Goal: Task Accomplishment & Management: Manage account settings

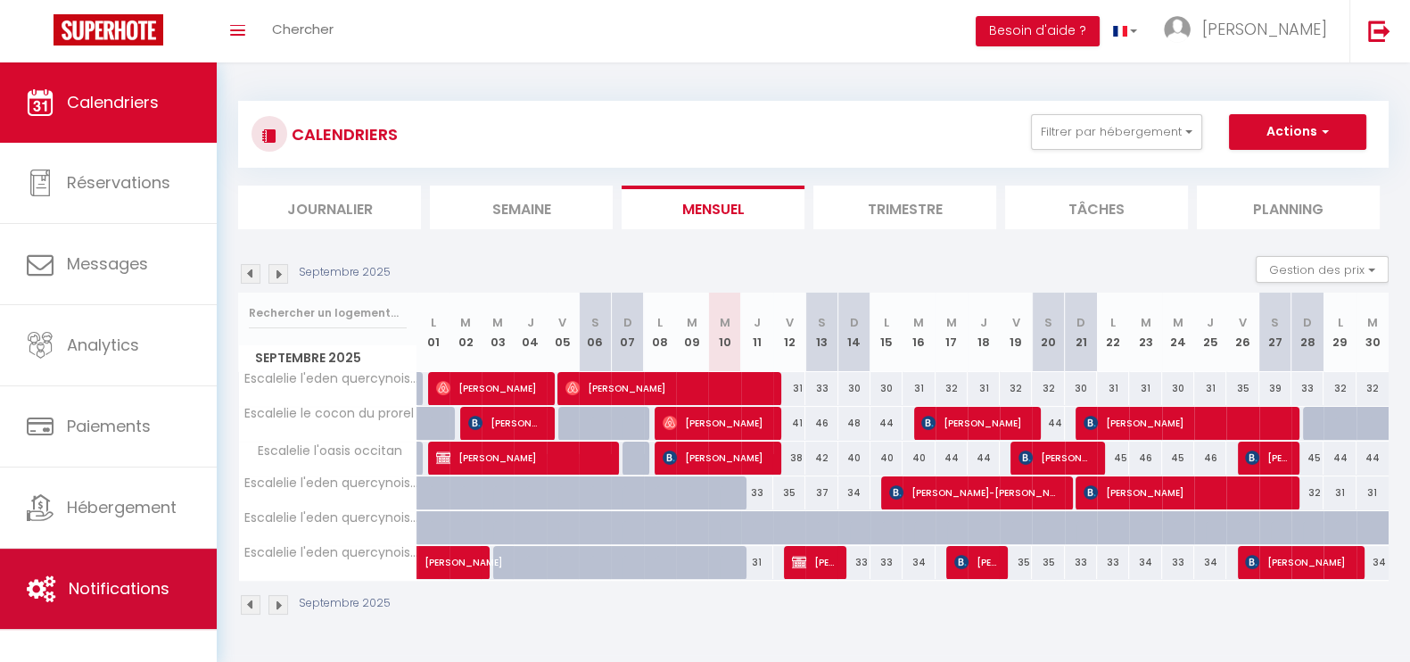
click at [156, 568] on link "Notifications" at bounding box center [108, 588] width 217 height 80
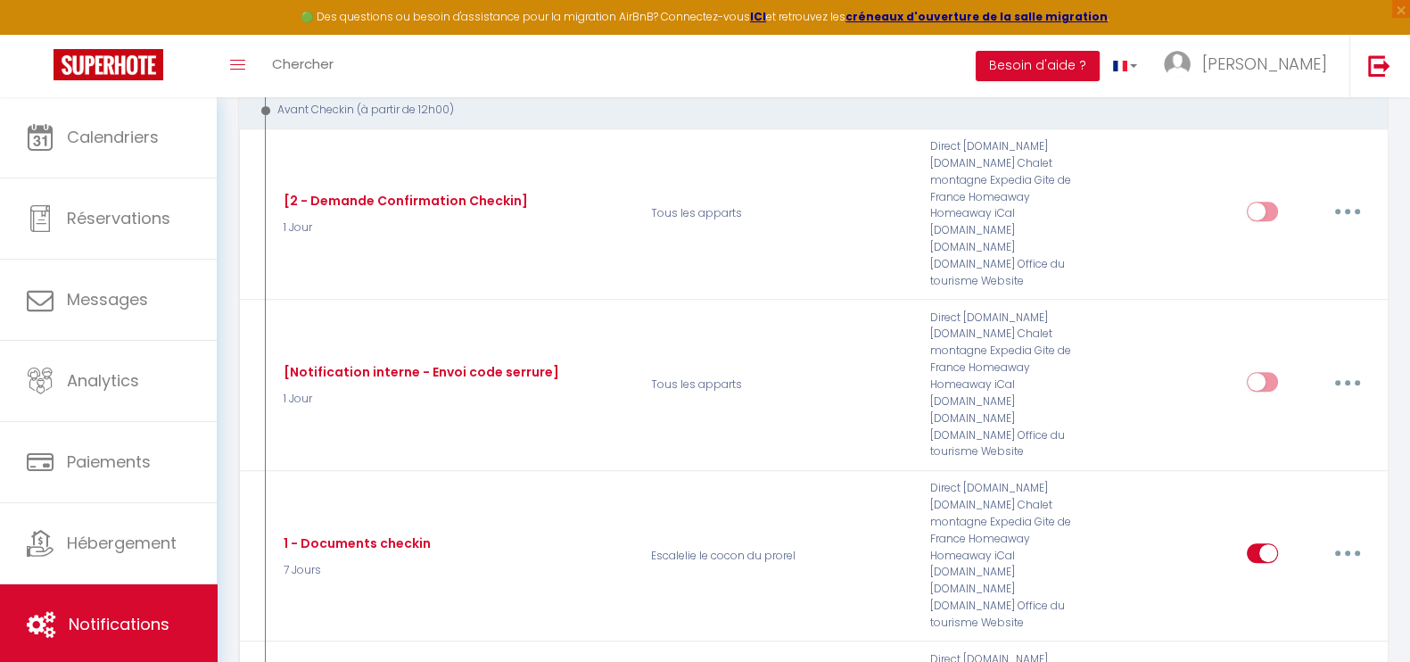
scroll to position [1111, 0]
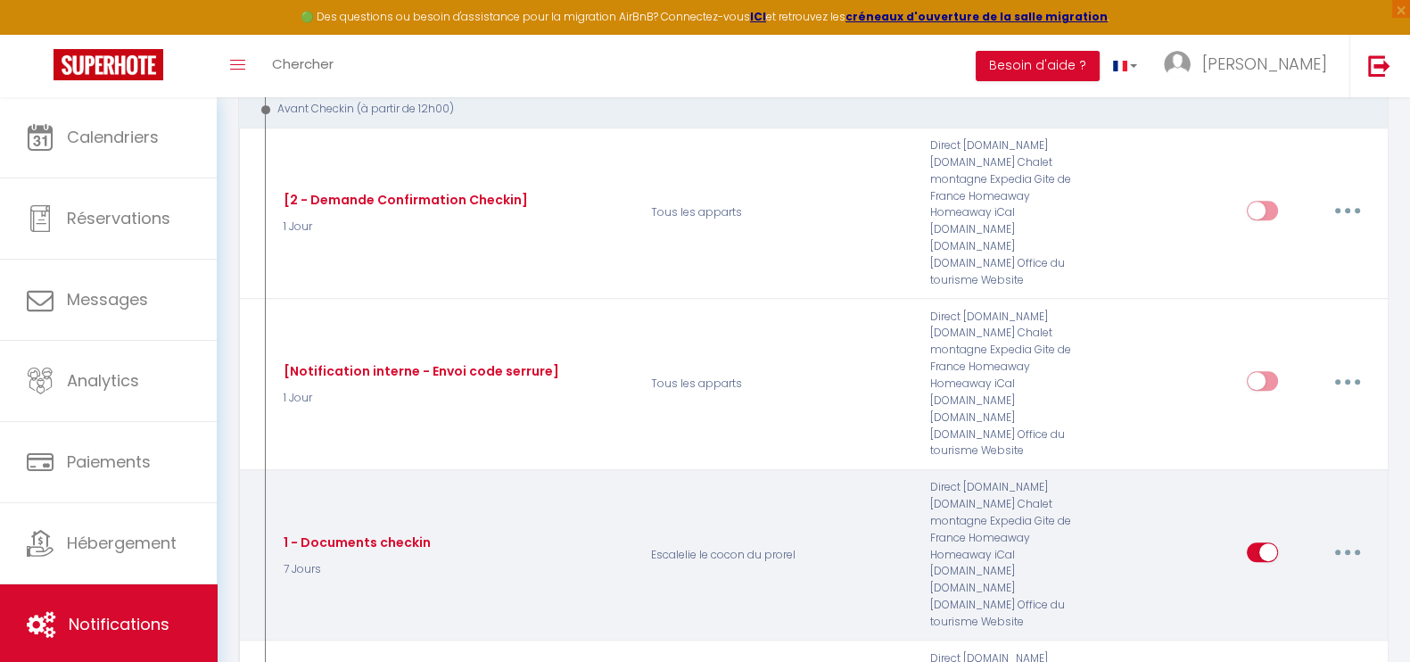
click at [1253, 542] on input "checkbox" at bounding box center [1261, 555] width 31 height 27
checkbox input "false"
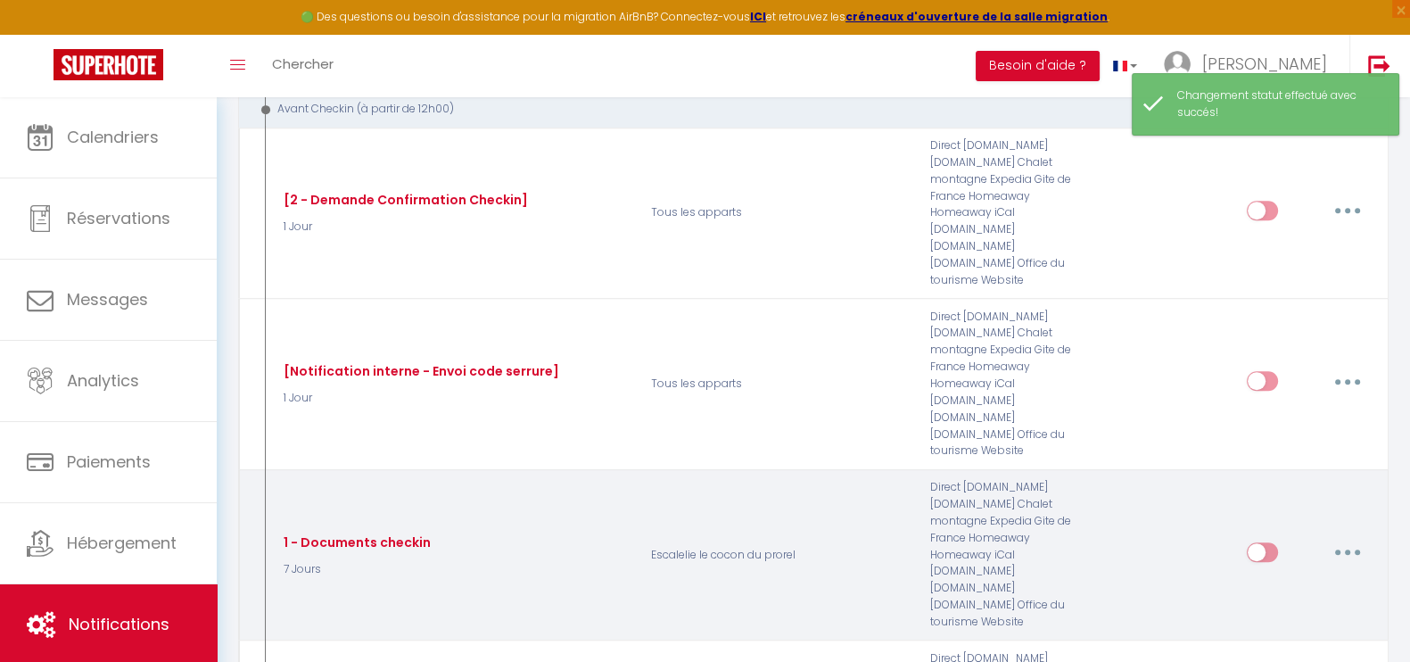
click at [1341, 538] on button "button" at bounding box center [1347, 552] width 50 height 29
click at [1298, 578] on link "Editer" at bounding box center [1301, 593] width 132 height 30
type input "1 - Documents checkin"
select select "7 Jours"
select select "if_booking_is_paid"
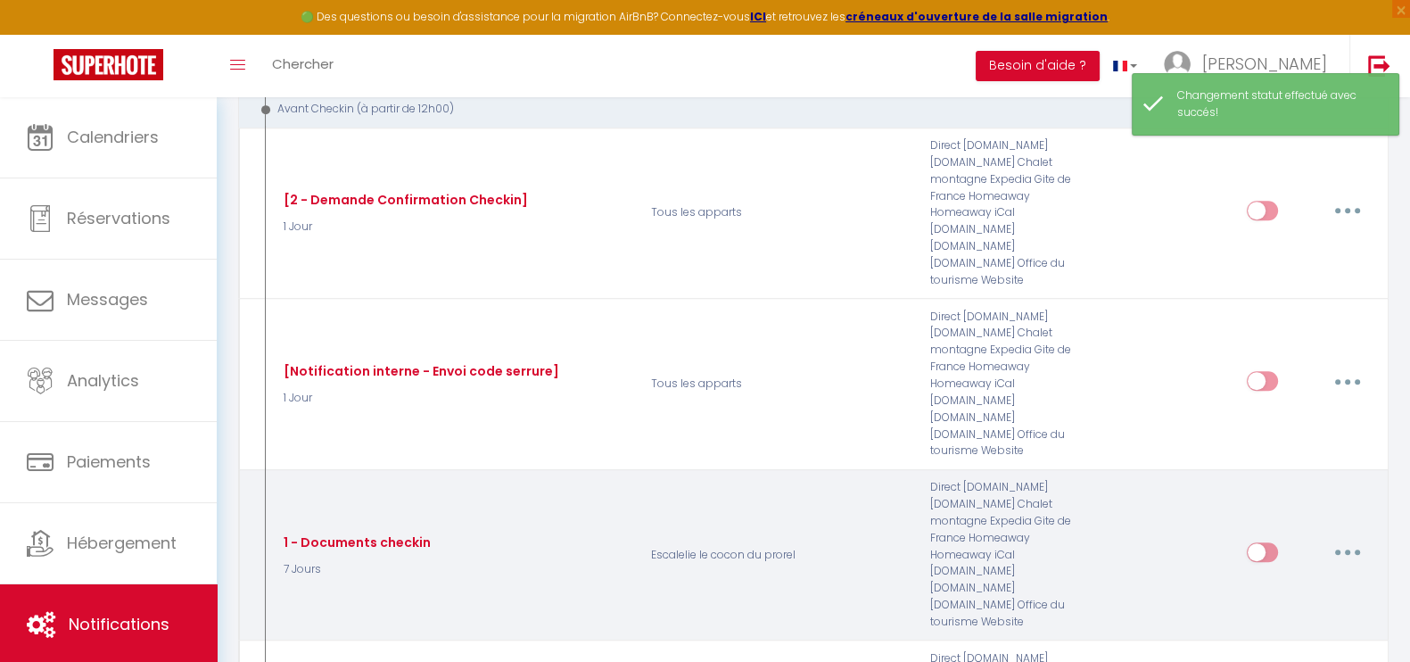
checkbox input "true"
checkbox input "false"
radio input "true"
type input "Procédure d’arrivée à l’[RENTAL:NAME] - [RENTAL:CITY]"
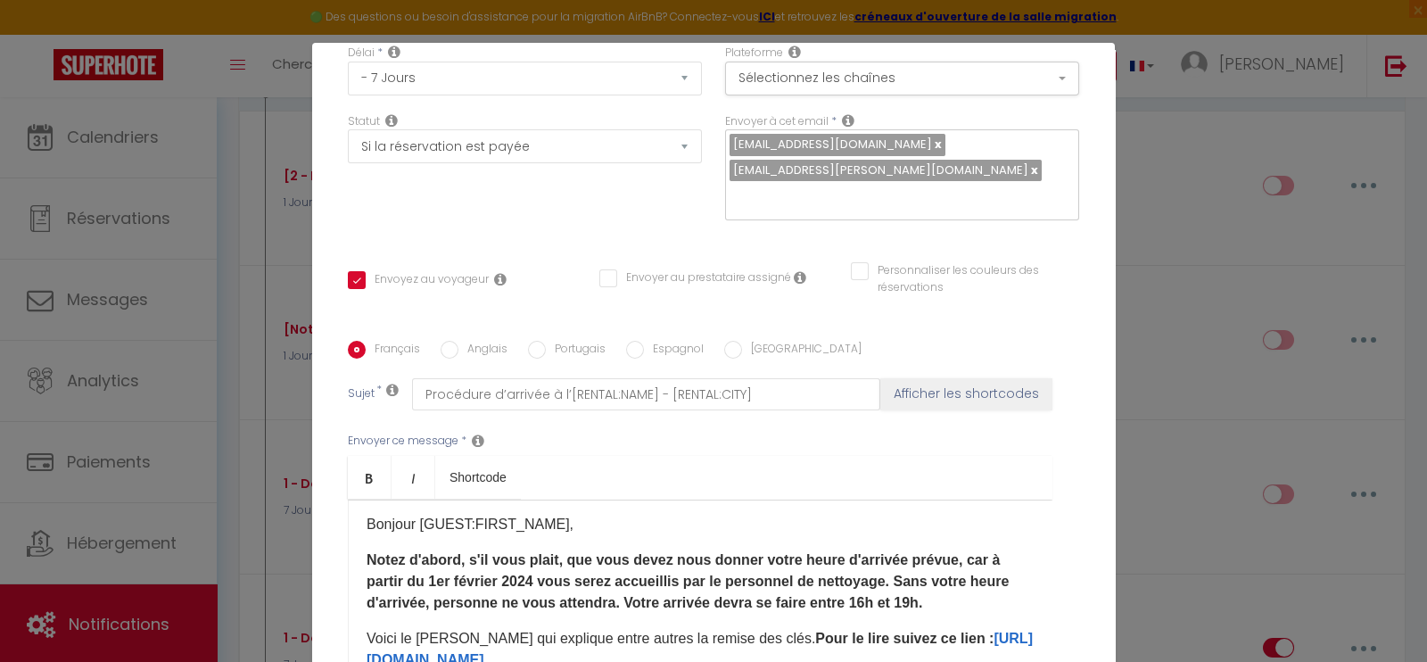
scroll to position [1, 0]
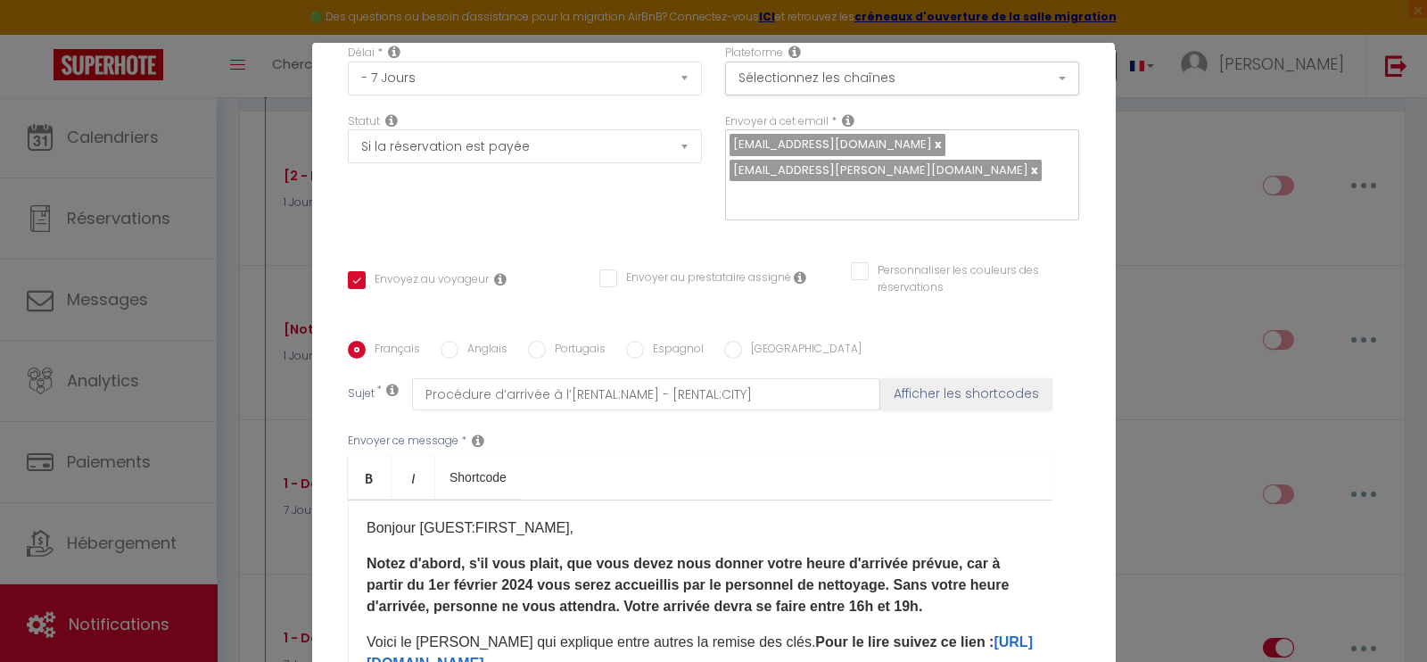
click at [671, 555] on strong "Notez d'abord, s'il vous plait, que vous devez nous donner votre heure d'arrivé…" at bounding box center [687, 584] width 642 height 58
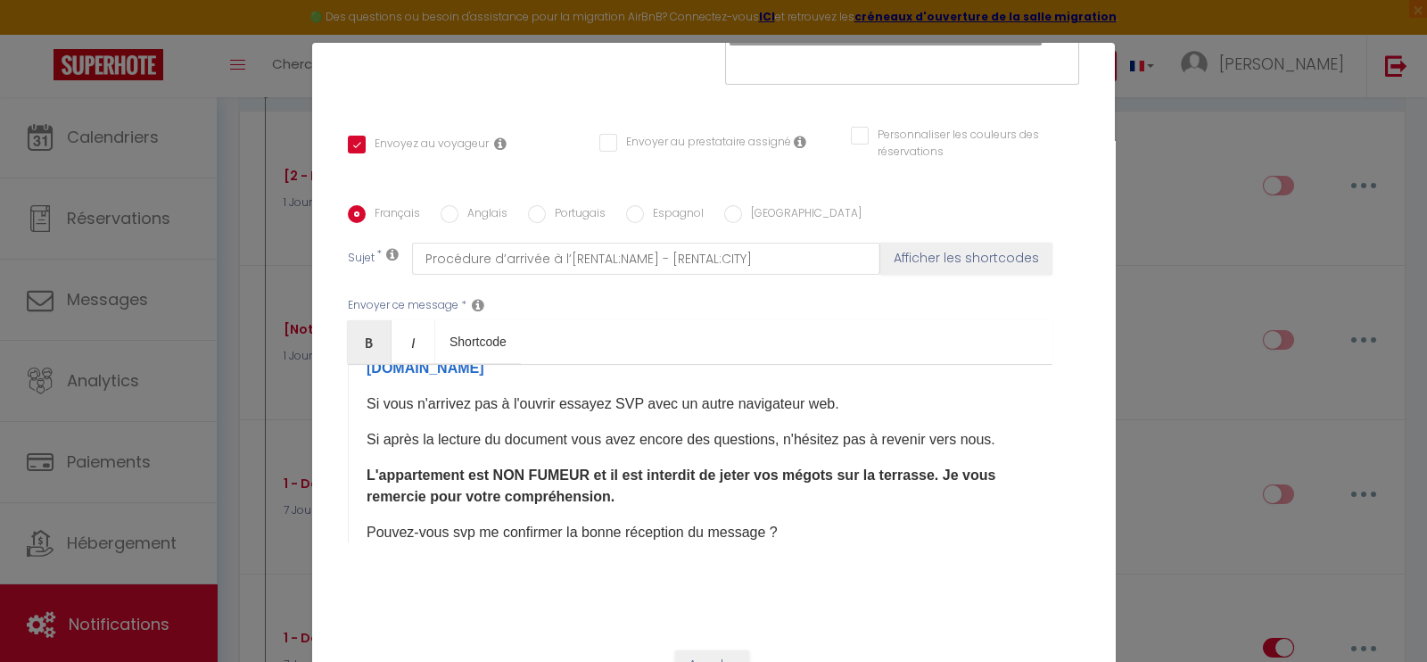
scroll to position [0, 0]
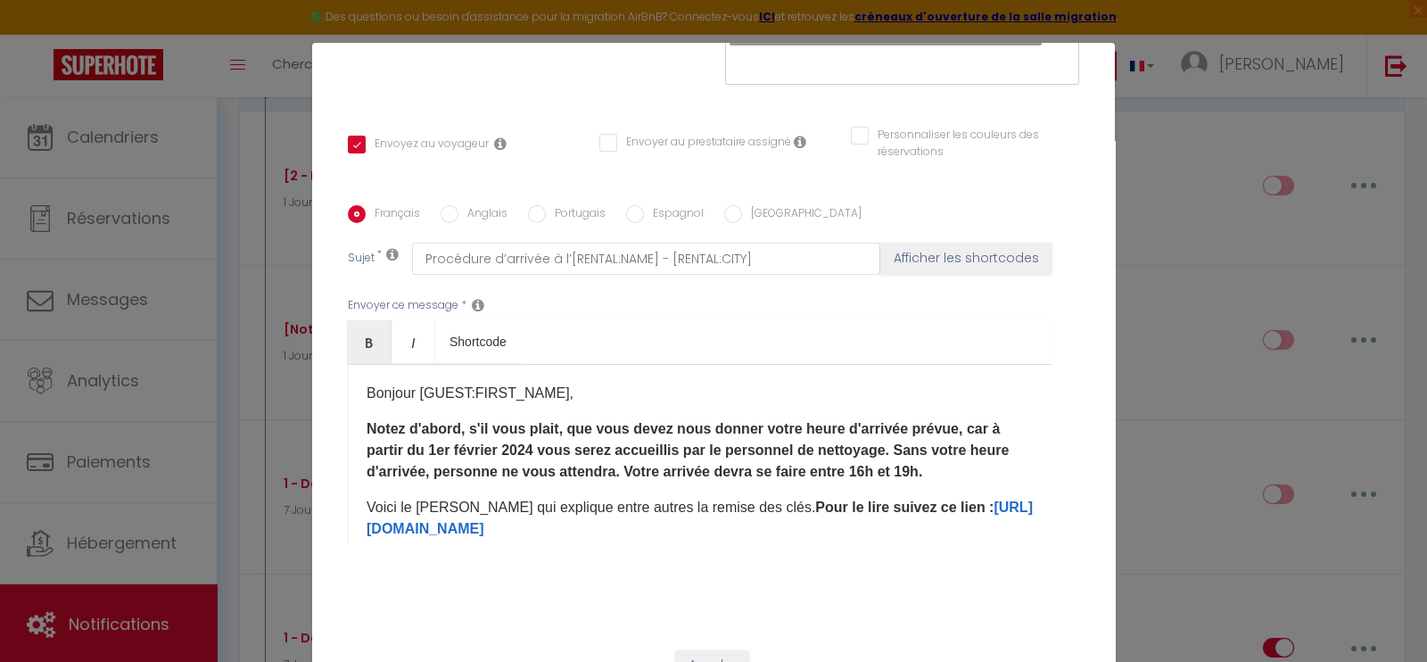
drag, startPoint x: 587, startPoint y: 474, endPoint x: 354, endPoint y: 284, distance: 300.9
click at [354, 284] on div "Envoyer ce message * Bold Italic Shortcode Rich text editor [PERSON_NAME] [GUES…" at bounding box center [713, 420] width 731 height 290
copy div "Bonjour [GUEST:FIRST_NAME], Notez d'abord, s'il vous plait, que vous devez nous…"
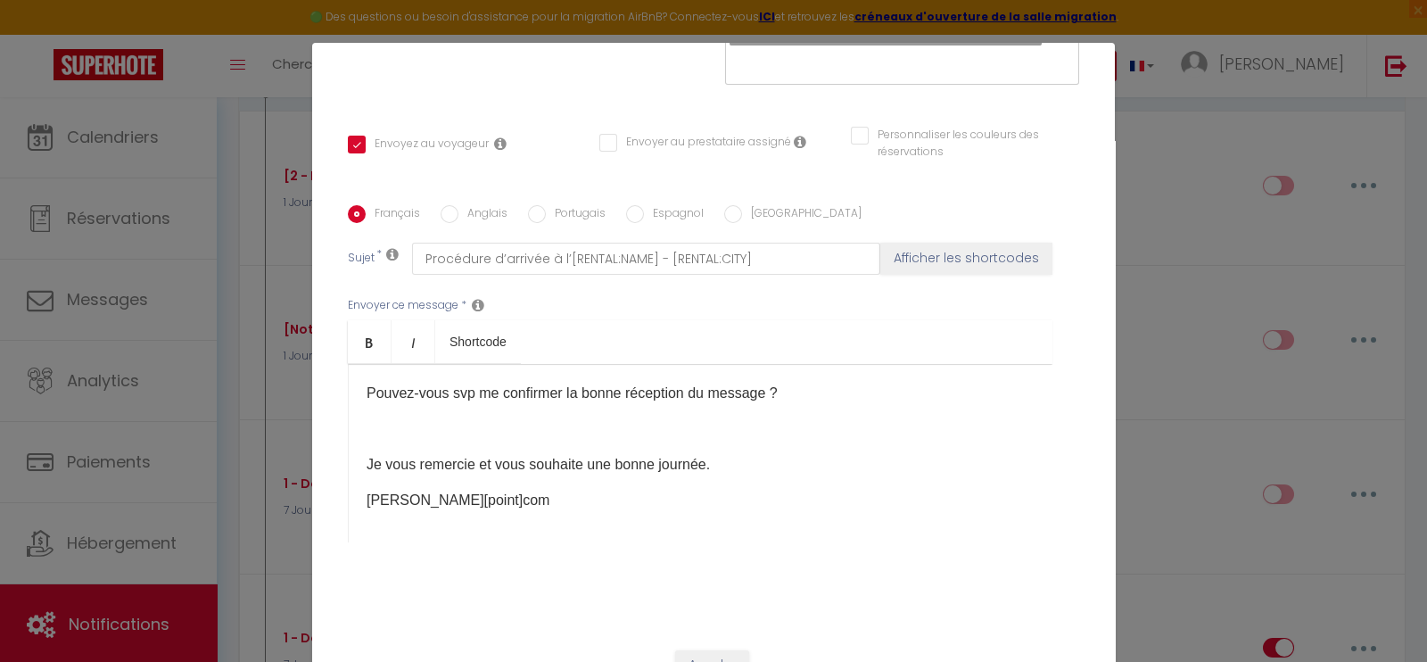
scroll to position [304, 0]
click at [724, 205] on input "[GEOGRAPHIC_DATA]" at bounding box center [733, 214] width 18 height 18
radio input "true"
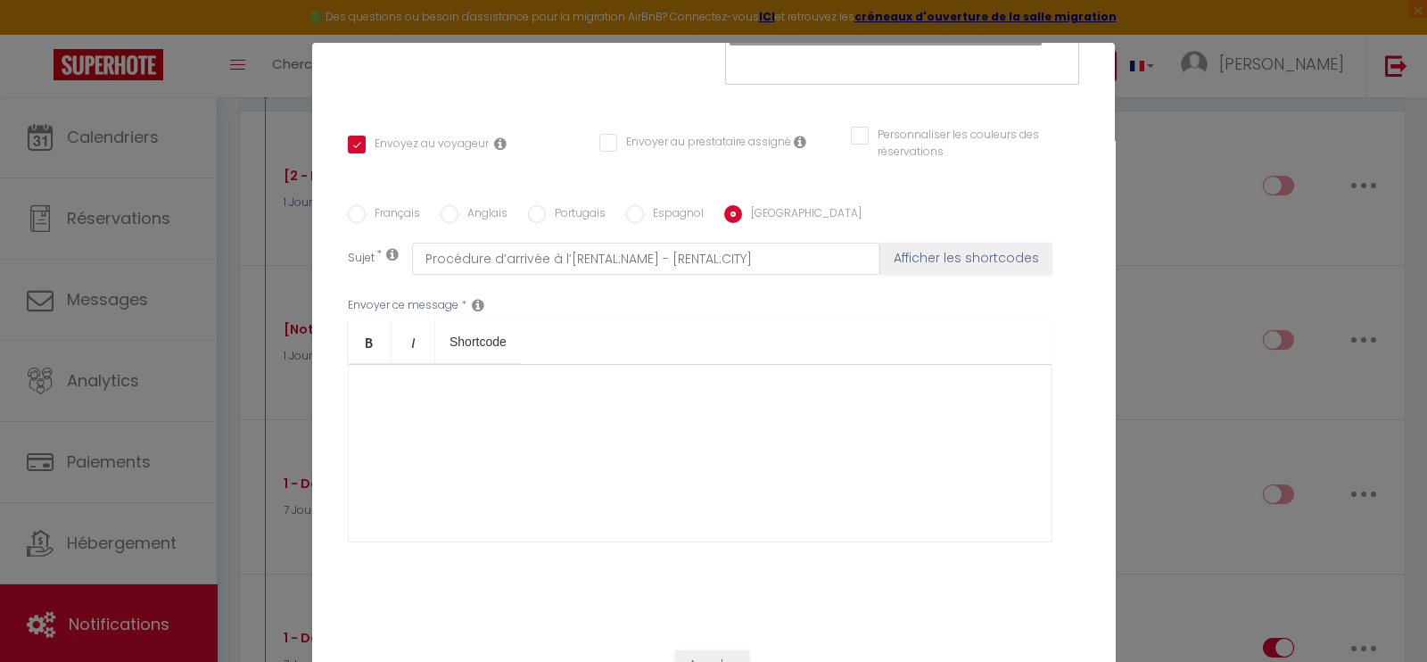
checkbox input "true"
checkbox input "false"
click at [573, 403] on div at bounding box center [700, 453] width 704 height 178
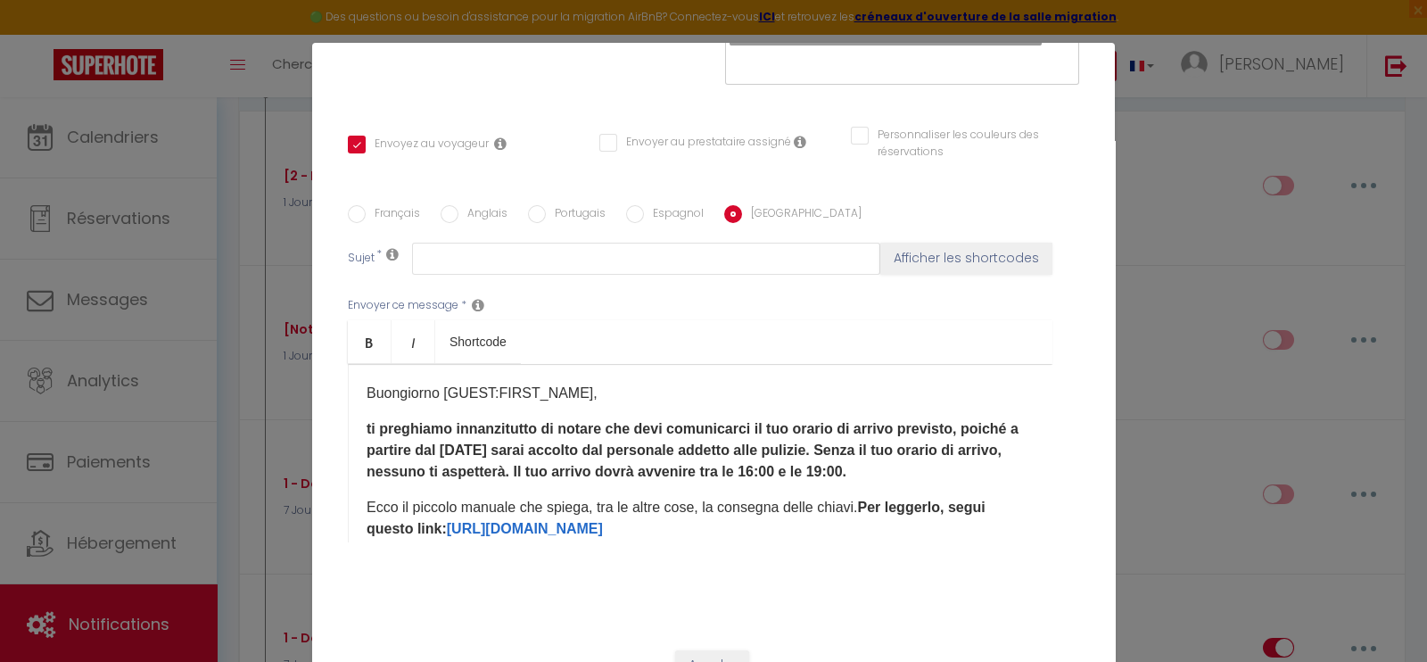
click at [653, 205] on label "Espagnol" at bounding box center [674, 215] width 60 height 20
click at [644, 205] on input "Espagnol" at bounding box center [635, 214] width 18 height 18
radio input "true"
checkbox input "true"
checkbox input "false"
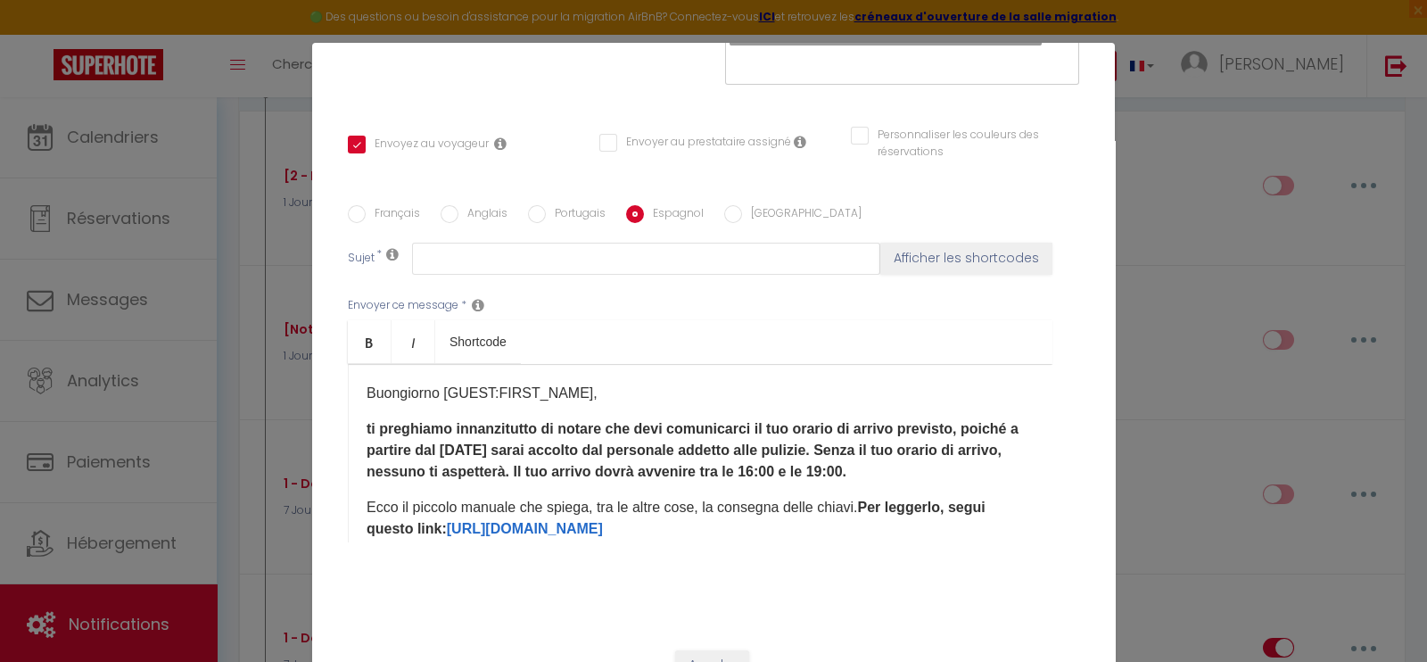
checkbox input "false"
type input "Procedimiento de llegada a [RENTAL:NAME] - [RENTAL:CITY]"
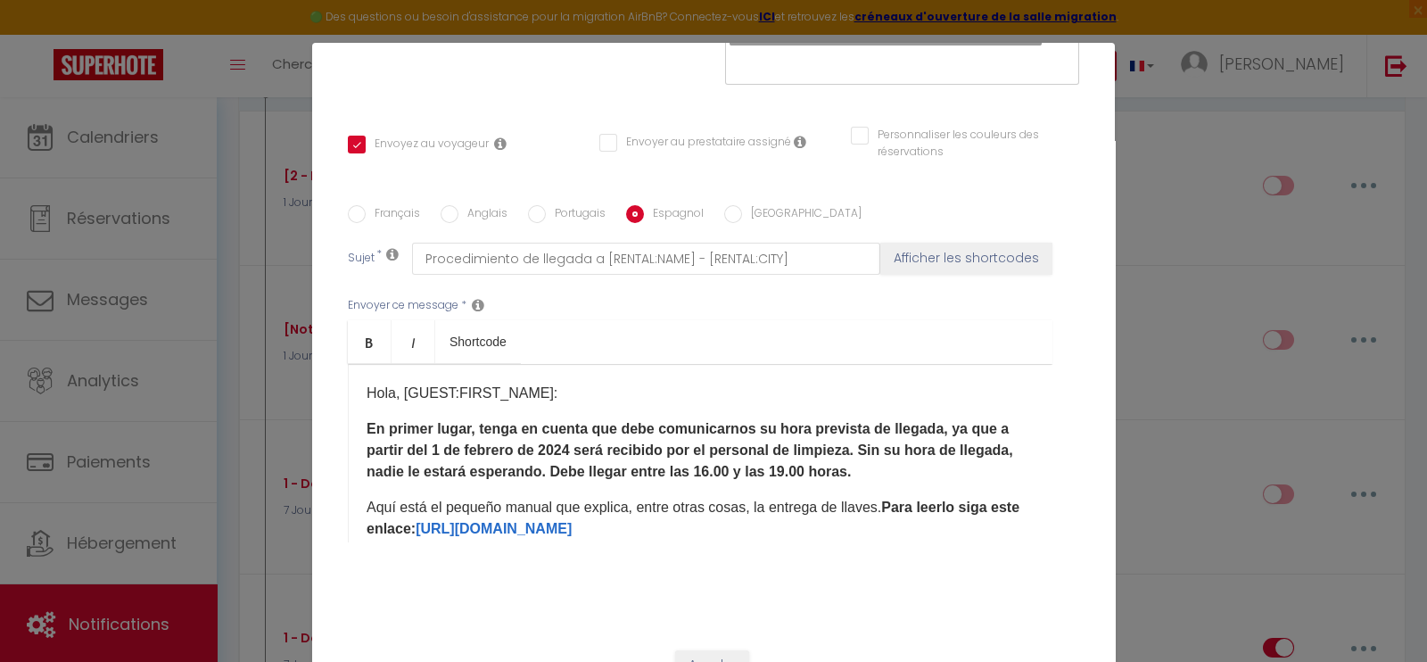
click at [746, 205] on label "[GEOGRAPHIC_DATA]" at bounding box center [801, 215] width 119 height 20
click at [742, 205] on input "[GEOGRAPHIC_DATA]" at bounding box center [733, 214] width 18 height 18
radio input "true"
checkbox input "true"
checkbox input "false"
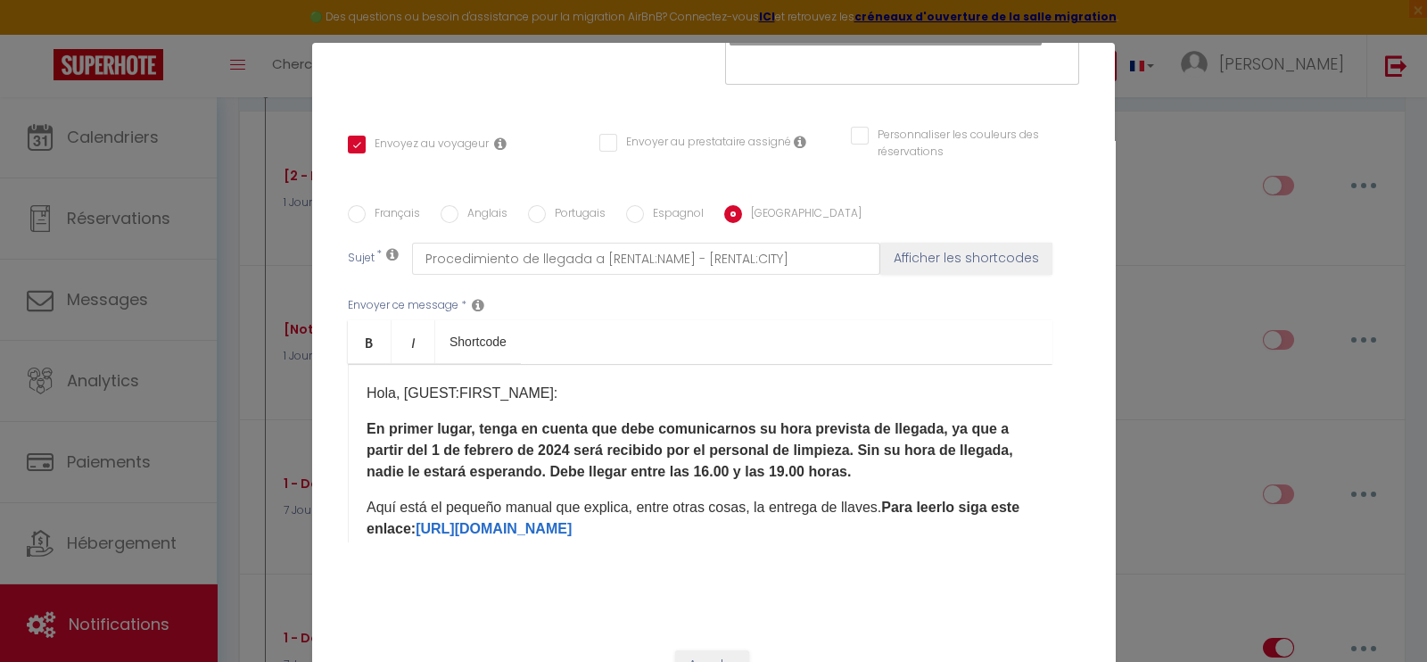
checkbox input "false"
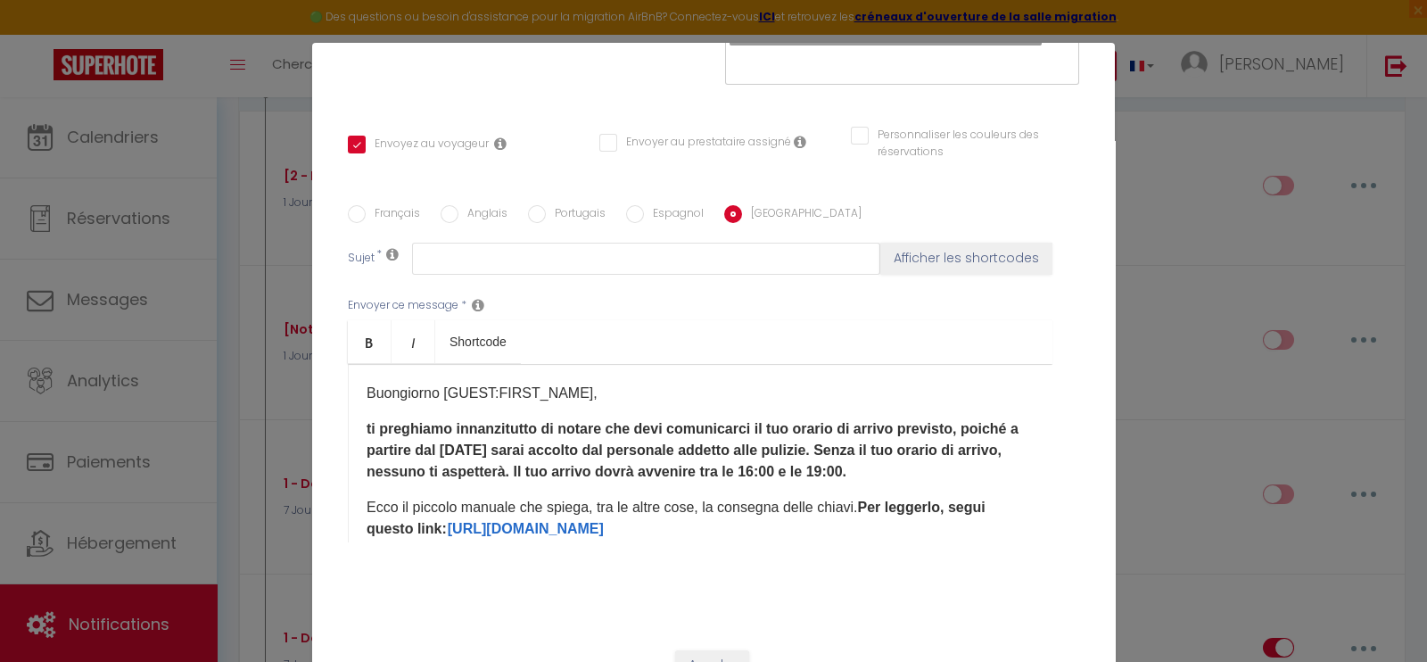
click at [366, 205] on label "Français" at bounding box center [393, 215] width 54 height 20
click at [361, 205] on input "Français" at bounding box center [357, 214] width 18 height 18
radio input "true"
checkbox input "true"
checkbox input "false"
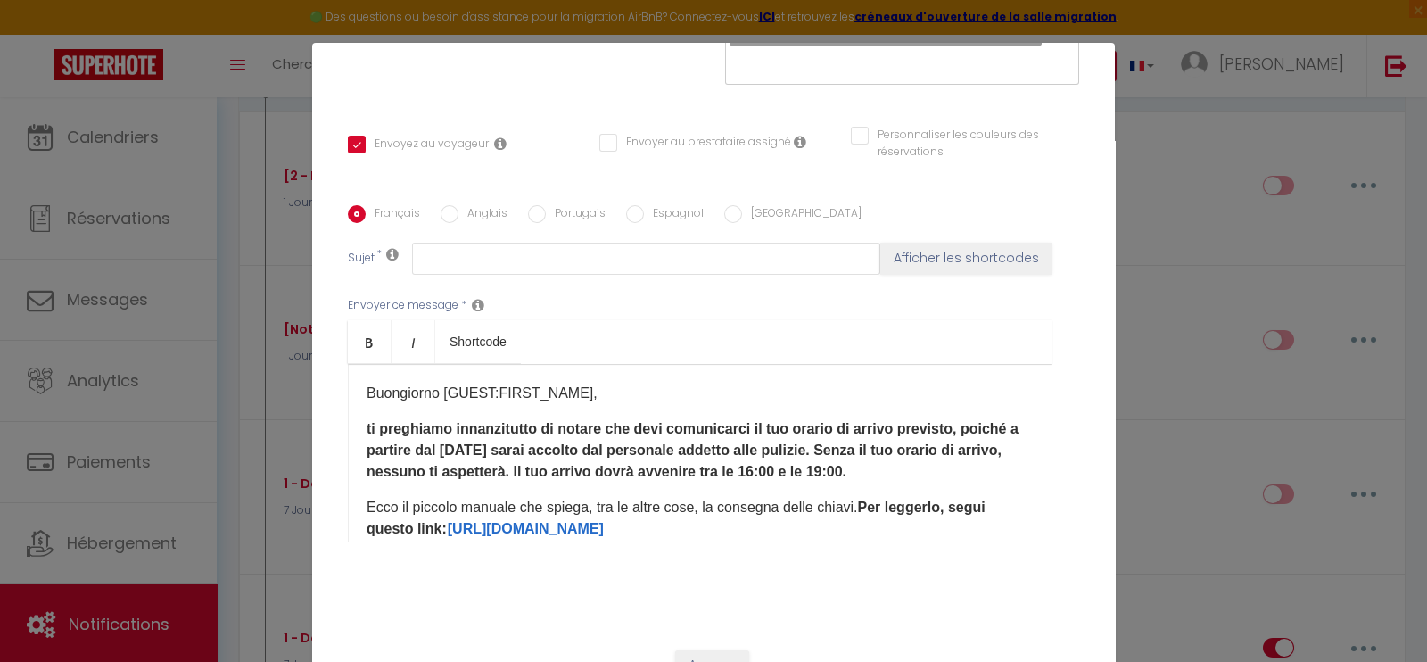
checkbox input "false"
type input "Procédure d’arrivée à l’[RENTAL:NAME] - [RENTAL:CITY]"
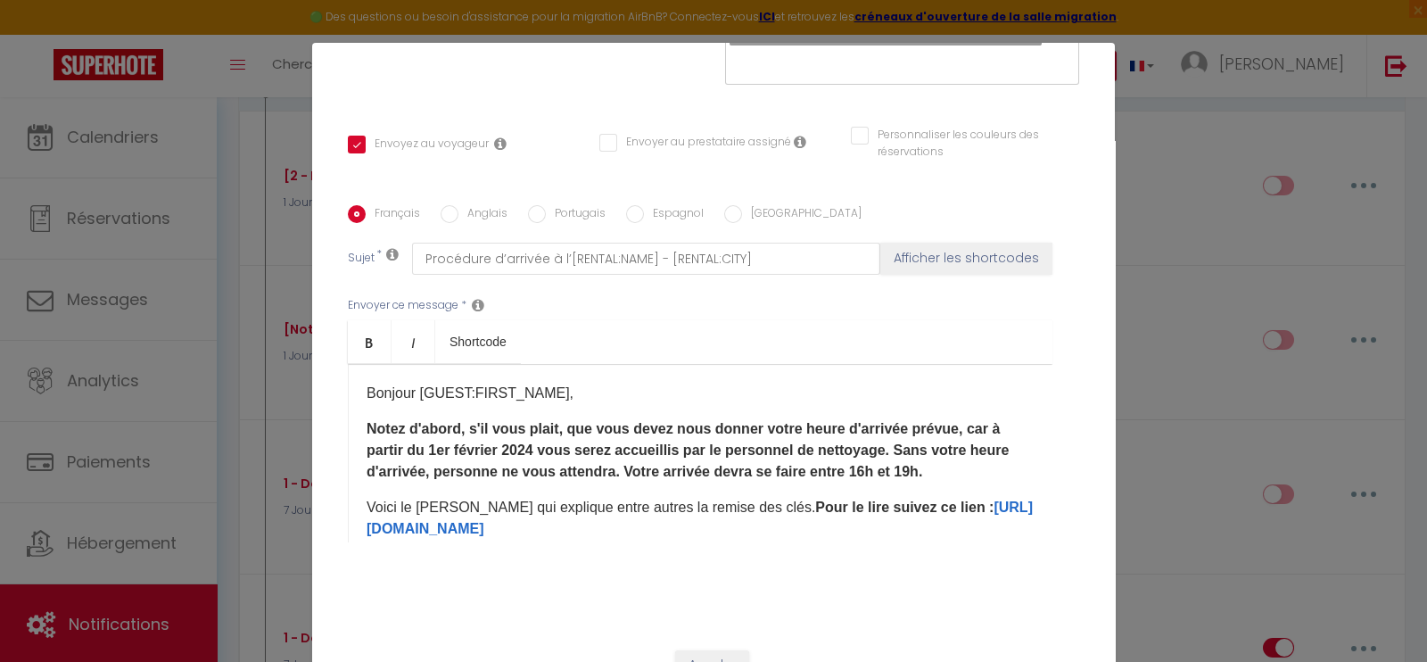
click at [458, 205] on label "Anglais" at bounding box center [482, 215] width 49 height 20
click at [455, 205] on input "Anglais" at bounding box center [449, 214] width 18 height 18
radio input "true"
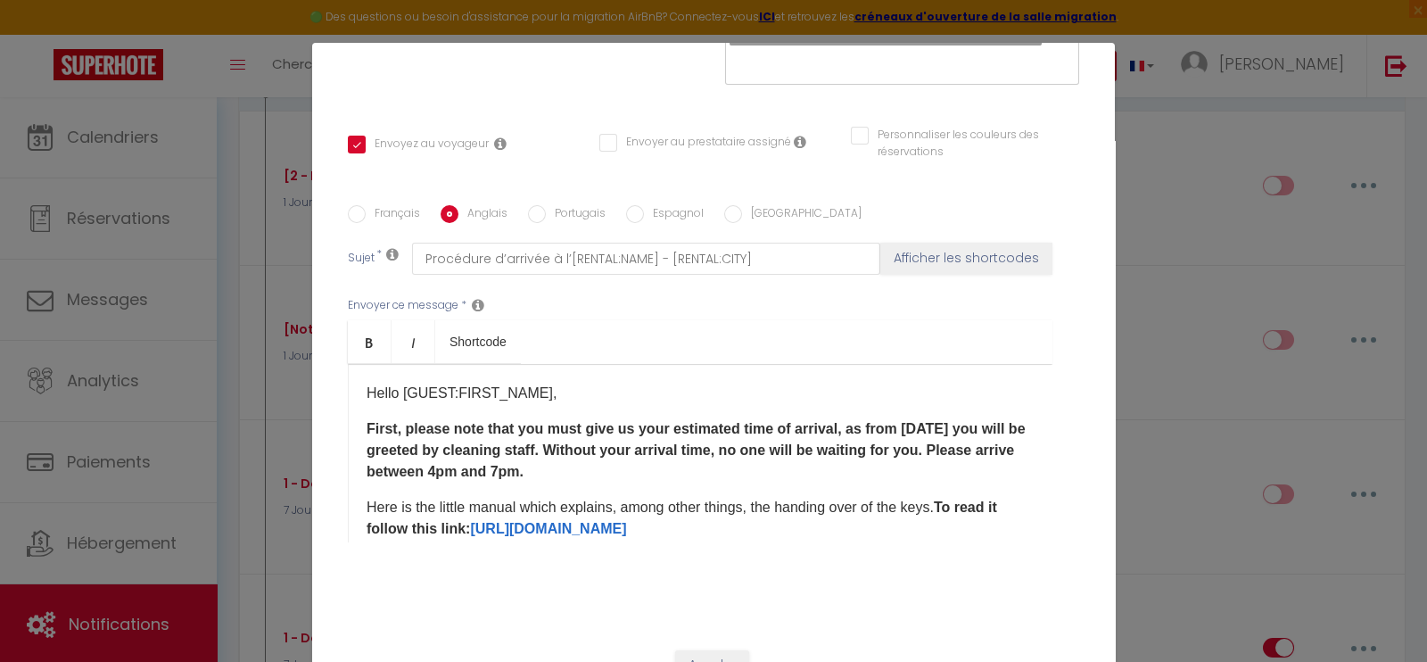
checkbox input "true"
checkbox input "false"
type input "Arrival procedure at [RENTAL:NAME] - [RENTAL:CITY]"
click at [531, 205] on input "Portugais" at bounding box center [537, 214] width 18 height 18
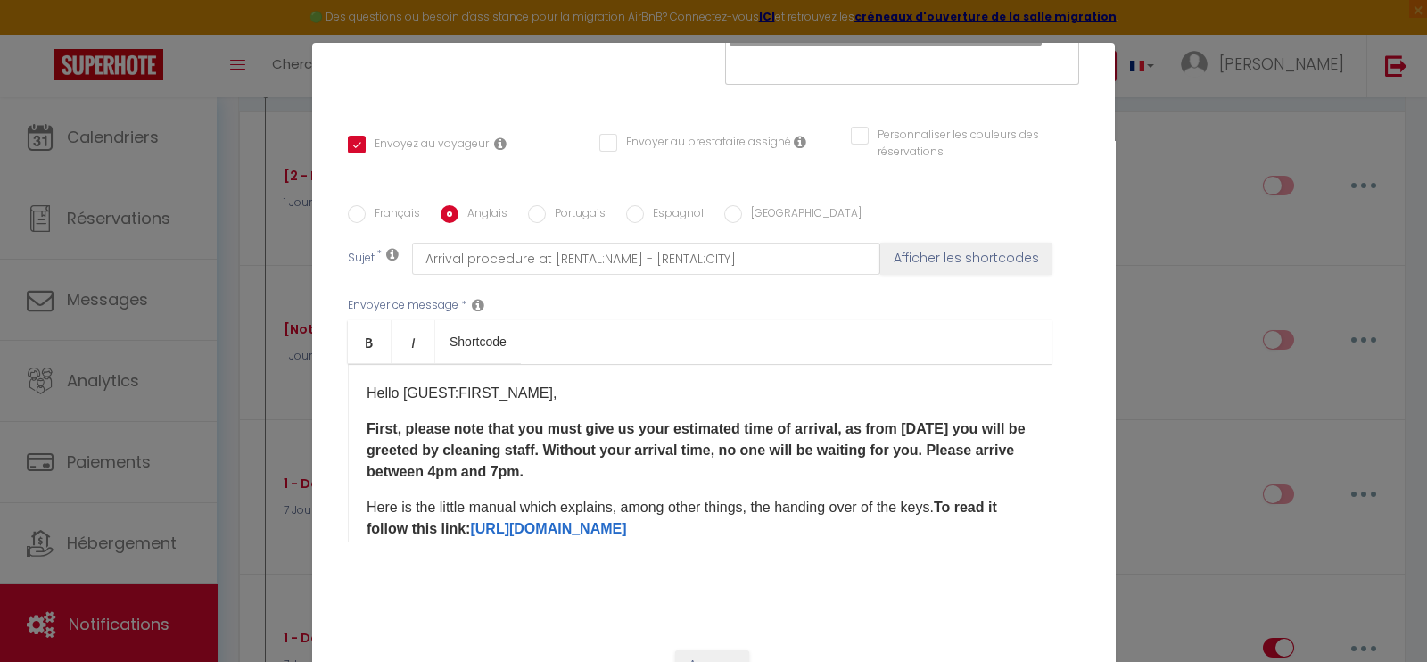
radio input "true"
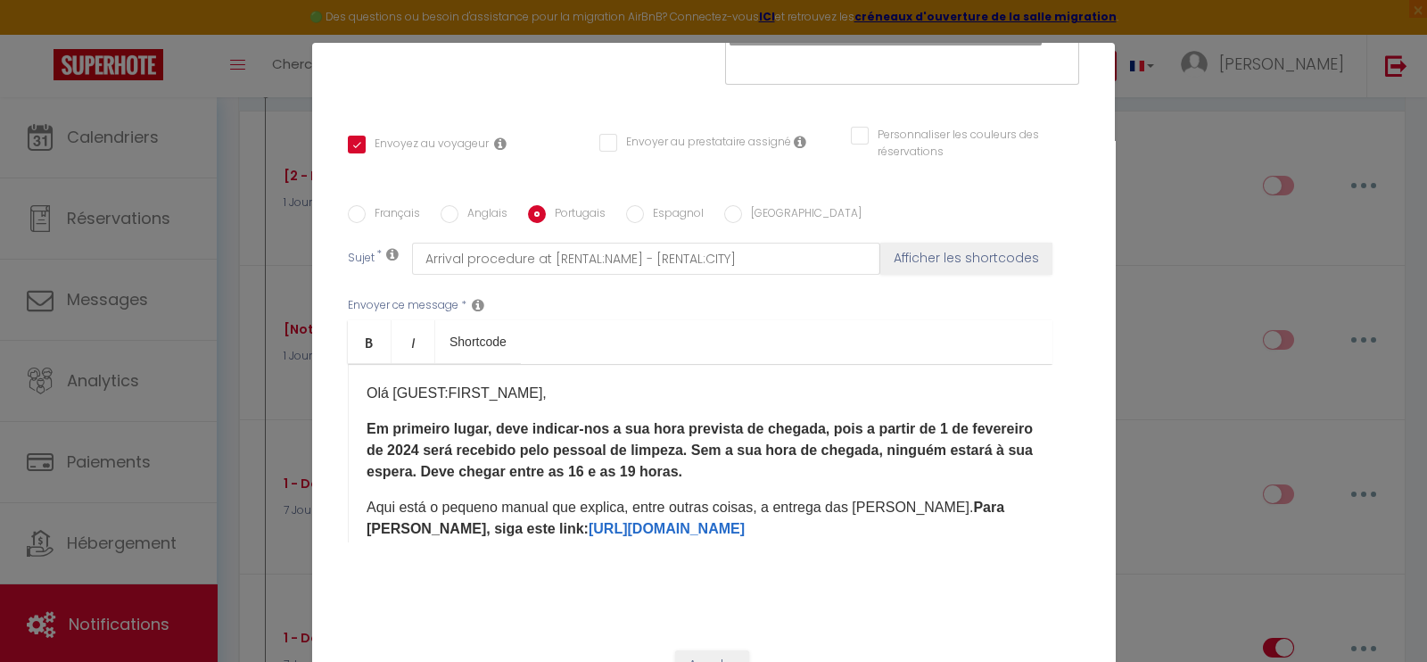
checkbox input "true"
checkbox input "false"
type input "Procedimento de chegada em [RENTAL:NAME] - [RENTAL:CITY]"
click at [632, 205] on input "Espagnol" at bounding box center [635, 214] width 18 height 18
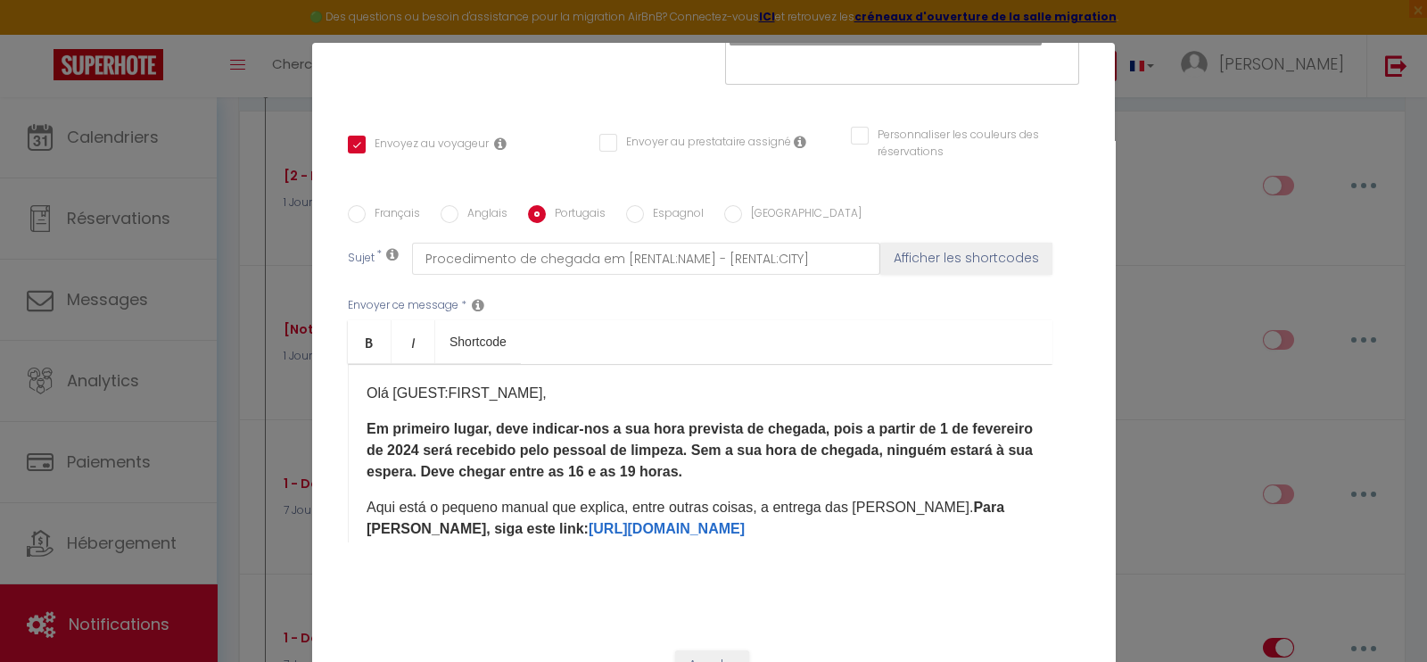
radio input "true"
checkbox input "true"
checkbox input "false"
type input "Procedimiento de llegada a [RENTAL:NAME] - [RENTAL:CITY]"
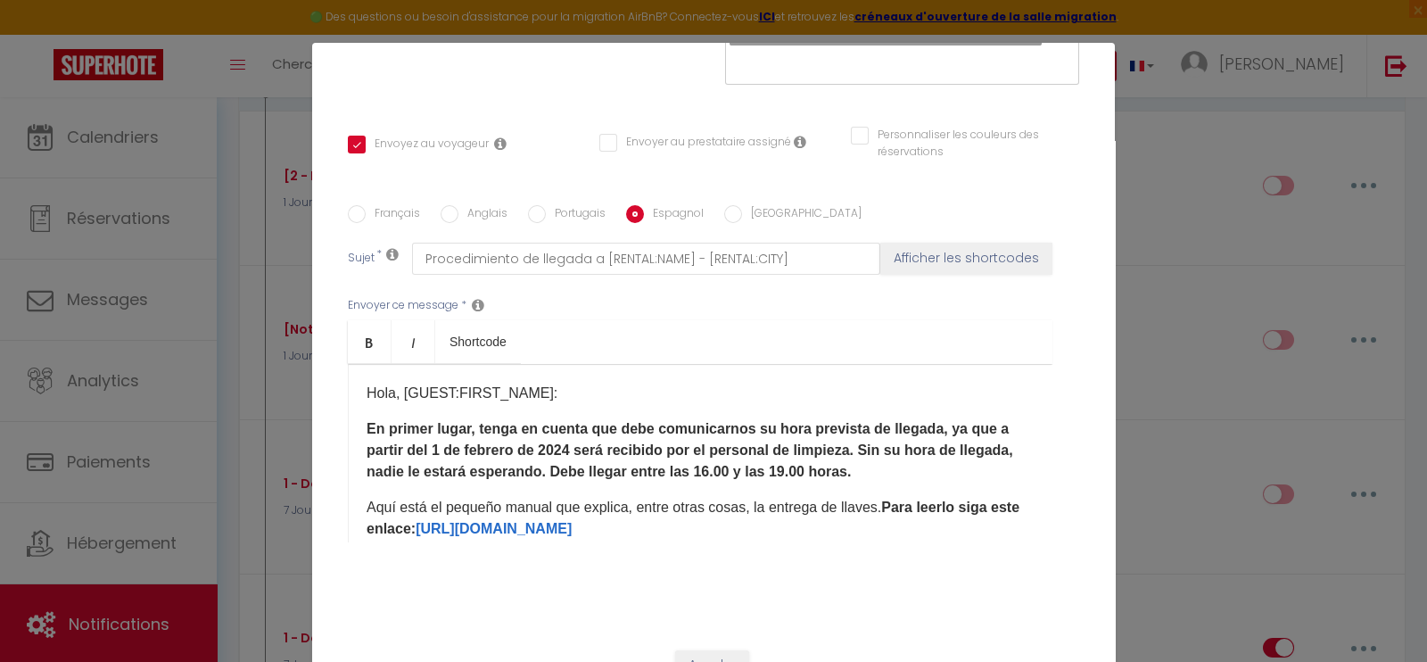
click at [574, 382] on p "Hola, [GUEST:FIRST_NAME]:" at bounding box center [699, 392] width 667 height 21
click at [742, 205] on label "[GEOGRAPHIC_DATA]" at bounding box center [801, 215] width 119 height 20
click at [740, 205] on input "[GEOGRAPHIC_DATA]" at bounding box center [733, 214] width 18 height 18
radio input "true"
checkbox input "true"
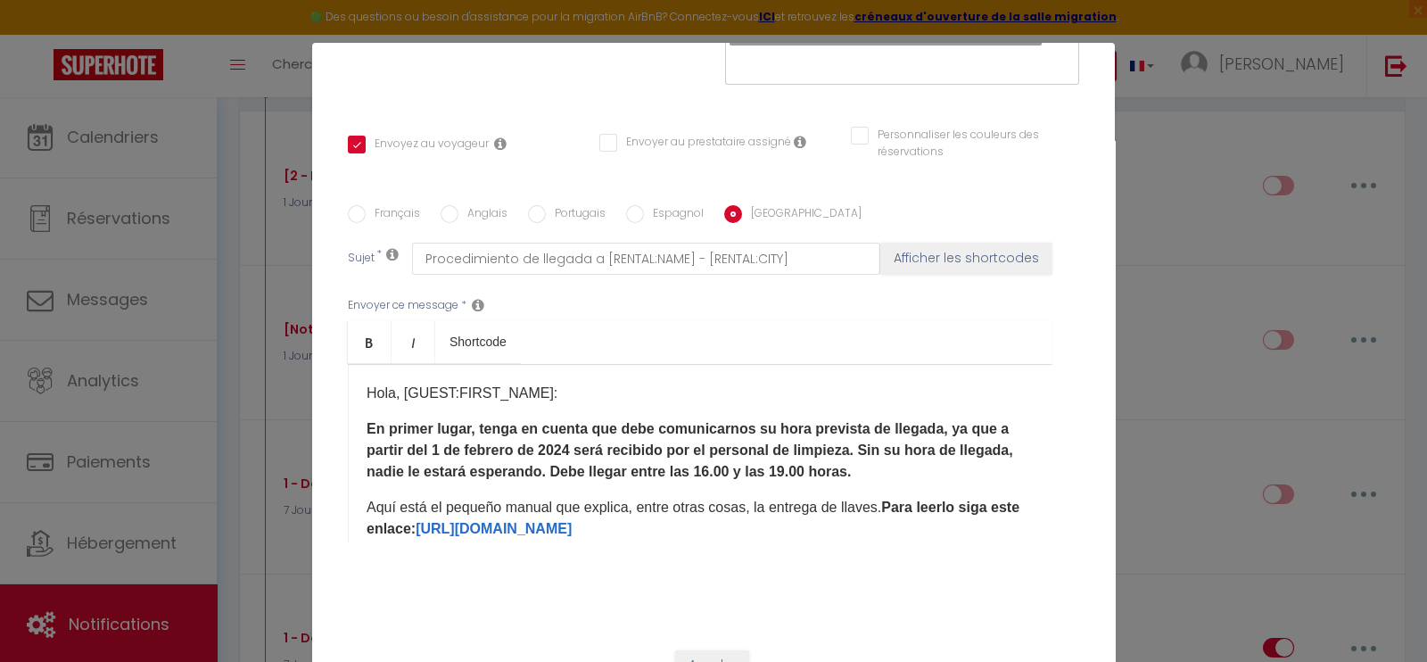
checkbox input "false"
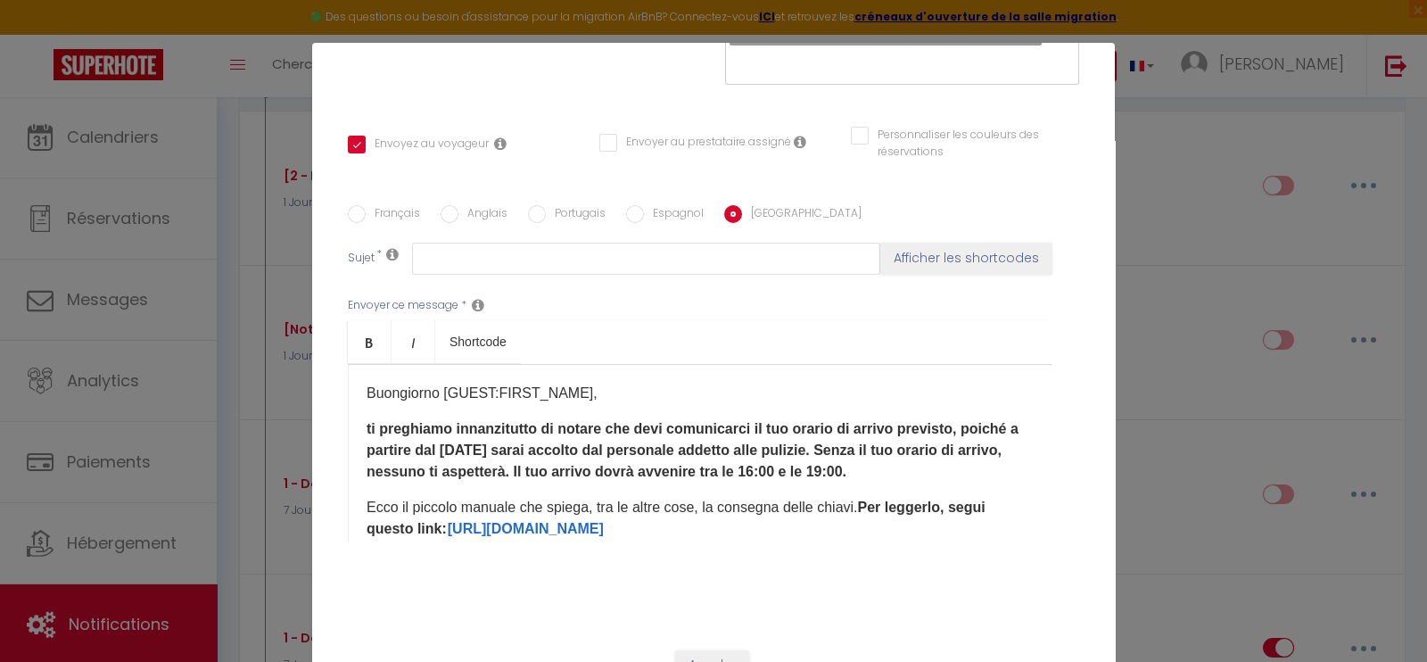
scroll to position [37, 0]
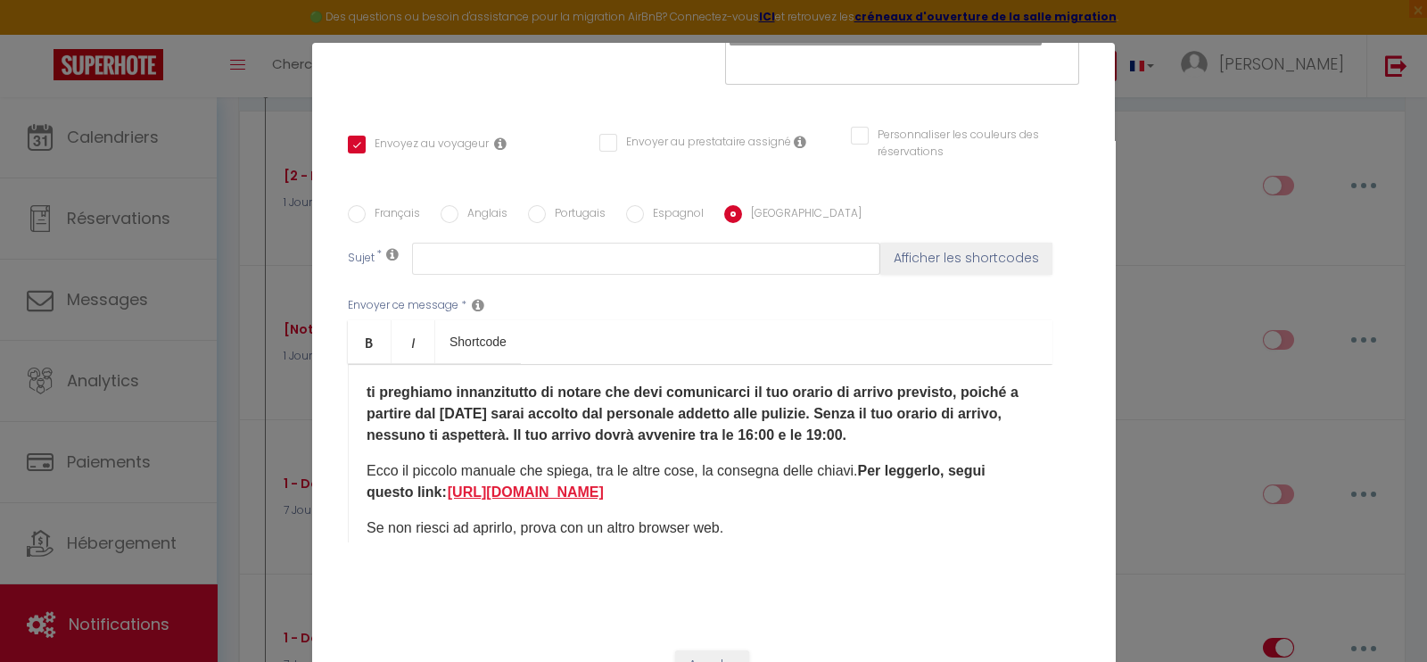
drag, startPoint x: 472, startPoint y: 483, endPoint x: 448, endPoint y: 465, distance: 29.8
click at [448, 465] on p "Ecco il piccolo manuale che spiega, tra le altre cose, la consegna delle chiavi…" at bounding box center [699, 481] width 667 height 43
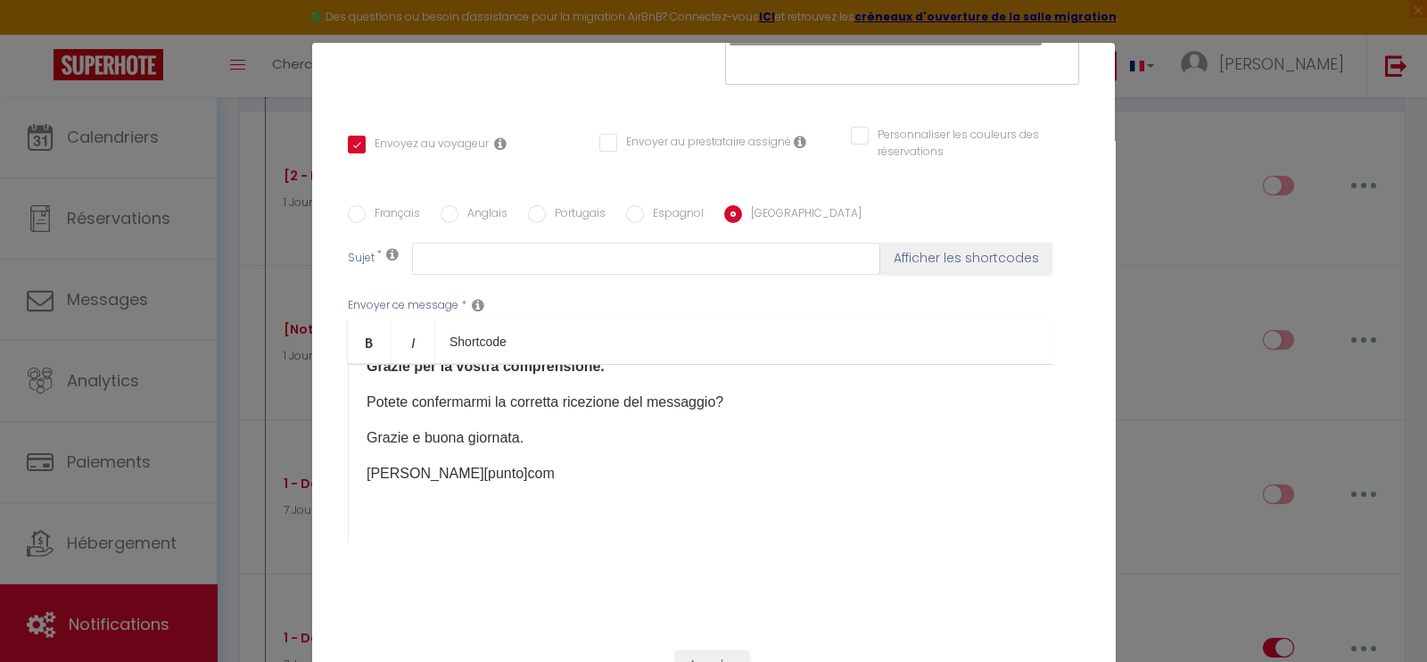
scroll to position [357, 0]
checkbox input "true"
checkbox input "false"
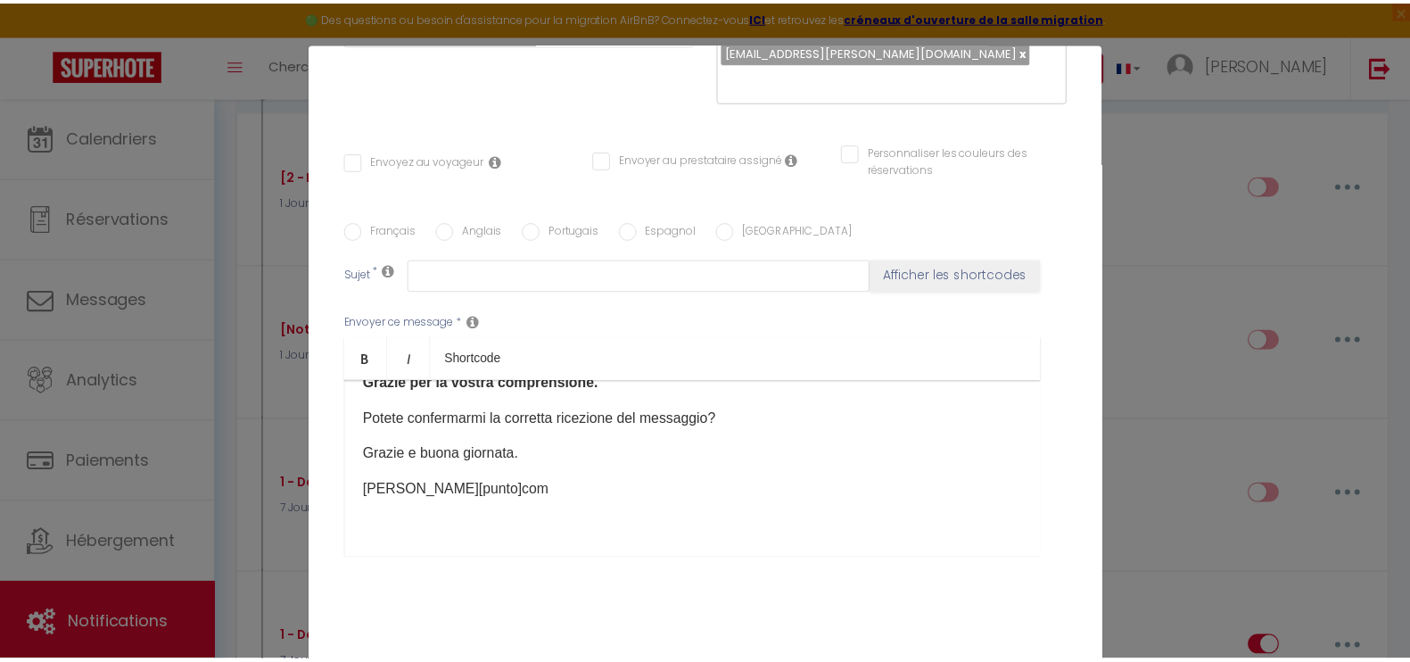
scroll to position [1128, 0]
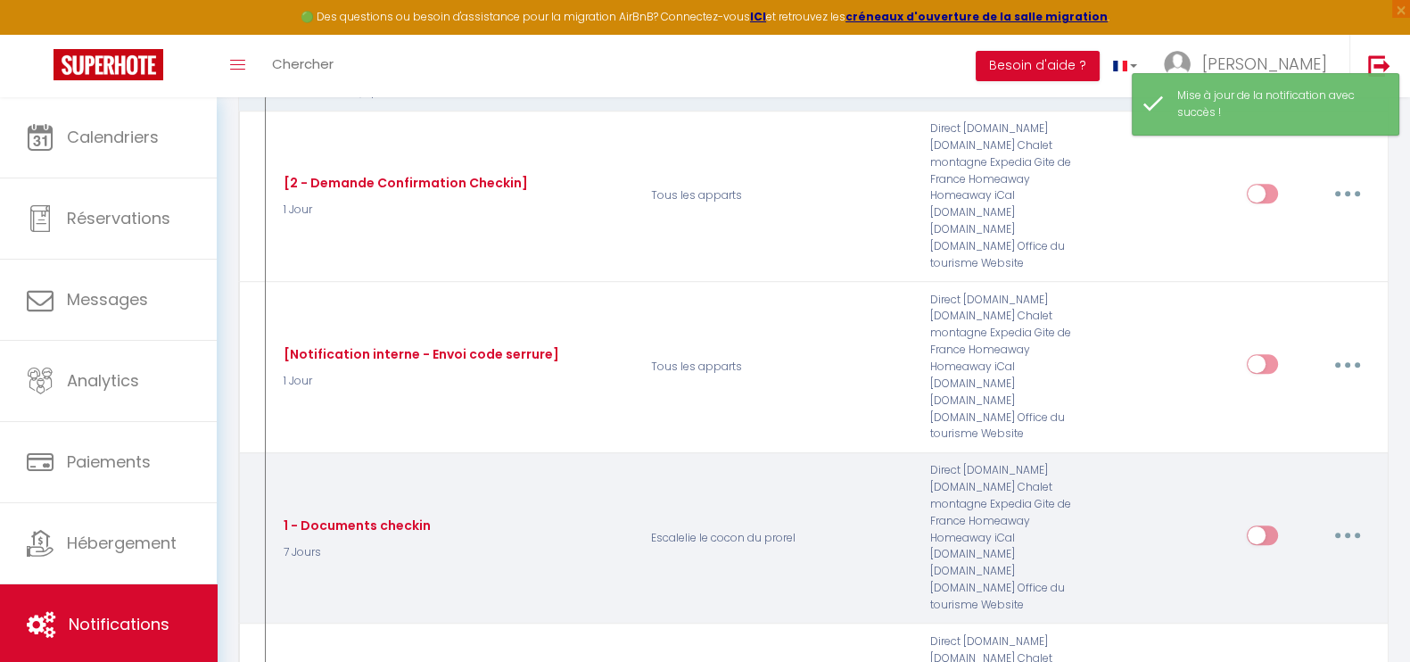
click at [1258, 525] on input "checkbox" at bounding box center [1261, 538] width 31 height 27
checkbox input "true"
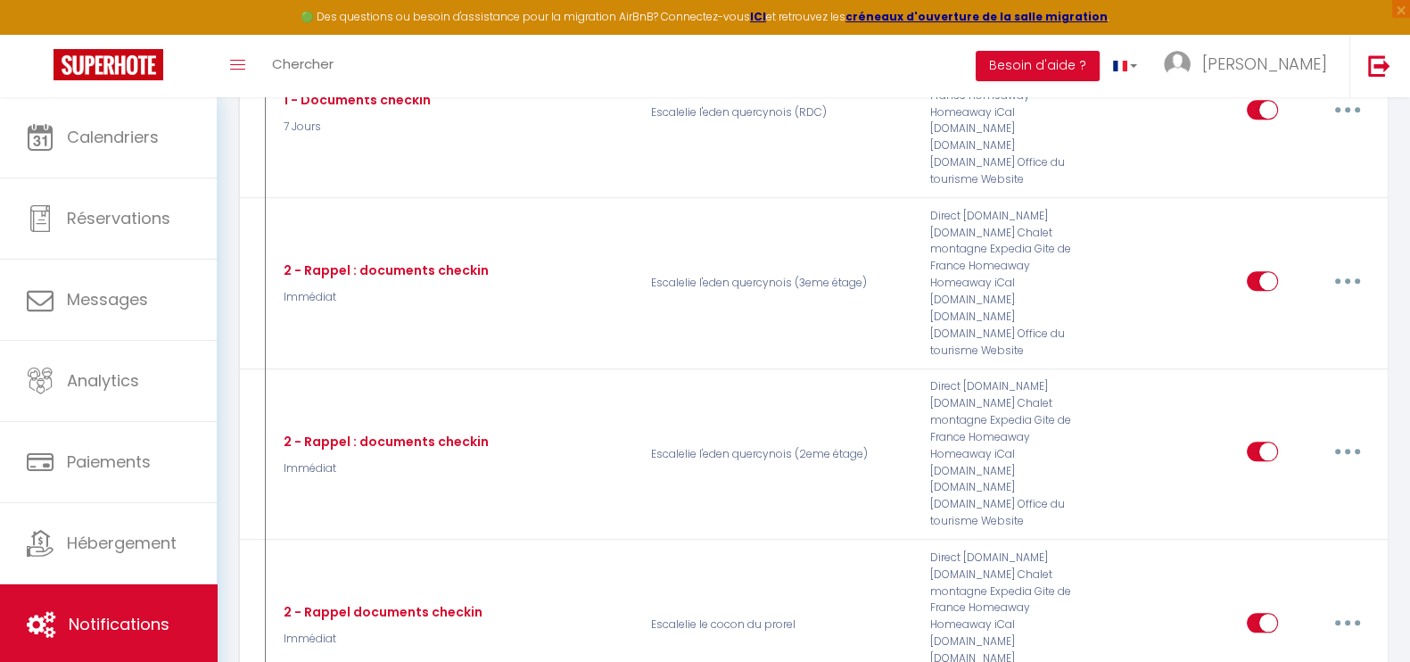
scroll to position [2409, 0]
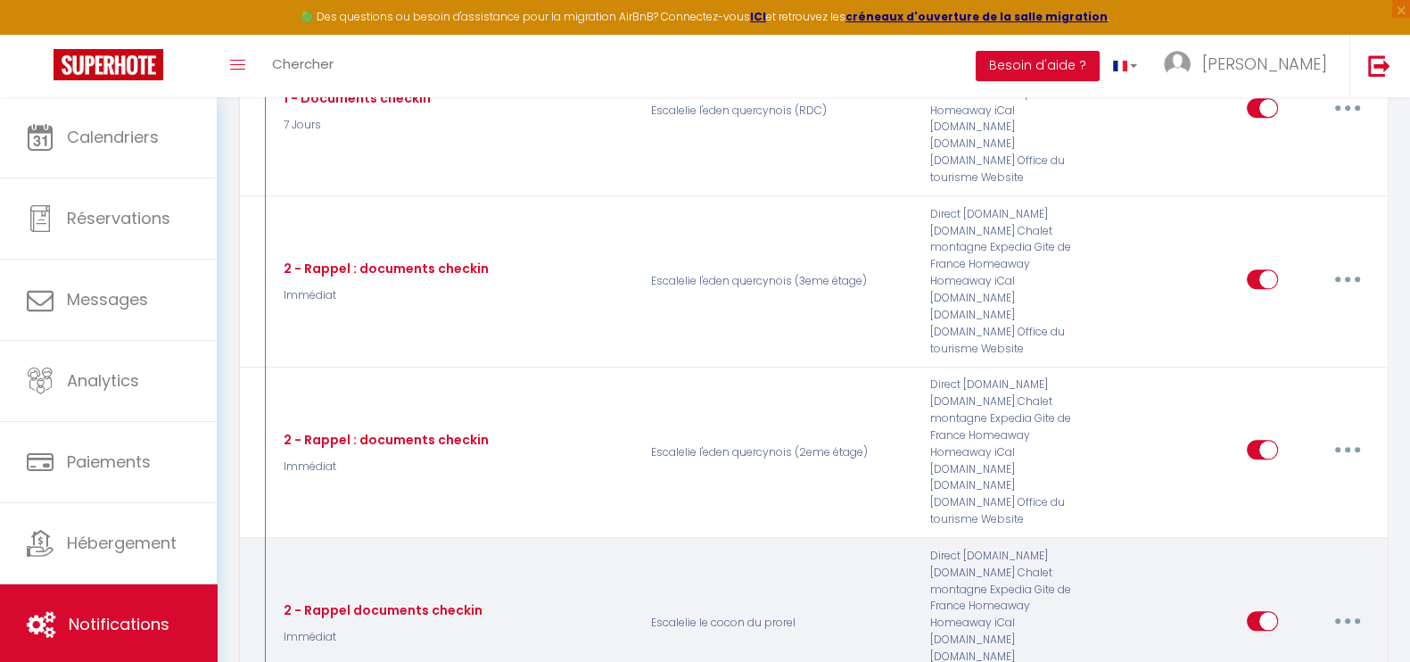
click at [1257, 611] on input "checkbox" at bounding box center [1261, 624] width 31 height 27
checkbox input "false"
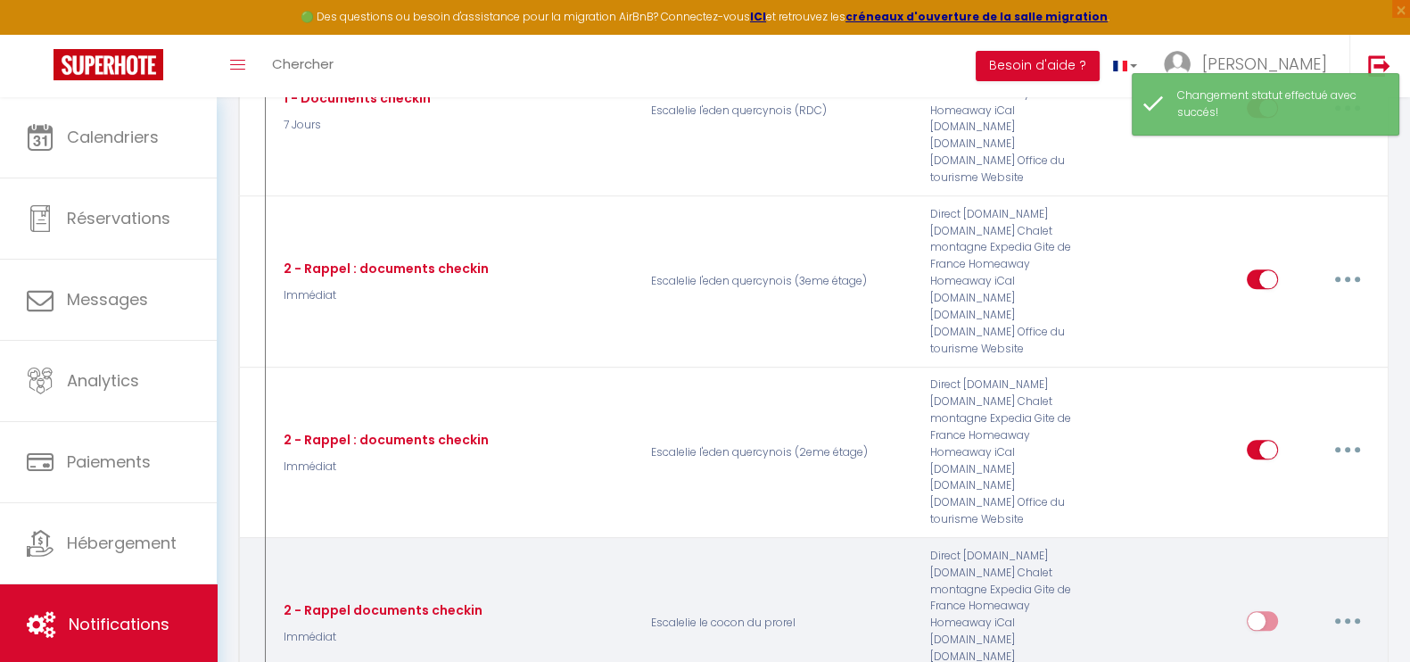
click at [1342, 606] on button "button" at bounding box center [1347, 620] width 50 height 29
click at [1282, 646] on link "Editer" at bounding box center [1301, 661] width 132 height 30
type input "2 - Rappel documents checkin"
select select "Immédiat"
select select "if_booking_is_paid"
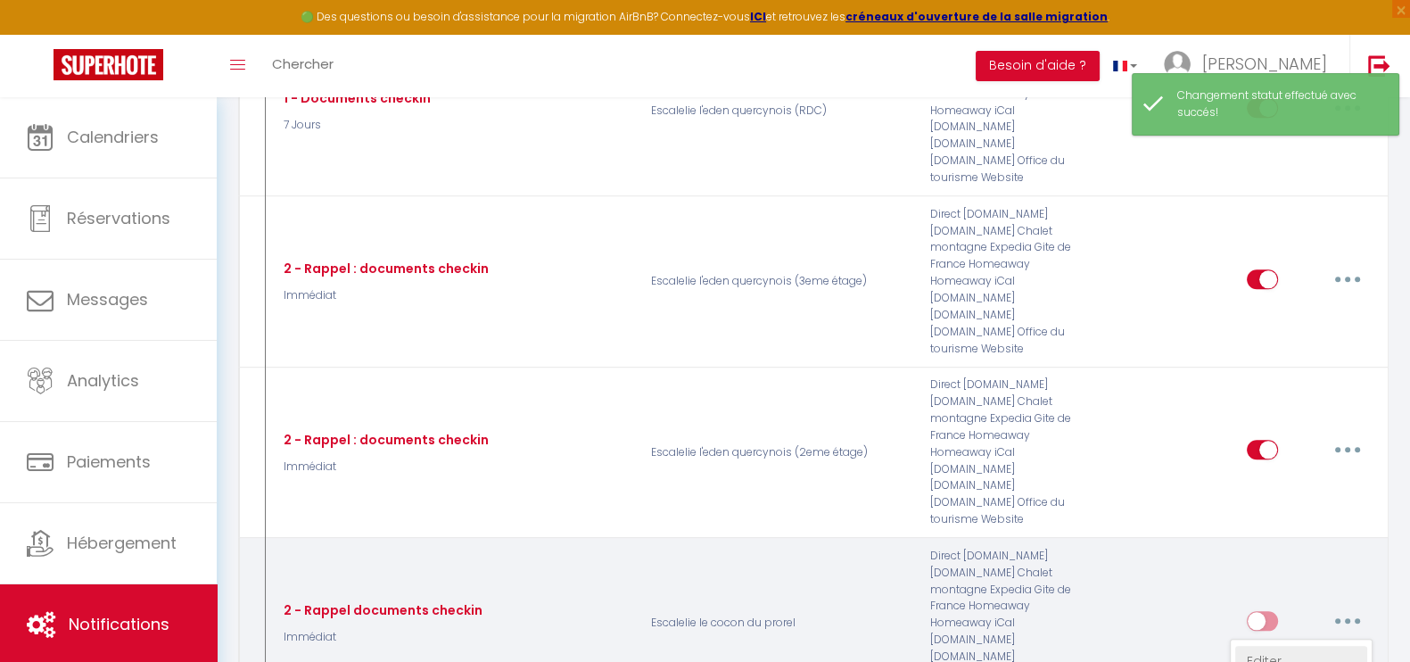
checkbox input "true"
checkbox input "false"
radio input "true"
type input "RAPPEL : Procédure d’arrivée à l’[RENTAL:NAME] - [RENTAL:CITY]"
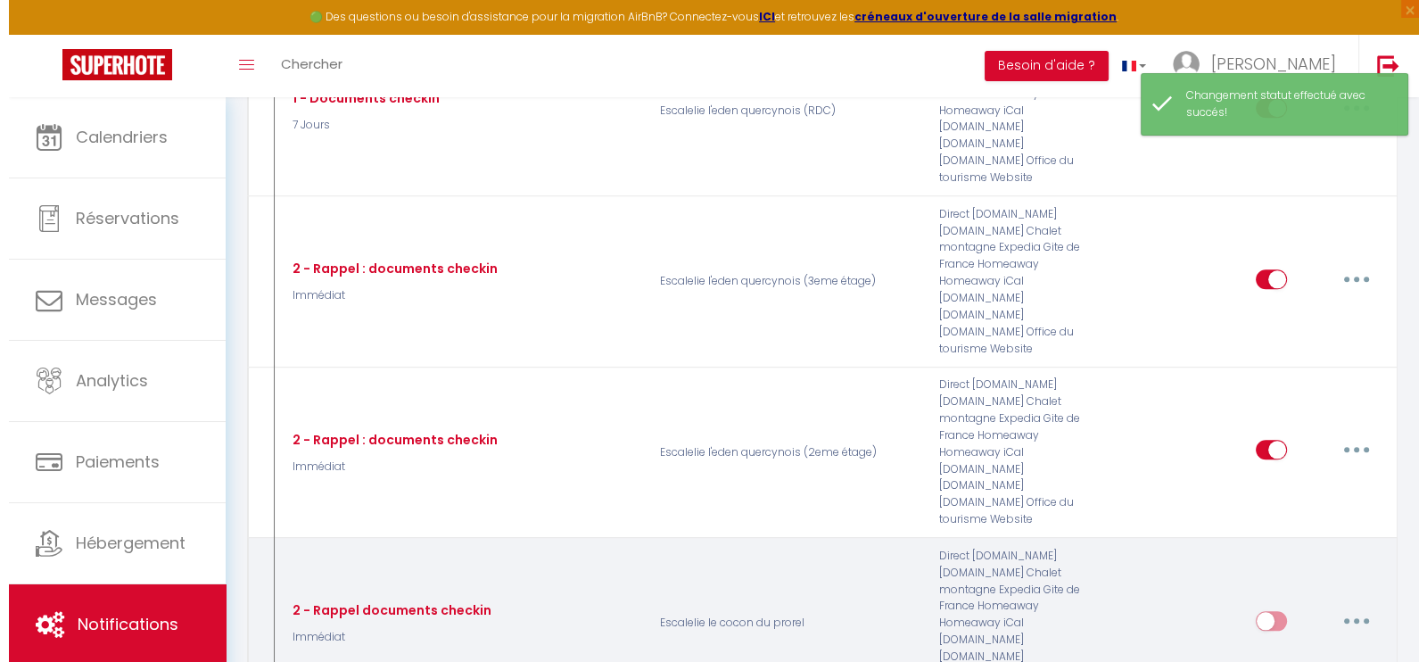
scroll to position [276, 0]
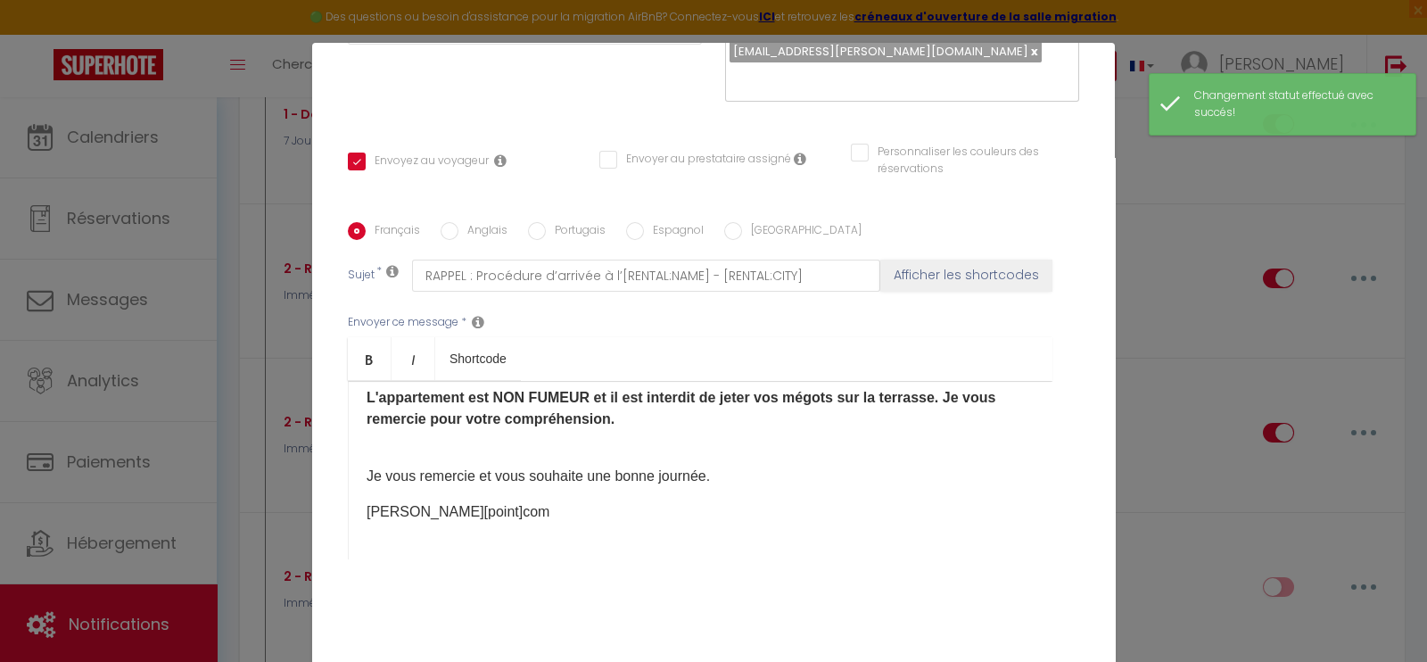
click at [724, 222] on input "[GEOGRAPHIC_DATA]" at bounding box center [733, 231] width 18 height 18
radio input "true"
checkbox input "true"
checkbox input "false"
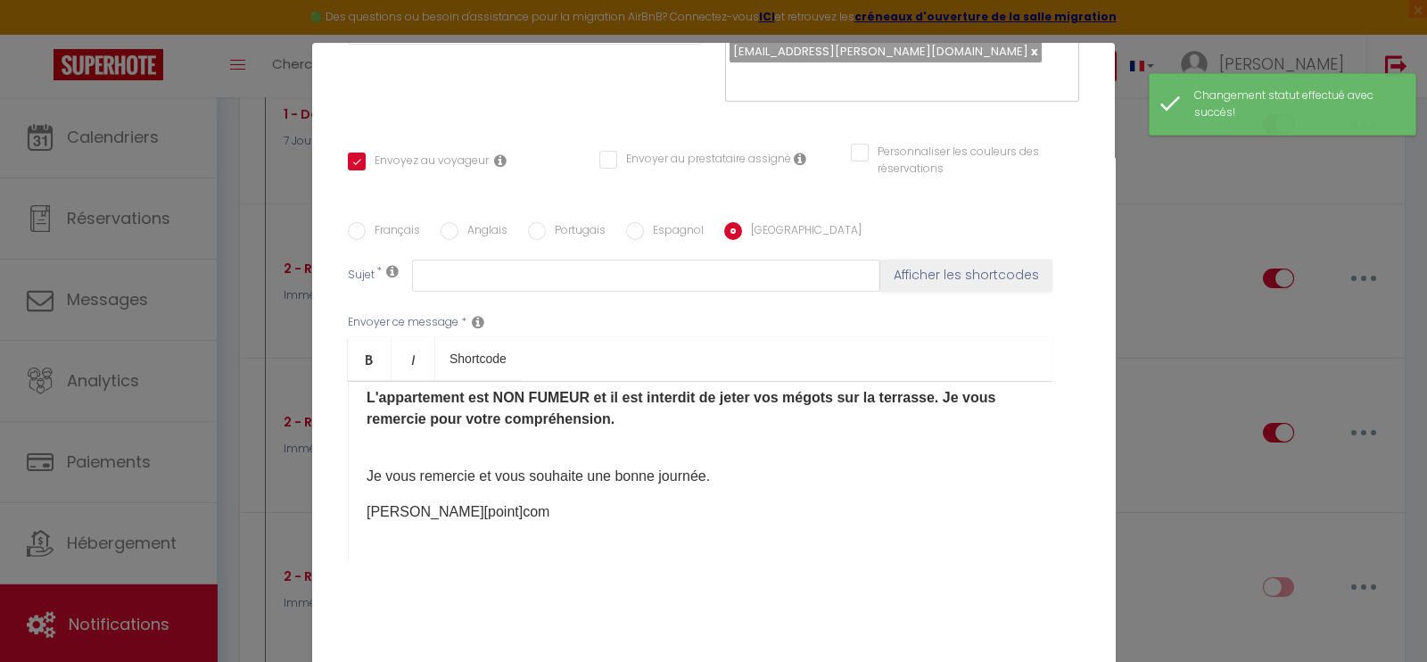
scroll to position [0, 0]
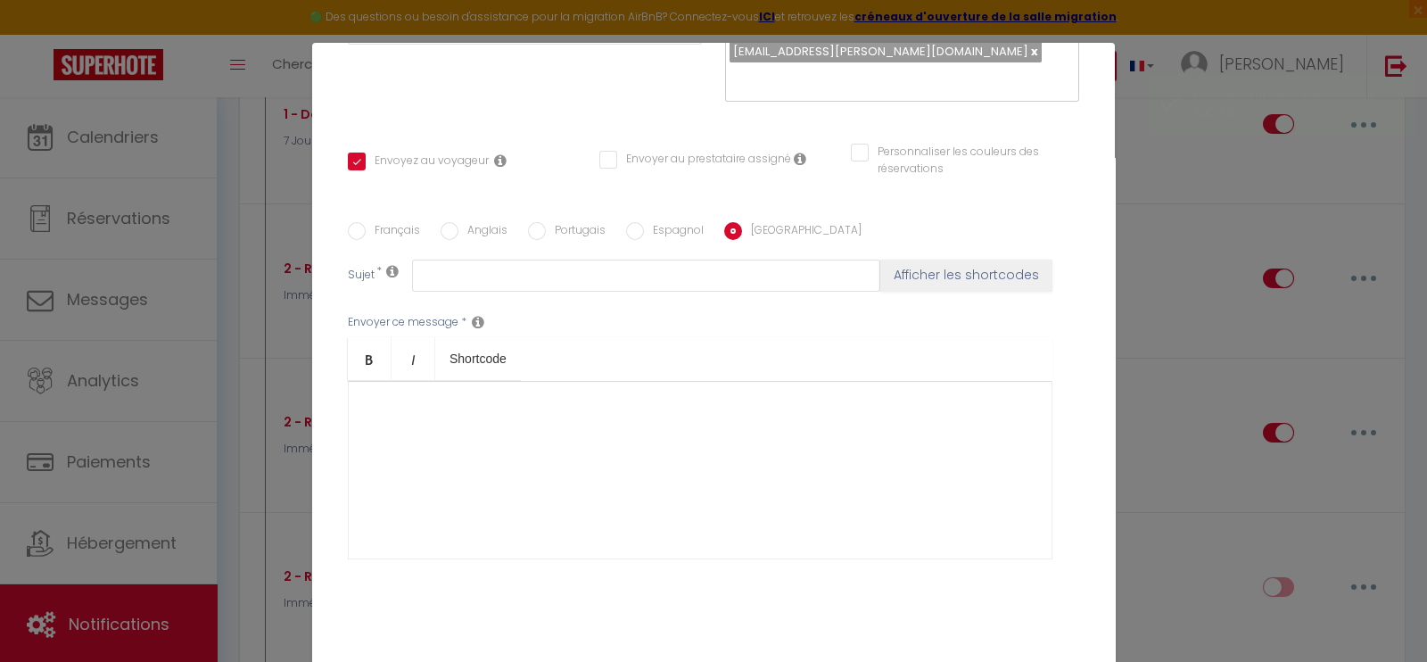
click at [605, 441] on div at bounding box center [700, 470] width 704 height 178
click at [353, 222] on input "Français" at bounding box center [357, 231] width 18 height 18
radio input "true"
checkbox input "true"
checkbox input "false"
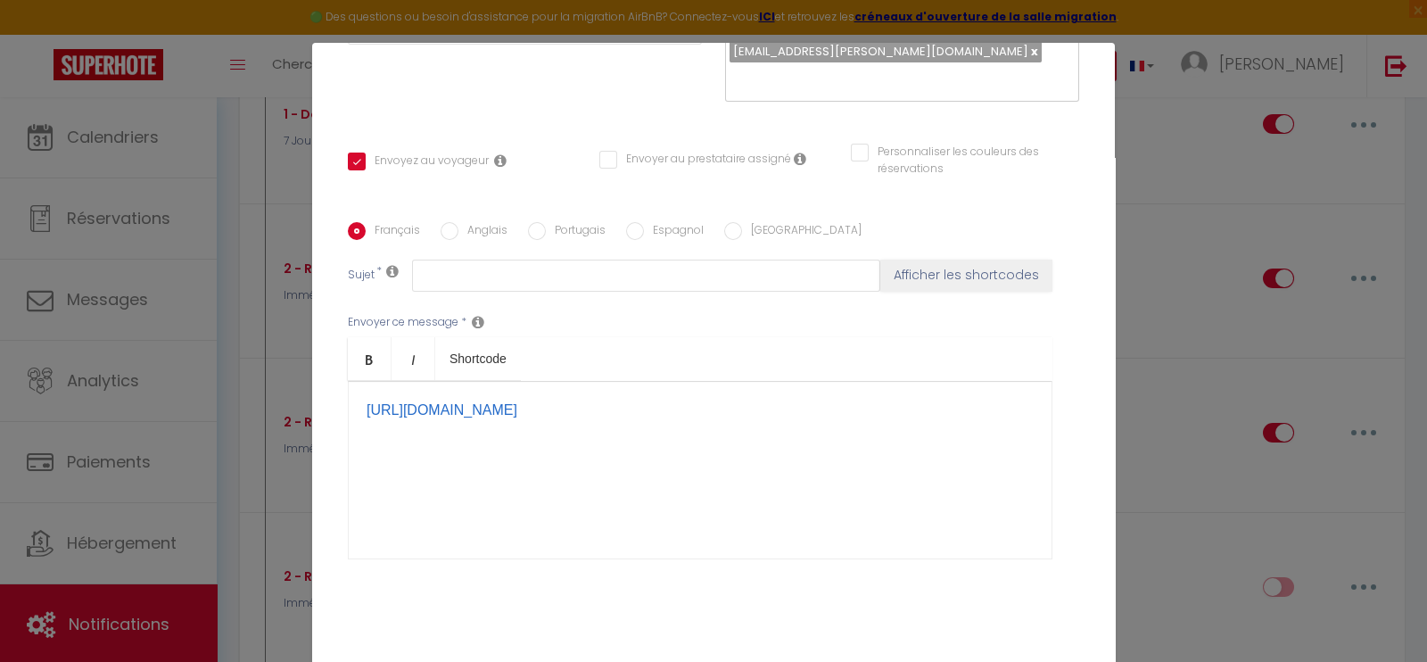
checkbox input "false"
type input "RAPPEL : Procédure d’arrivée à l’[RENTAL:NAME] - [RENTAL:CITY]"
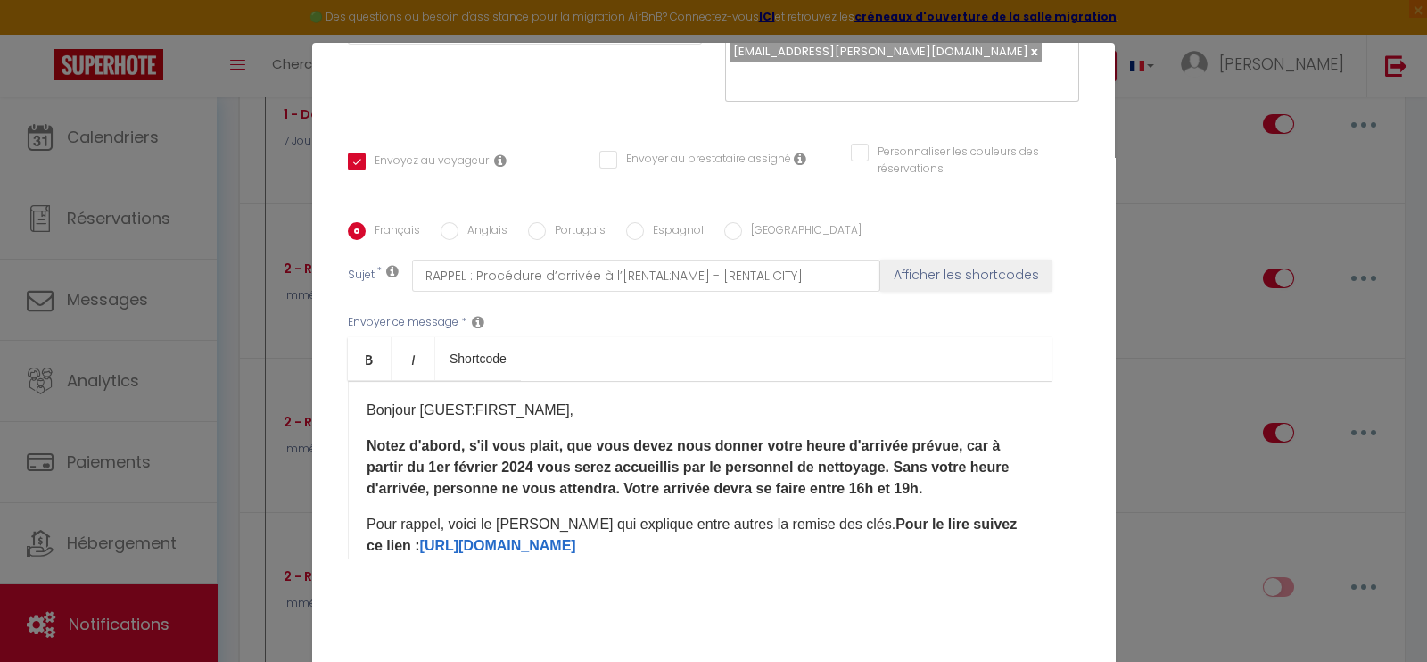
scroll to position [276, 0]
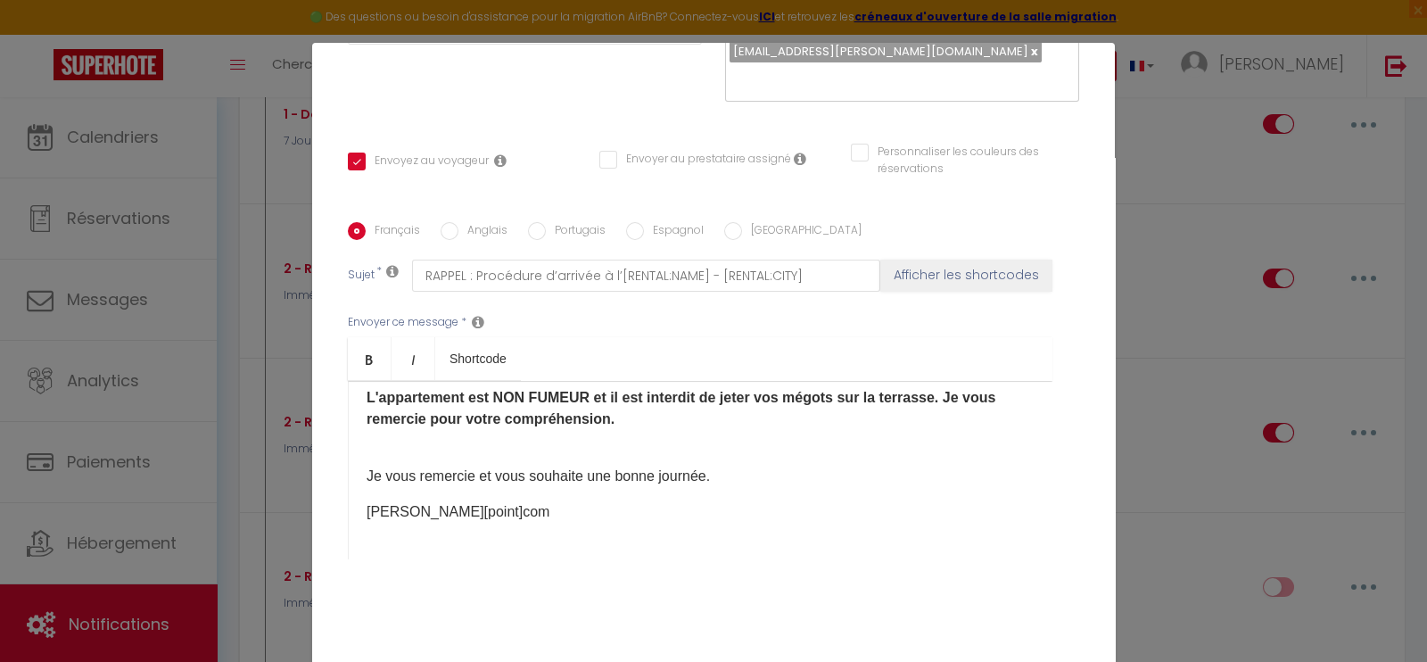
drag, startPoint x: 357, startPoint y: 381, endPoint x: 605, endPoint y: 483, distance: 269.1
click at [605, 483] on div "Bonjour [GUEST:FIRST_NAME], Notez d'abord, s'il vous plait, que vous devez nous…" at bounding box center [700, 470] width 704 height 178
copy div "Bonjour [GUEST:FIRST_NAME], Notez d'abord, s'il vous plait, que vous devez nous…"
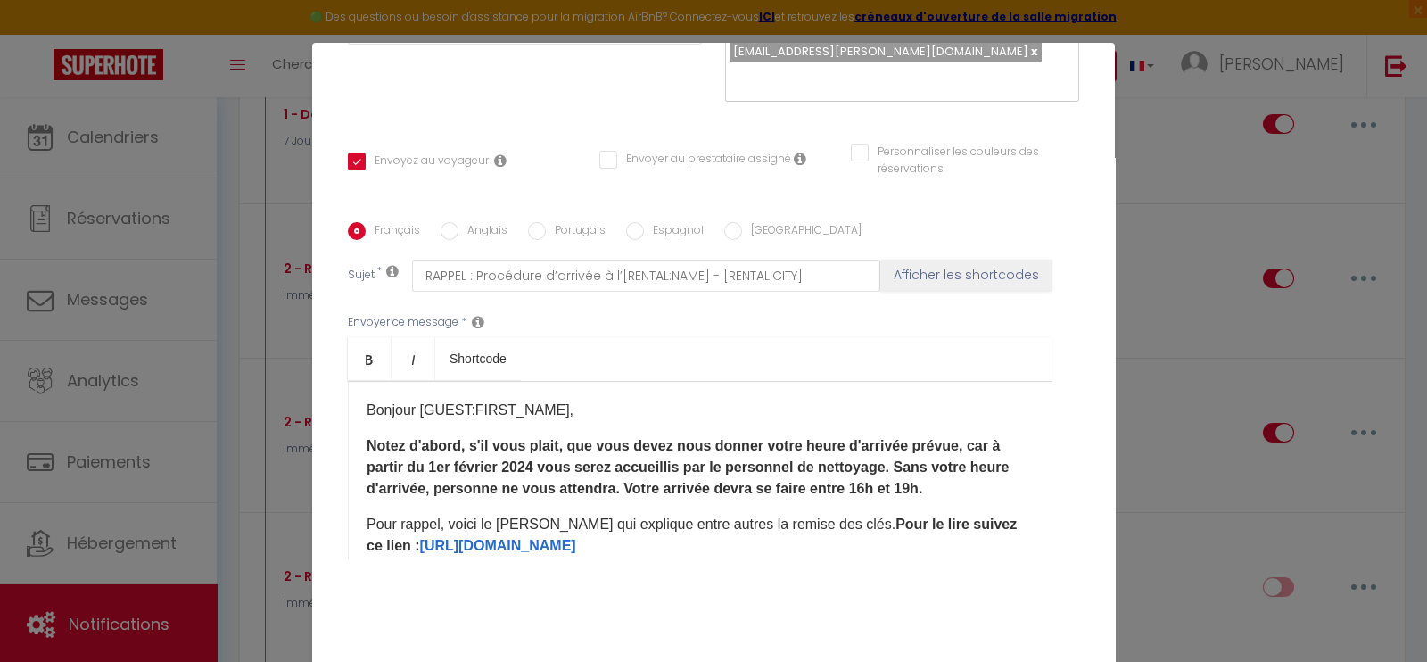
click at [724, 222] on input "[GEOGRAPHIC_DATA]" at bounding box center [733, 231] width 18 height 18
radio input "true"
checkbox input "true"
checkbox input "false"
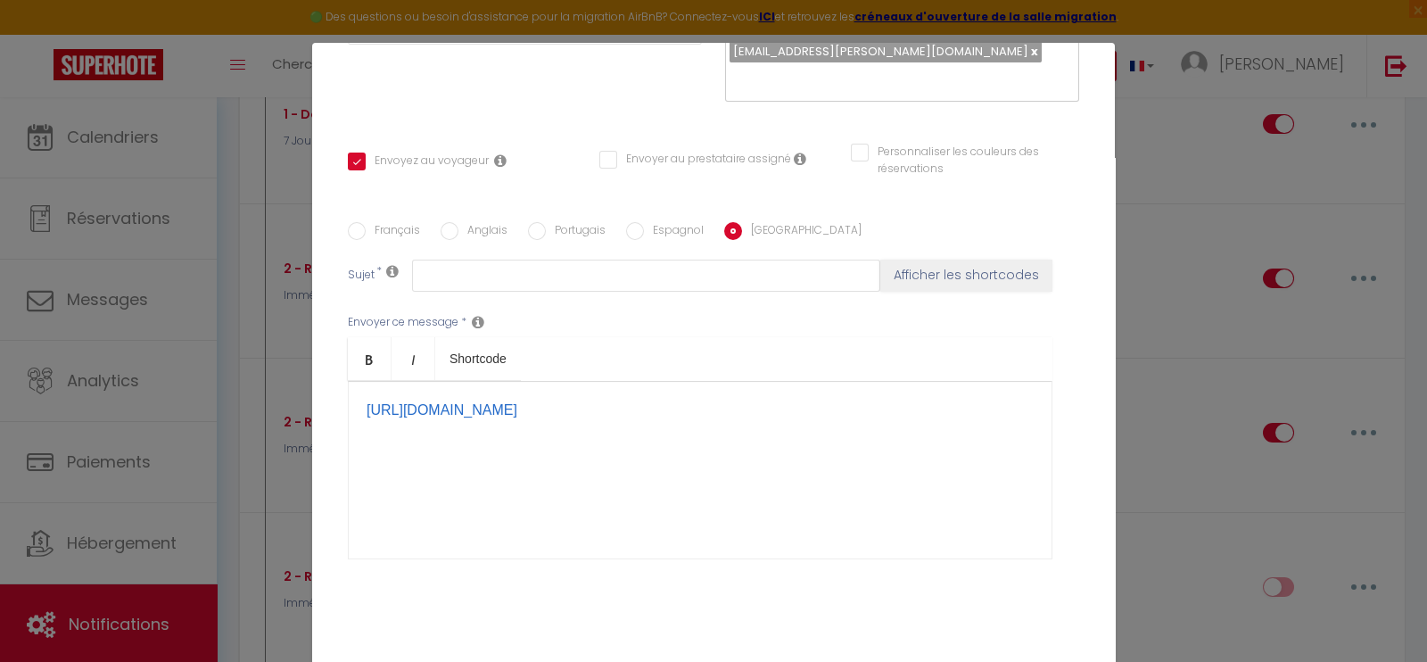
click at [353, 381] on div "[URL][DOMAIN_NAME] ​" at bounding box center [700, 470] width 704 height 178
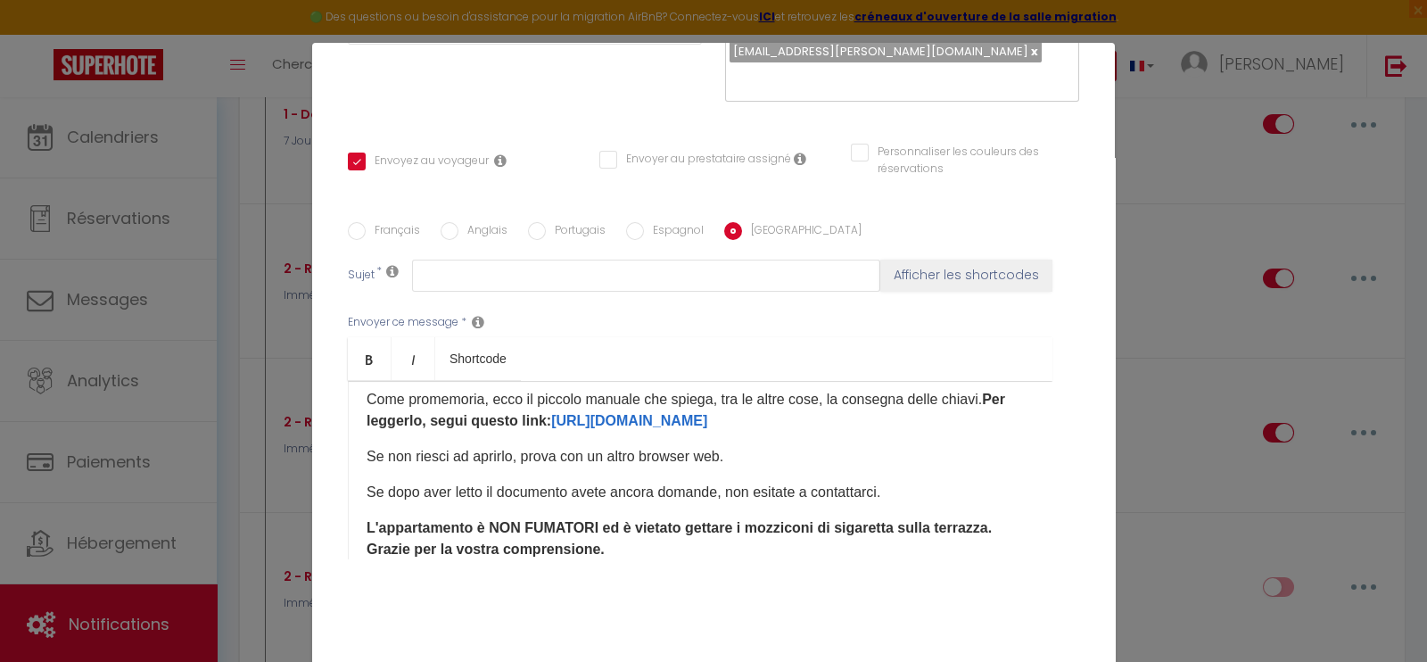
scroll to position [126, 0]
drag, startPoint x: 638, startPoint y: 435, endPoint x: 578, endPoint y: 419, distance: 62.7
click at [578, 419] on p "Come promemoria, ecco il piccolo manuale che spiega, tra le altre cose, la cons…" at bounding box center [699, 409] width 667 height 43
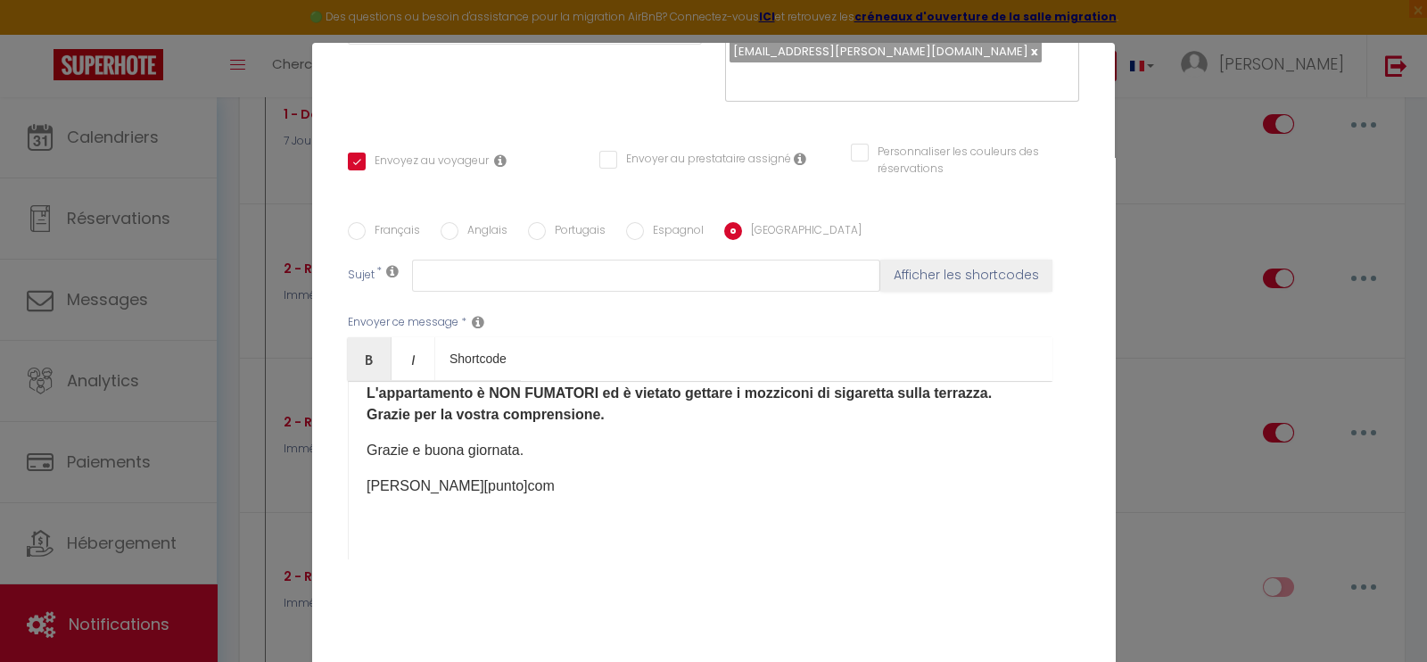
scroll to position [347, 0]
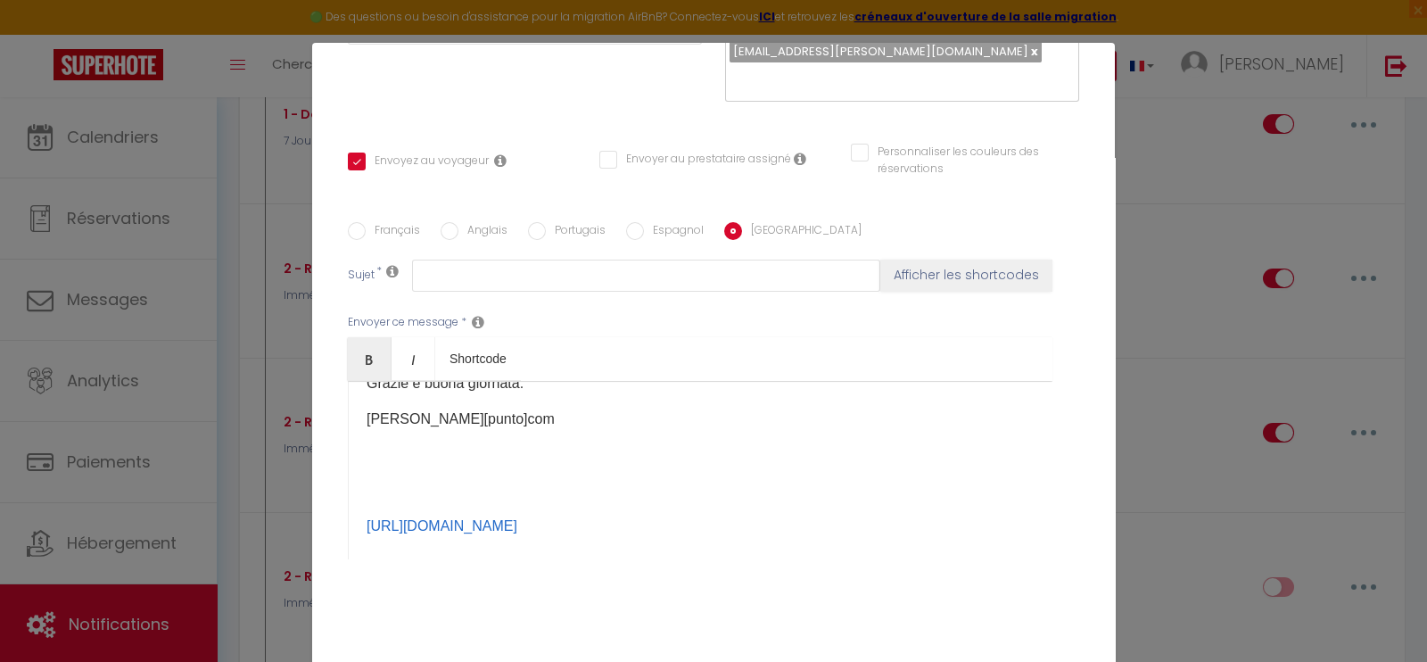
drag, startPoint x: 985, startPoint y: 500, endPoint x: 338, endPoint y: 487, distance: 647.4
click at [343, 487] on div "Français Anglais Portugais Espagnol Italien Sujet * Afficher les shortcodes Env…" at bounding box center [713, 401] width 740 height 359
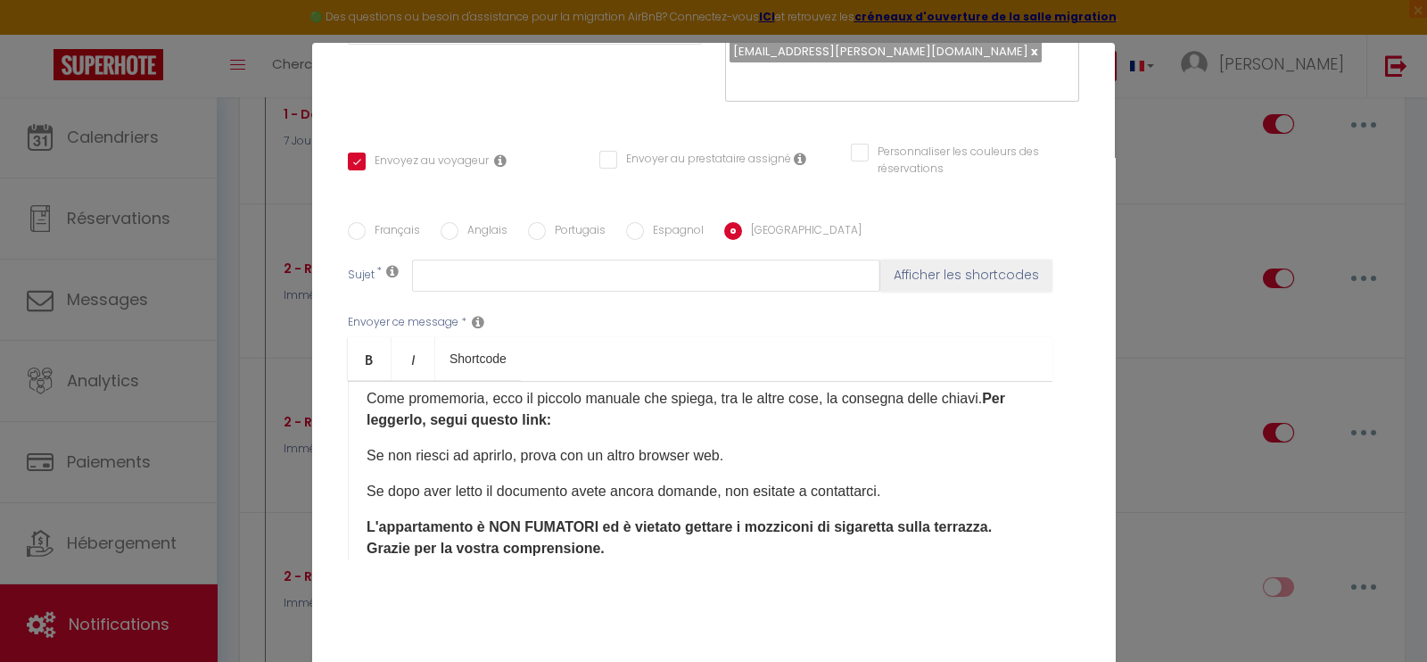
scroll to position [147, 0]
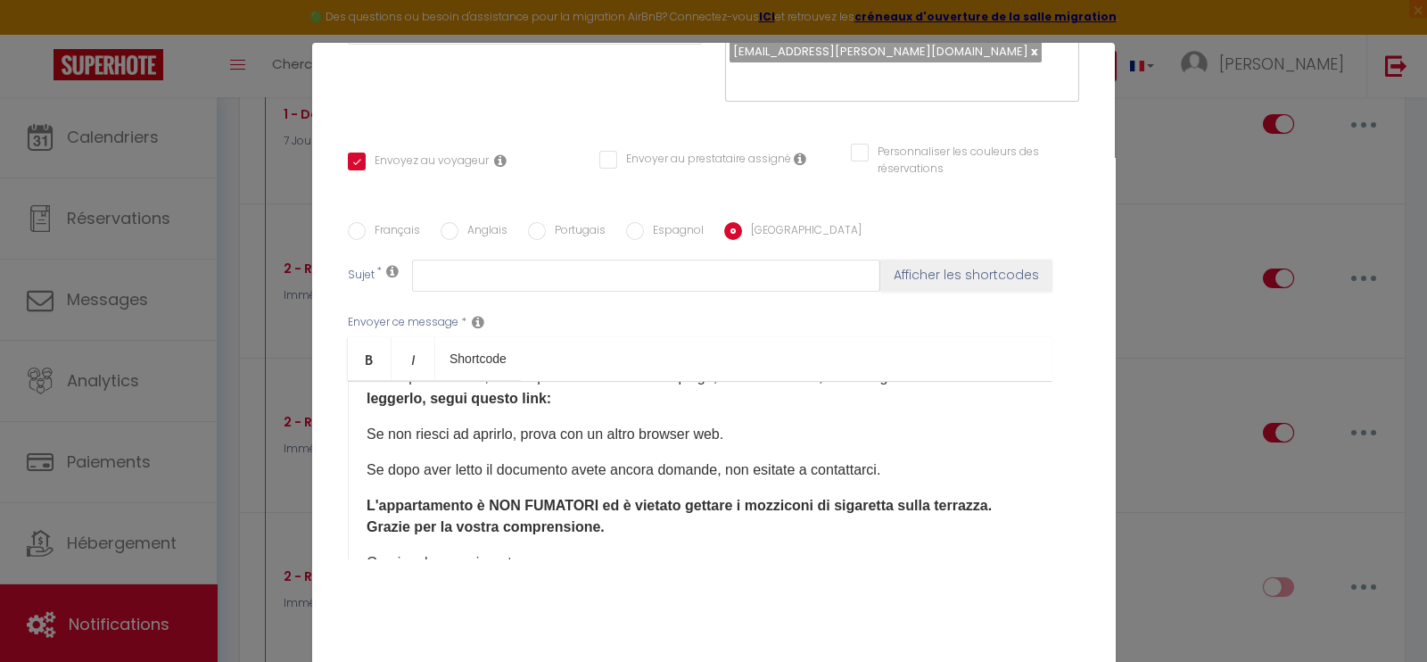
click at [649, 386] on p "Come promemoria, ecco il piccolo manuale che spiega, tra le altre cose, la cons…" at bounding box center [699, 387] width 667 height 43
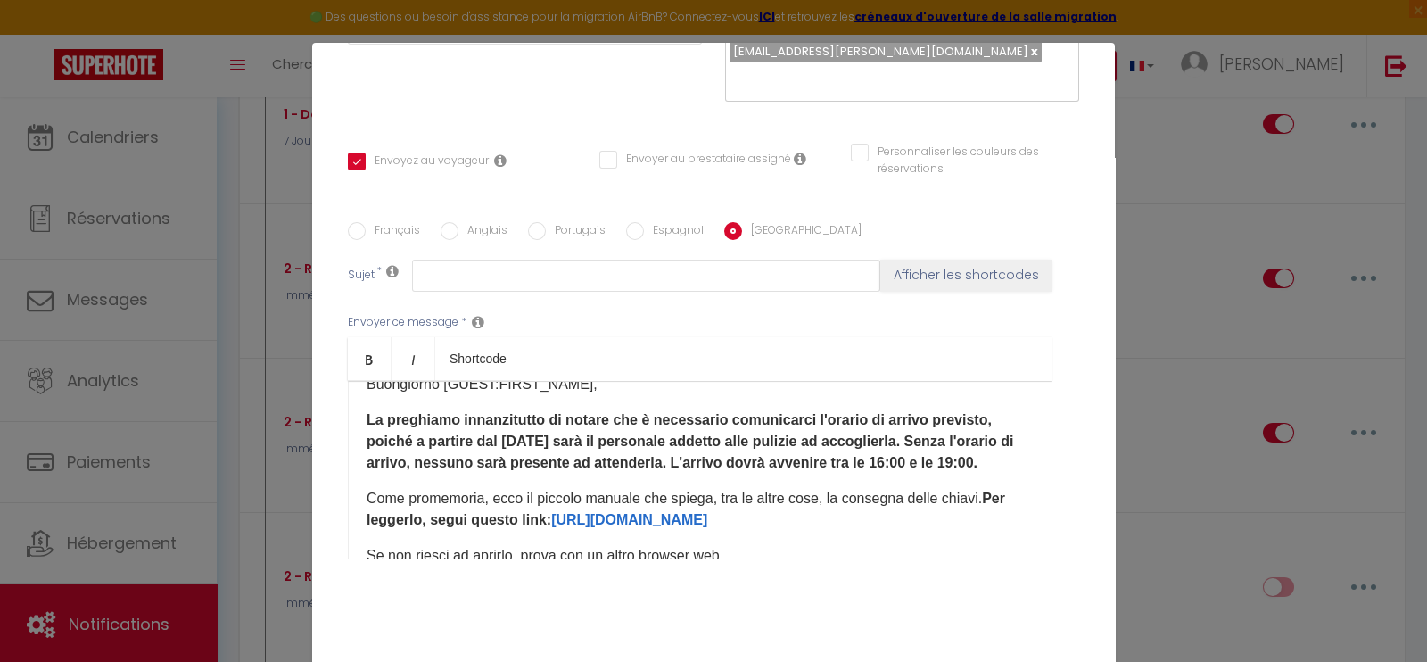
scroll to position [0, 0]
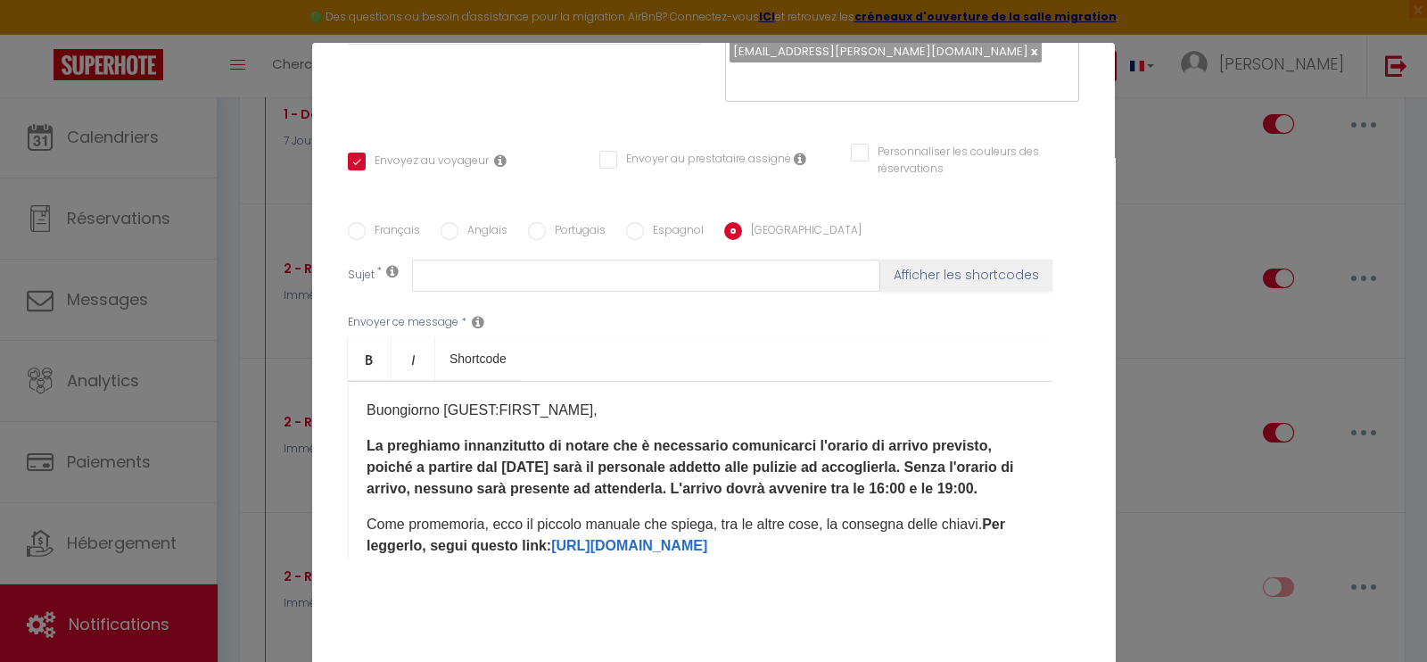
drag, startPoint x: 486, startPoint y: 485, endPoint x: 341, endPoint y: 422, distance: 157.7
click at [348, 422] on div "Buongiorno [GUEST:FIRST_NAME], La preghiamo innanzitutto di notare che è necess…" at bounding box center [700, 470] width 704 height 178
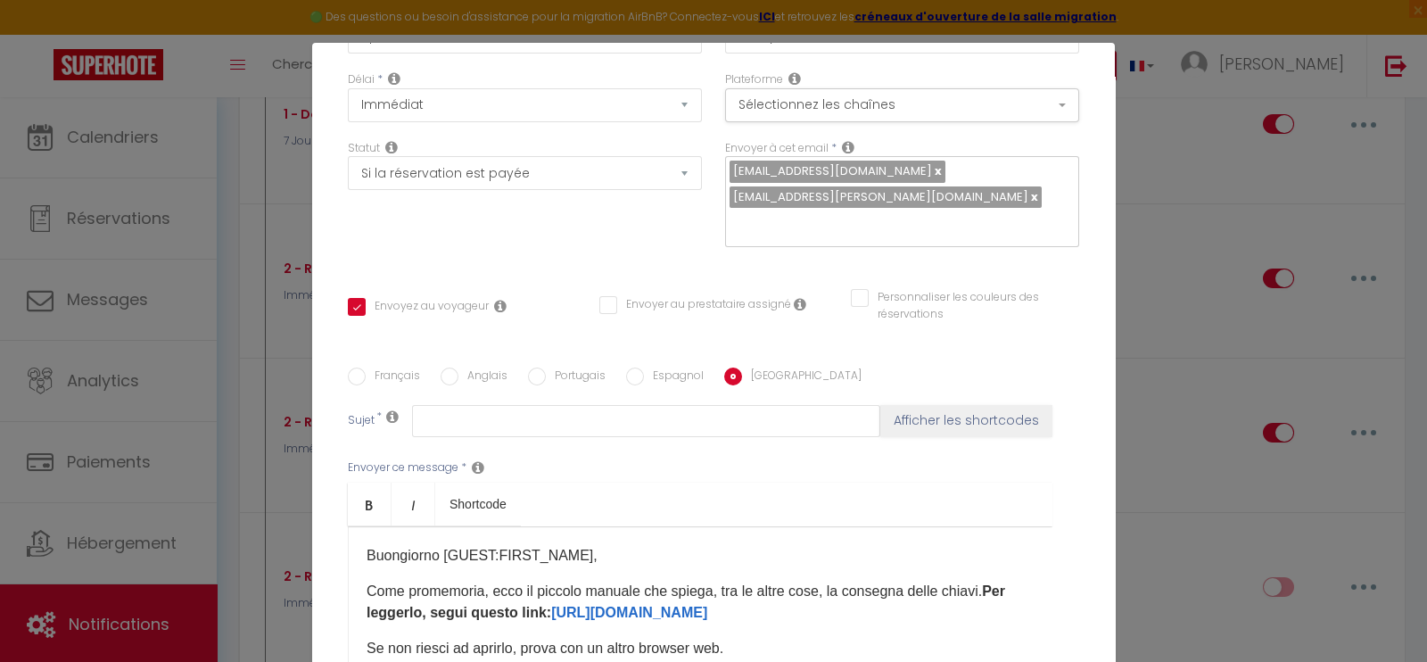
scroll to position [195, 0]
click at [646, 366] on label "Espagnol" at bounding box center [674, 376] width 60 height 20
click at [644, 366] on input "Espagnol" at bounding box center [635, 375] width 18 height 18
radio input "true"
checkbox input "true"
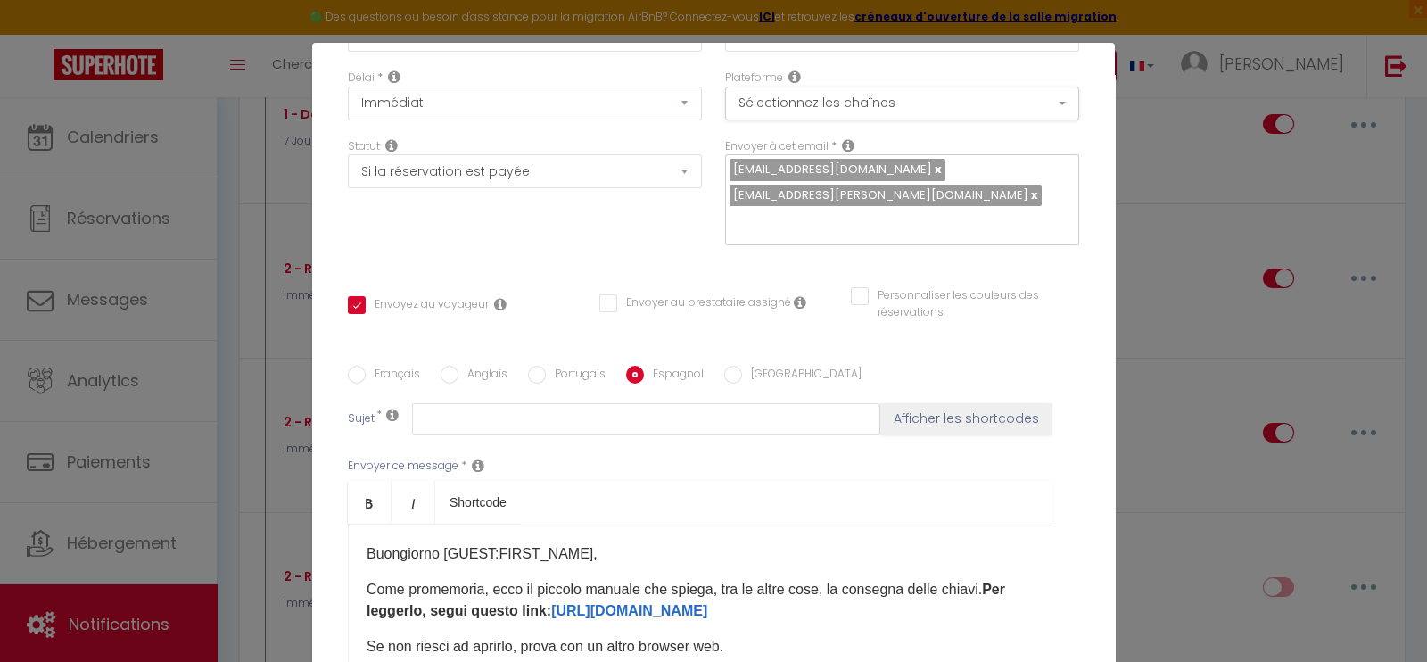
checkbox input "false"
type input "RECORDATORIO : Procedimiento de llegada a [RENTAL:NAME] - [RENTAL:CITY]"
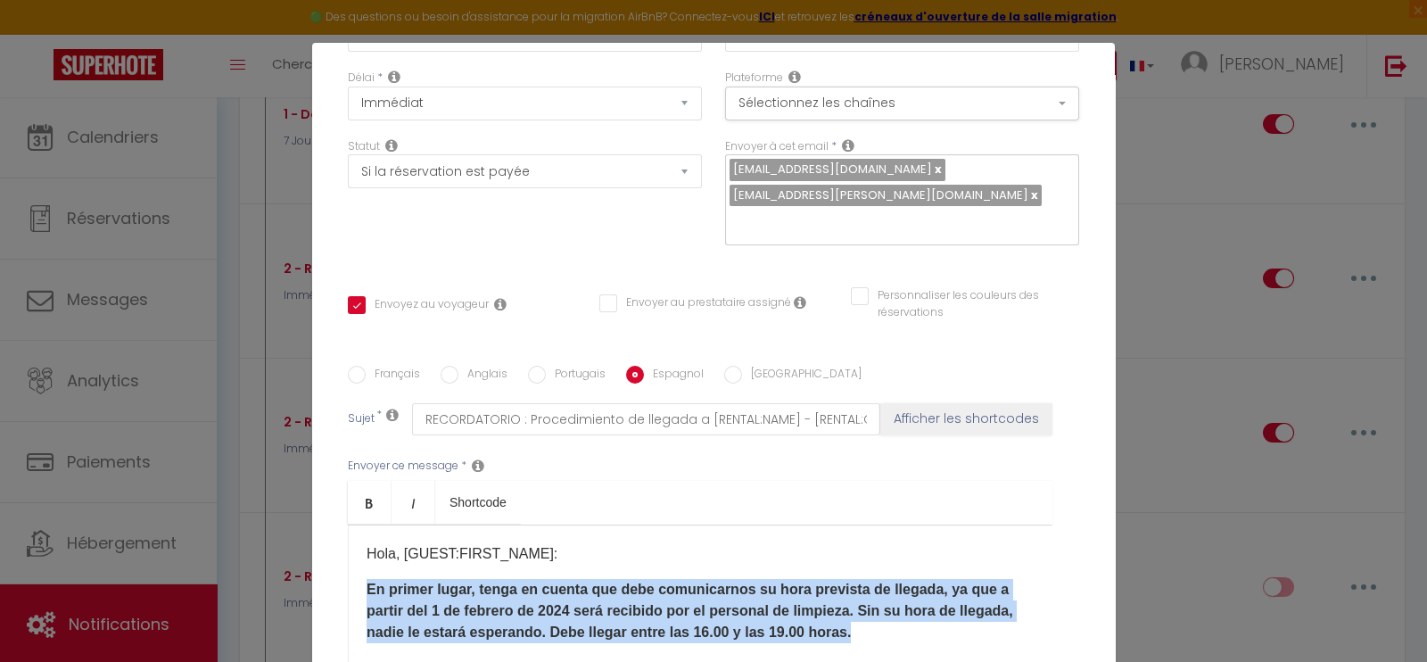
drag, startPoint x: 918, startPoint y: 610, endPoint x: 309, endPoint y: 563, distance: 610.7
click at [312, 563] on div "Titre * 2 - Rappel documents checkin Pour cet hébergement Sélectionner les hébe…" at bounding box center [713, 353] width 802 height 878
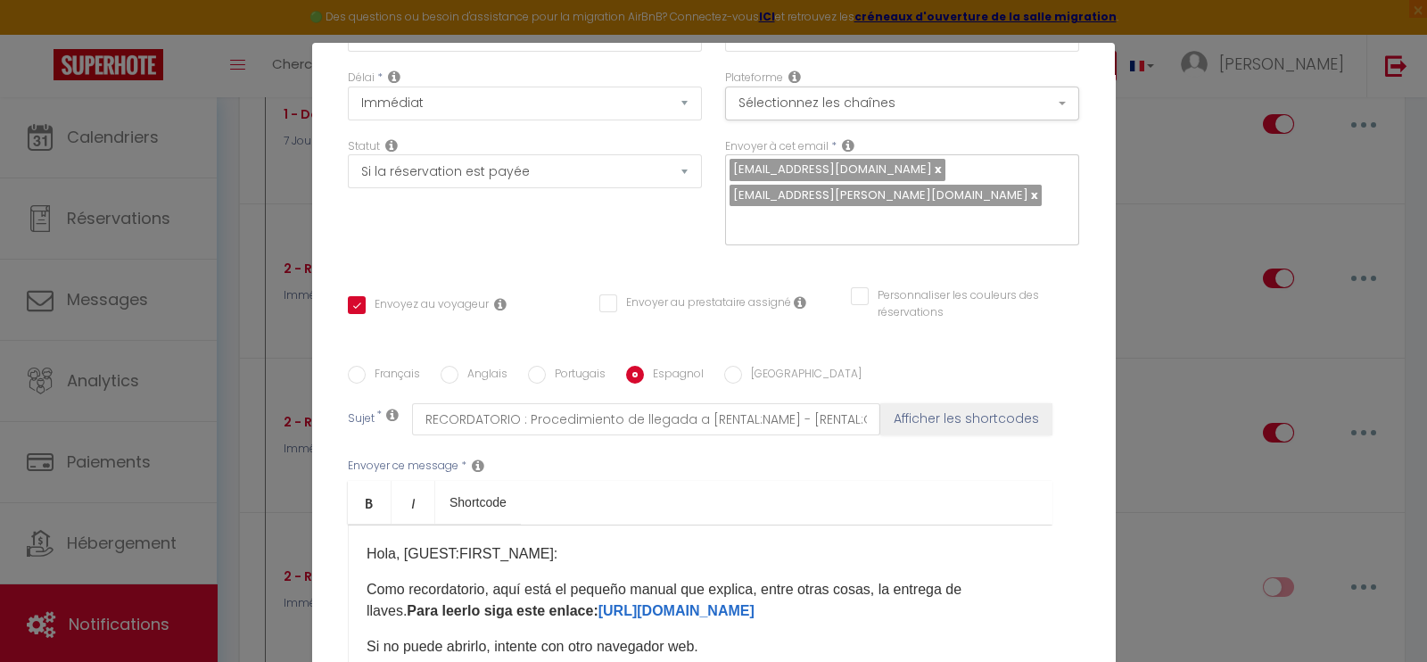
click at [535, 366] on input "Portugais" at bounding box center [537, 375] width 18 height 18
radio input "true"
checkbox input "true"
checkbox input "false"
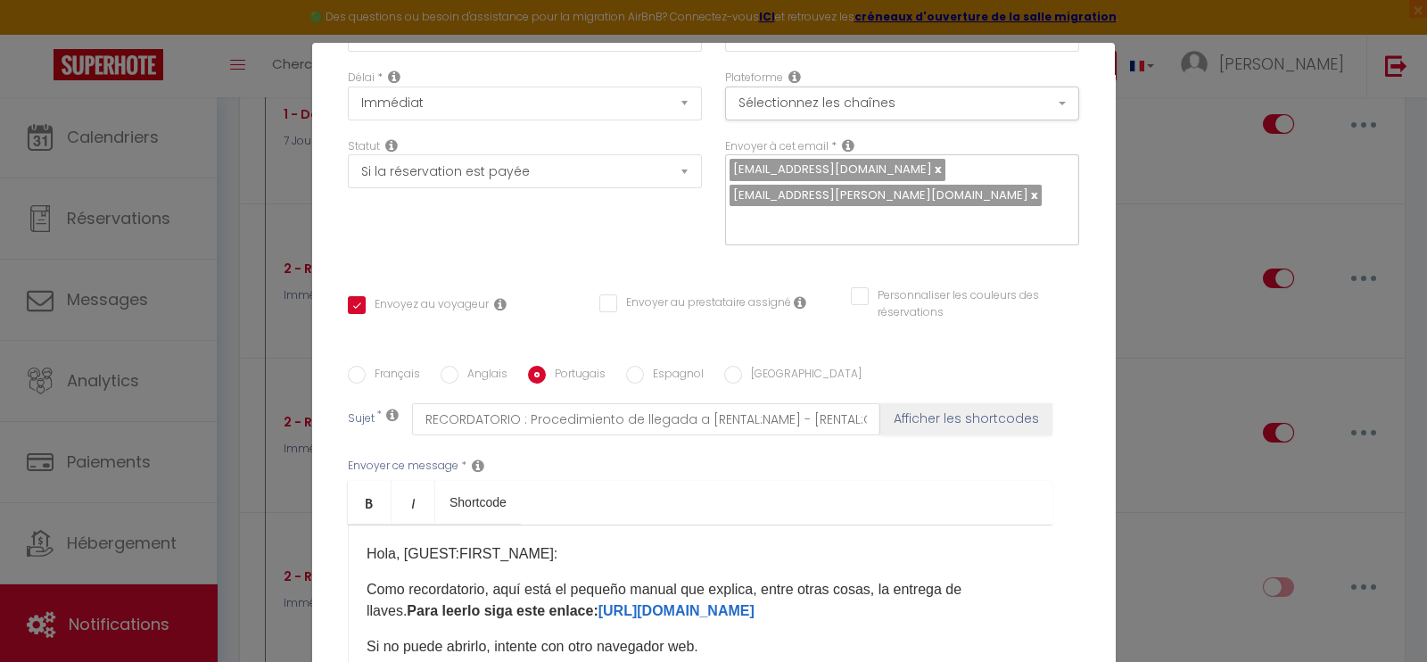
type input "LEMBRETE : Procedimento de chegada em [RENTAL:NAME] - [RENTAL:CITY]"
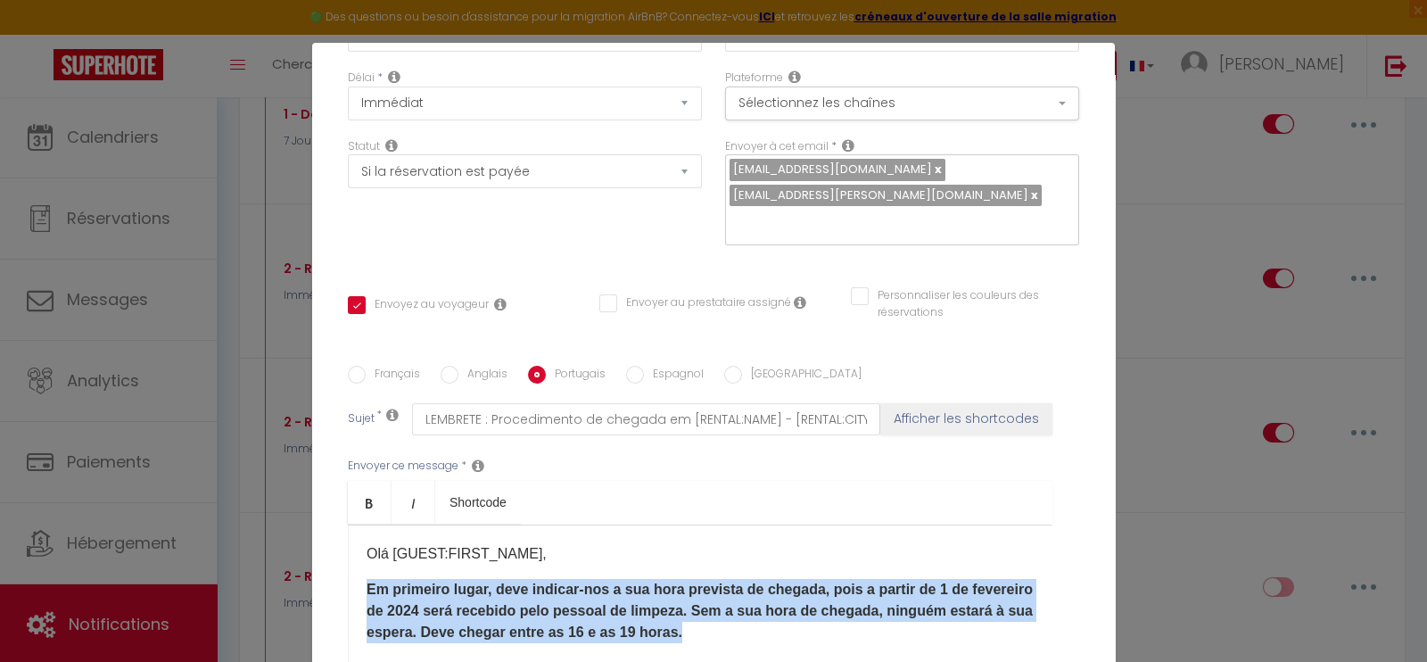
drag, startPoint x: 836, startPoint y: 606, endPoint x: 339, endPoint y: 564, distance: 499.3
click at [348, 564] on div "Olá [GUEST:FIRST_NAME], Em primeiro lugar, deve indicar-nos a sua hora prevista…" at bounding box center [700, 613] width 704 height 178
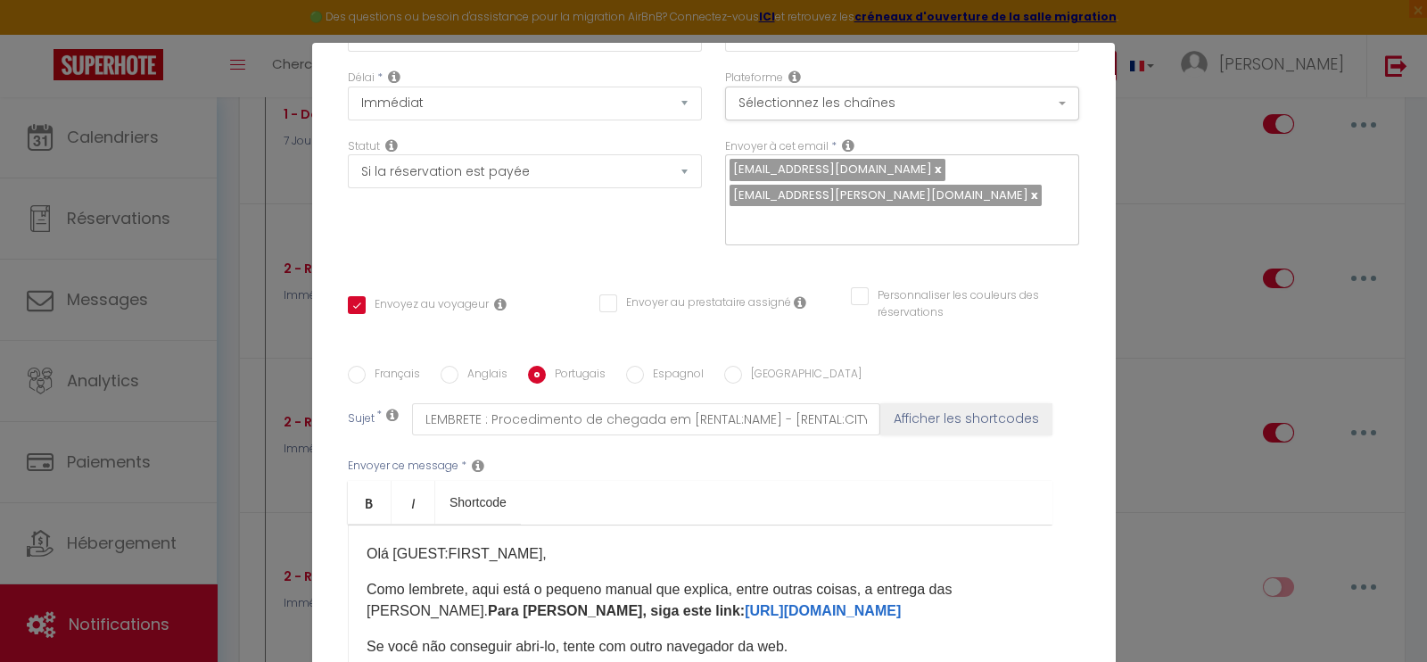
click at [447, 366] on input "Anglais" at bounding box center [449, 375] width 18 height 18
radio input "true"
checkbox input "true"
checkbox input "false"
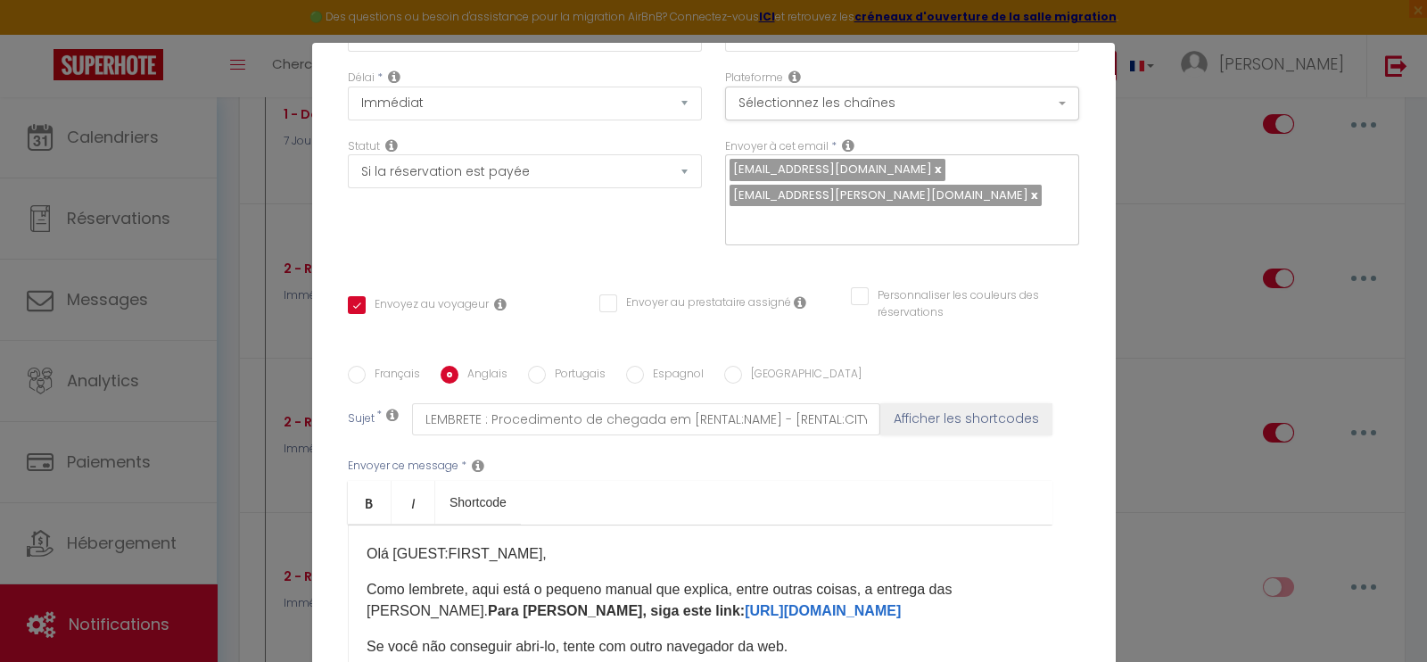
type input "REMINDER : Arrival procedure at [RENTAL:NAME] - [RENTAL:CITY]"
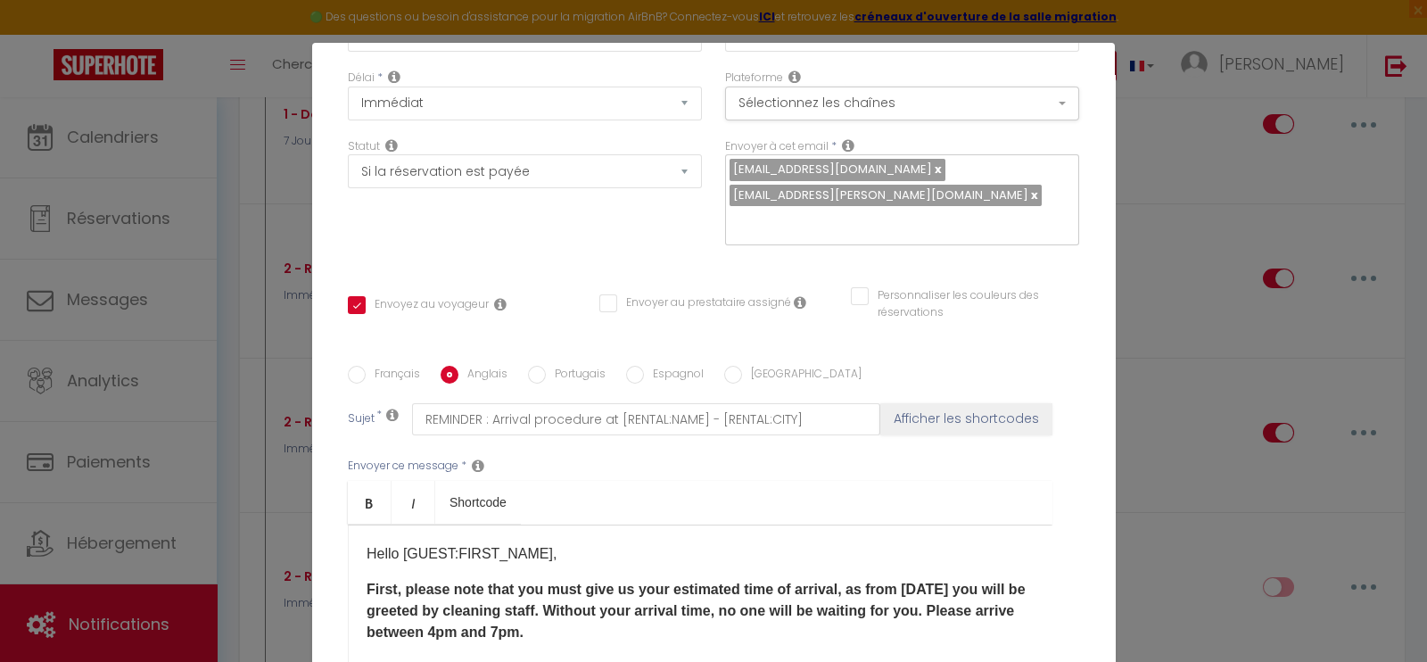
drag, startPoint x: 680, startPoint y: 603, endPoint x: 357, endPoint y: 565, distance: 325.8
click at [357, 565] on div "​Hello [GUEST:FIRST_NAME], First, please note that you must give us your estima…" at bounding box center [700, 613] width 704 height 178
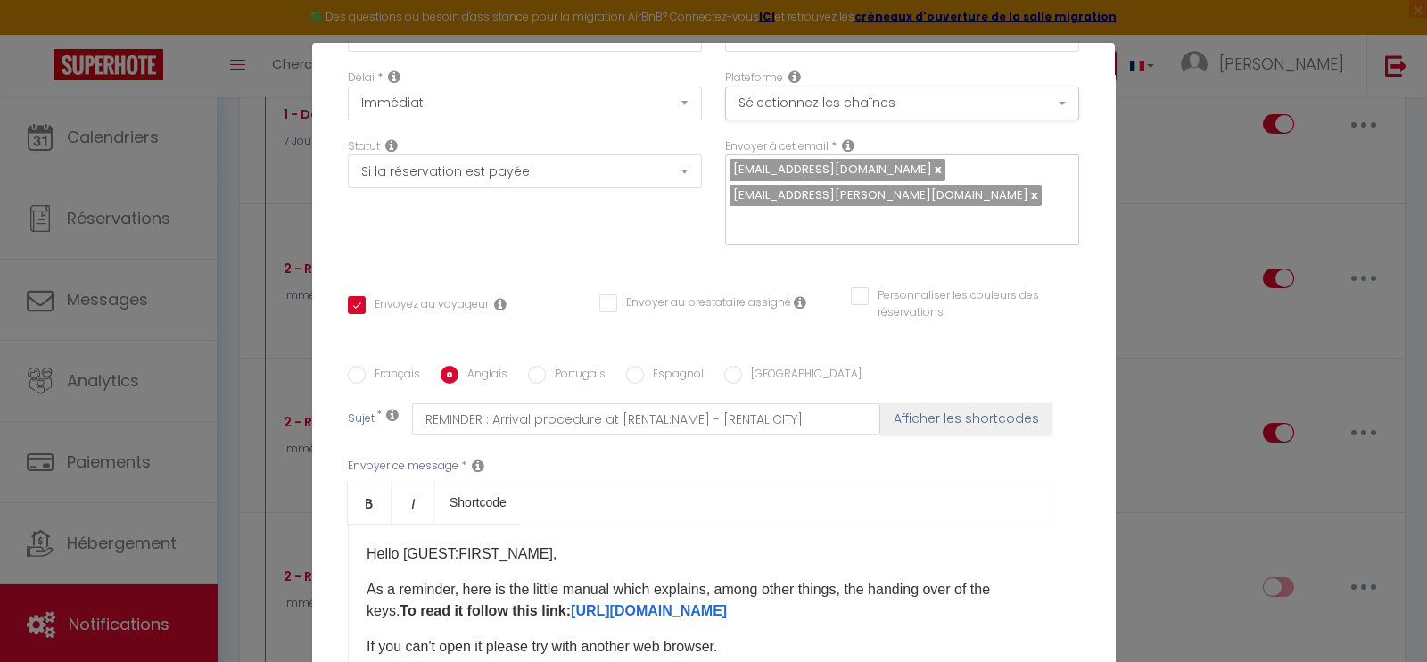
click at [355, 366] on input "Français" at bounding box center [357, 375] width 18 height 18
radio input "true"
checkbox input "true"
checkbox input "false"
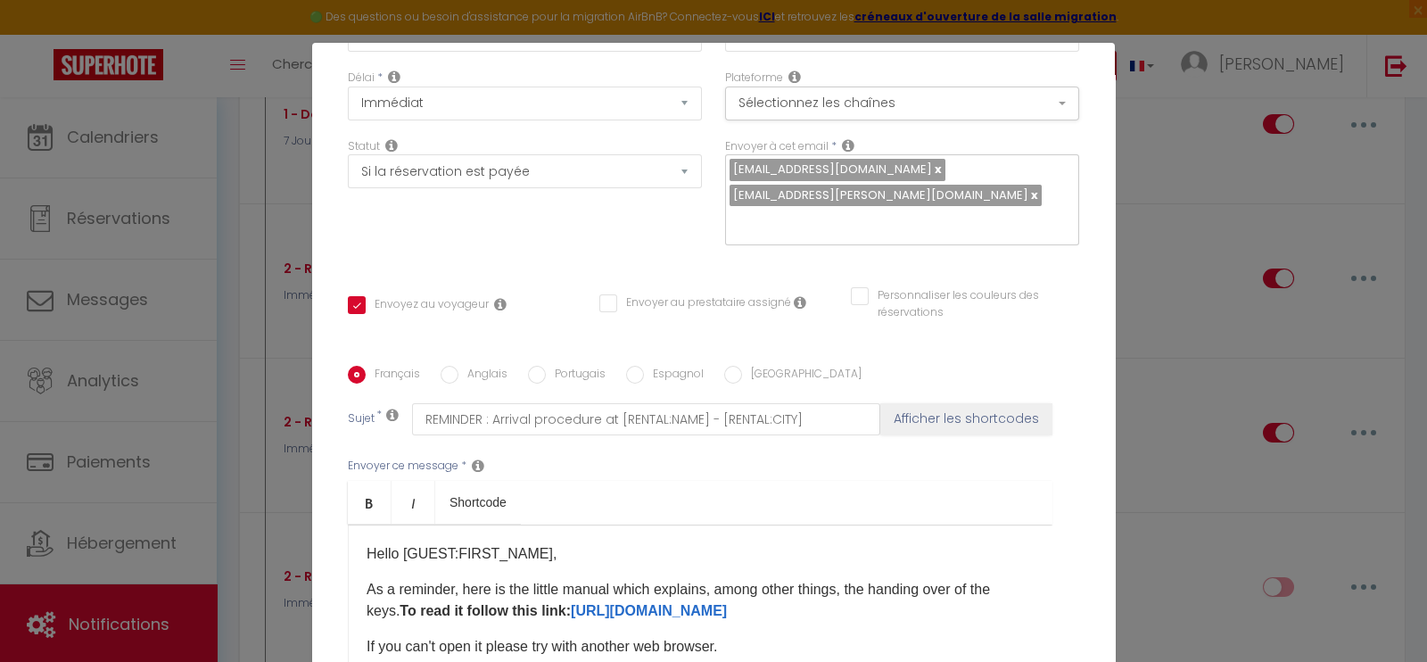
type input "RAPPEL : Procédure d’arrivée à l’[RENTAL:NAME] - [RENTAL:CITY]"
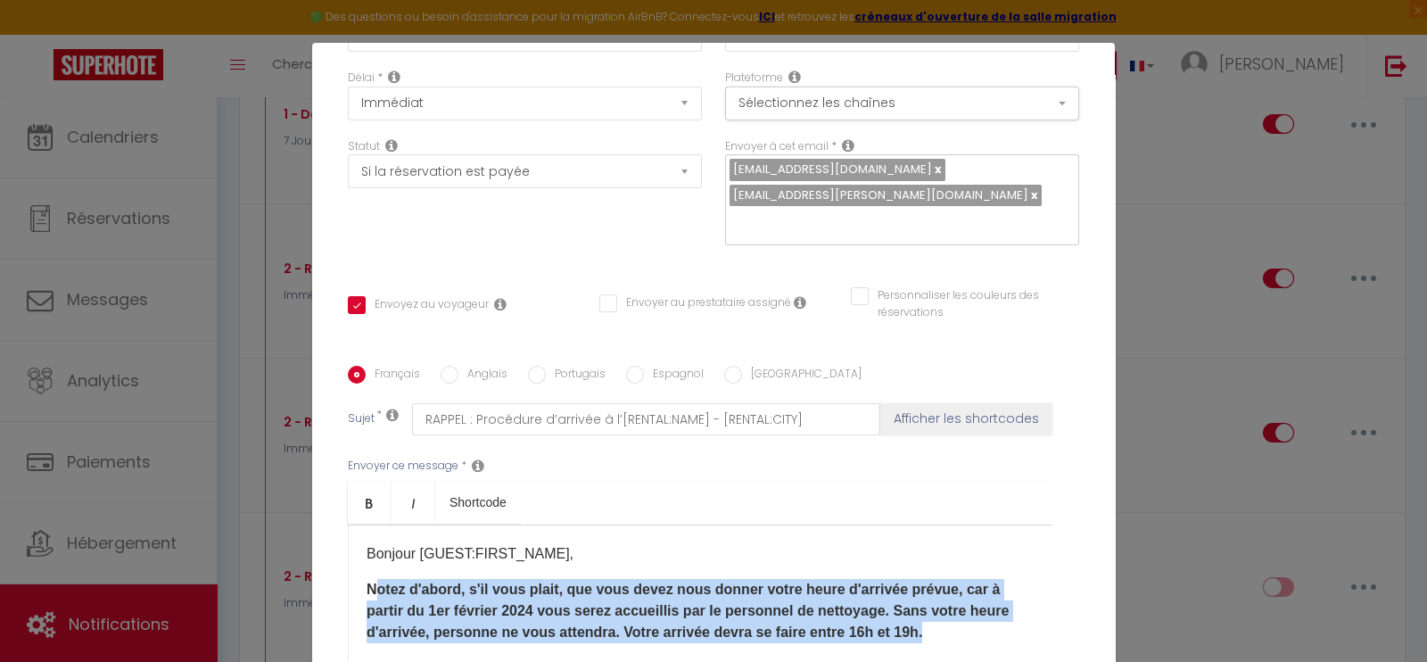
drag, startPoint x: 966, startPoint y: 604, endPoint x: 365, endPoint y: 572, distance: 601.8
click at [366, 579] on p "Notez d'abord, s'il vous plait, que vous devez nous donner votre heure d'arrivé…" at bounding box center [699, 611] width 667 height 64
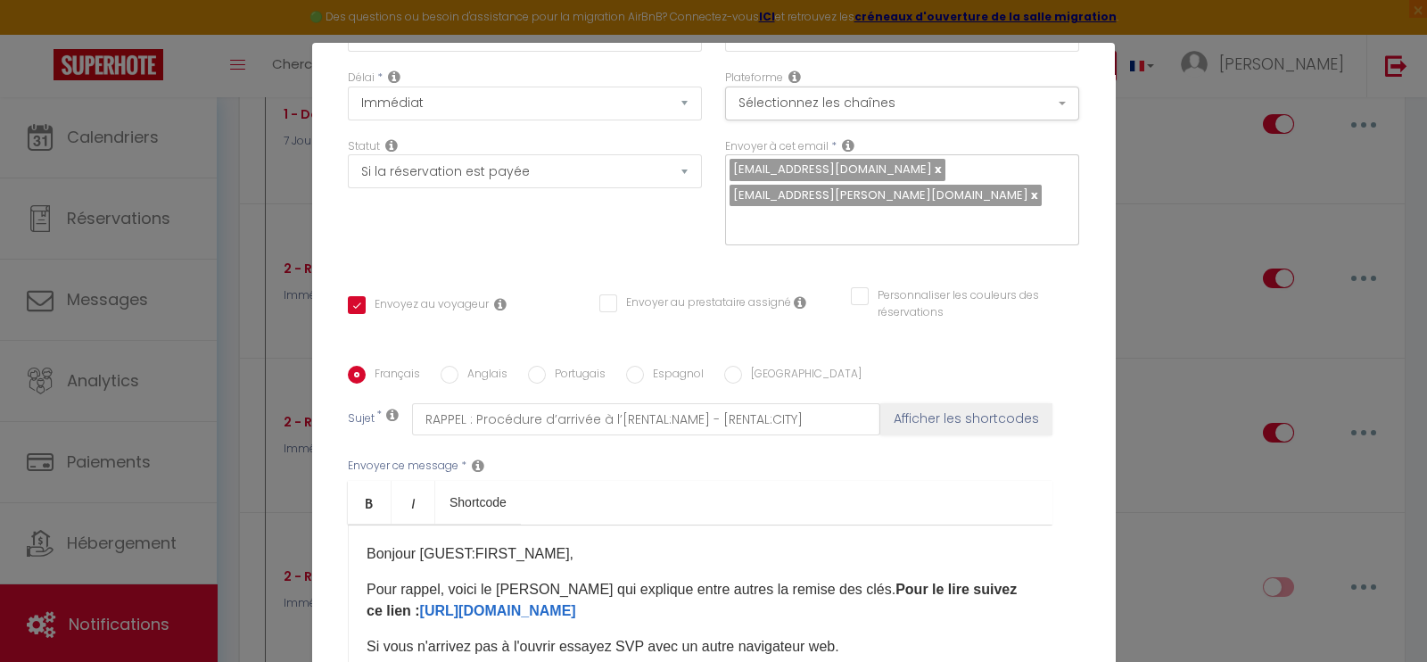
scroll to position [357, 0]
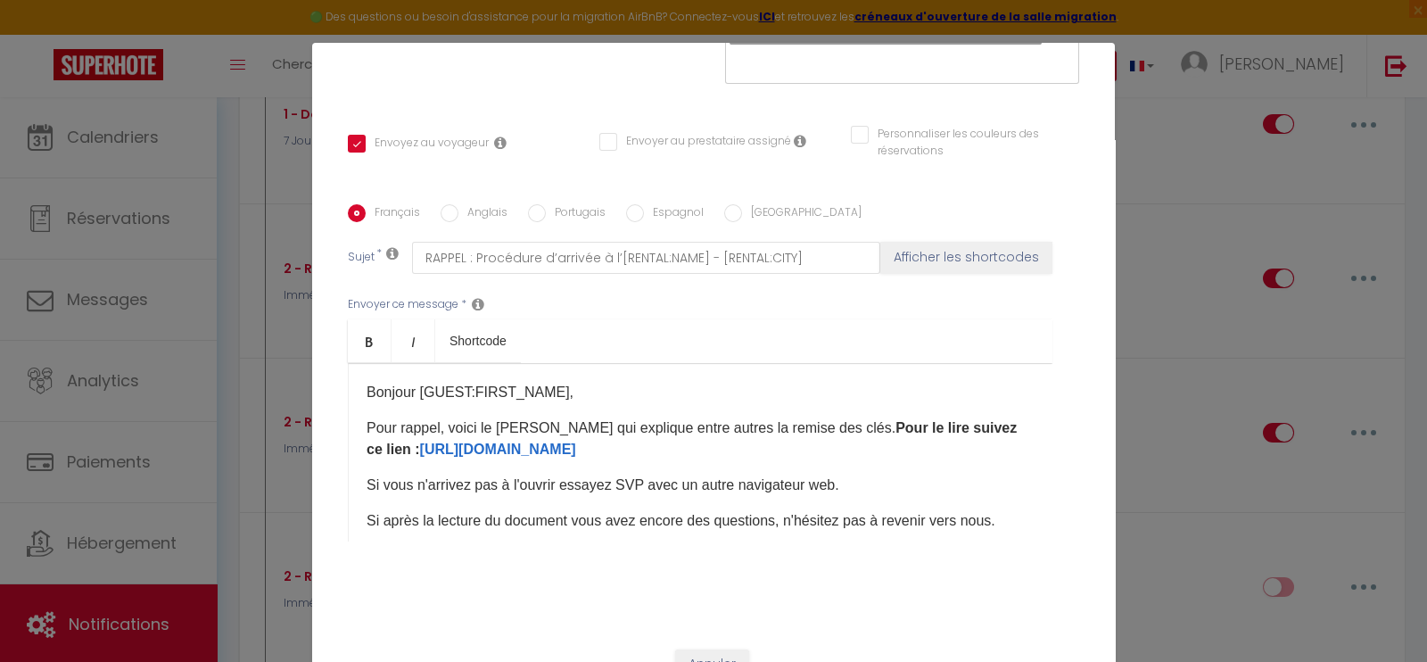
checkbox input "true"
checkbox input "false"
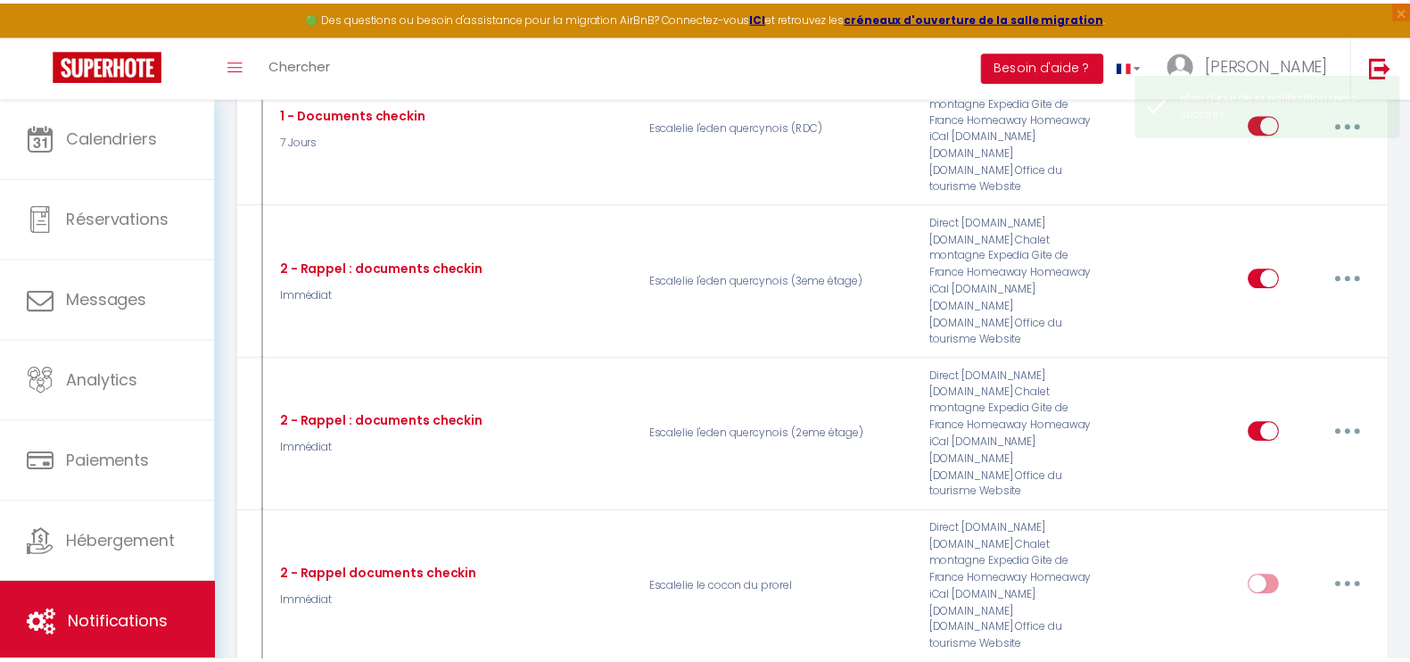
scroll to position [2409, 0]
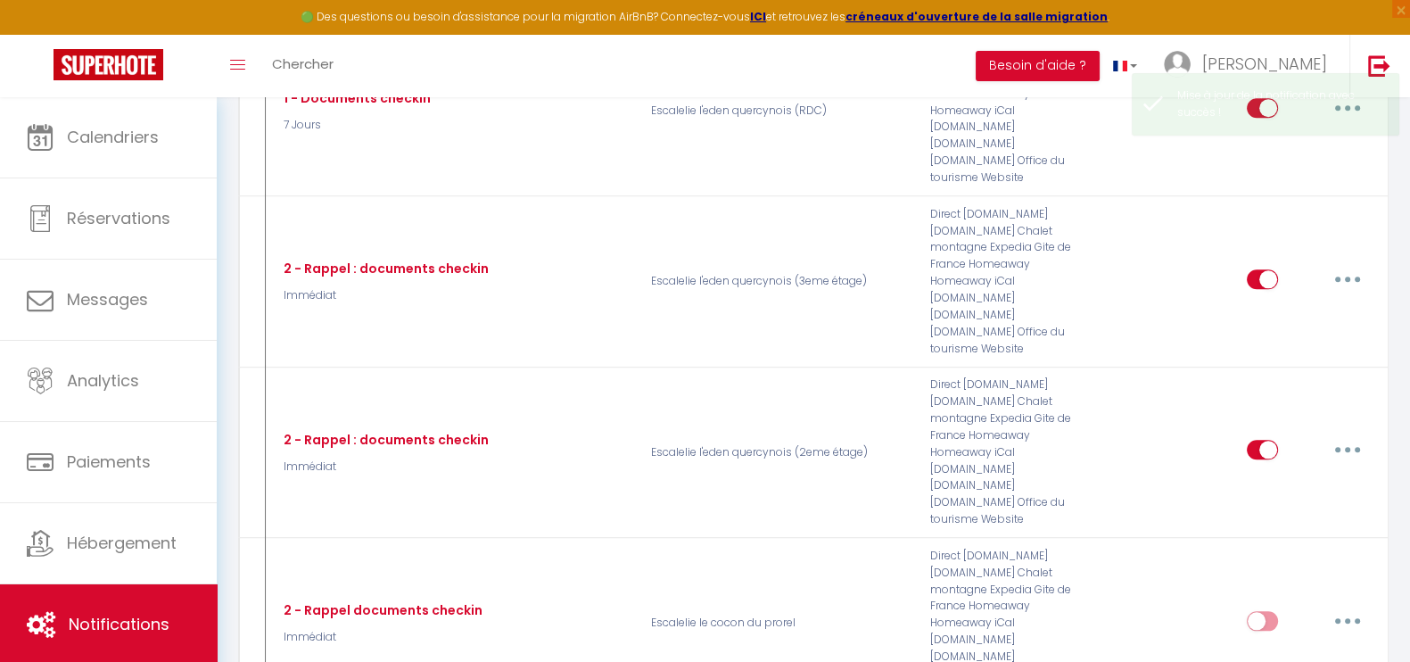
checkbox input "true"
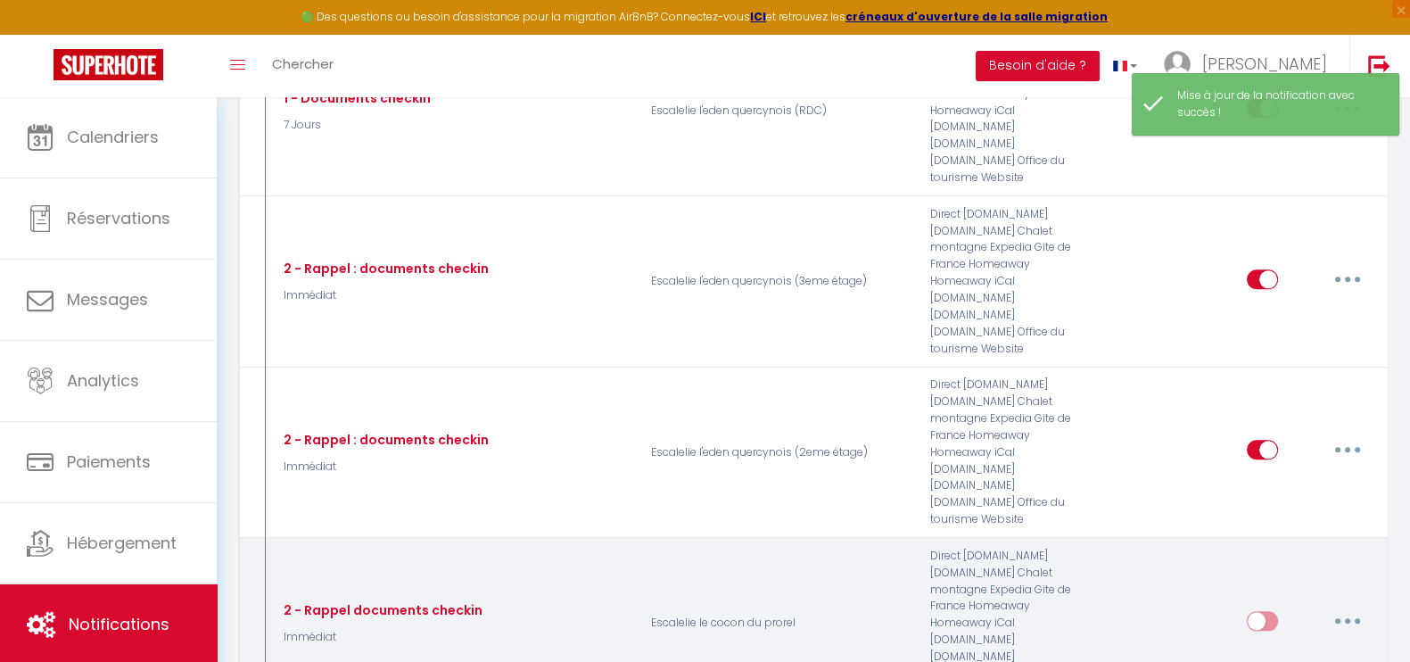
click at [1257, 611] on input "checkbox" at bounding box center [1261, 624] width 31 height 27
checkbox input "true"
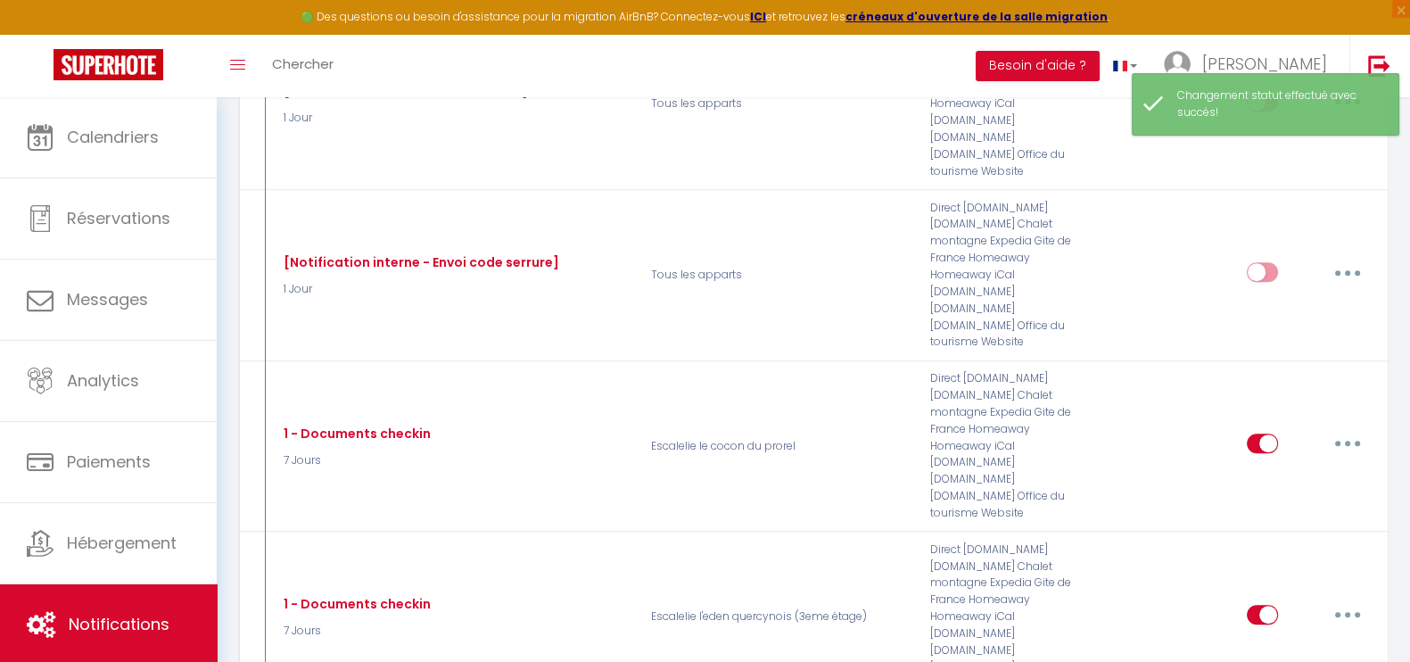
scroll to position [1219, 0]
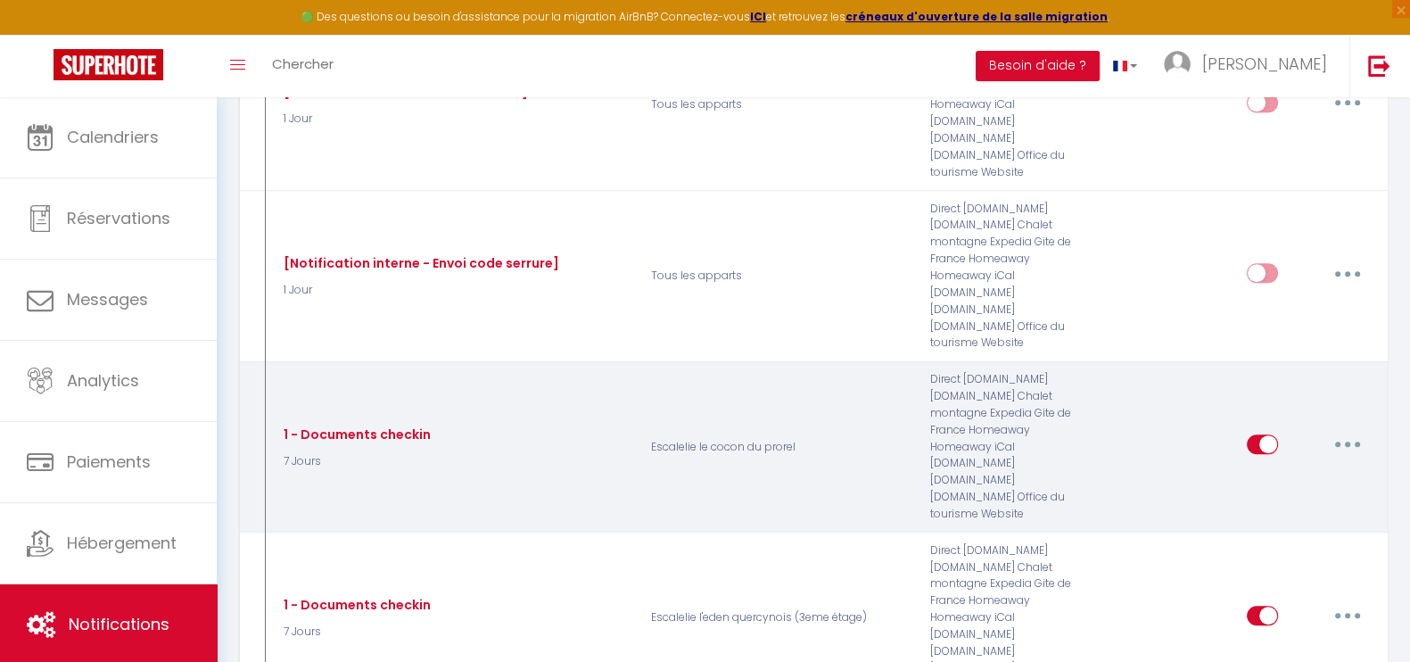
click at [1254, 434] on input "checkbox" at bounding box center [1261, 447] width 31 height 27
checkbox input "false"
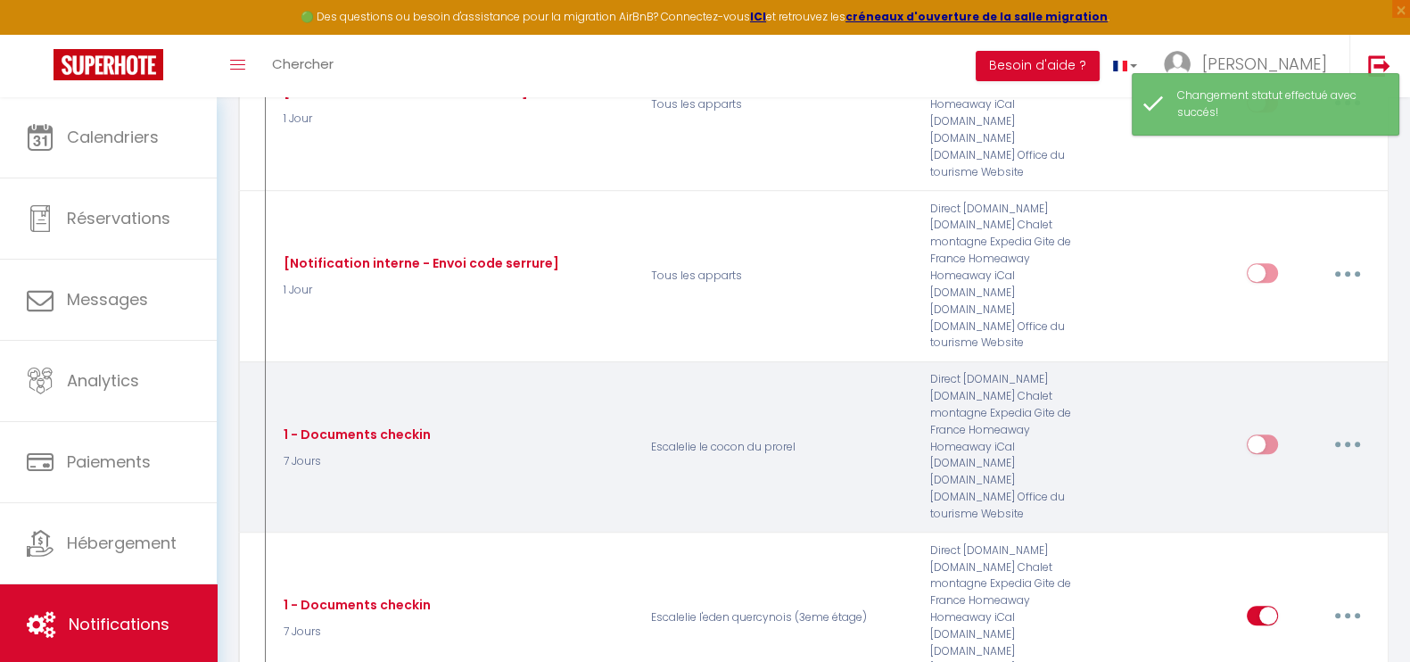
click at [1342, 430] on button "button" at bounding box center [1347, 444] width 50 height 29
click at [1287, 470] on link "Editer" at bounding box center [1301, 485] width 132 height 30
type input "1 - Documents checkin"
select select "7 Jours"
select select "if_booking_is_paid"
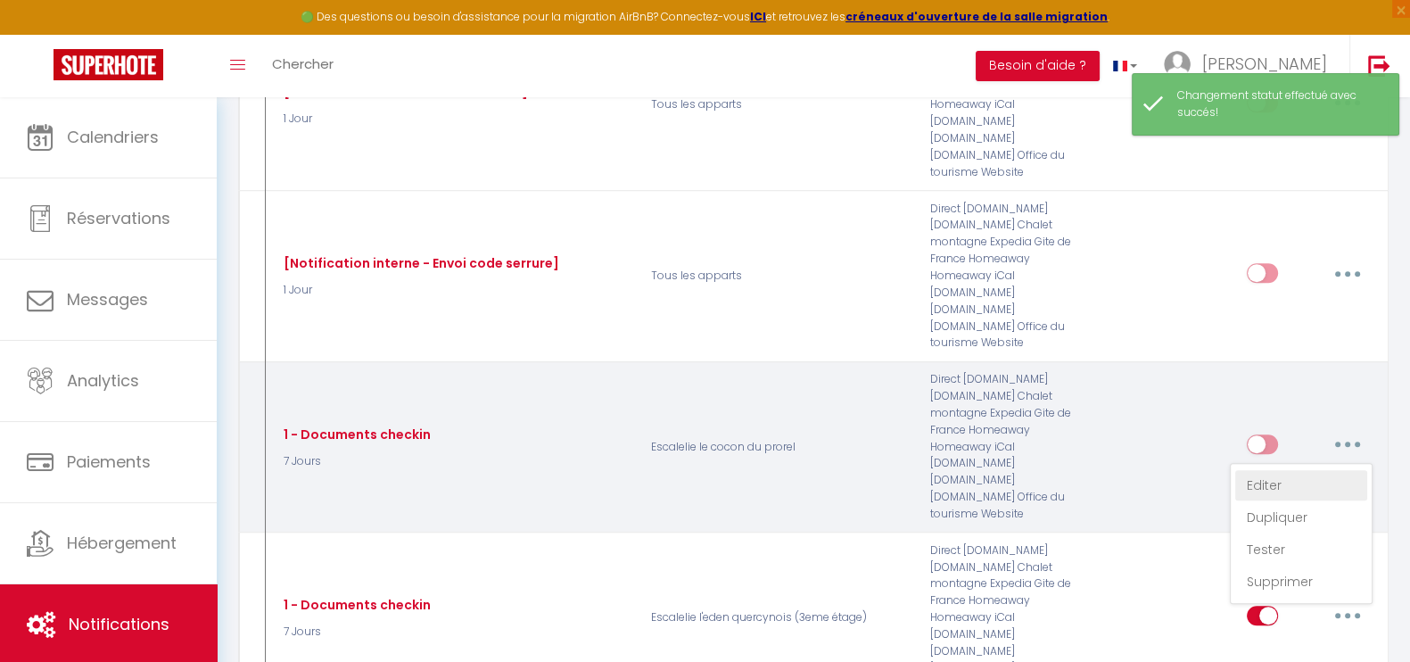
checkbox input "true"
checkbox input "false"
radio input "true"
type input "Procédure d’arrivée à l’[RENTAL:NAME] - [RENTAL:CITY]"
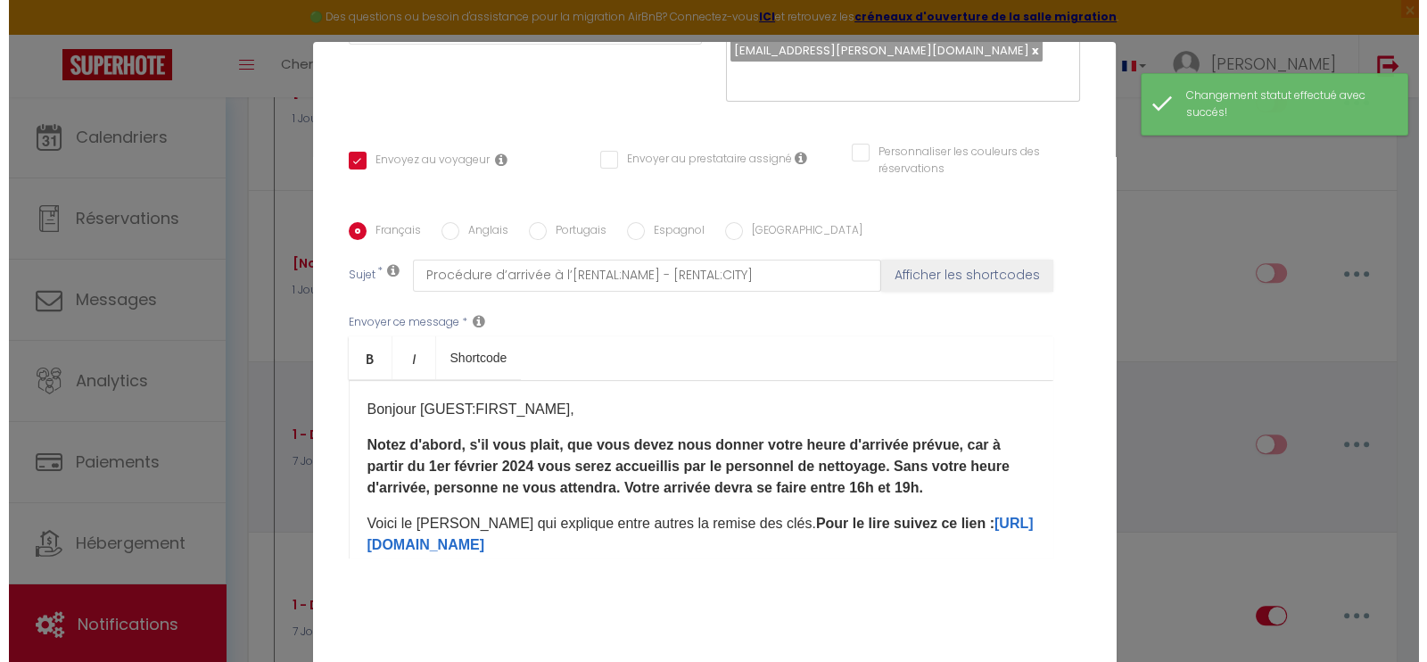
scroll to position [1127, 0]
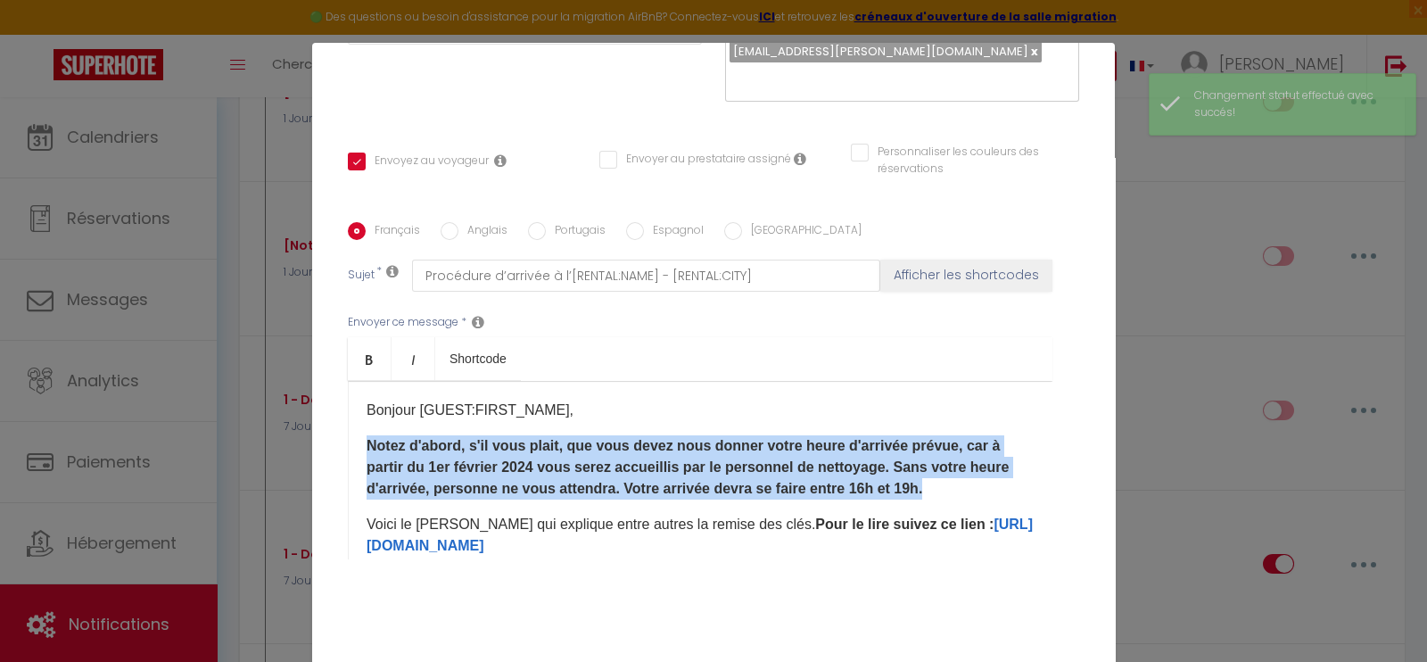
drag, startPoint x: 976, startPoint y: 457, endPoint x: 340, endPoint y: 414, distance: 638.1
click at [348, 414] on div "Bonjour [GUEST:FIRST_NAME], Notez d'abord, s'il vous plait, que vous devez nous…" at bounding box center [700, 470] width 704 height 178
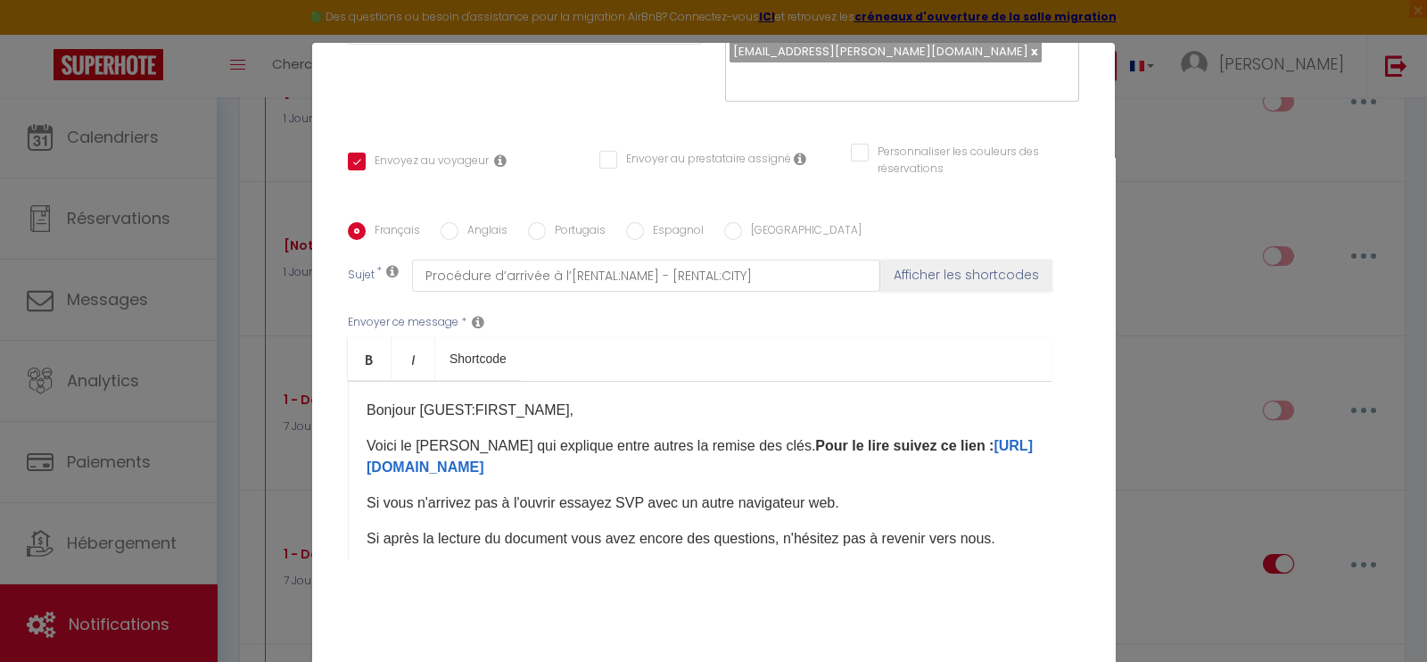
click at [440, 222] on input "Anglais" at bounding box center [449, 231] width 18 height 18
radio input "true"
checkbox input "true"
checkbox input "false"
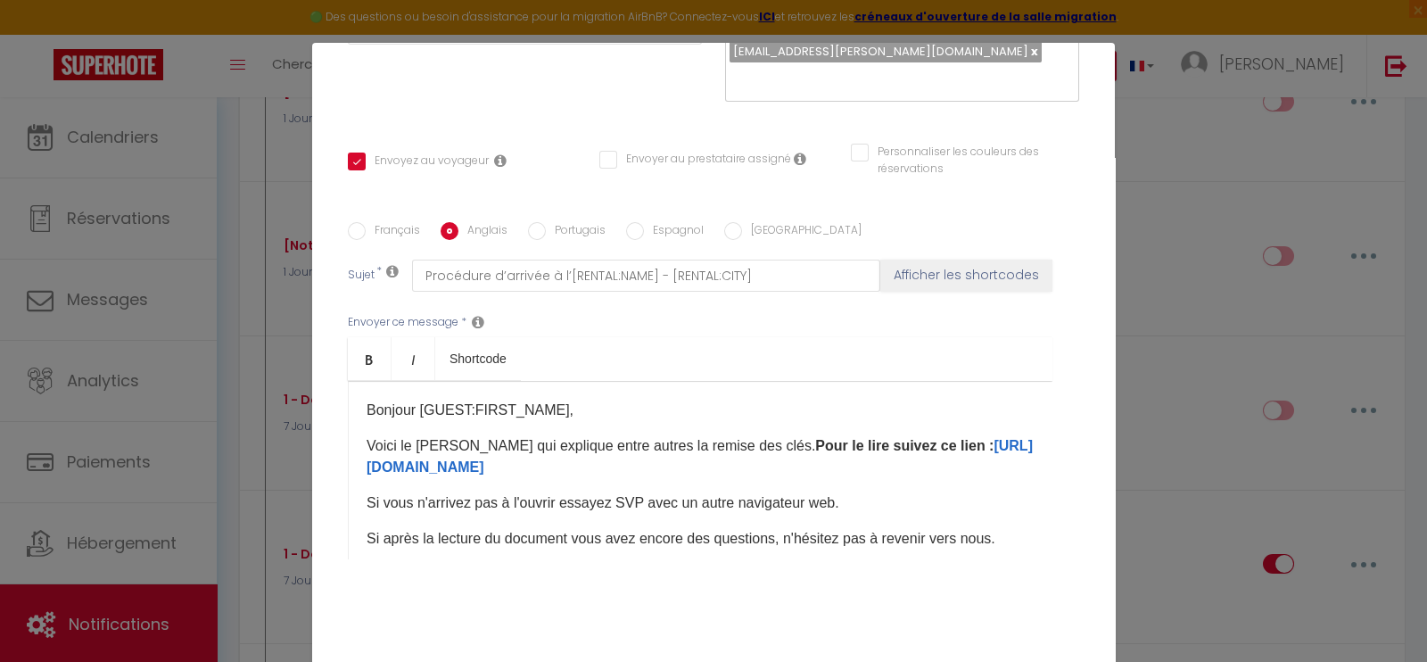
type input "Arrival procedure at [RENTAL:NAME] - [RENTAL:CITY]"
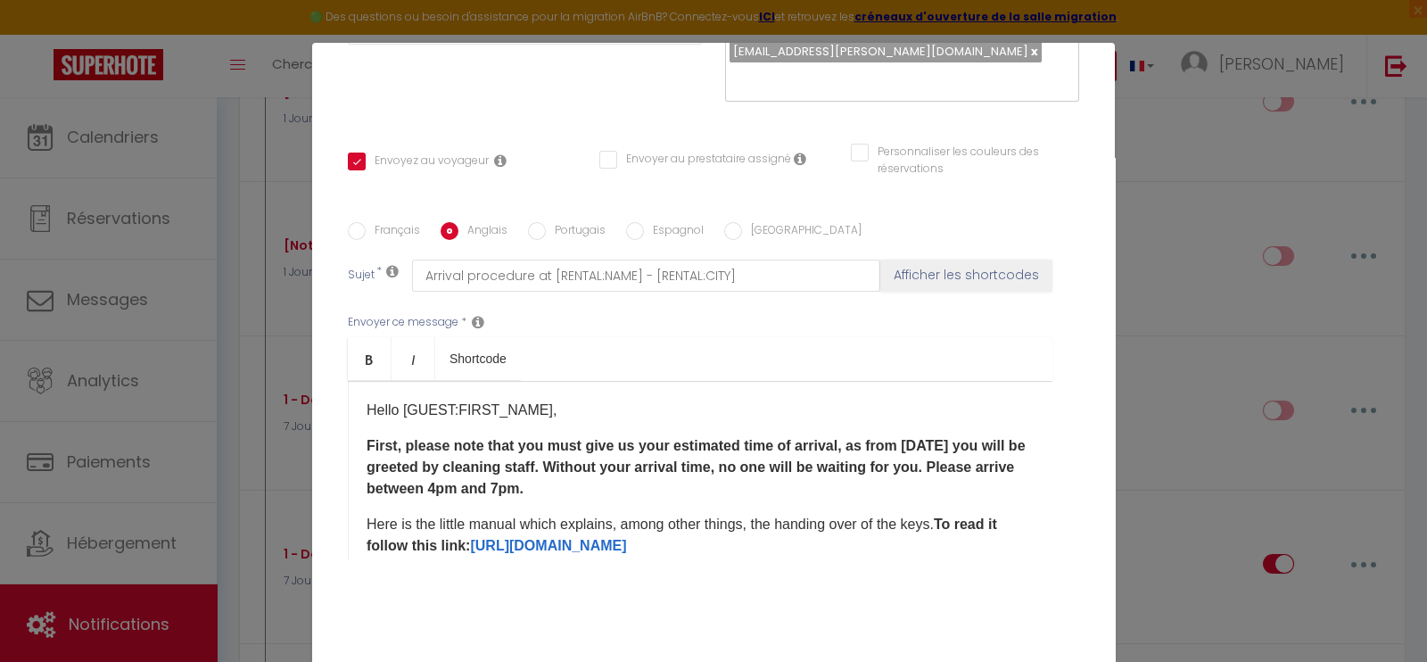
drag, startPoint x: 678, startPoint y: 457, endPoint x: 348, endPoint y: 429, distance: 331.1
click at [348, 429] on div "Hello [GUEST:FIRST_NAME], First, please note that you must give us your estimat…" at bounding box center [700, 470] width 704 height 178
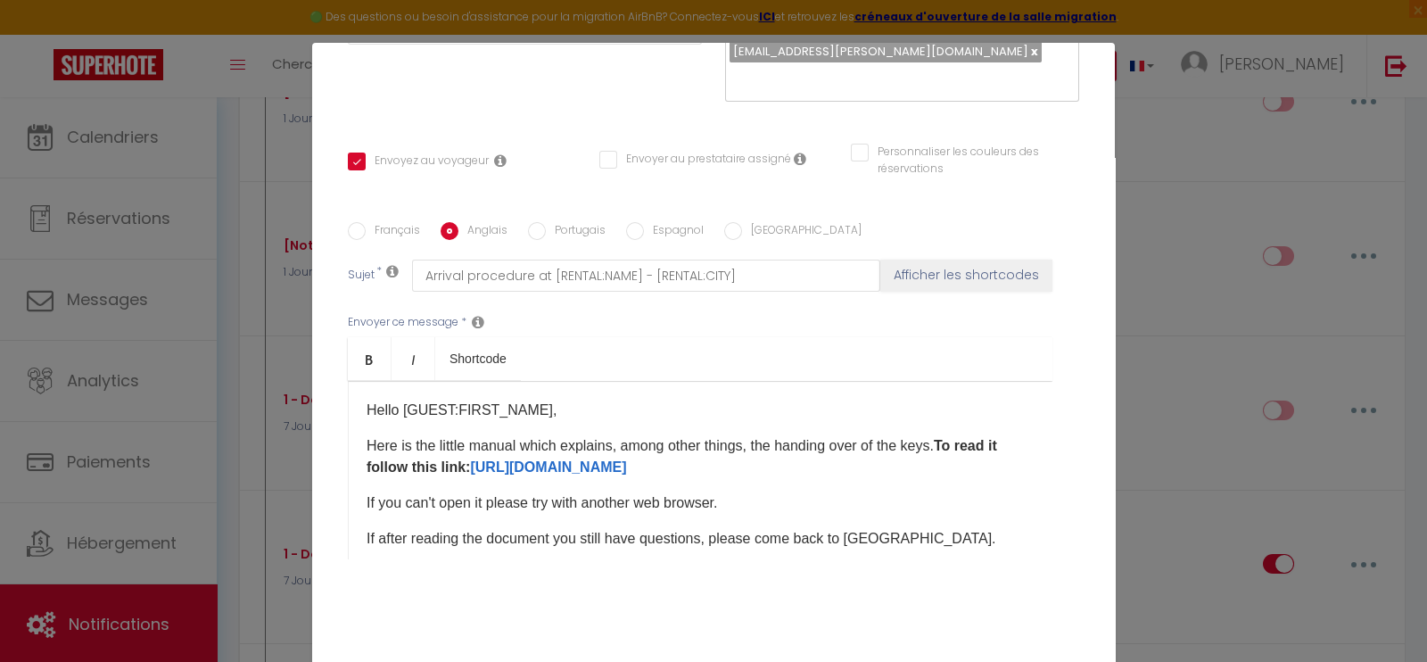
click at [528, 222] on input "Portugais" at bounding box center [537, 231] width 18 height 18
radio input "true"
checkbox input "true"
checkbox input "false"
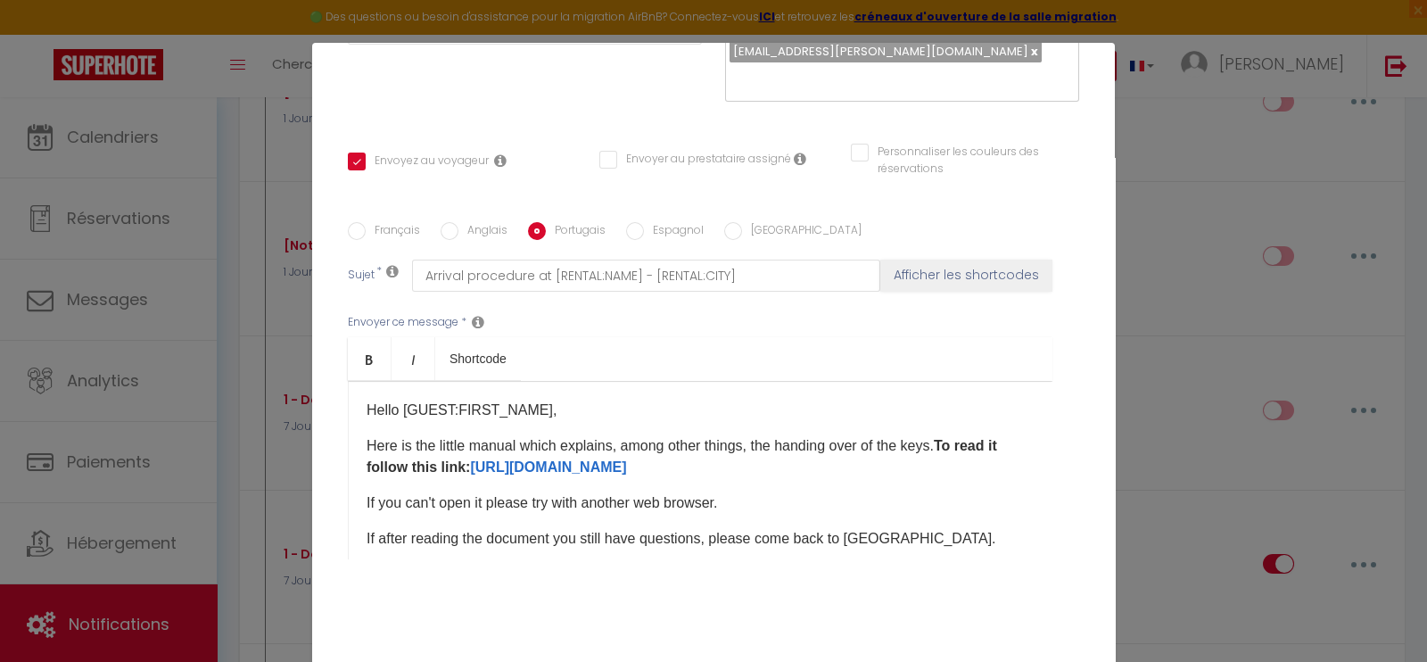
type input "Procedimento de chegada em [RENTAL:NAME] - [RENTAL:CITY]"
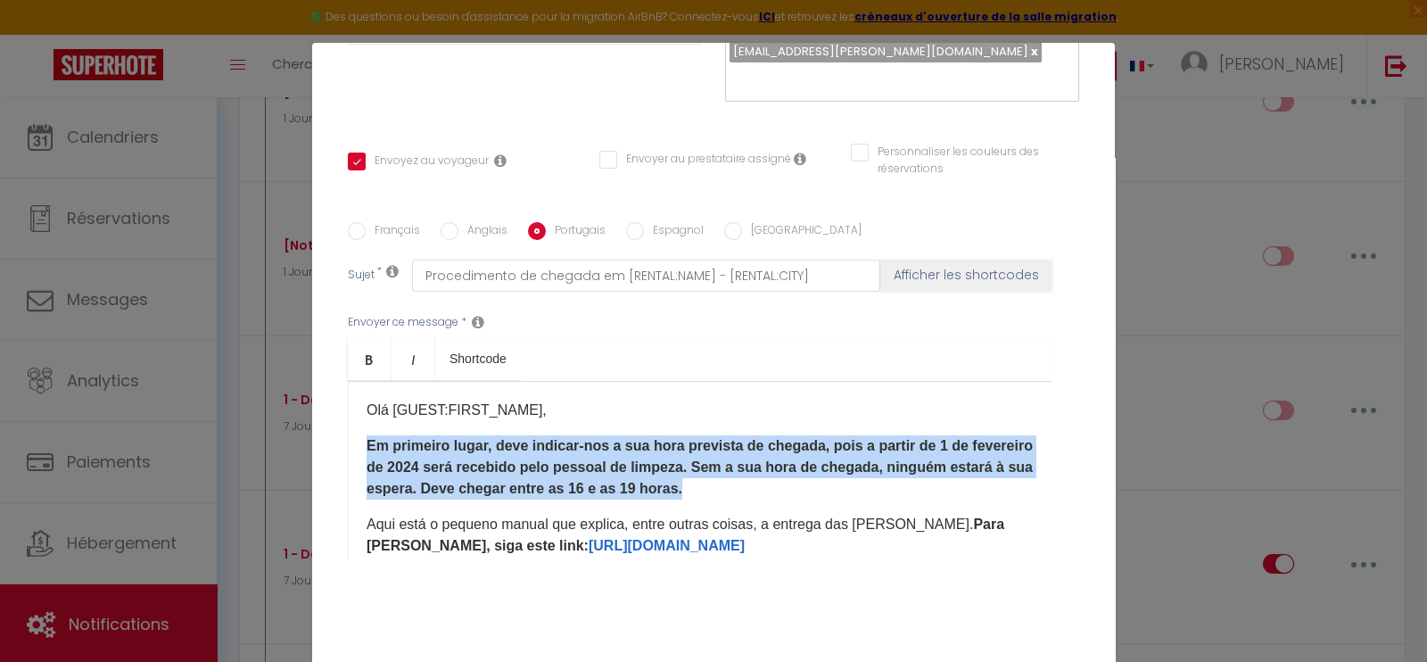
drag, startPoint x: 843, startPoint y: 458, endPoint x: 346, endPoint y: 425, distance: 498.6
click at [348, 425] on div "Olá [GUEST:FIRST_NAME], Em primeiro lugar, deve indicar-nos a sua hora prevista…" at bounding box center [700, 470] width 704 height 178
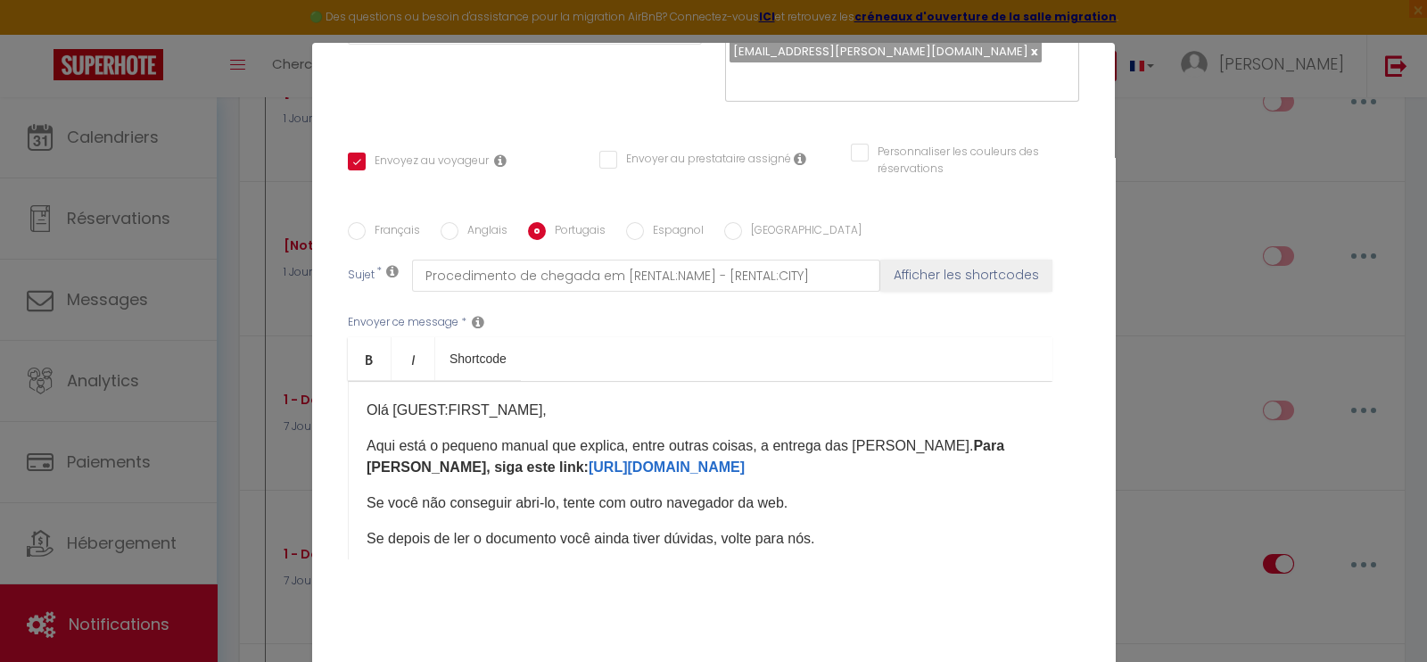
click at [647, 222] on label "Espagnol" at bounding box center [674, 232] width 60 height 20
click at [644, 222] on input "Espagnol" at bounding box center [635, 231] width 18 height 18
radio input "true"
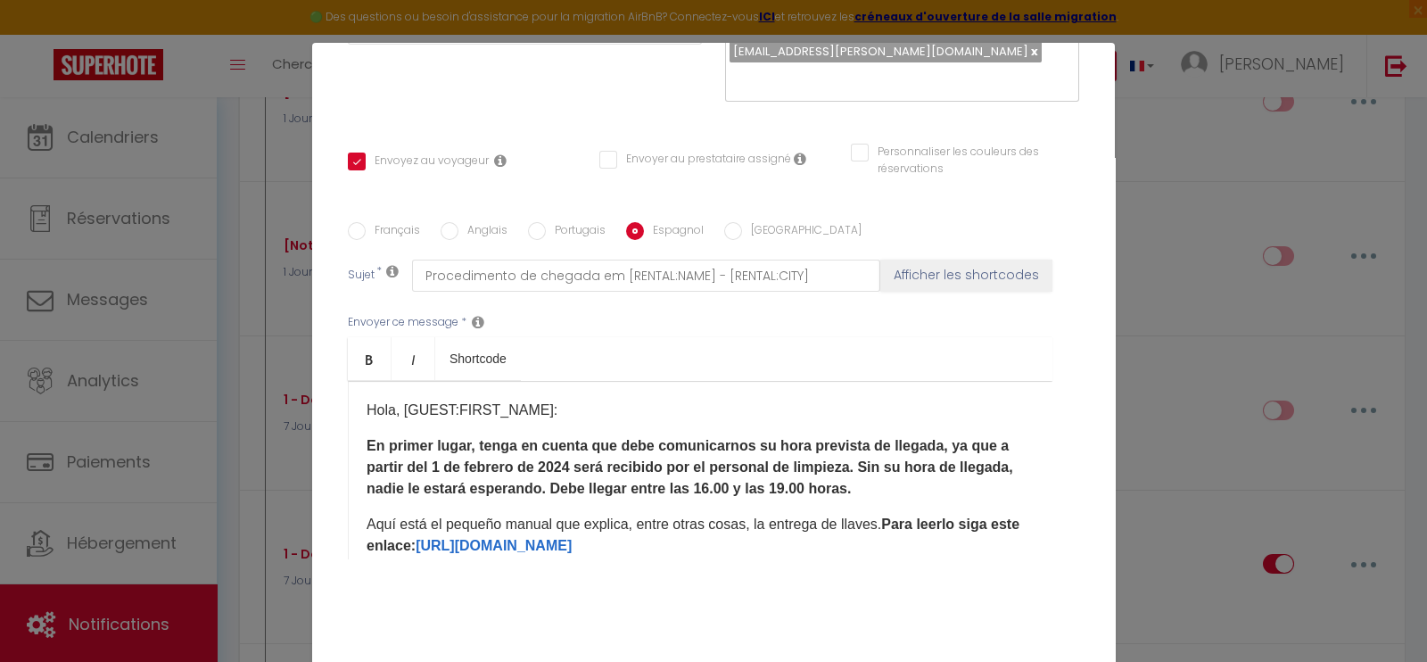
checkbox input "true"
checkbox input "false"
type input "Procedimiento de llegada a [RENTAL:NAME] - [RENTAL:CITY]"
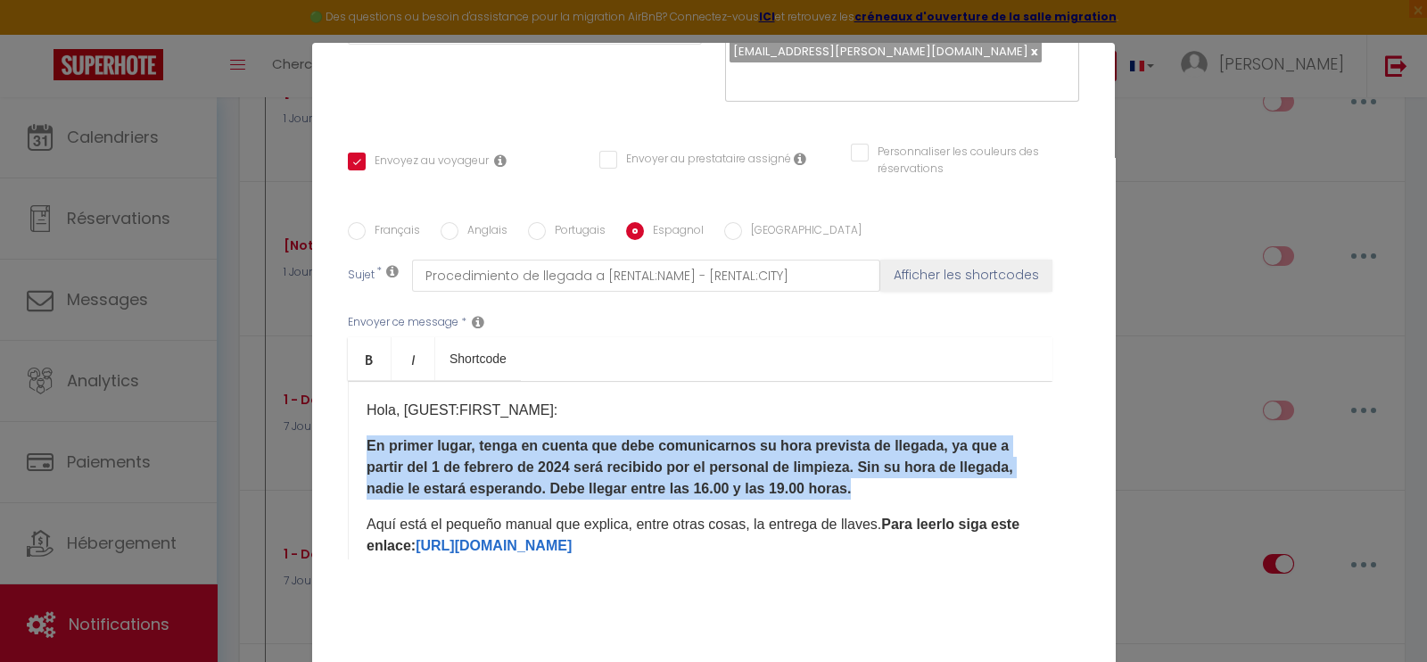
drag, startPoint x: 909, startPoint y: 462, endPoint x: 349, endPoint y: 415, distance: 562.8
click at [349, 415] on div "Hola, [GUEST:FIRST_NAME]: En primer lugar, tenga en cuenta que debe comunicarno…" at bounding box center [700, 470] width 704 height 178
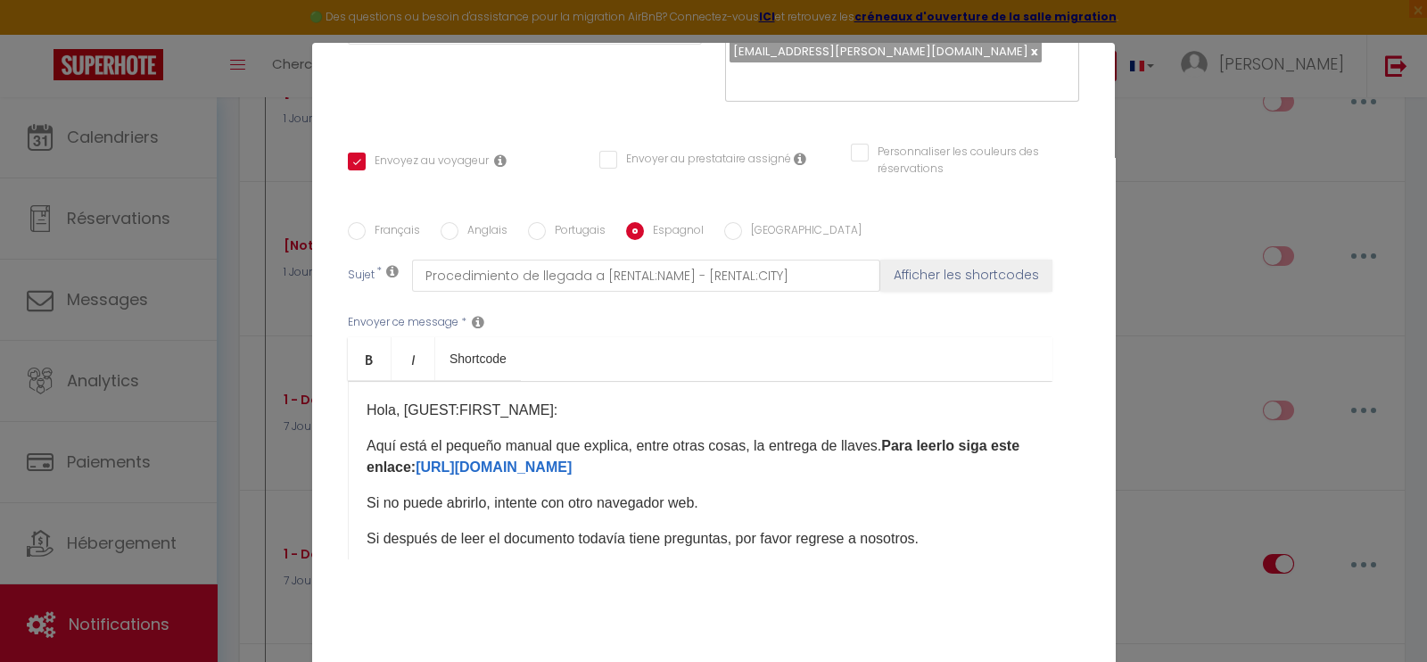
click at [724, 222] on input "[GEOGRAPHIC_DATA]" at bounding box center [733, 231] width 18 height 18
radio input "true"
checkbox input "true"
checkbox input "false"
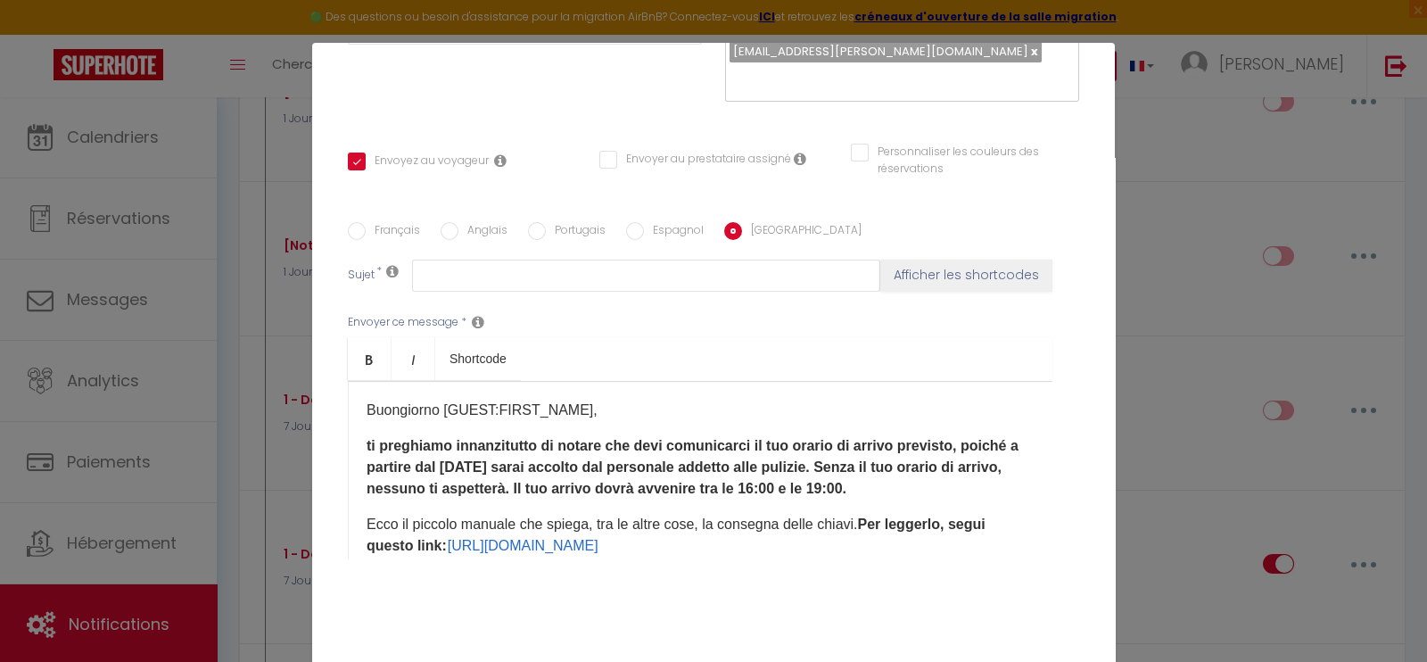
drag, startPoint x: 986, startPoint y: 461, endPoint x: 350, endPoint y: 425, distance: 637.6
click at [350, 425] on div "Buongiorno [GUEST:FIRST_NAME], ti preghiamo innanzitutto di notare che devi com…" at bounding box center [700, 470] width 704 height 178
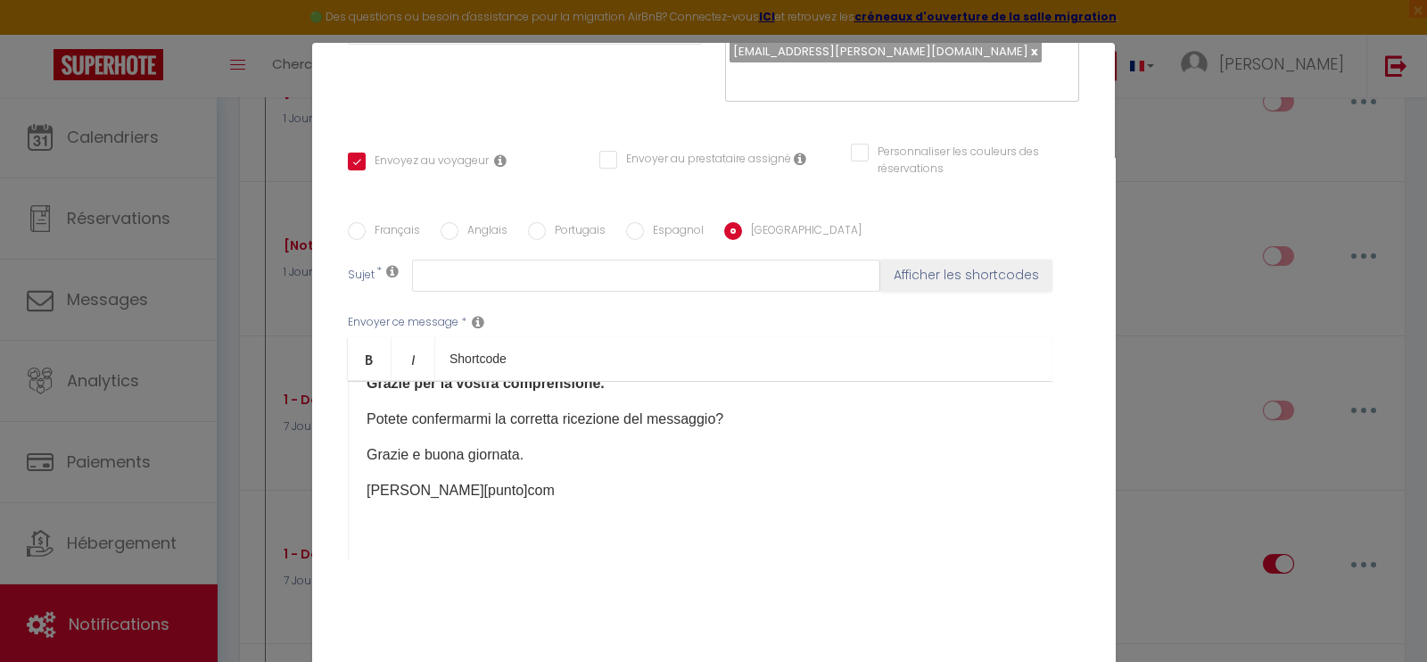
scroll to position [357, 0]
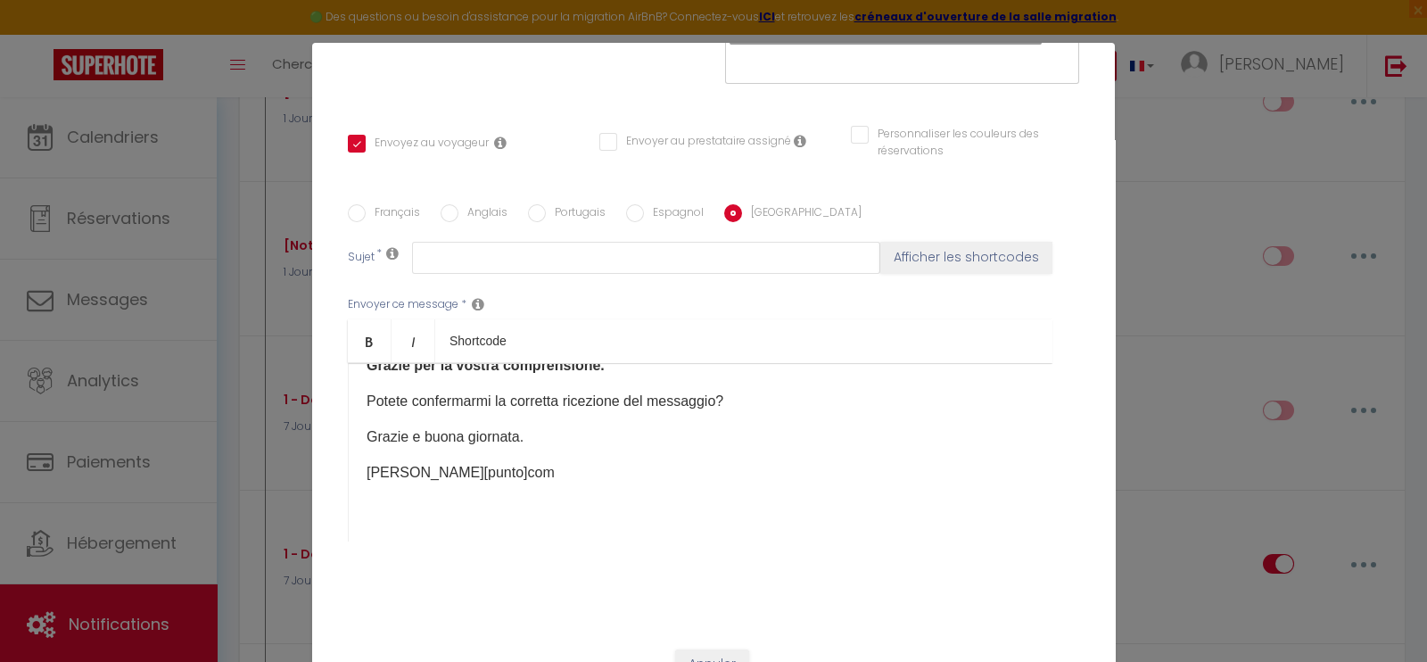
checkbox input "true"
checkbox input "false"
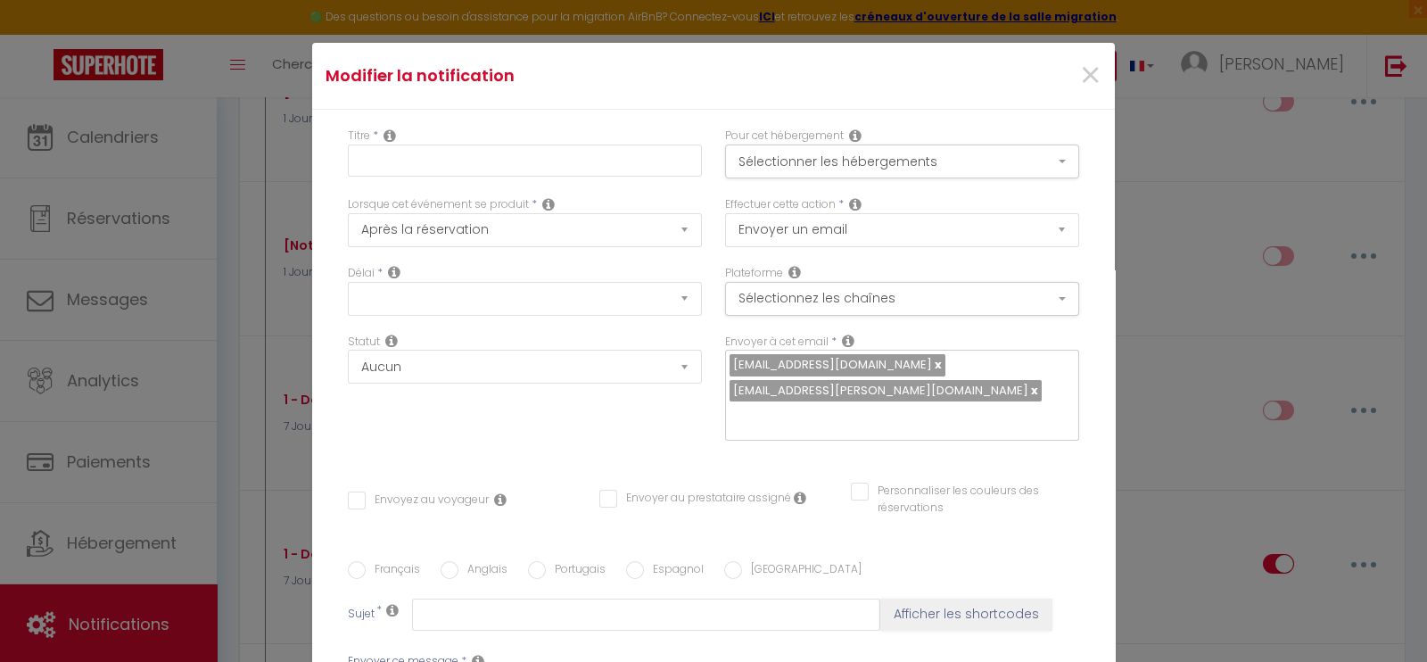
checkbox input "false"
checkbox input "true"
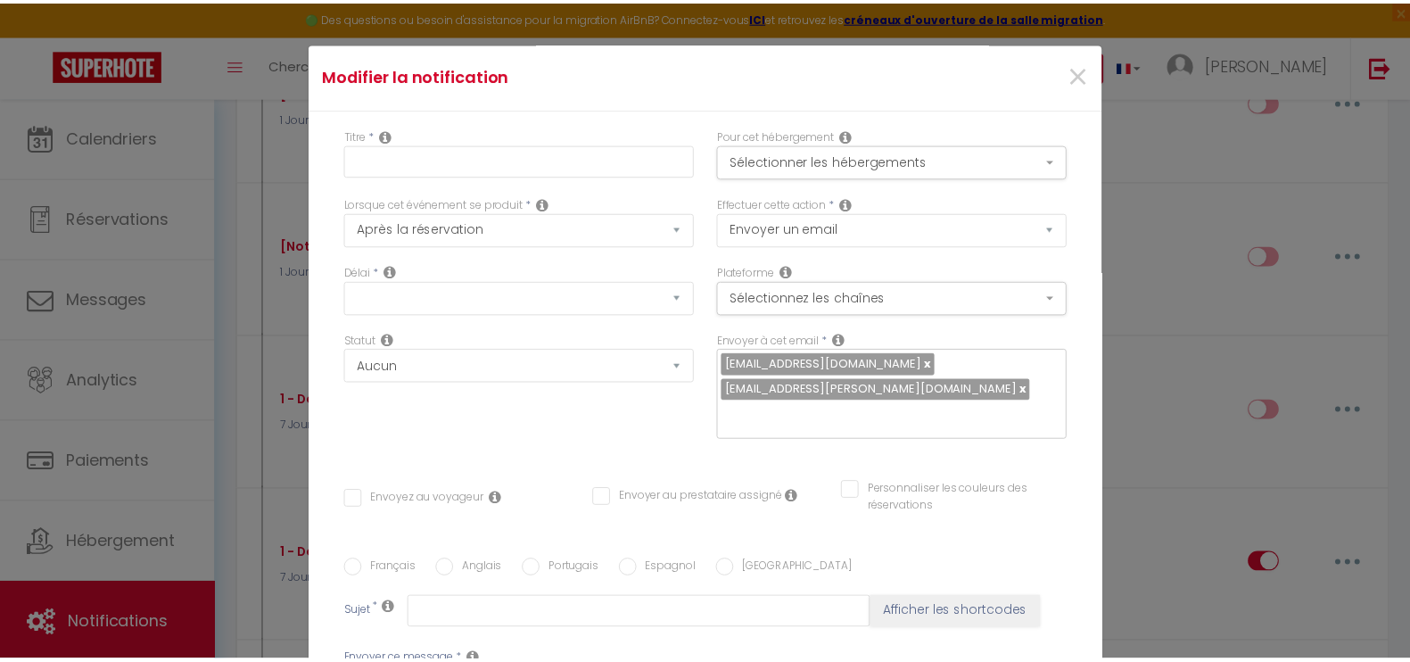
scroll to position [1219, 0]
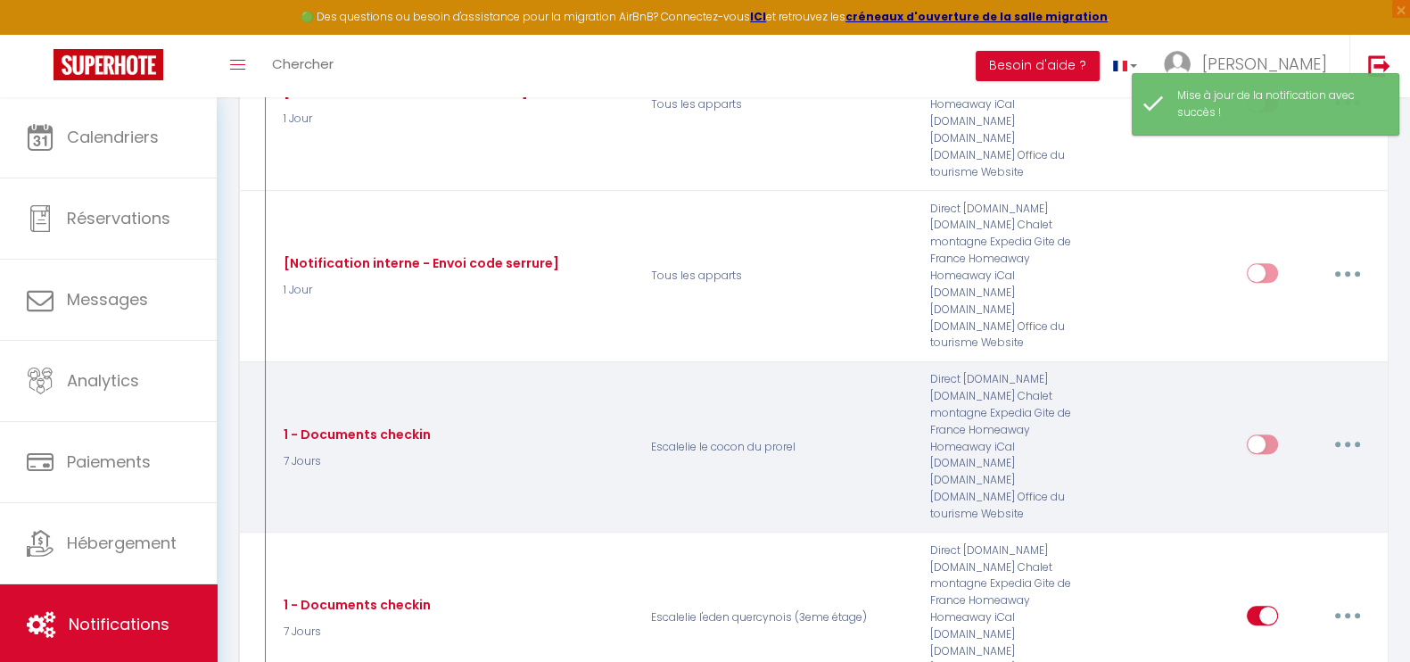
click at [1268, 434] on input "checkbox" at bounding box center [1261, 447] width 31 height 27
checkbox input "true"
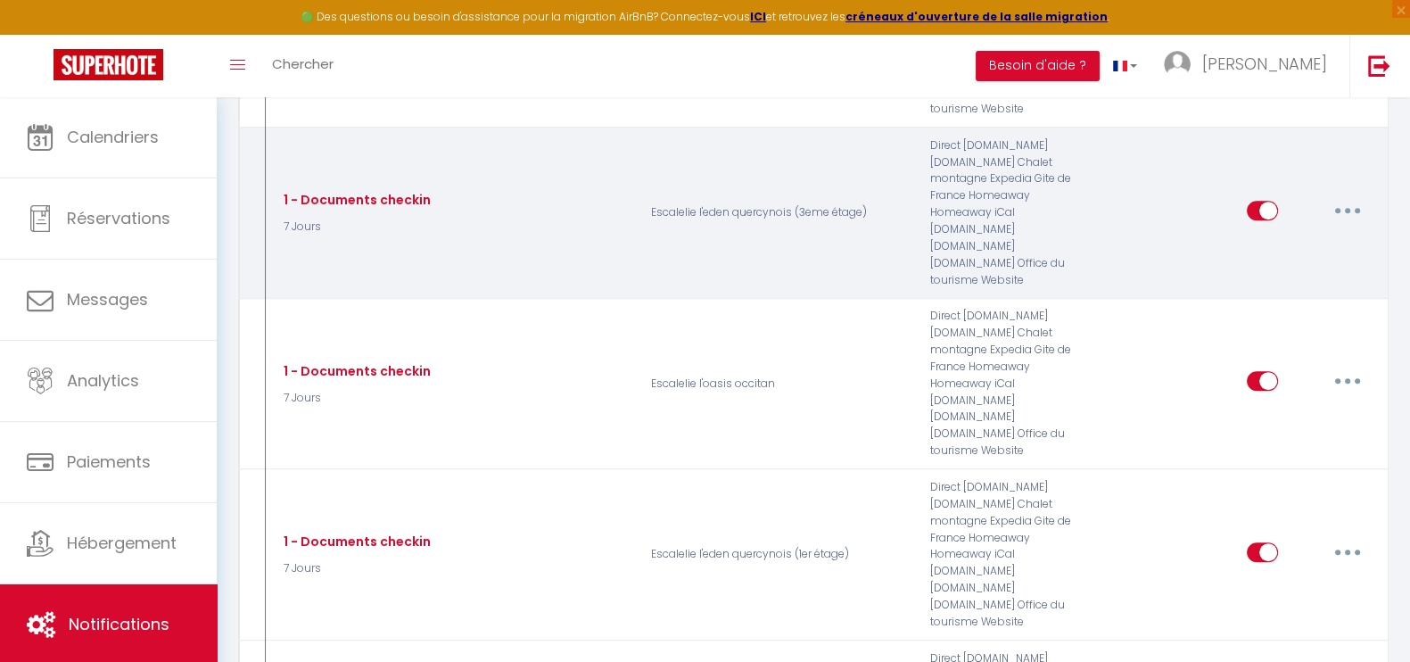
scroll to position [1649, 0]
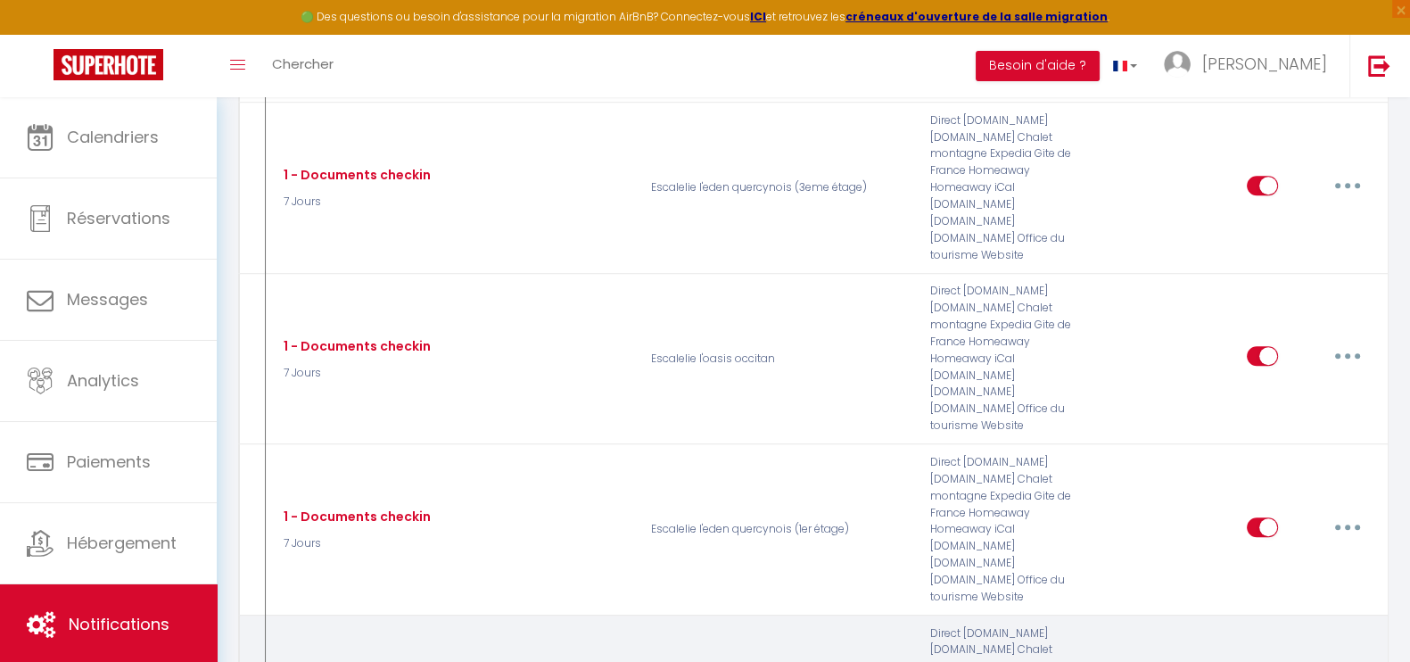
checkbox input "false"
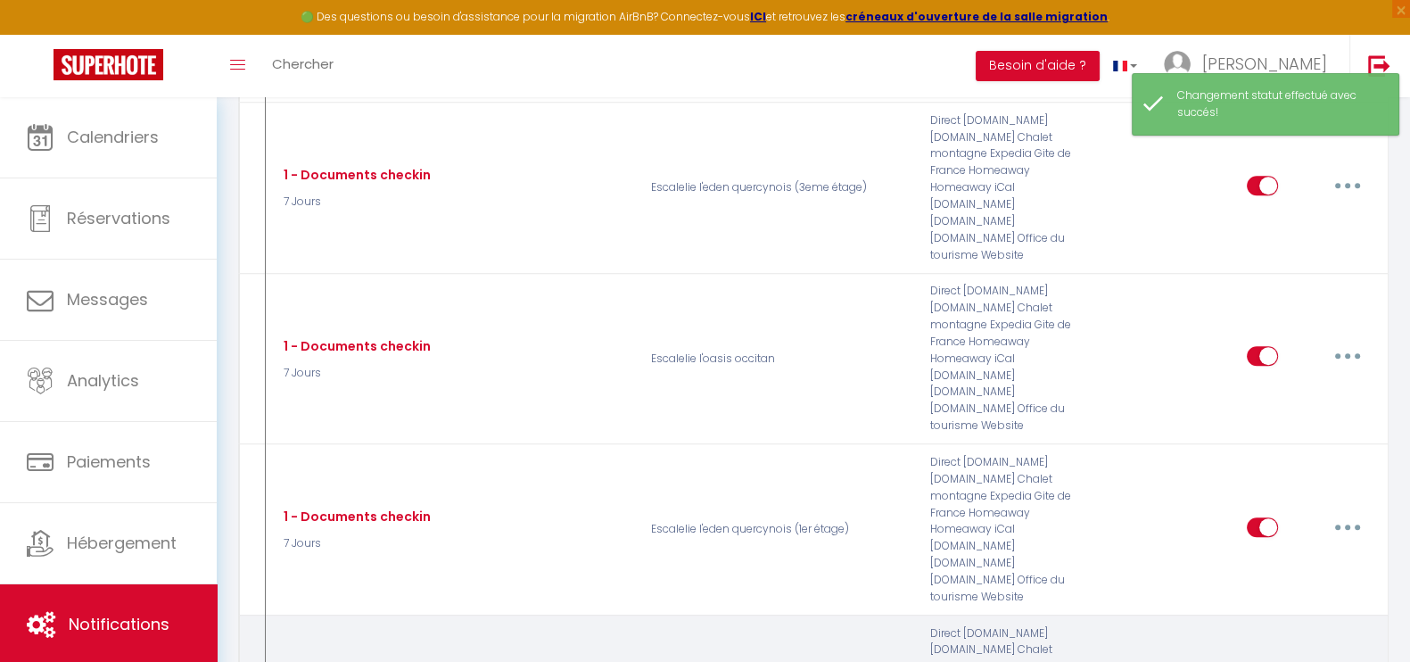
type input "1 - Documents checkin"
select select "7 Jours"
select select "if_booking_is_paid"
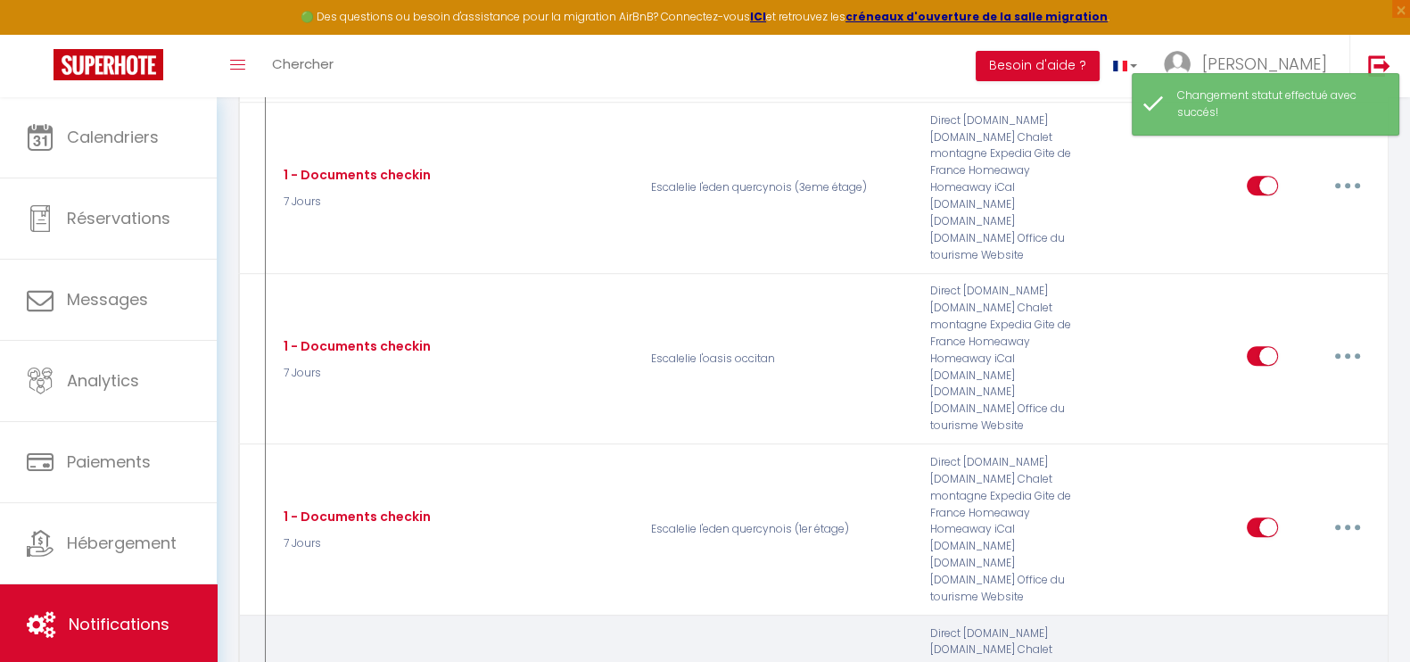
checkbox input "true"
checkbox input "false"
radio input "true"
type input "Procédure d’arrivée à l’[RENTAL:NAME] - [RENTAL:CITY]"
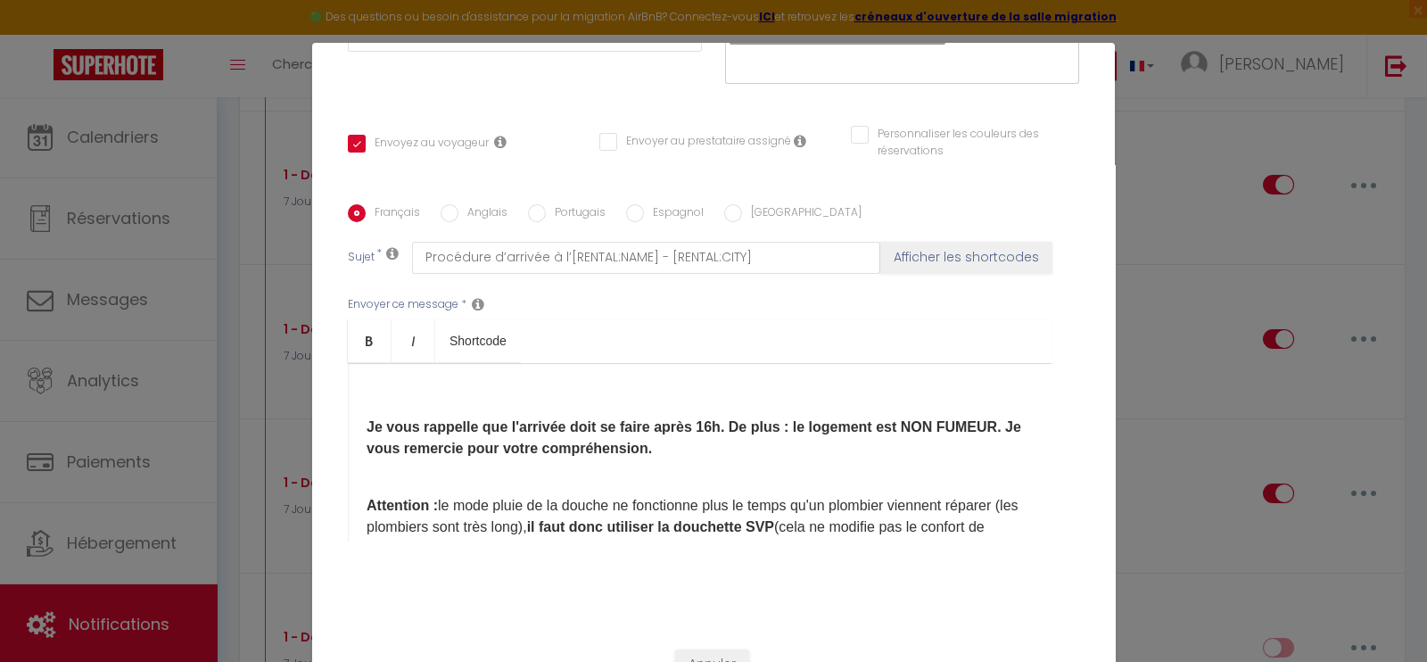
scroll to position [0, 0]
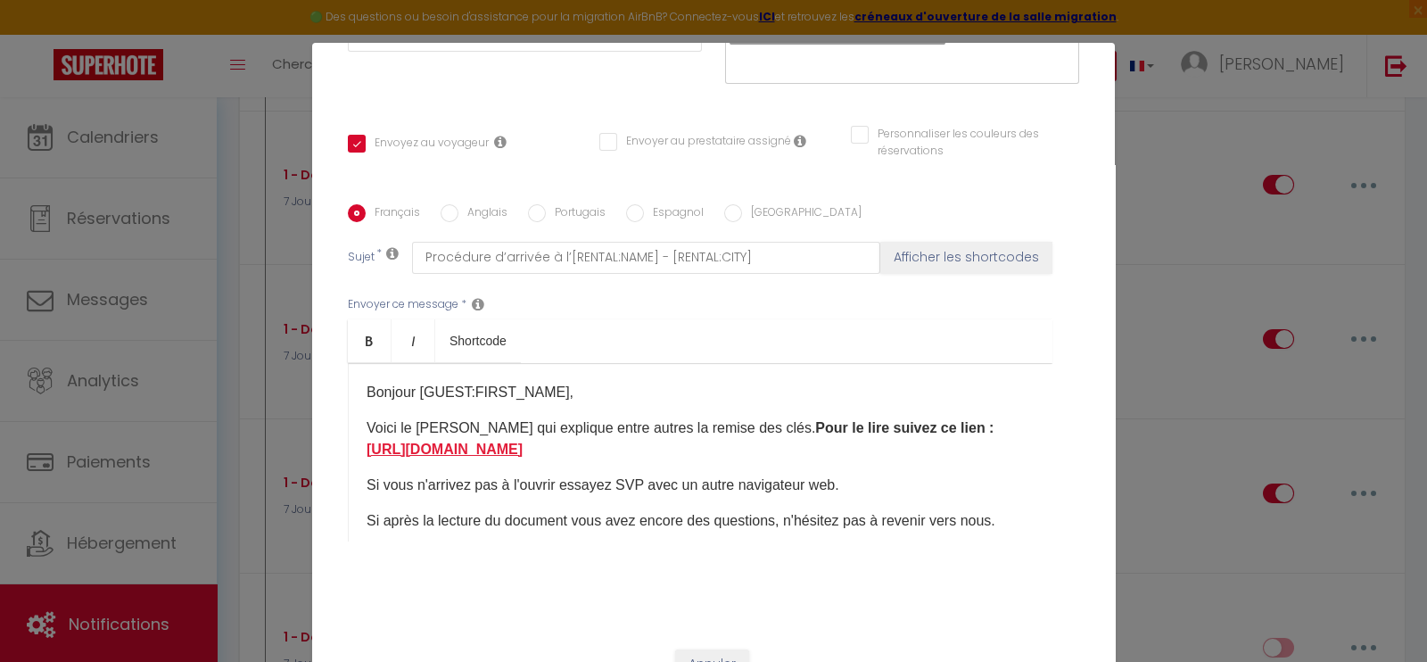
drag, startPoint x: 974, startPoint y: 422, endPoint x: 398, endPoint y: 428, distance: 576.0
click at [398, 428] on p "Voici le [PERSON_NAME] qui explique entre autres la remise des clés. Pour le li…" at bounding box center [699, 438] width 667 height 43
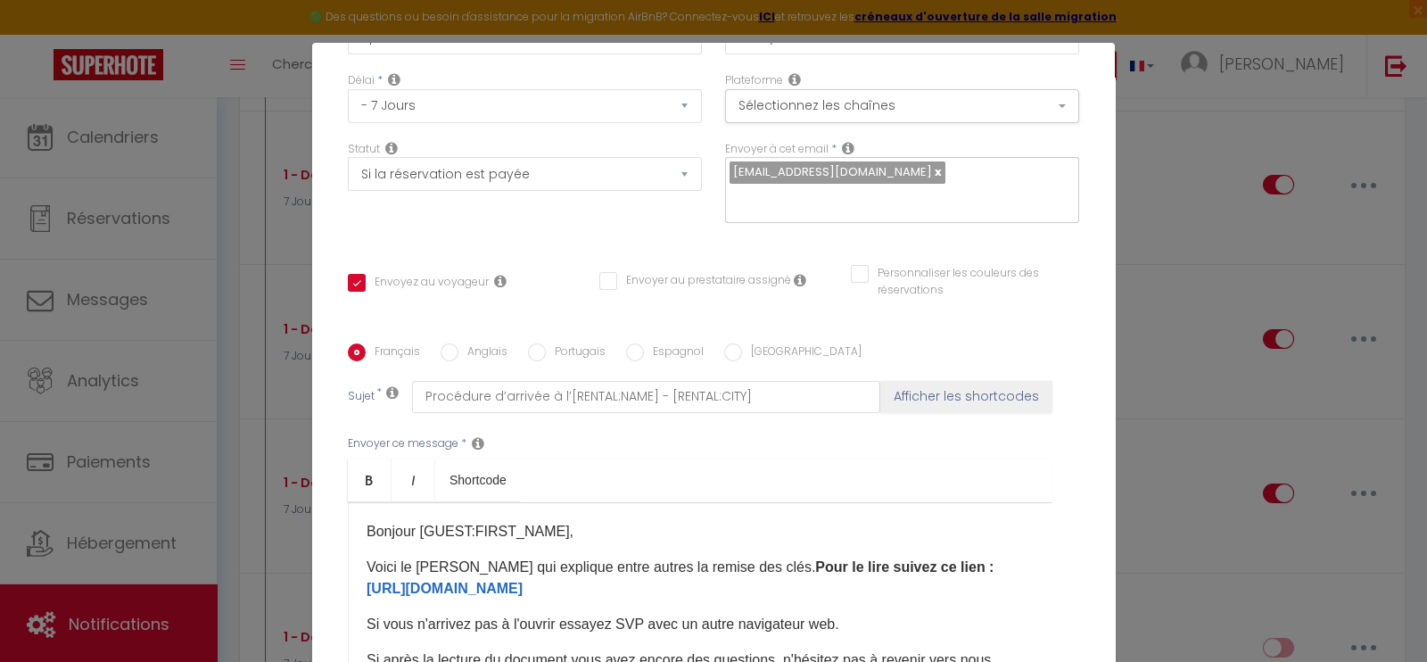
scroll to position [191, 0]
click at [928, 190] on input "text" at bounding box center [897, 201] width 336 height 23
type input "[EMAIL_ADDRESS][PERSON_NAME][DOMAIN_NAME]"
click at [922, 228] on div "Titre * 1 - Documents checkin Pour cet hébergement Sélectionner les hébergement…" at bounding box center [713, 345] width 802 height 853
checkbox input "true"
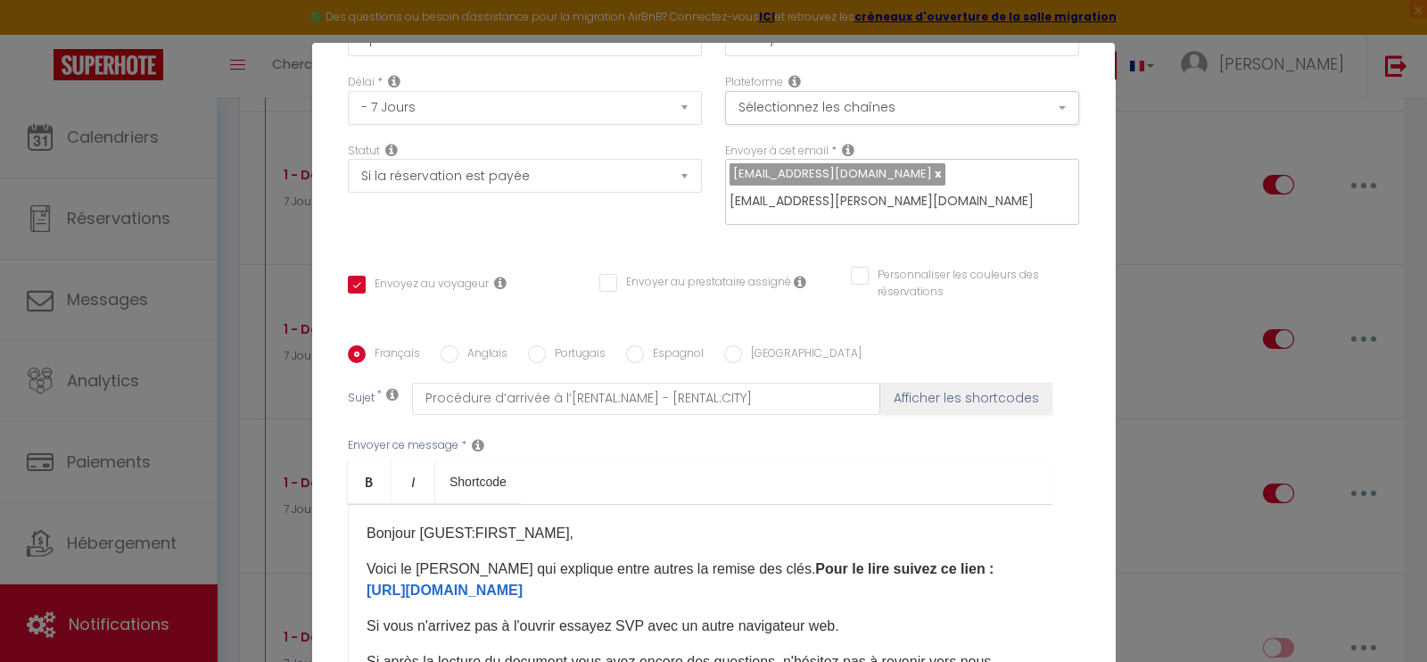
checkbox input "false"
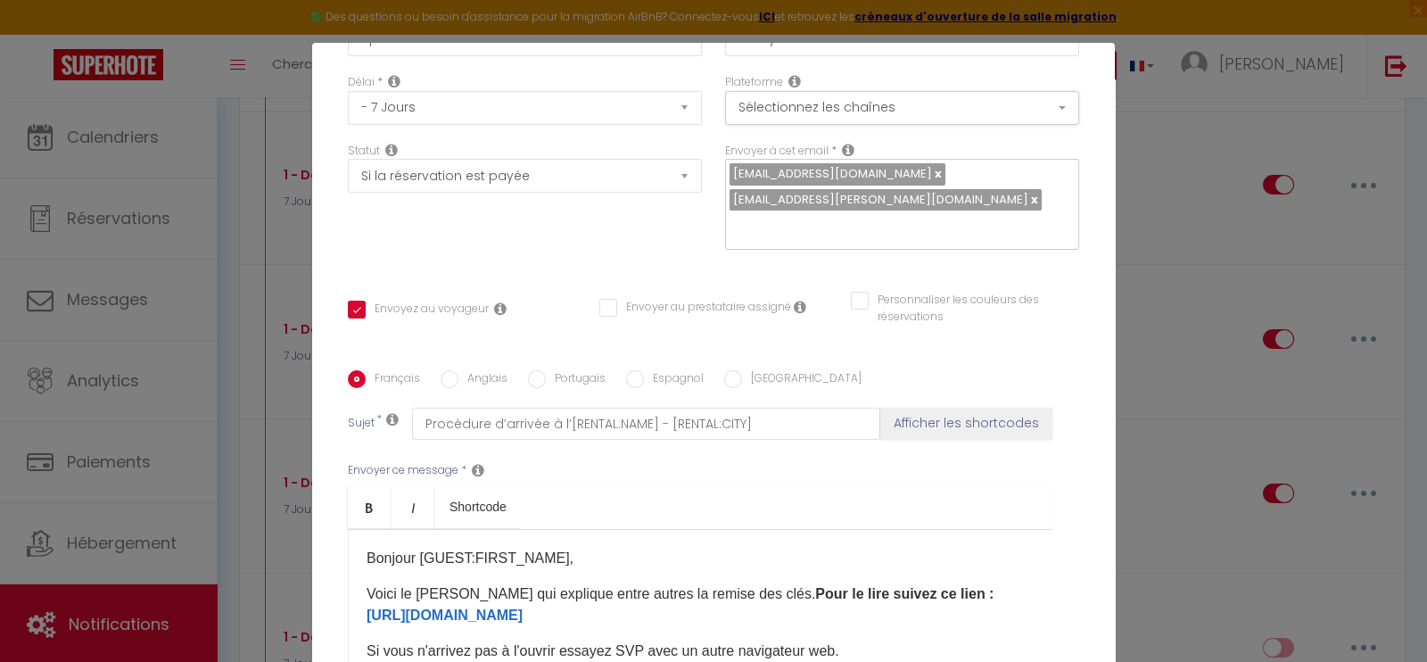
click at [448, 370] on input "Anglais" at bounding box center [449, 379] width 18 height 18
radio input "true"
checkbox input "true"
checkbox input "false"
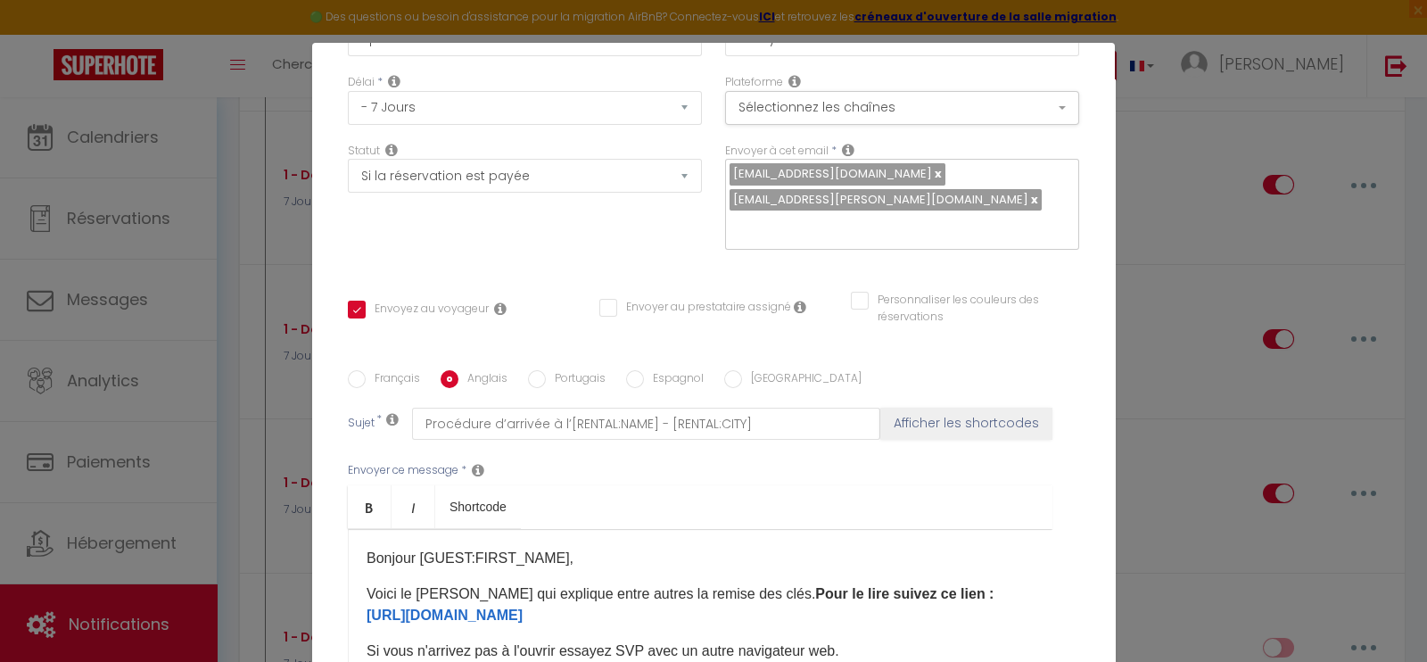
type input "Arrival procedure at [RENTAL:NAME] - [RENTAL:CITY]"
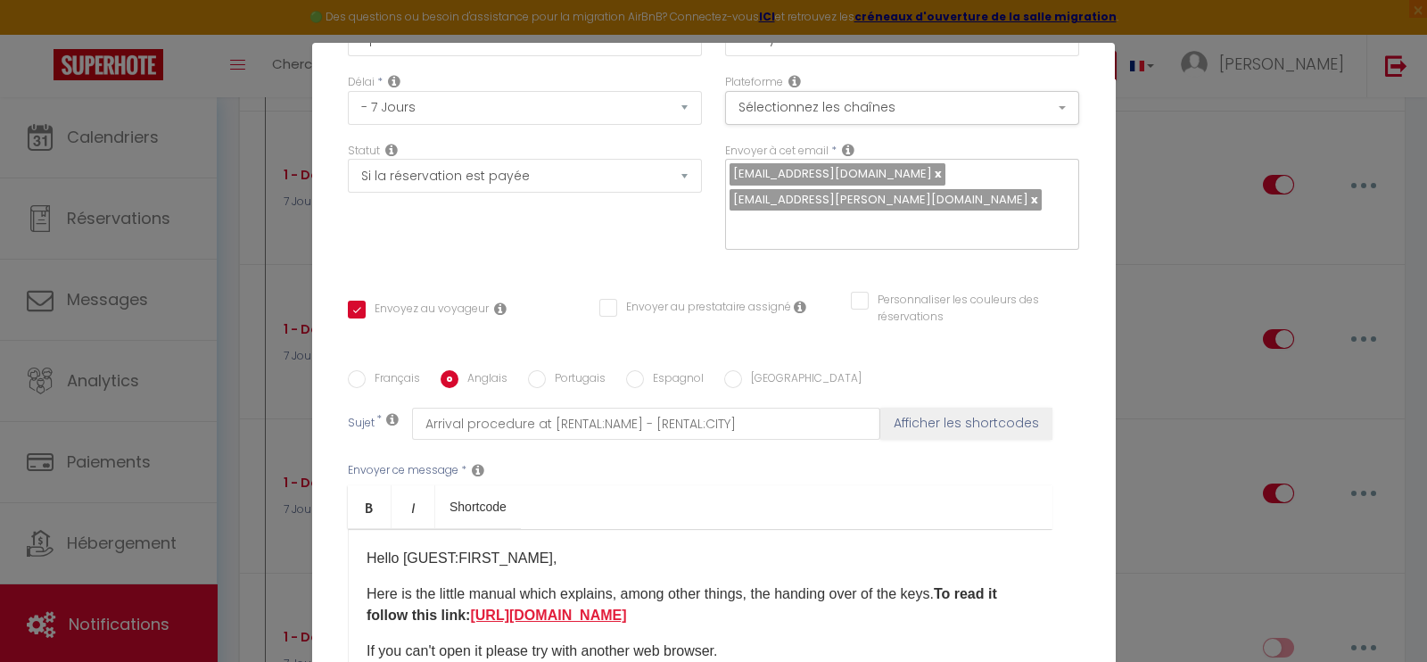
drag, startPoint x: 655, startPoint y: 607, endPoint x: 539, endPoint y: 585, distance: 118.9
click at [539, 585] on p "Here is the little manual which explains, among other things, the handing over …" at bounding box center [699, 604] width 667 height 43
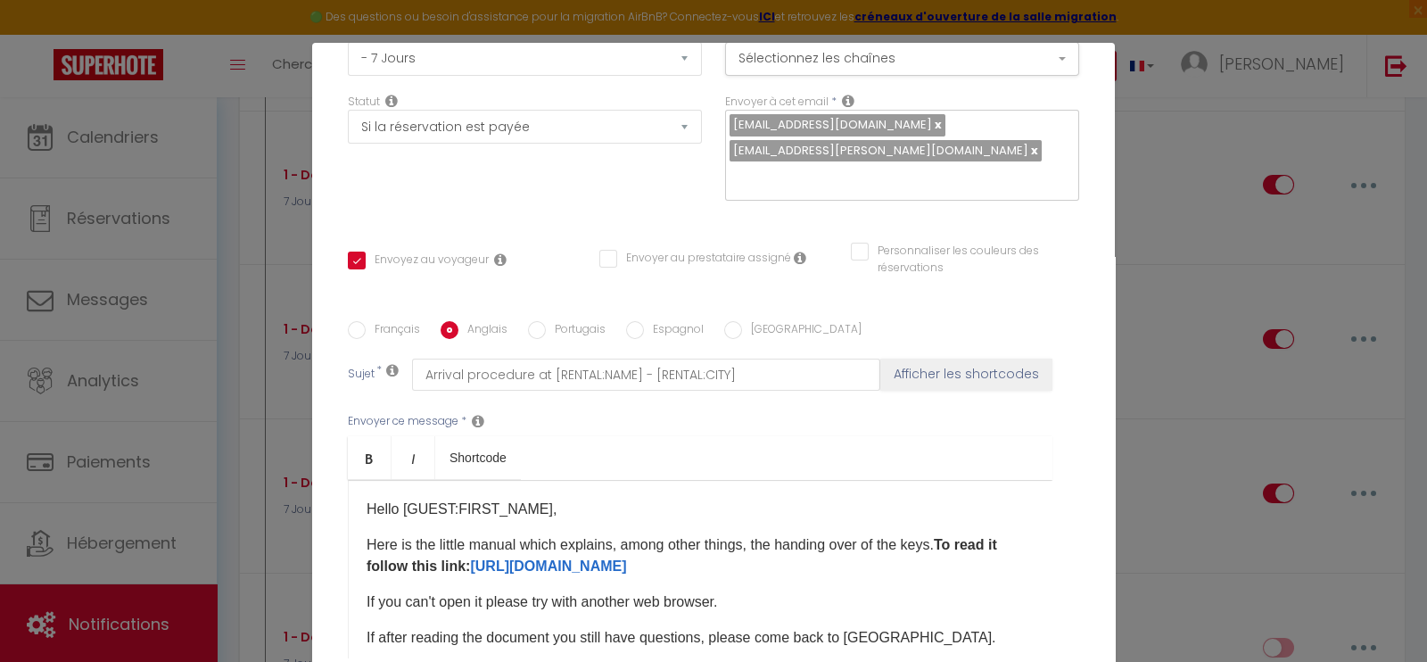
scroll to position [241, 0]
click at [528, 320] on input "Portugais" at bounding box center [537, 329] width 18 height 18
radio input "true"
checkbox input "true"
checkbox input "false"
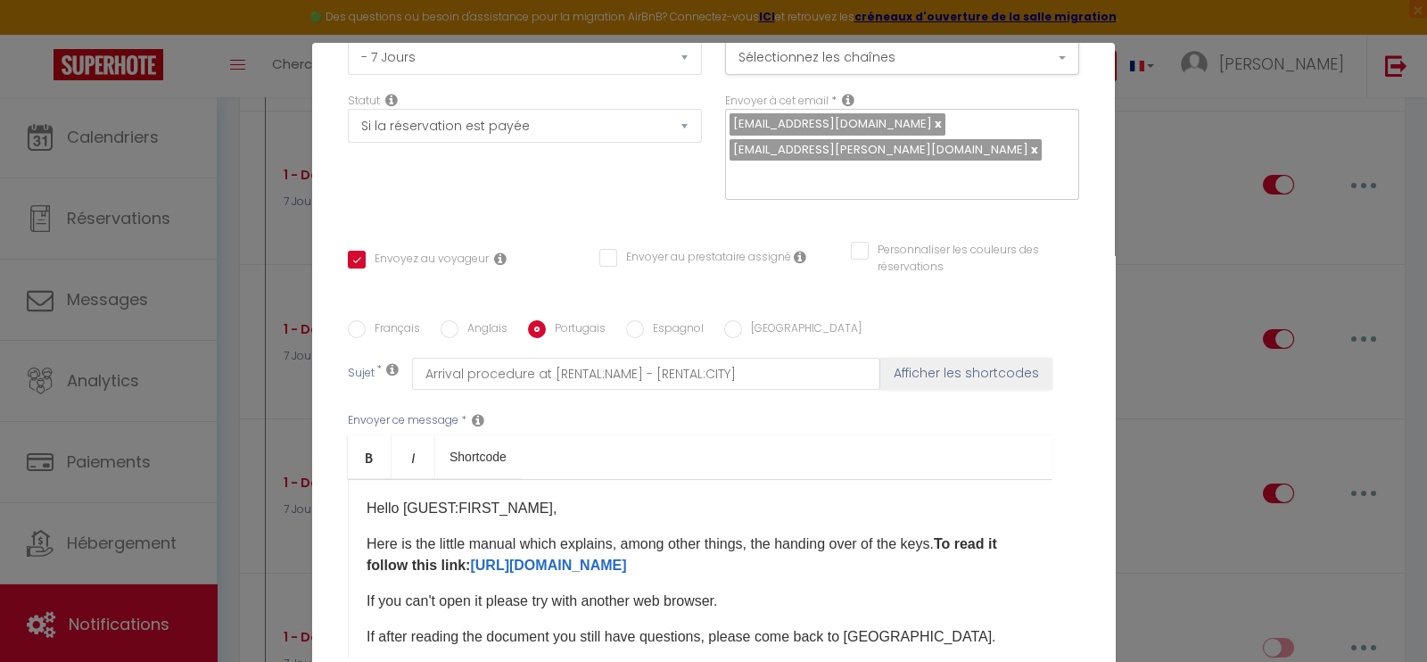
checkbox input "false"
type input "Procedimento de chegada em [RENTAL:NAME] - [RENTAL:CITY]"
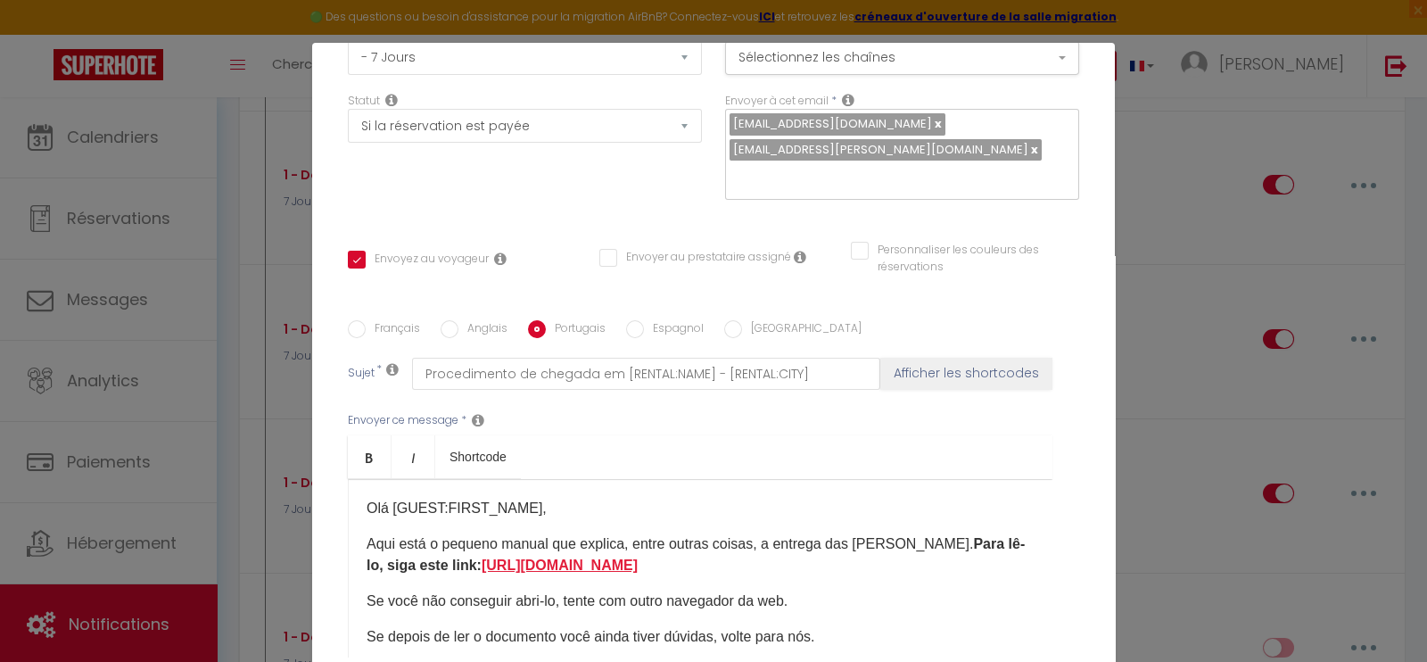
drag, startPoint x: 475, startPoint y: 560, endPoint x: 458, endPoint y: 539, distance: 26.6
click at [458, 539] on p "Aqui está o pequeno manual que explica, entre outras coisas, a entrega das [PER…" at bounding box center [699, 554] width 667 height 43
click at [644, 320] on label "Espagnol" at bounding box center [674, 330] width 60 height 20
click at [636, 320] on input "Espagnol" at bounding box center [635, 329] width 18 height 18
radio input "true"
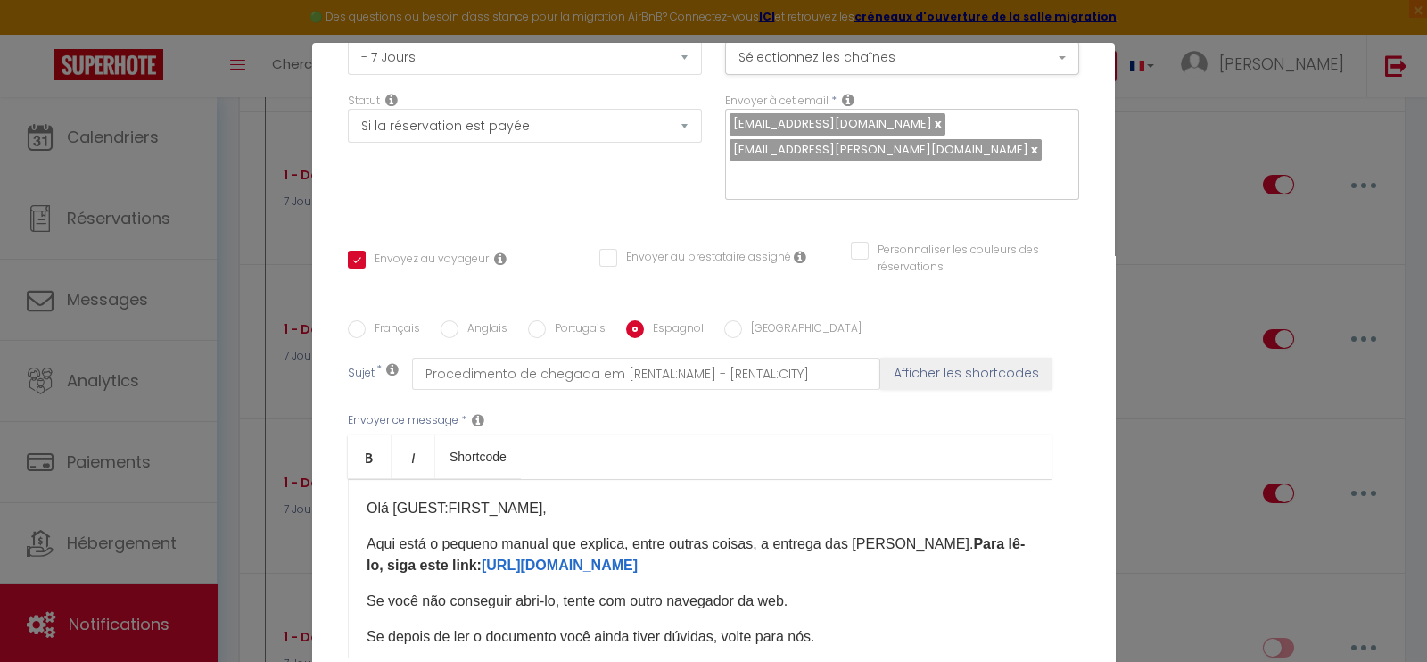
checkbox input "true"
checkbox input "false"
type input "Procedimiento de llegada a [RENTAL:NAME] - [RENTAL:CITY]"
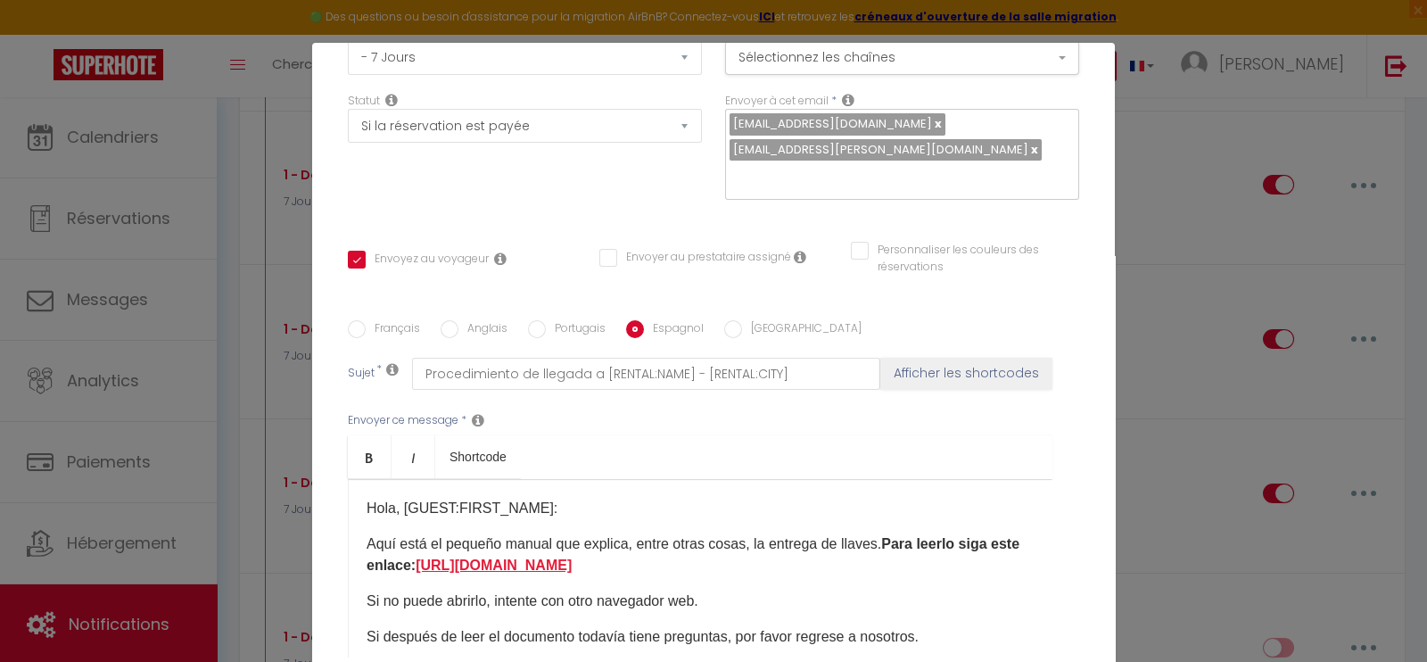
drag, startPoint x: 477, startPoint y: 566, endPoint x: 452, endPoint y: 545, distance: 32.9
click at [452, 545] on p "Aquí está el pequeño manual que explica, entre otras cosas, la entrega de llave…" at bounding box center [699, 554] width 667 height 43
click at [742, 320] on label "[GEOGRAPHIC_DATA]" at bounding box center [801, 330] width 119 height 20
click at [729, 320] on input "[GEOGRAPHIC_DATA]" at bounding box center [733, 329] width 18 height 18
radio input "true"
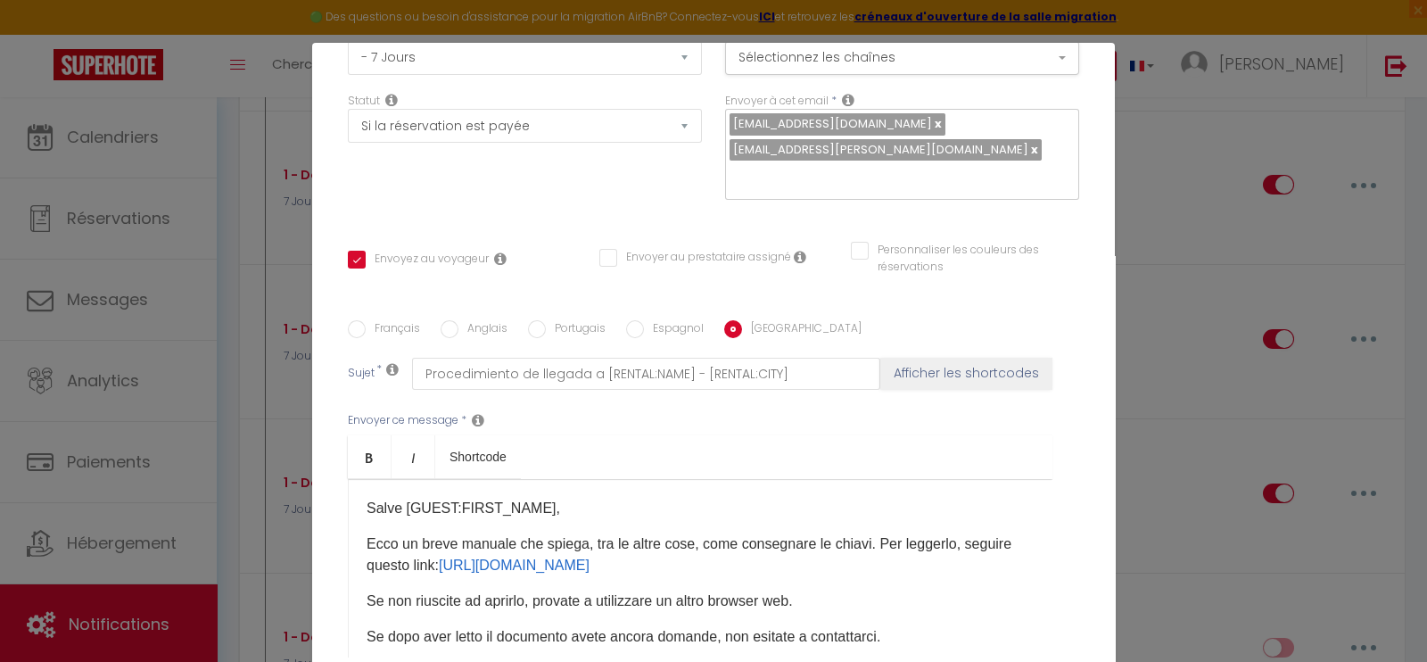
checkbox input "true"
checkbox input "false"
drag, startPoint x: 504, startPoint y: 565, endPoint x: 499, endPoint y: 547, distance: 18.4
click at [499, 547] on p "Ecco un breve manuale che spiega, tra le altre cose, come consegnare le chiavi.…" at bounding box center [699, 554] width 667 height 43
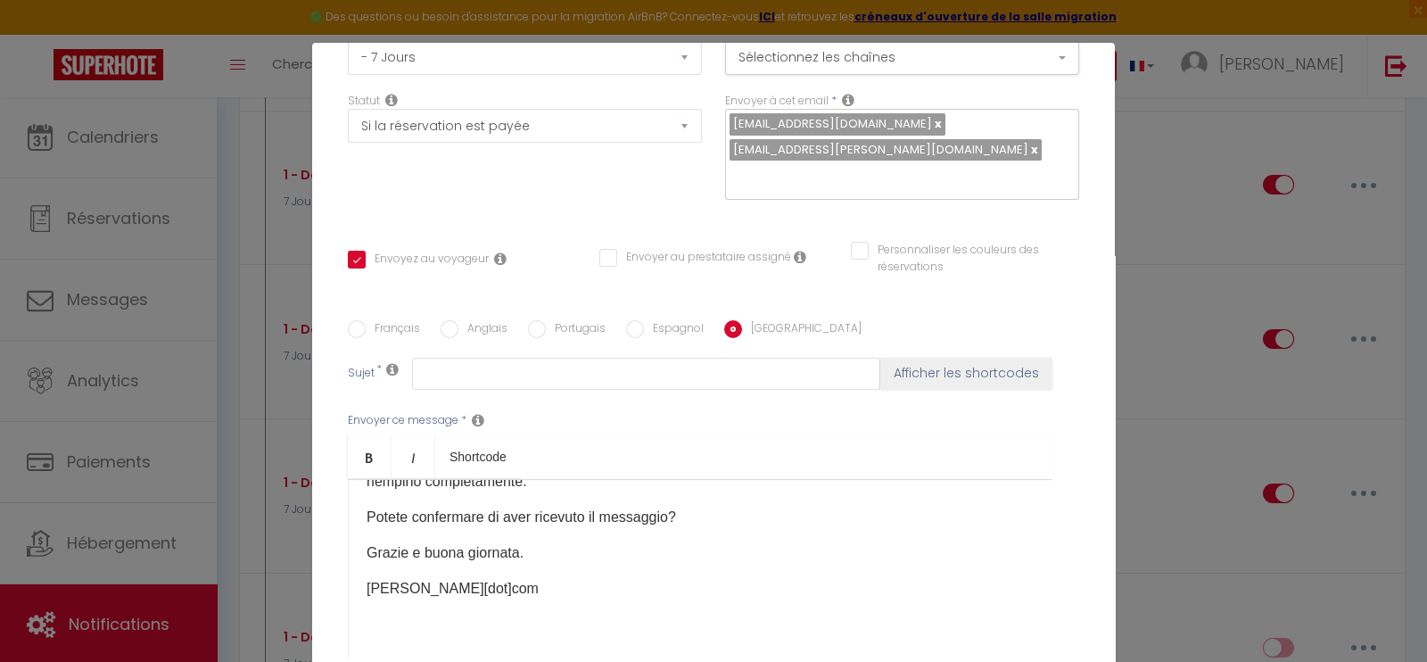
scroll to position [357, 0]
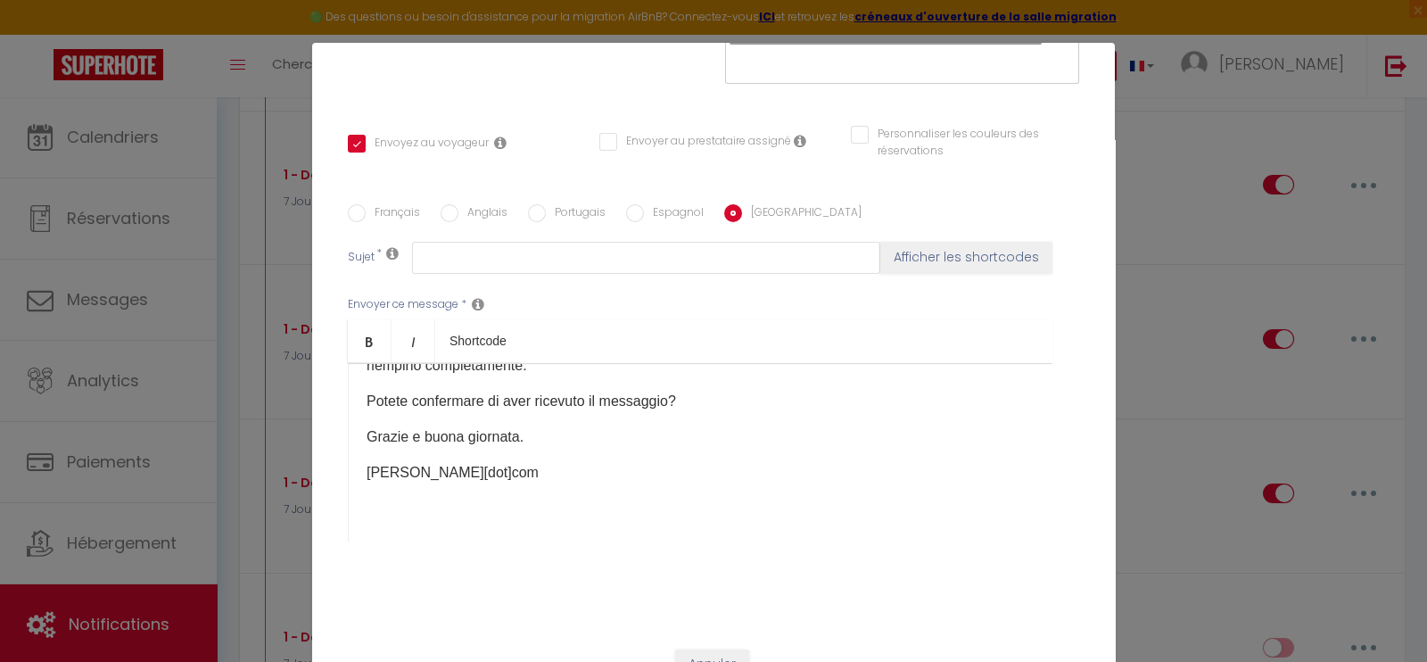
checkbox input "true"
checkbox input "false"
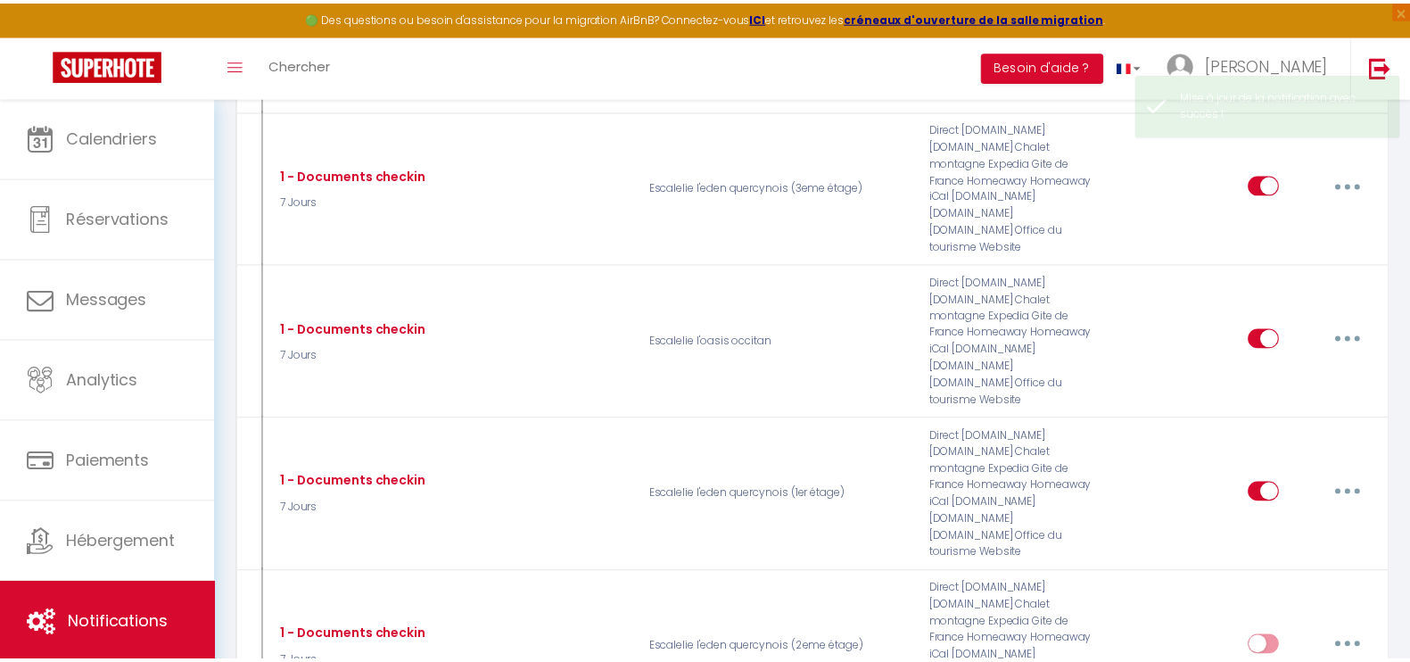
scroll to position [1649, 0]
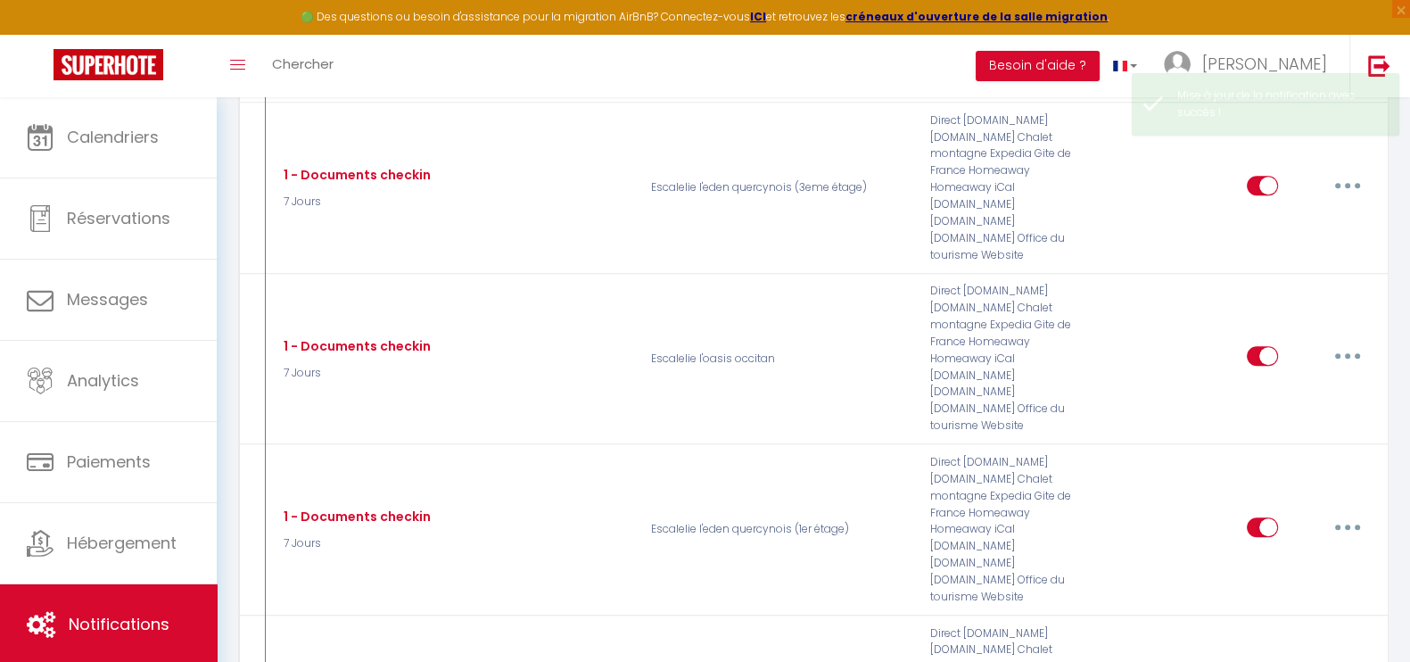
checkbox input "true"
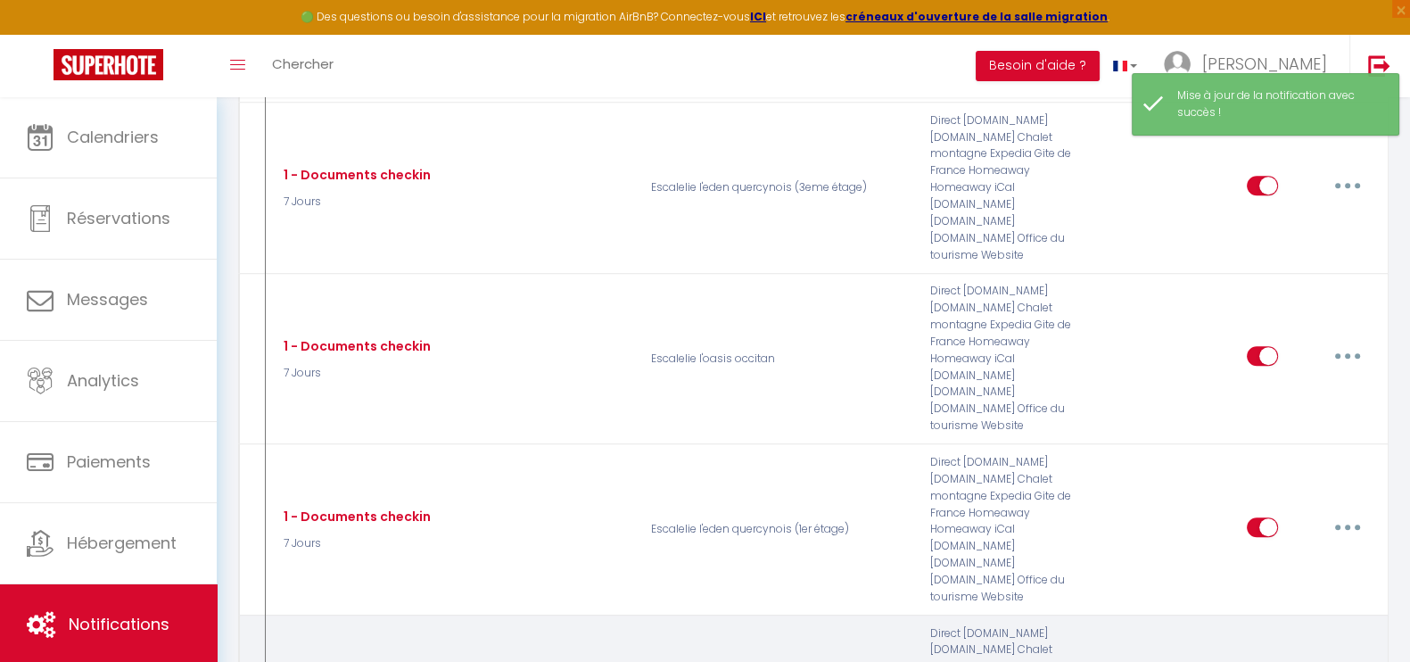
checkbox input "true"
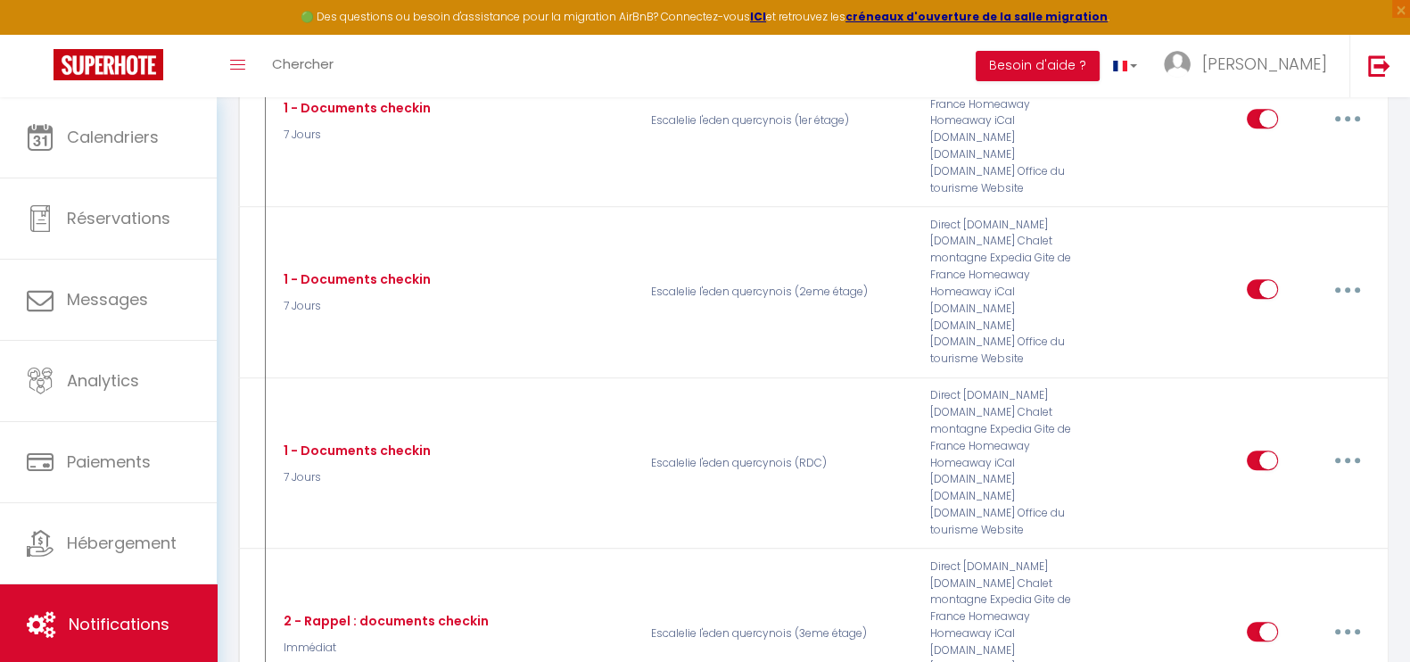
scroll to position [2140, 0]
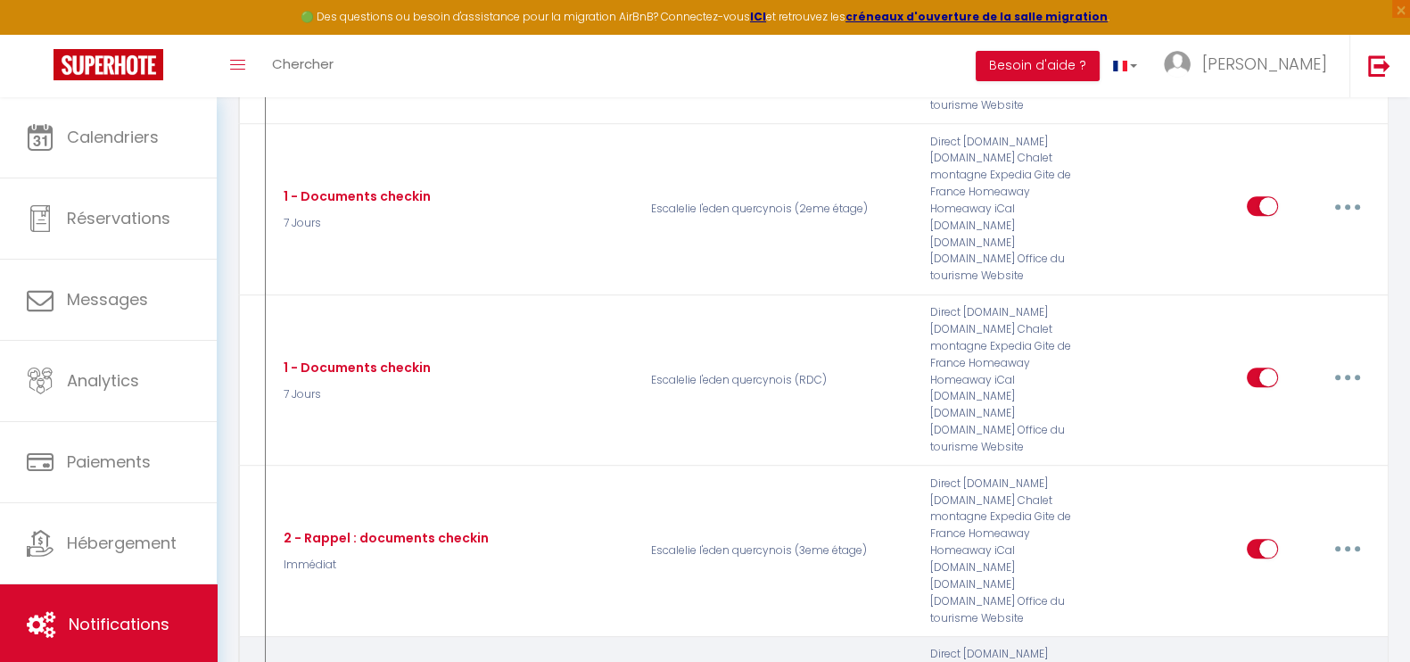
checkbox input "false"
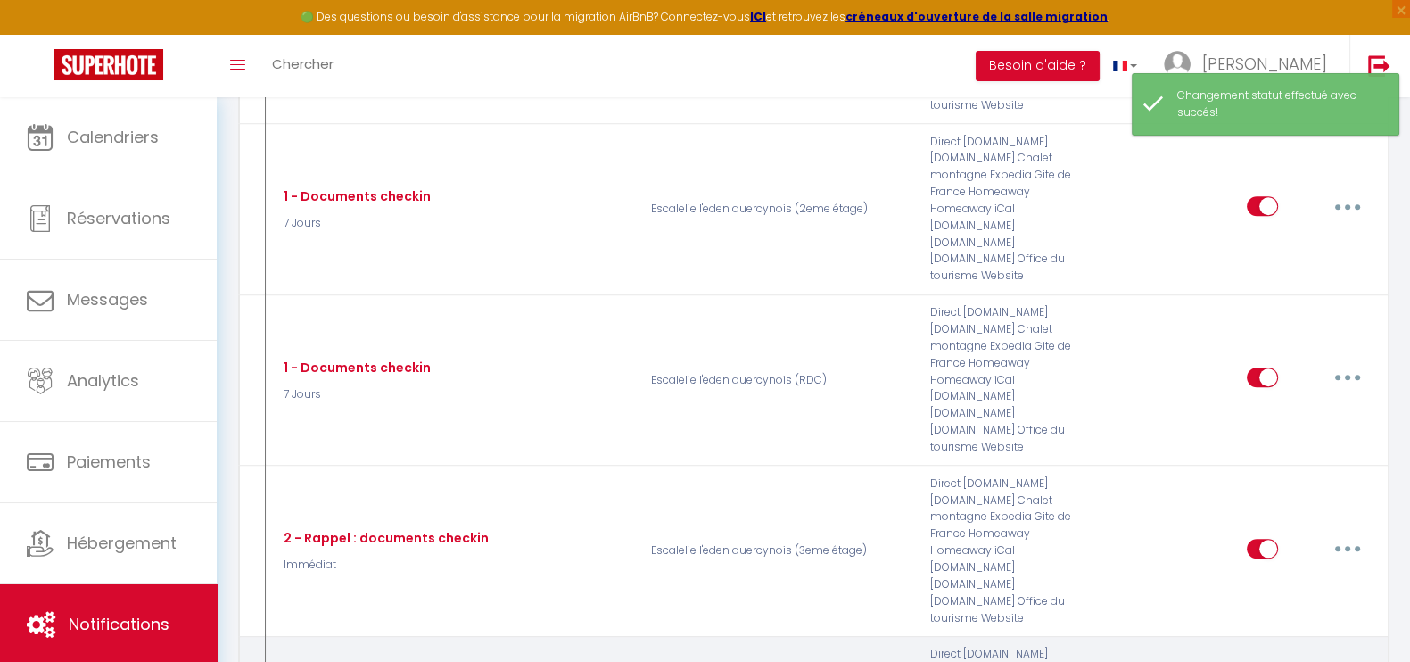
type input "2 - Rappel : documents checkin"
select select "Immédiat"
select select "if_booking_is_paid"
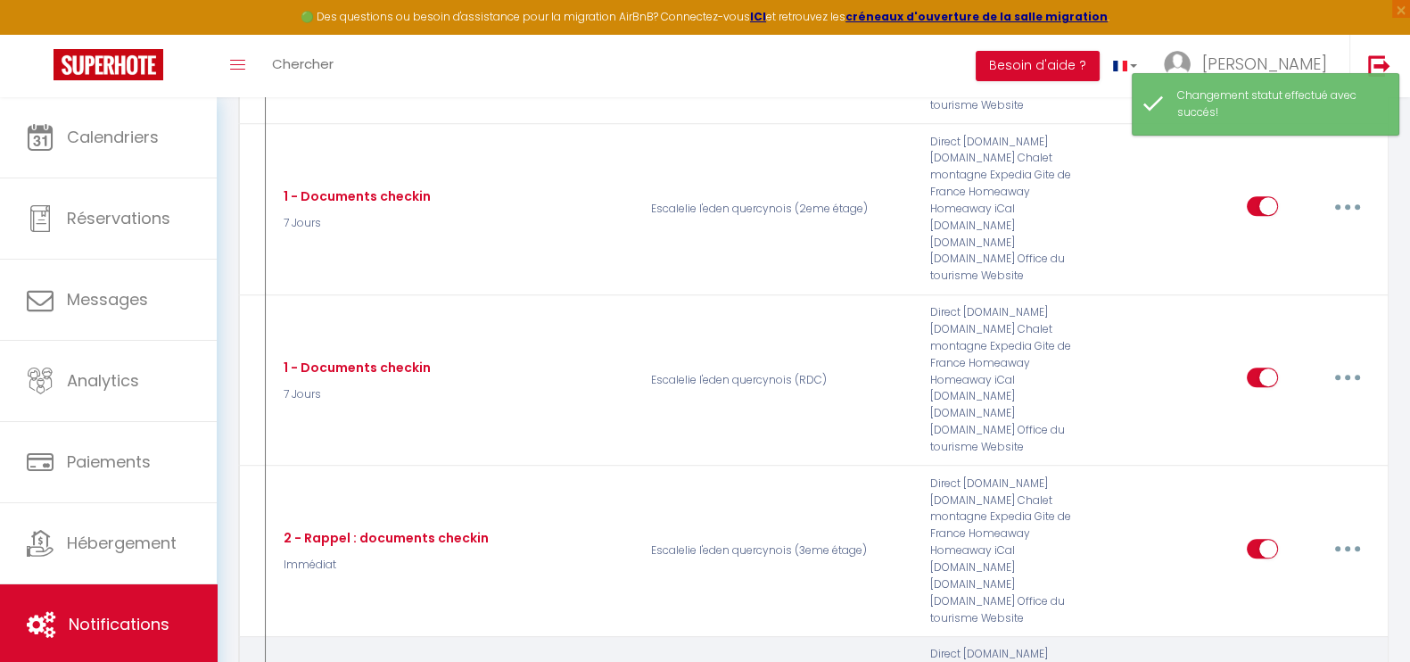
checkbox input "true"
checkbox input "false"
radio input "true"
type input "RAPPEL : Procédure d’arrivée à l’[RENTAL:NAME] - [RENTAL:CITY]"
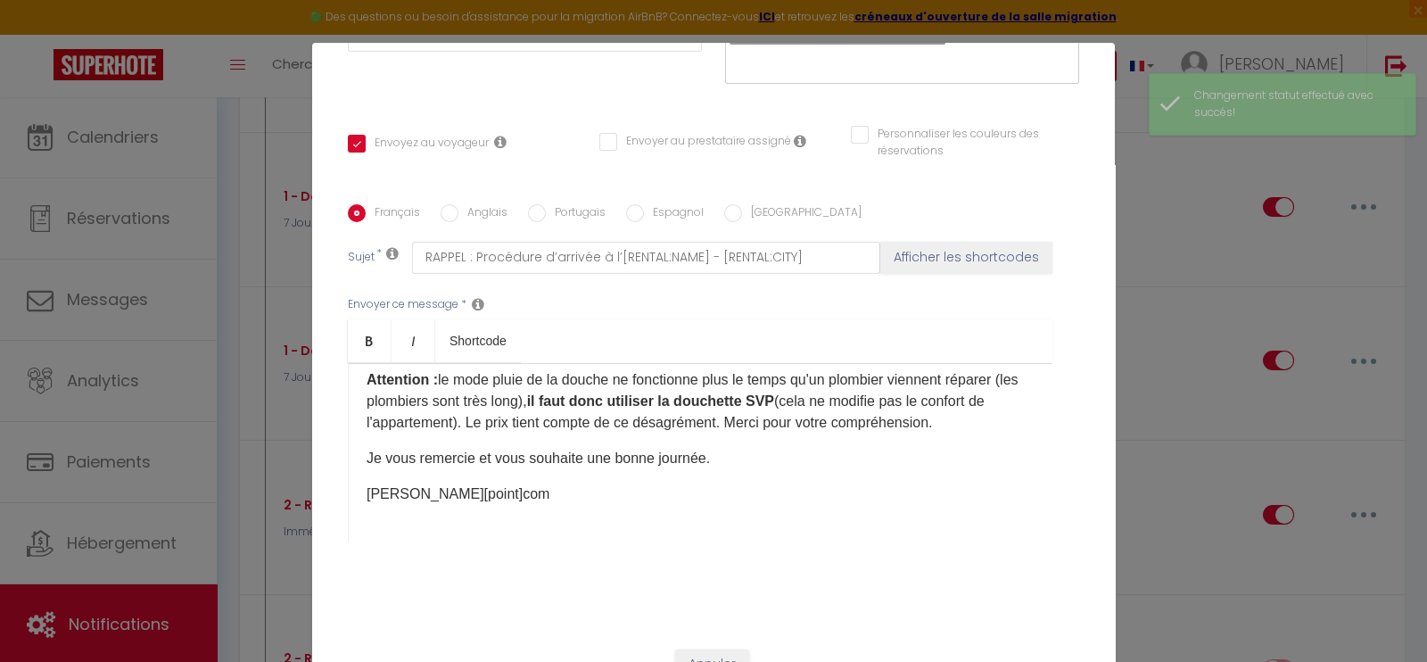
scroll to position [198, 0]
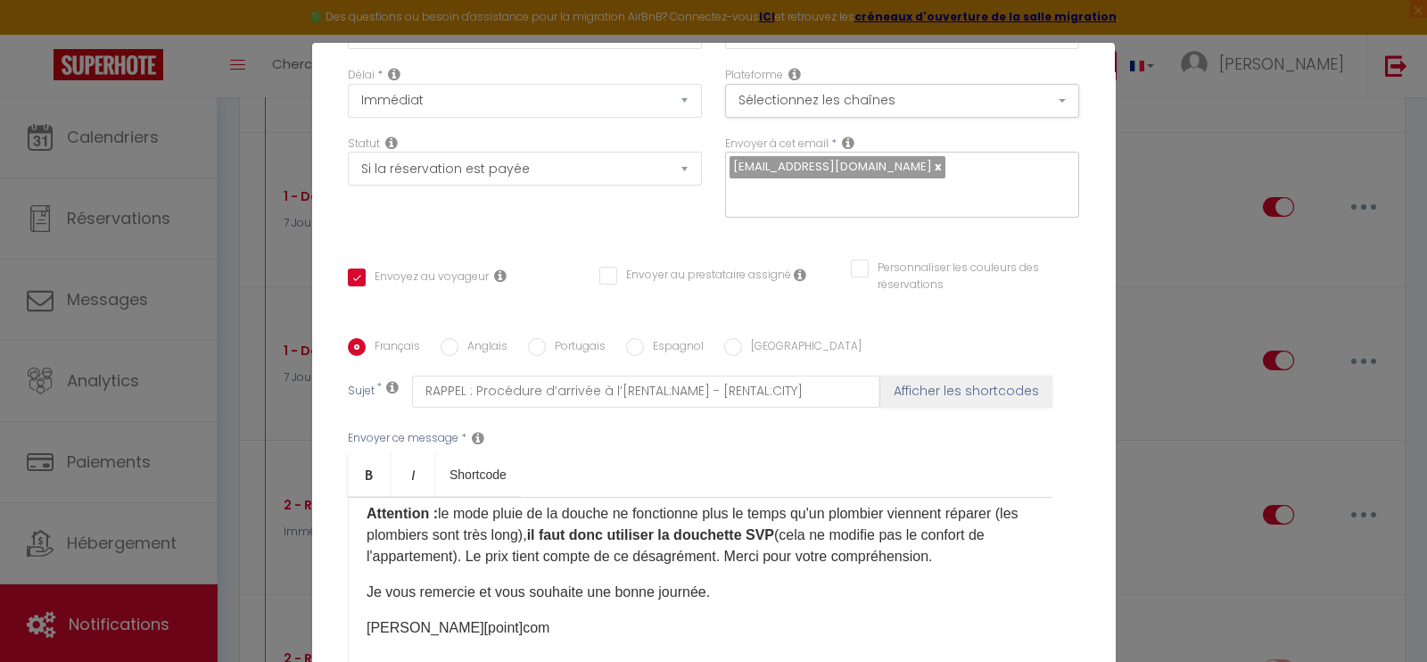
click at [954, 183] on input "text" at bounding box center [897, 194] width 336 height 23
type input "[EMAIL_ADDRESS][PERSON_NAME][DOMAIN_NAME]"
click at [968, 208] on div "Envoyer à cet email * [EMAIL_ADDRESS][DOMAIN_NAME] [DOMAIN_NAME][EMAIL_ADDRESS]…" at bounding box center [901, 186] width 377 height 101
checkbox input "true"
checkbox input "false"
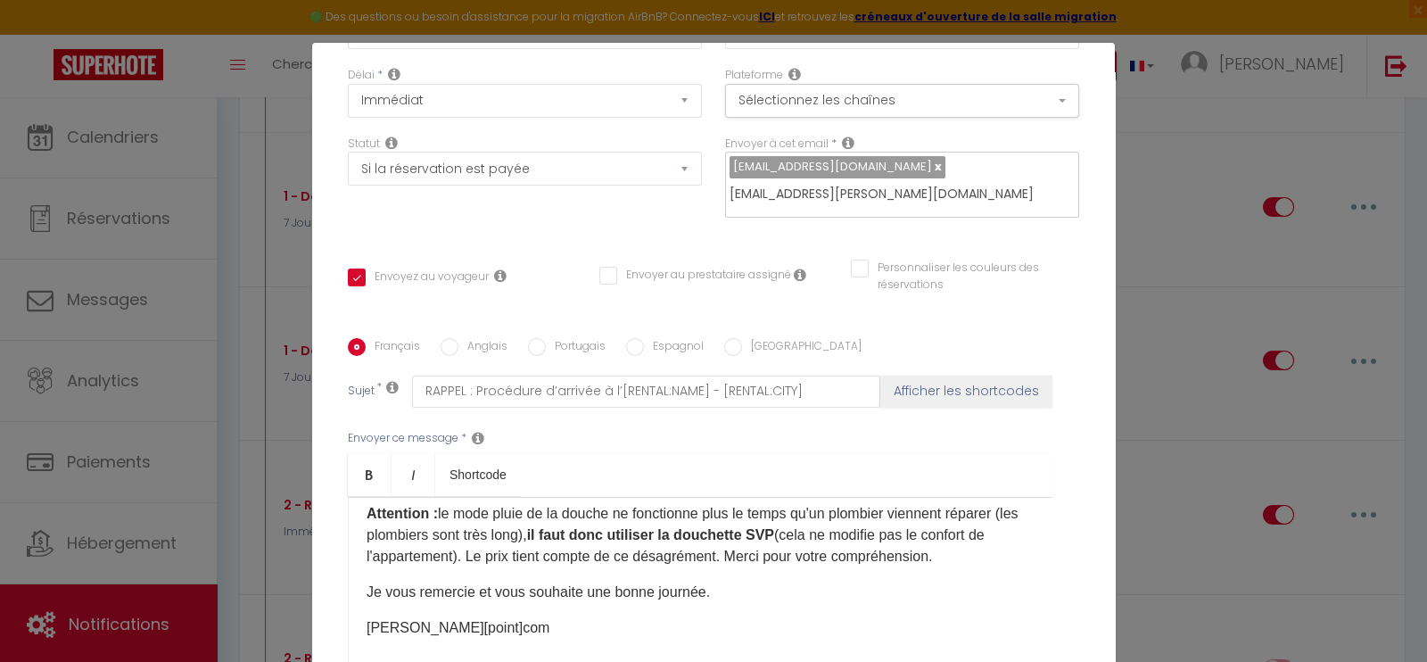
checkbox input "false"
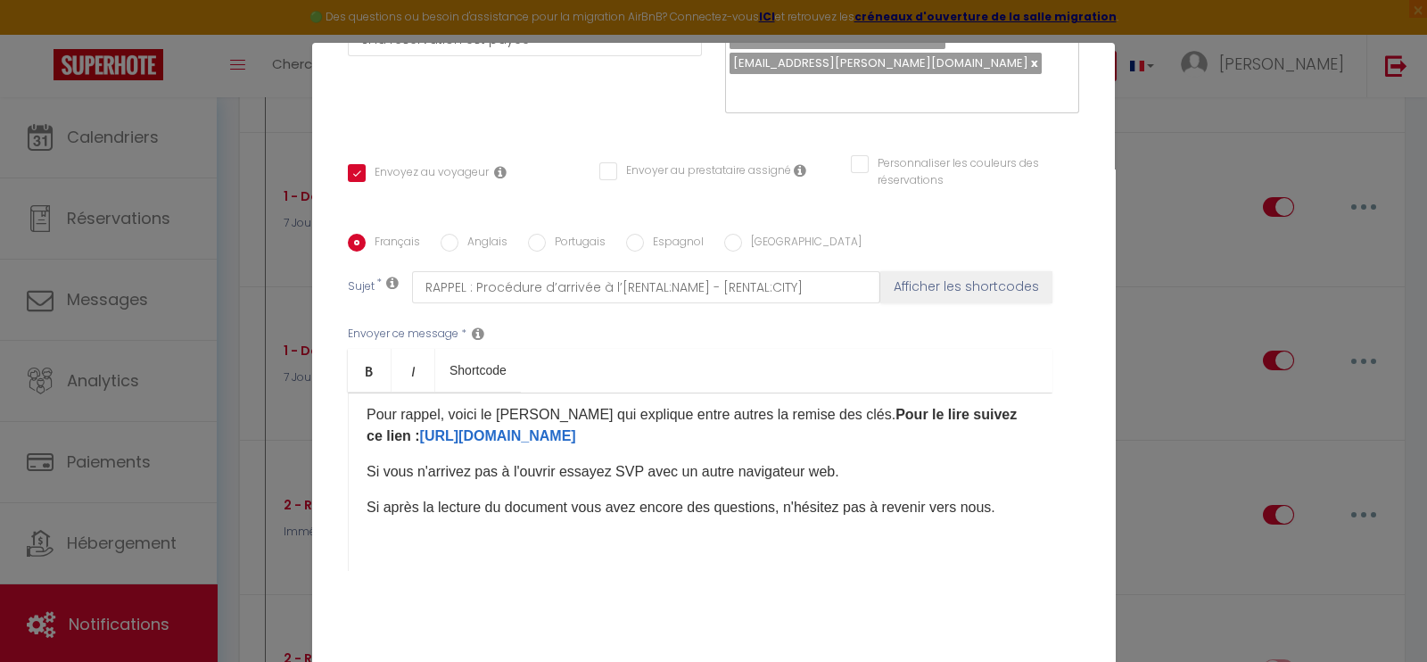
scroll to position [0, 0]
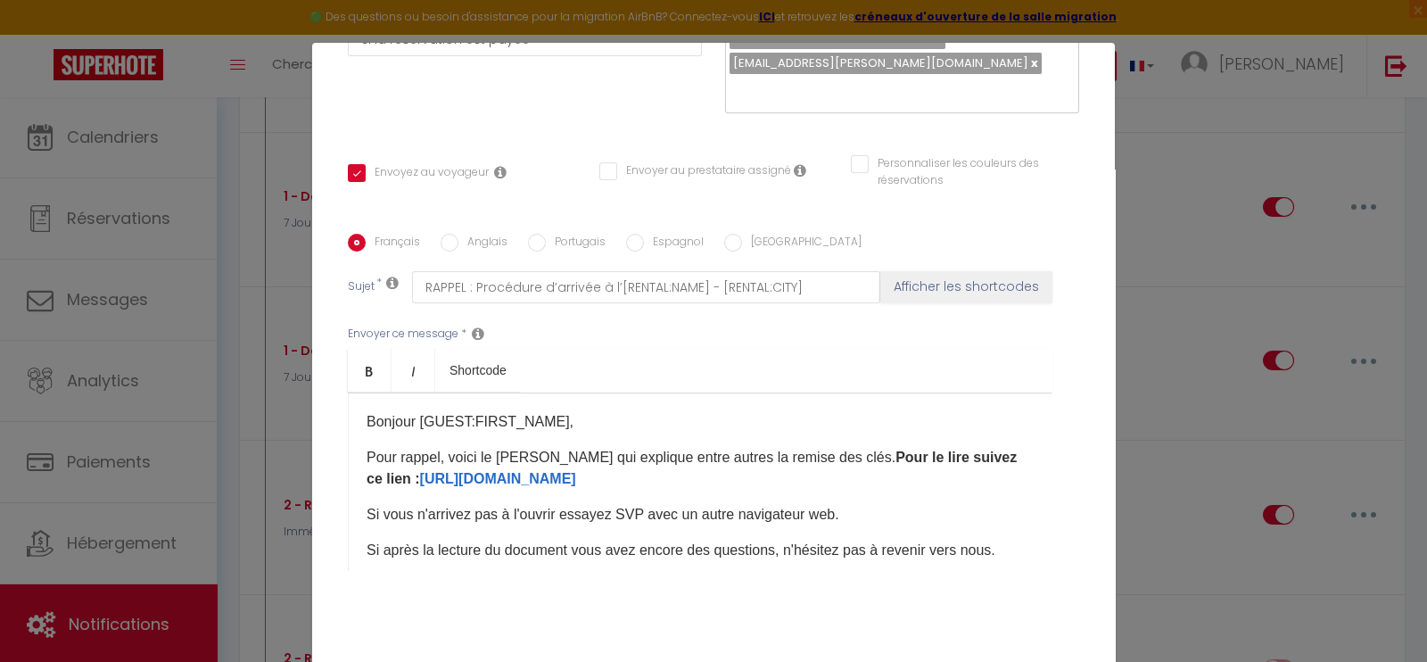
click at [724, 234] on input "[GEOGRAPHIC_DATA]" at bounding box center [733, 243] width 18 height 18
radio input "true"
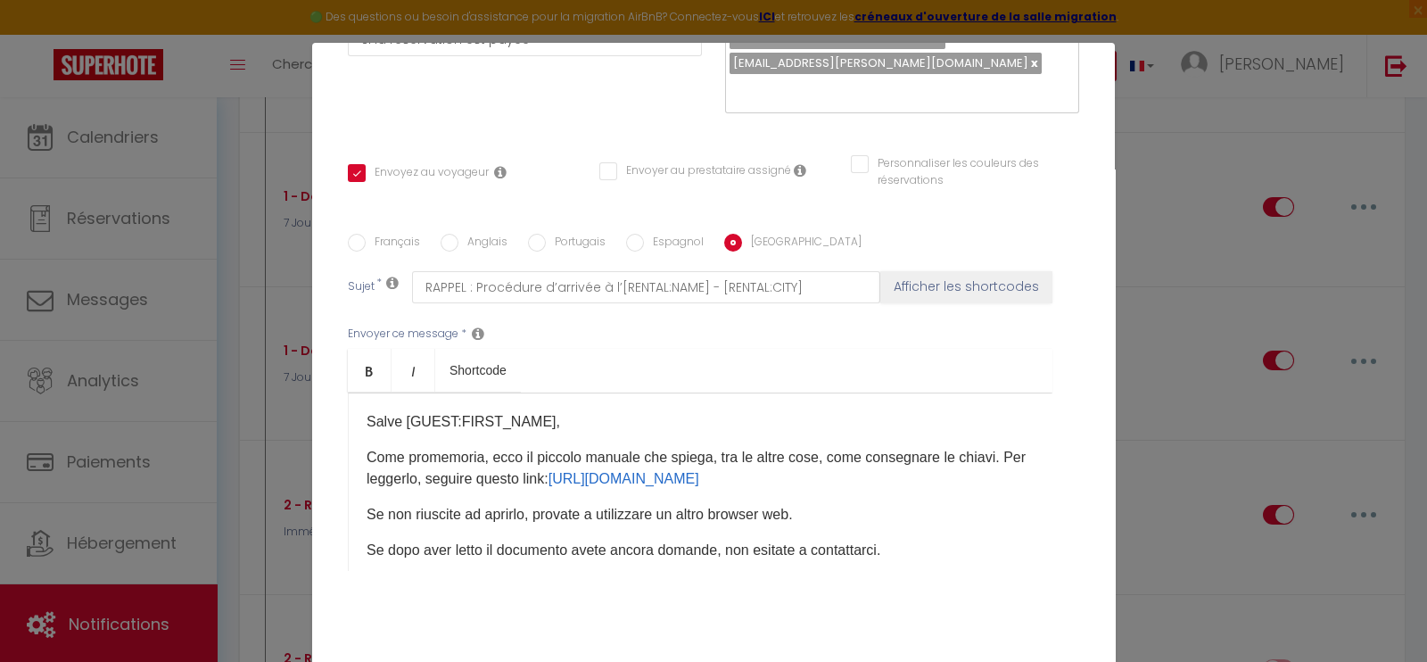
checkbox input "true"
checkbox input "false"
drag, startPoint x: 485, startPoint y: 495, endPoint x: 394, endPoint y: 477, distance: 92.7
click at [394, 477] on p "Come promemoria, ecco il piccolo manuale che spiega, tra le altre cose, come co…" at bounding box center [699, 468] width 667 height 43
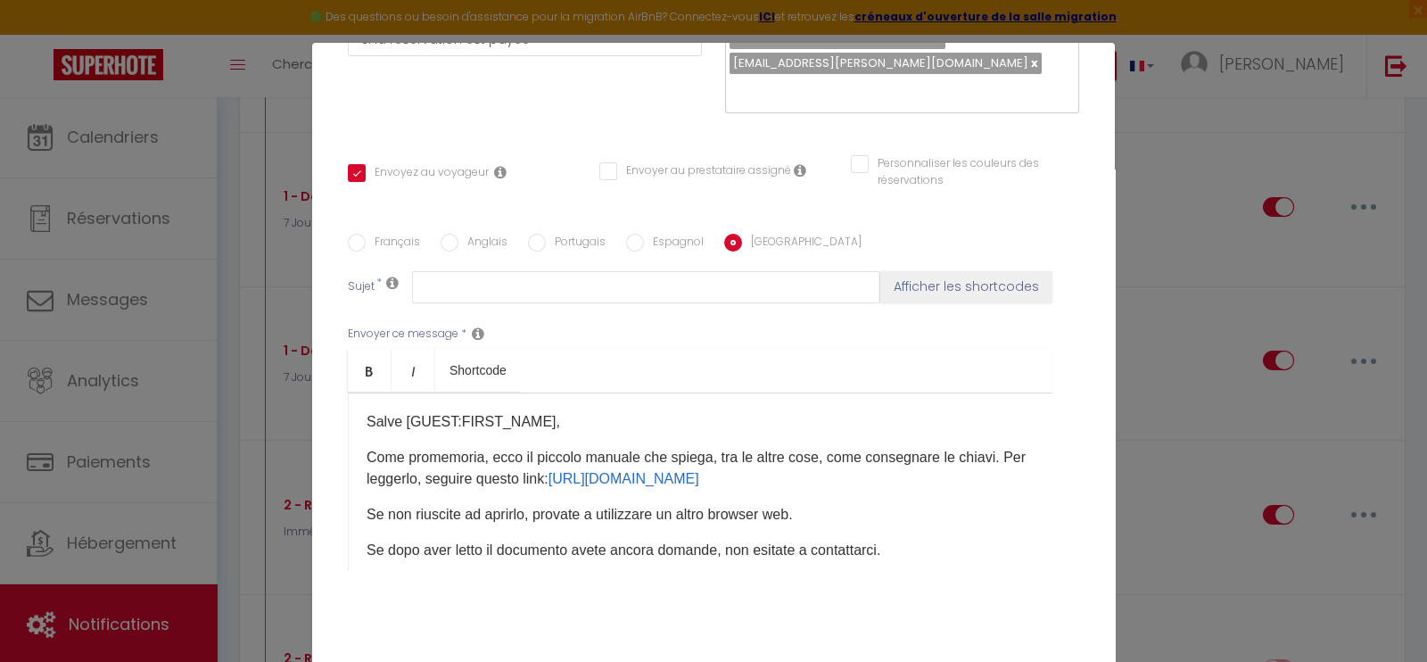
click at [626, 234] on input "Espagnol" at bounding box center [635, 243] width 18 height 18
radio input "true"
checkbox input "true"
checkbox input "false"
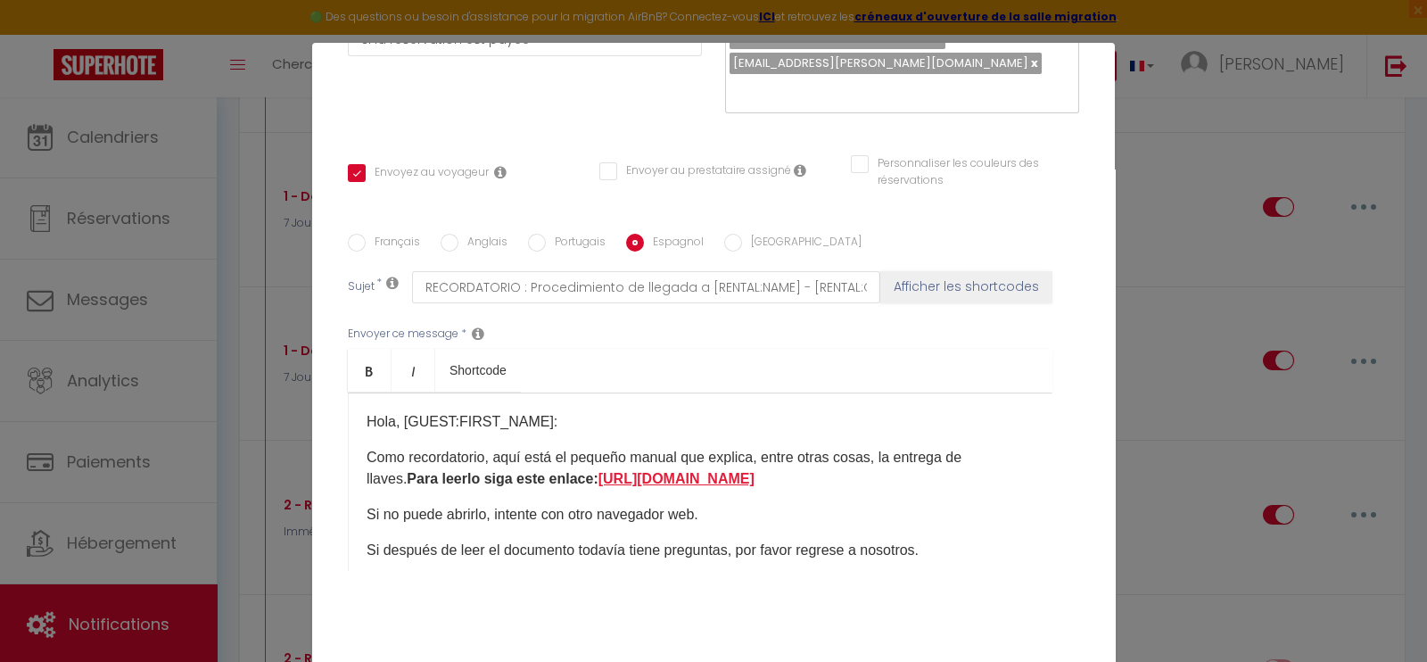
drag, startPoint x: 466, startPoint y: 495, endPoint x: 386, endPoint y: 469, distance: 84.3
click at [386, 469] on p "Como recordatorio, aquí está el pequeño manual que explica, entre otras cosas, …" at bounding box center [699, 468] width 667 height 43
click at [528, 234] on input "Portugais" at bounding box center [537, 243] width 18 height 18
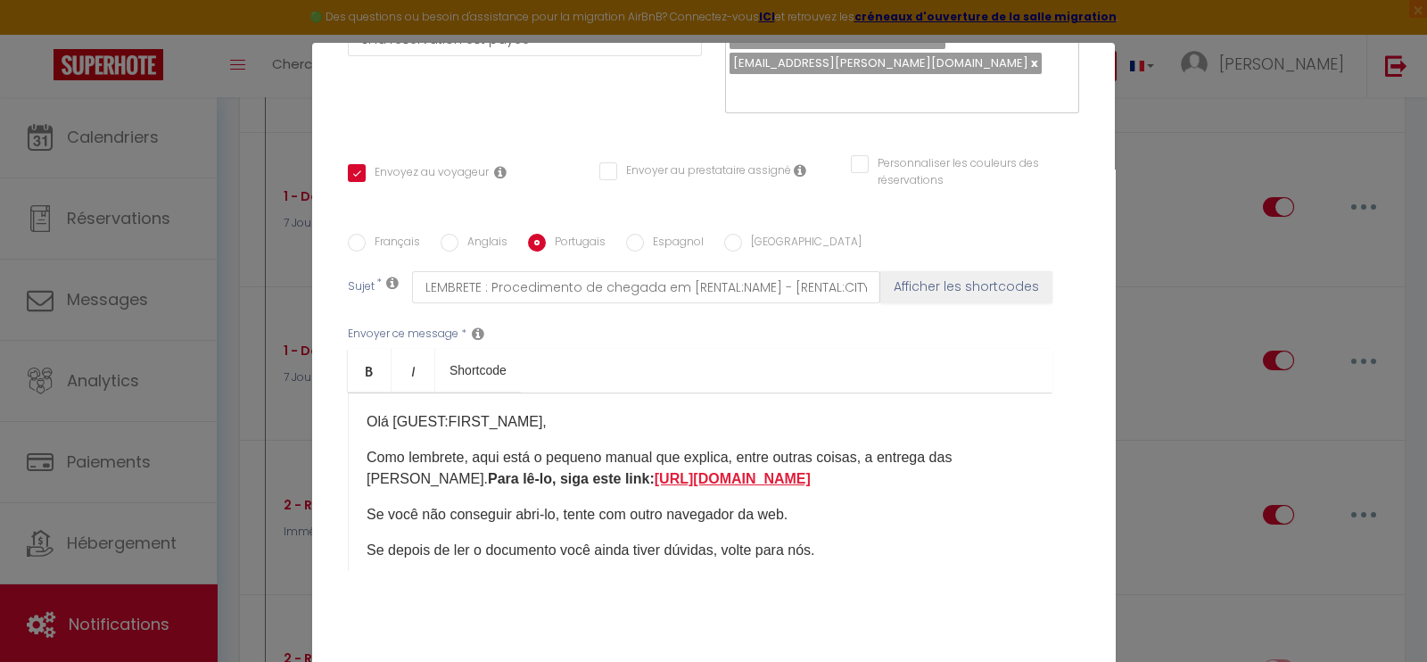
drag, startPoint x: 653, startPoint y: 469, endPoint x: 580, endPoint y: 452, distance: 75.0
click at [580, 452] on p "Como lembrete, aqui está o pequeno manual que explica, entre outras coisas, a e…" at bounding box center [699, 468] width 667 height 43
click at [440, 234] on input "Anglais" at bounding box center [449, 243] width 18 height 18
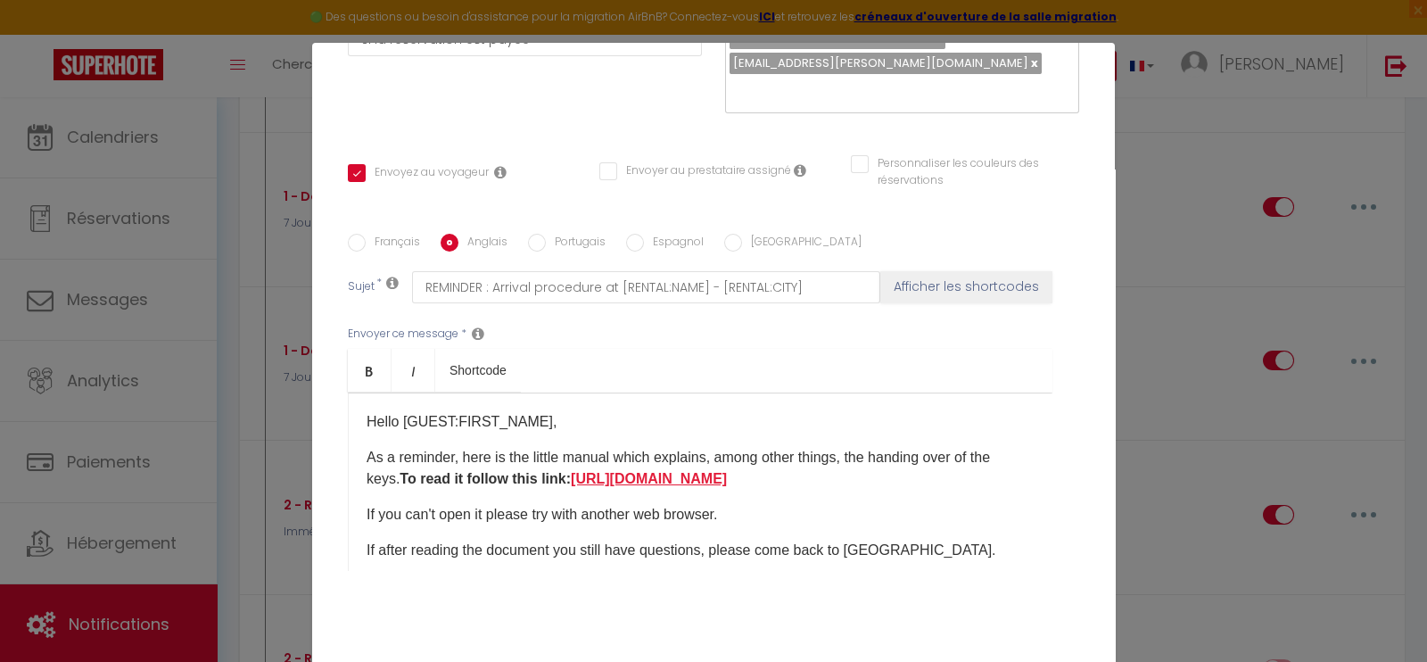
drag, startPoint x: 657, startPoint y: 478, endPoint x: 600, endPoint y: 452, distance: 62.6
click at [600, 452] on p "As a reminder, here is the little manual which explains, among other things, th…" at bounding box center [699, 468] width 667 height 43
click at [348, 234] on input "Français" at bounding box center [357, 243] width 18 height 18
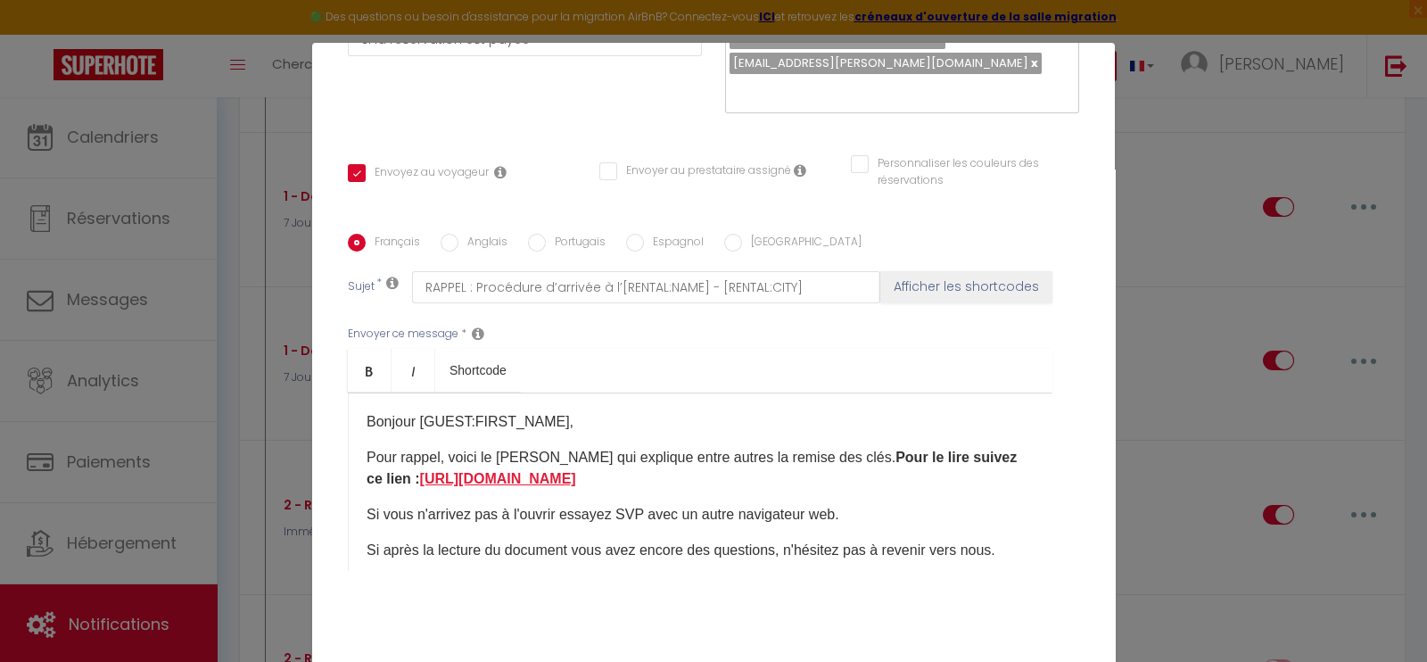
drag, startPoint x: 456, startPoint y: 470, endPoint x: 425, endPoint y: 448, distance: 37.1
click at [425, 448] on p "Pour rappel, voici le [PERSON_NAME] qui explique entre autres la remise des clé…" at bounding box center [699, 468] width 667 height 43
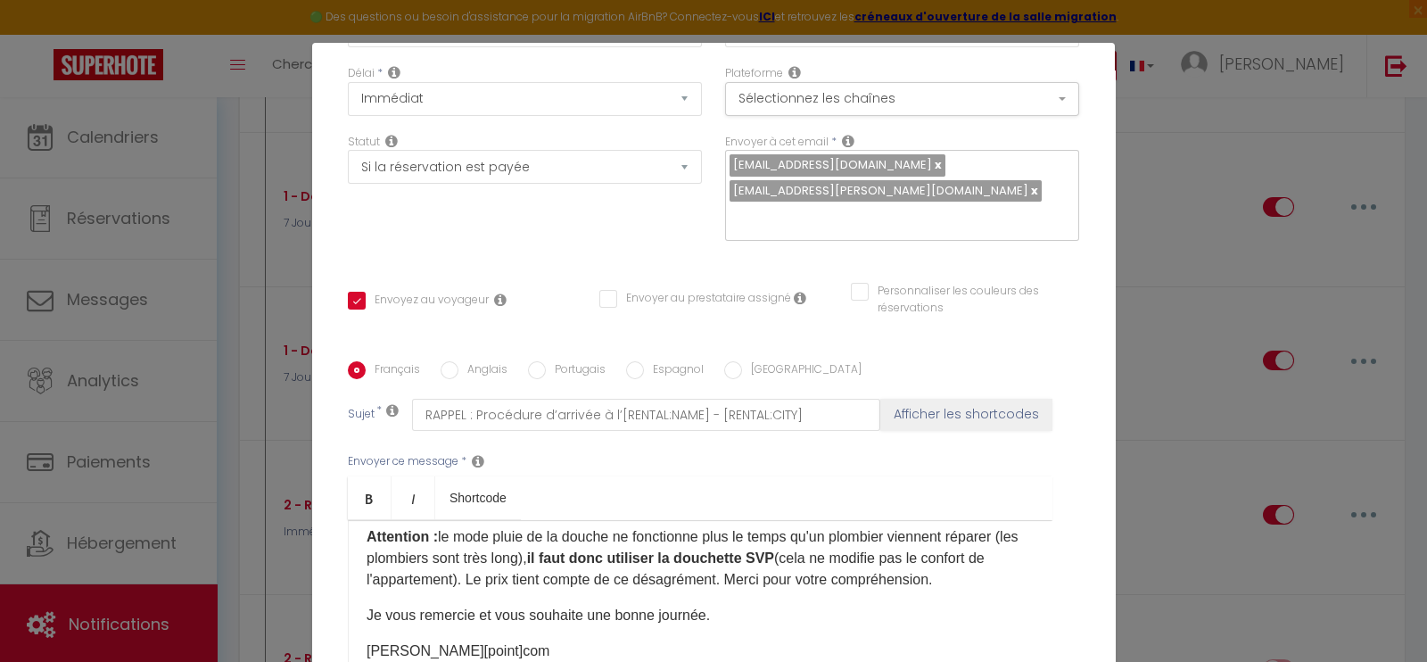
scroll to position [357, 0]
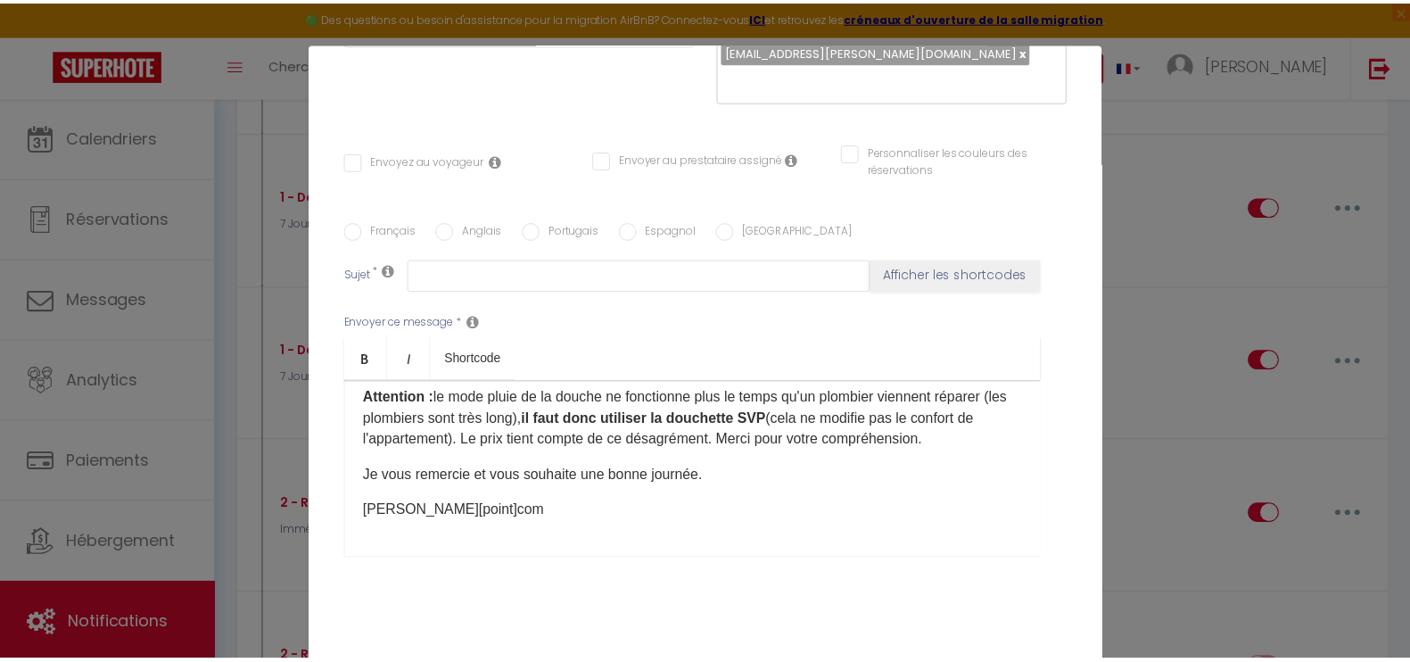
scroll to position [2140, 0]
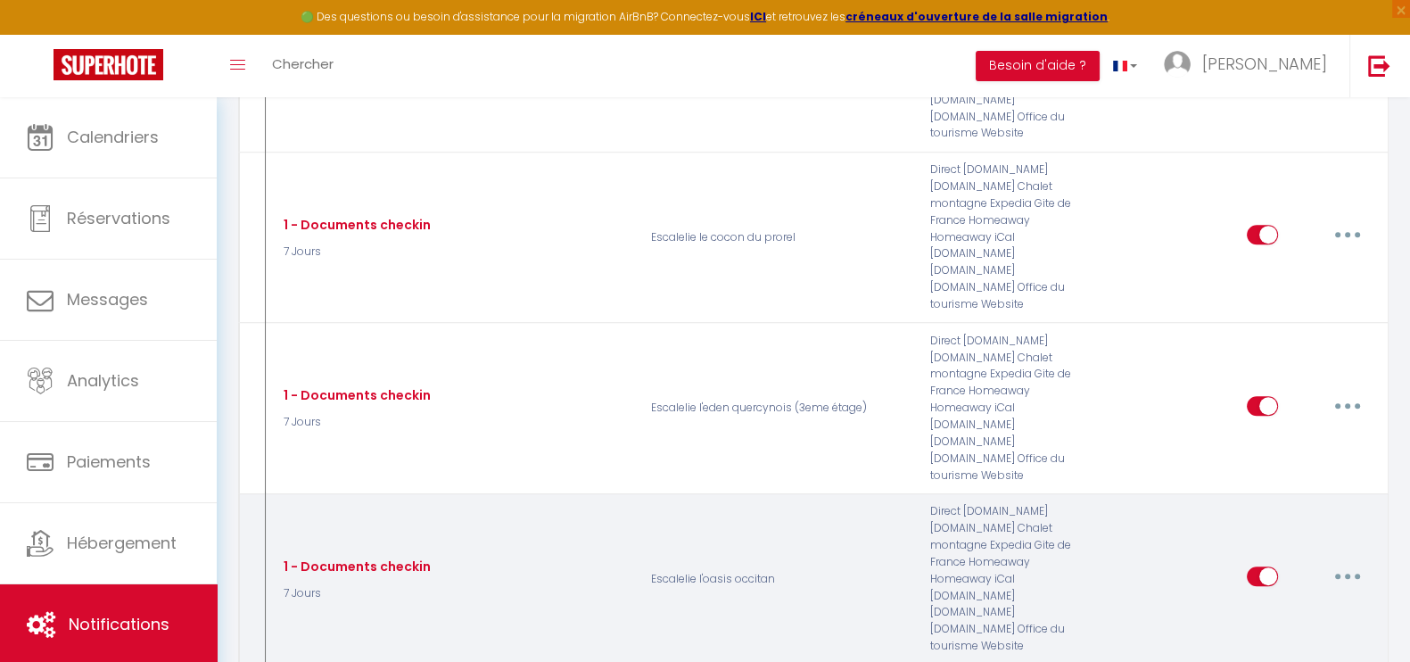
scroll to position [1430, 0]
click at [1255, 564] on input "checkbox" at bounding box center [1261, 577] width 31 height 27
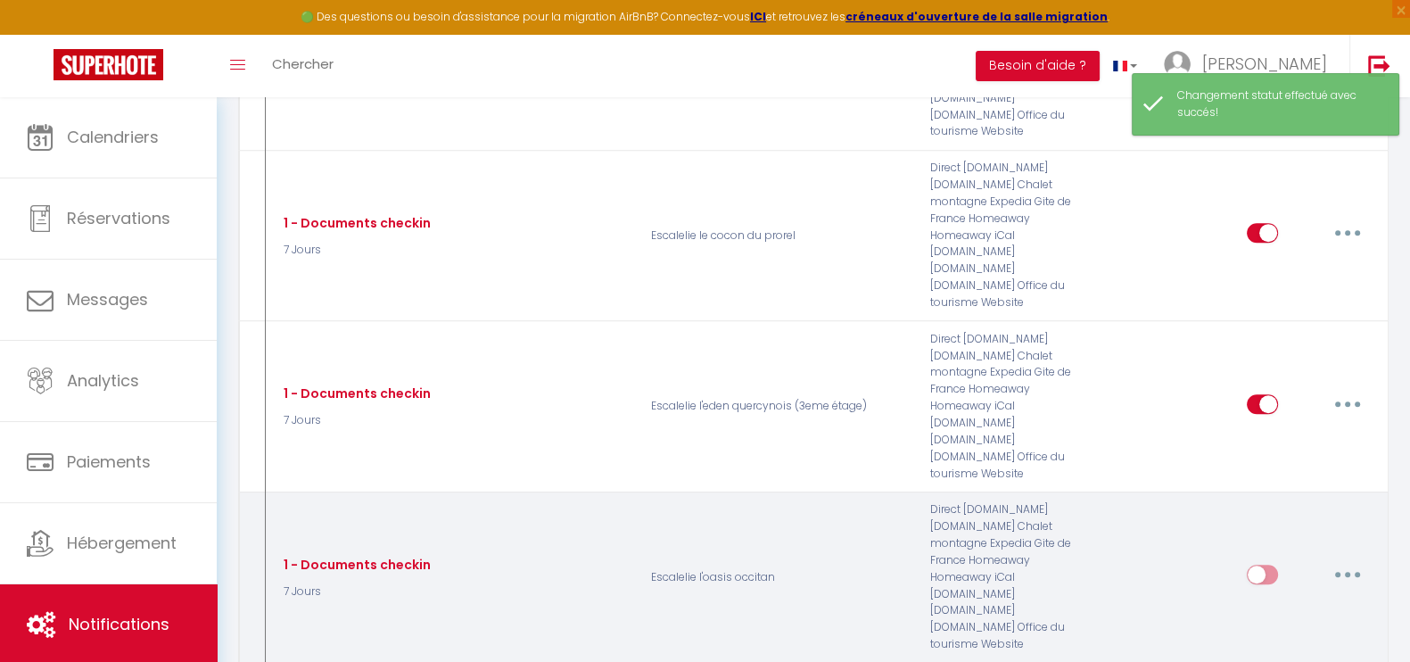
click at [1342, 560] on button "button" at bounding box center [1347, 574] width 50 height 29
click at [1294, 600] on link "Editer" at bounding box center [1301, 615] width 132 height 30
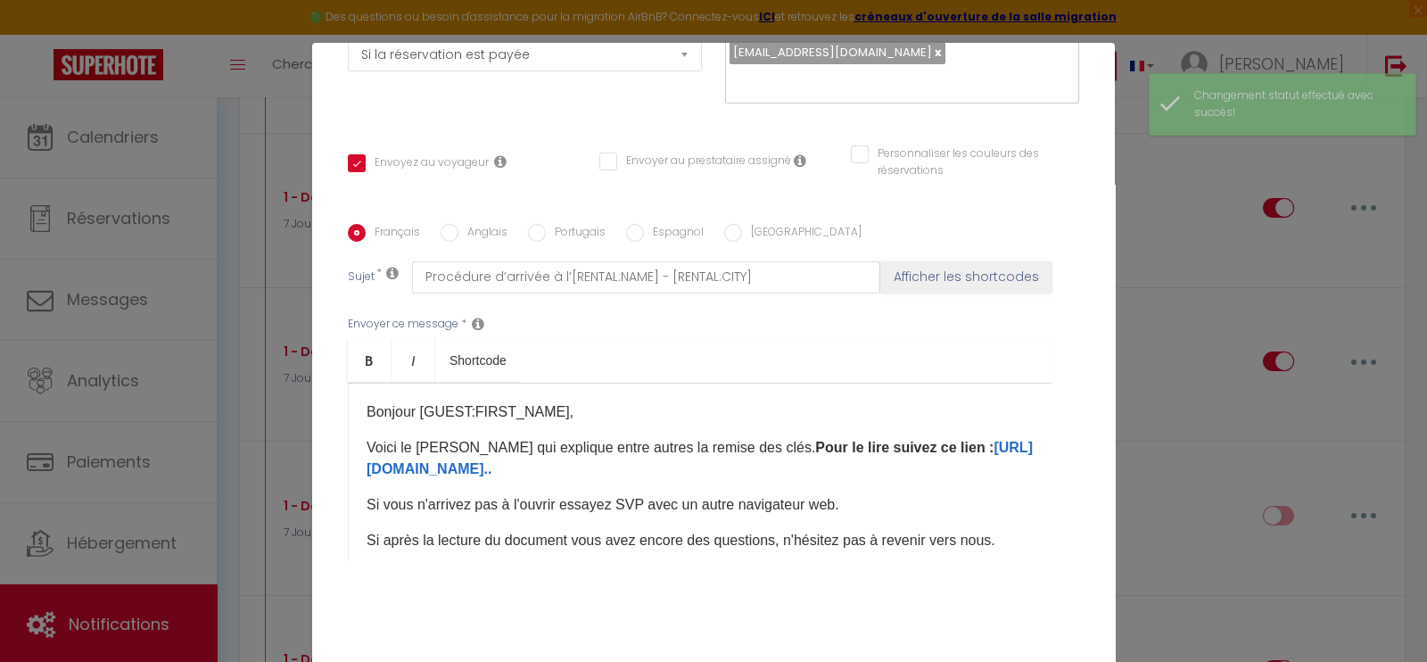
scroll to position [314, 0]
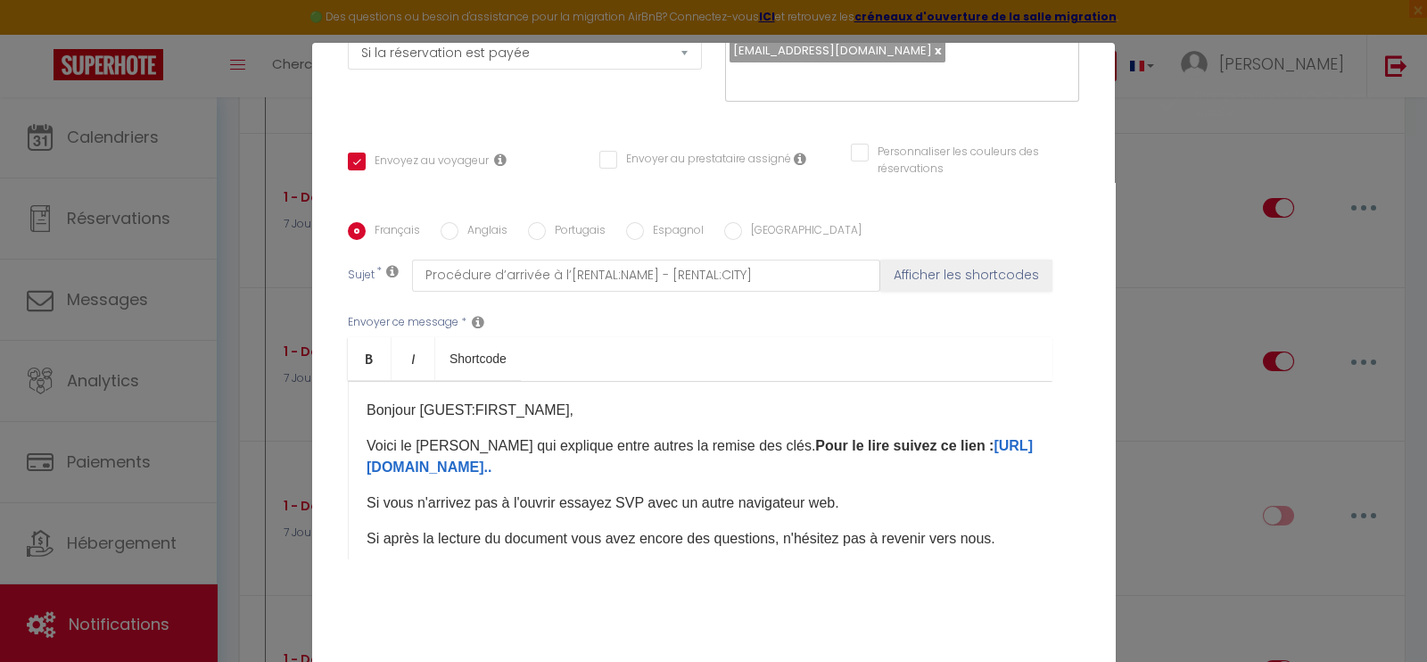
click at [725, 222] on div "Français Anglais Portugais Espagnol Italien Sujet * Procédure d’arrivée à l’[RE…" at bounding box center [713, 401] width 740 height 359
click at [724, 222] on input "[GEOGRAPHIC_DATA]" at bounding box center [733, 231] width 18 height 18
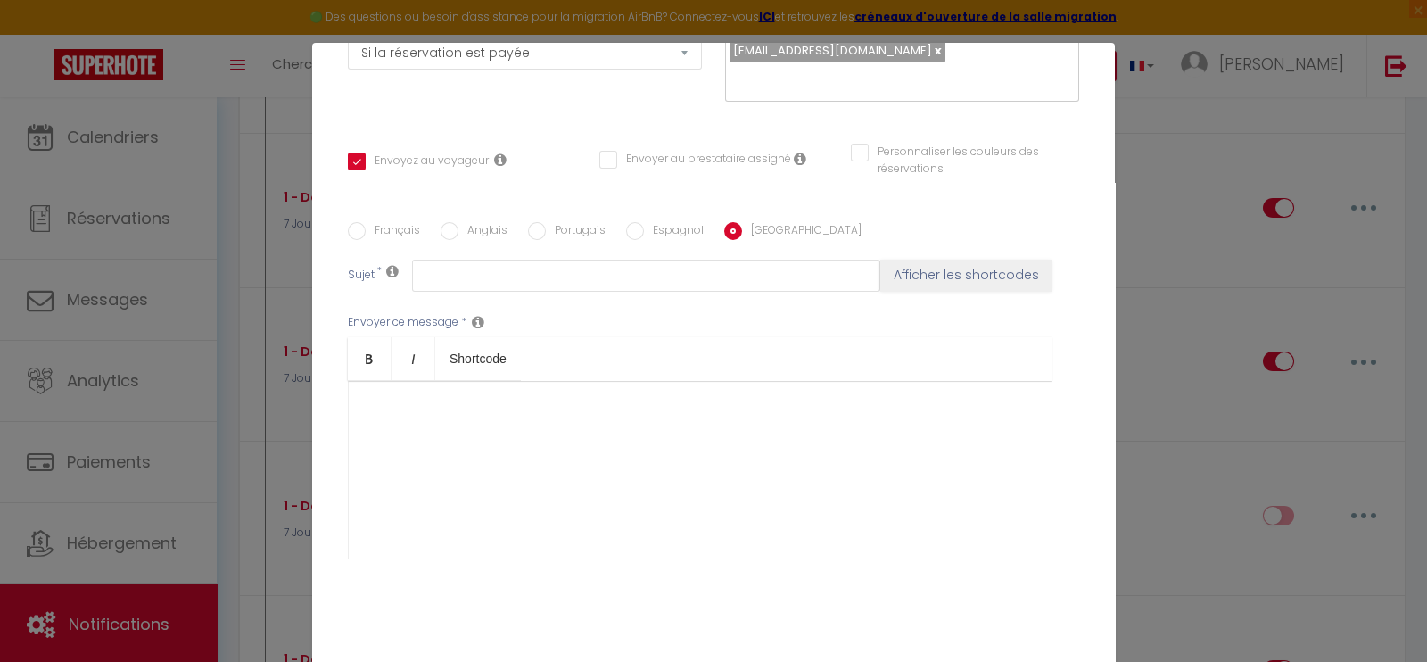
click at [366, 222] on label "Français" at bounding box center [393, 232] width 54 height 20
click at [366, 222] on input "Français" at bounding box center [357, 231] width 18 height 18
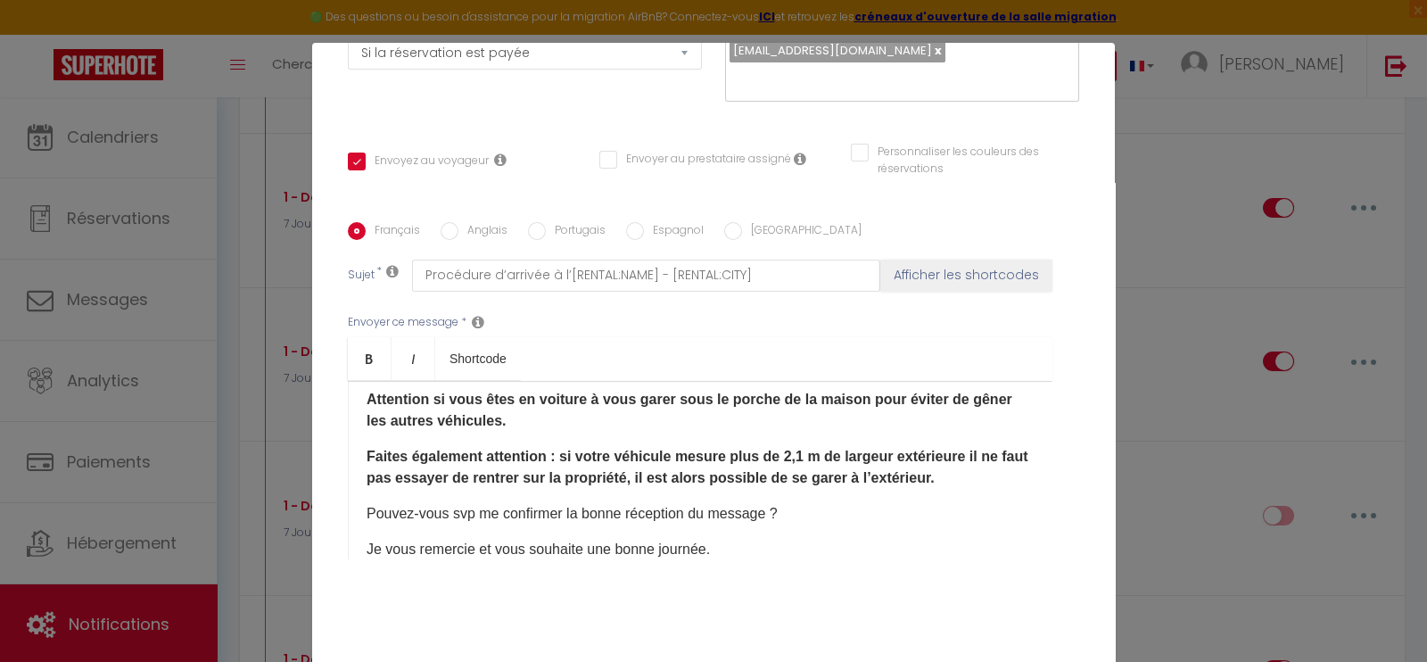
scroll to position [382, 0]
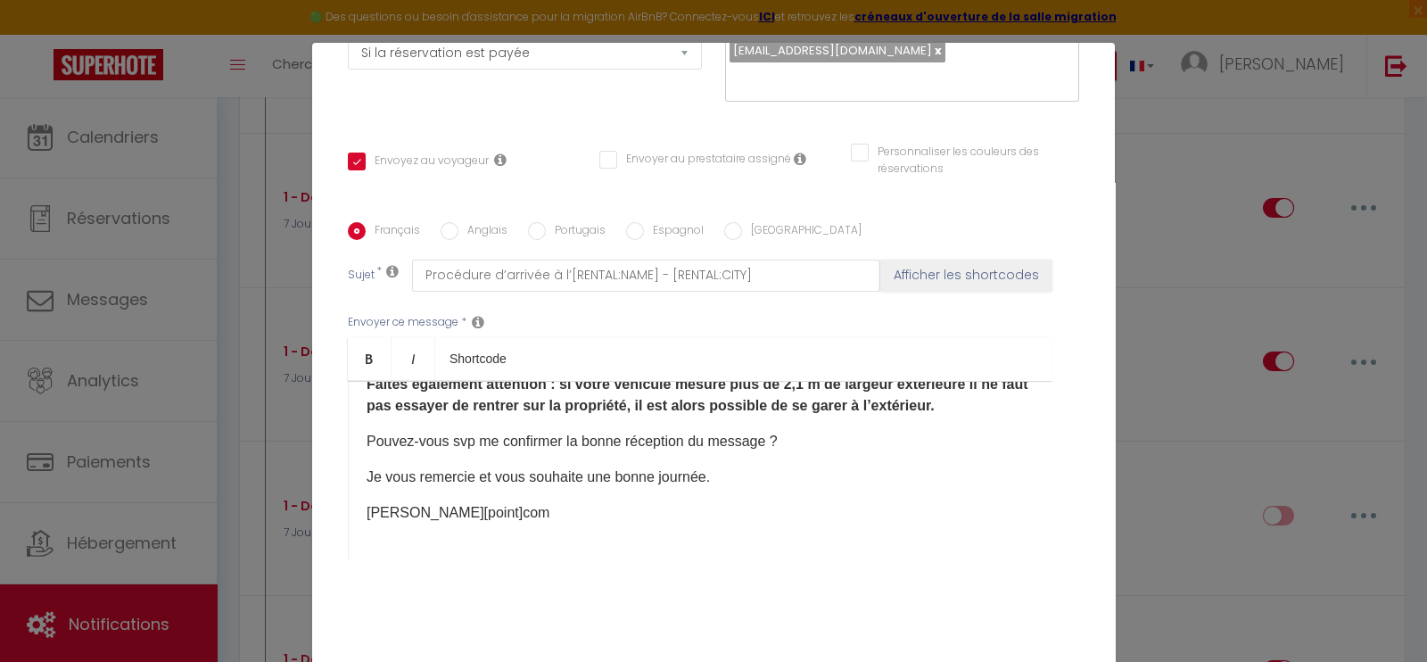
drag, startPoint x: 357, startPoint y: 384, endPoint x: 629, endPoint y: 608, distance: 352.2
click at [629, 608] on div "Titre * 1 - Documents checkin Pour cet hébergement Sélectionner les hébergement…" at bounding box center [713, 222] width 802 height 853
copy div "Loremip [DOLOR:SITAM_CONS], Adipi el seddo eiusmo tem incididu utlab etdolo ma …"
click at [724, 222] on input "[GEOGRAPHIC_DATA]" at bounding box center [733, 231] width 18 height 18
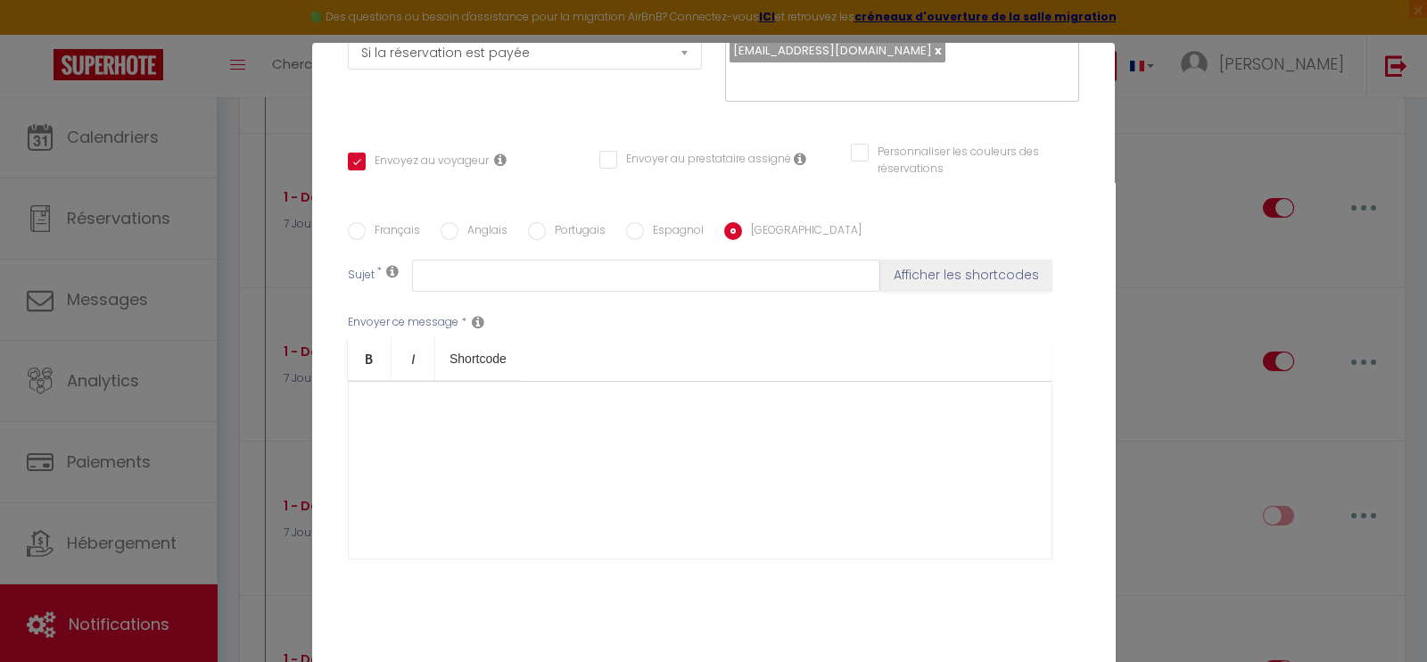
click at [547, 441] on div at bounding box center [700, 470] width 704 height 178
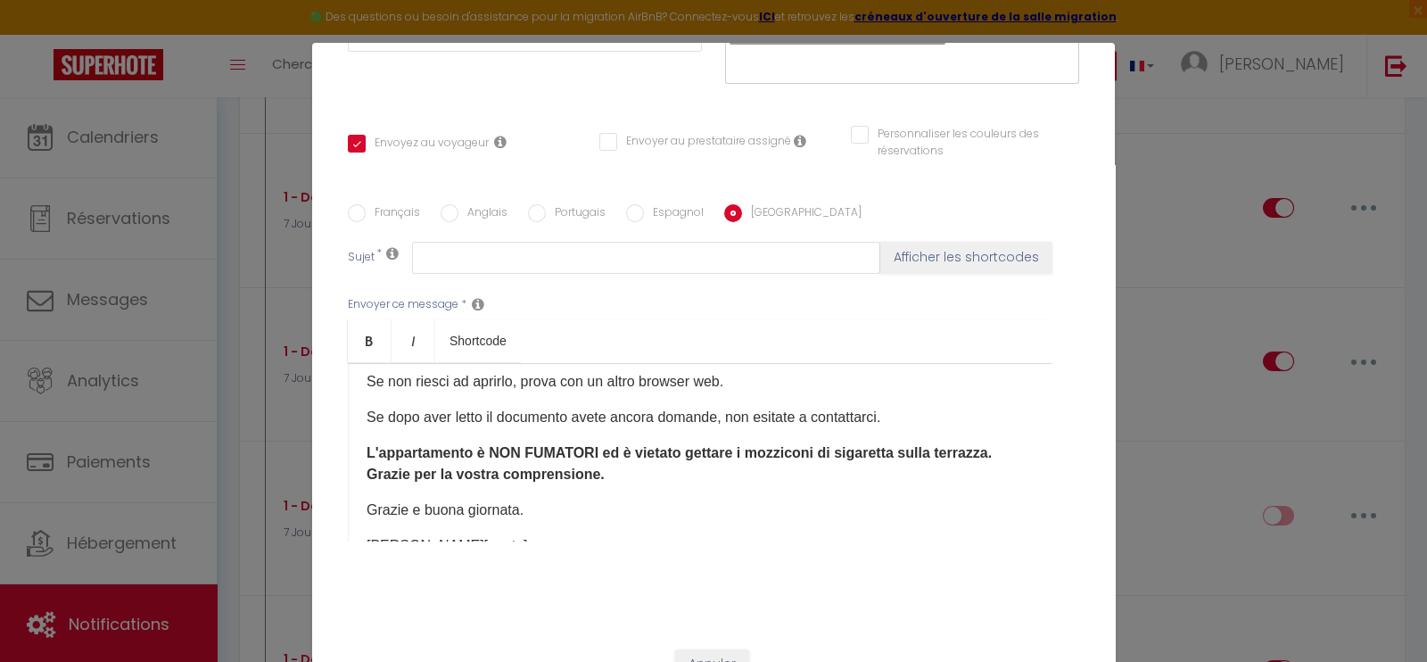
scroll to position [138, 0]
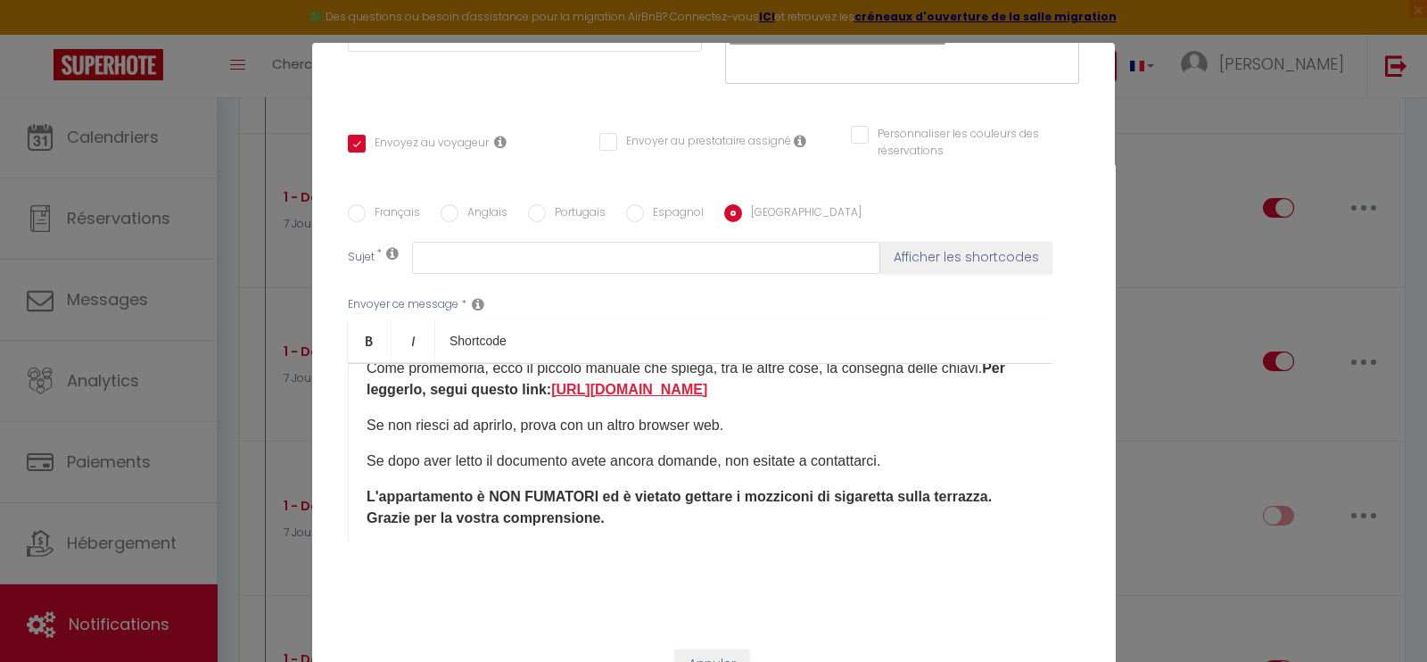
drag, startPoint x: 639, startPoint y: 409, endPoint x: 581, endPoint y: 381, distance: 64.6
click at [581, 381] on p "Come promemoria, ecco il piccolo manuale che spiega, tra le altre cose, la cons…" at bounding box center [699, 379] width 667 height 43
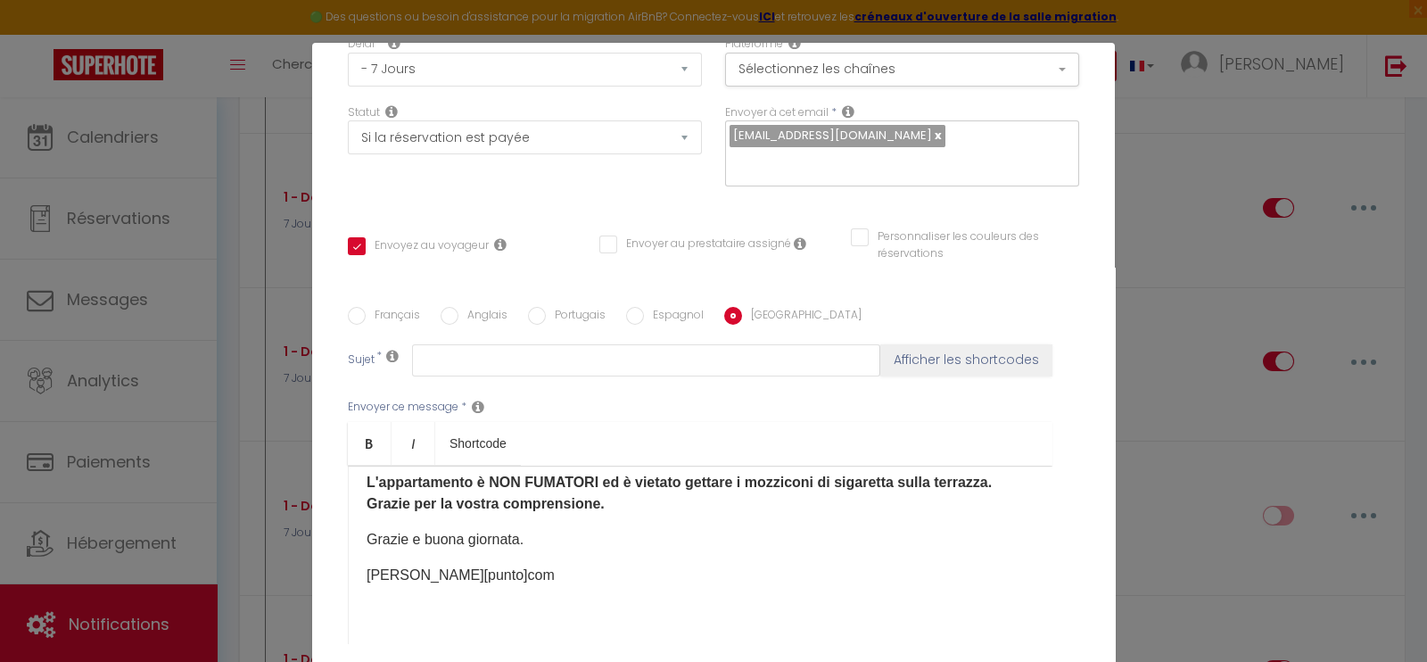
scroll to position [332, 0]
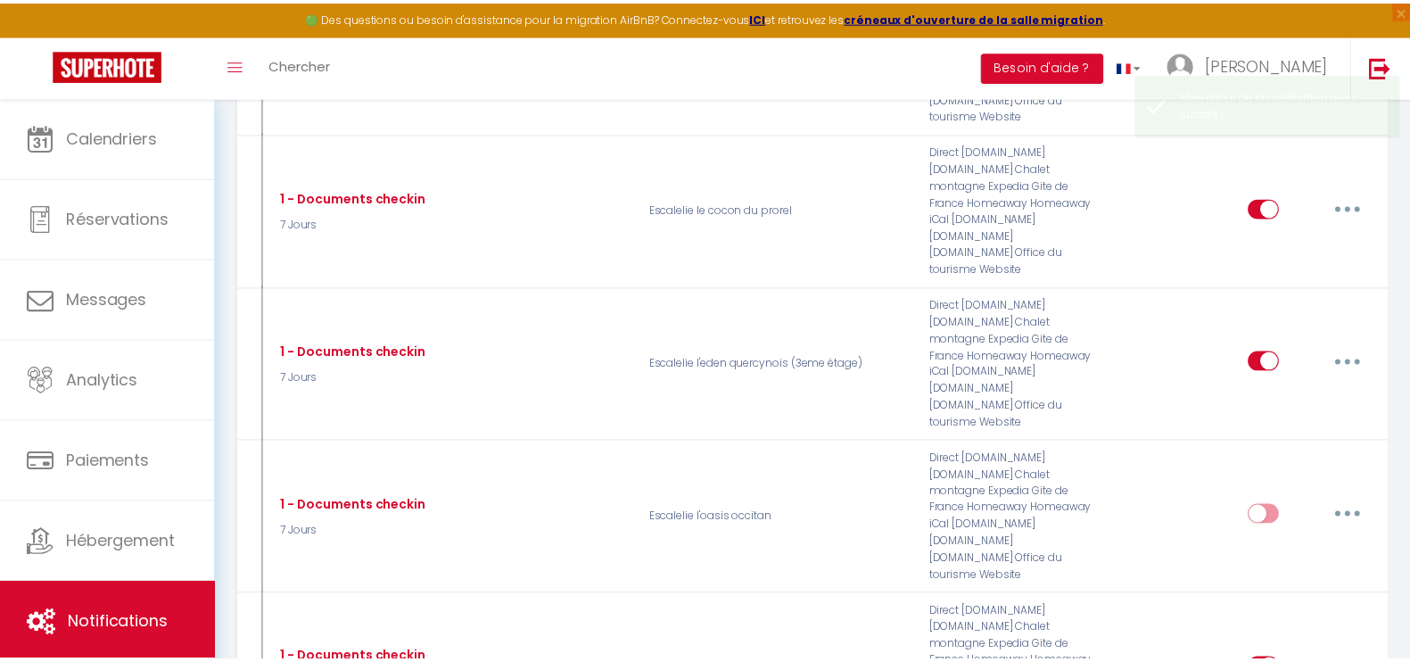
scroll to position [1430, 0]
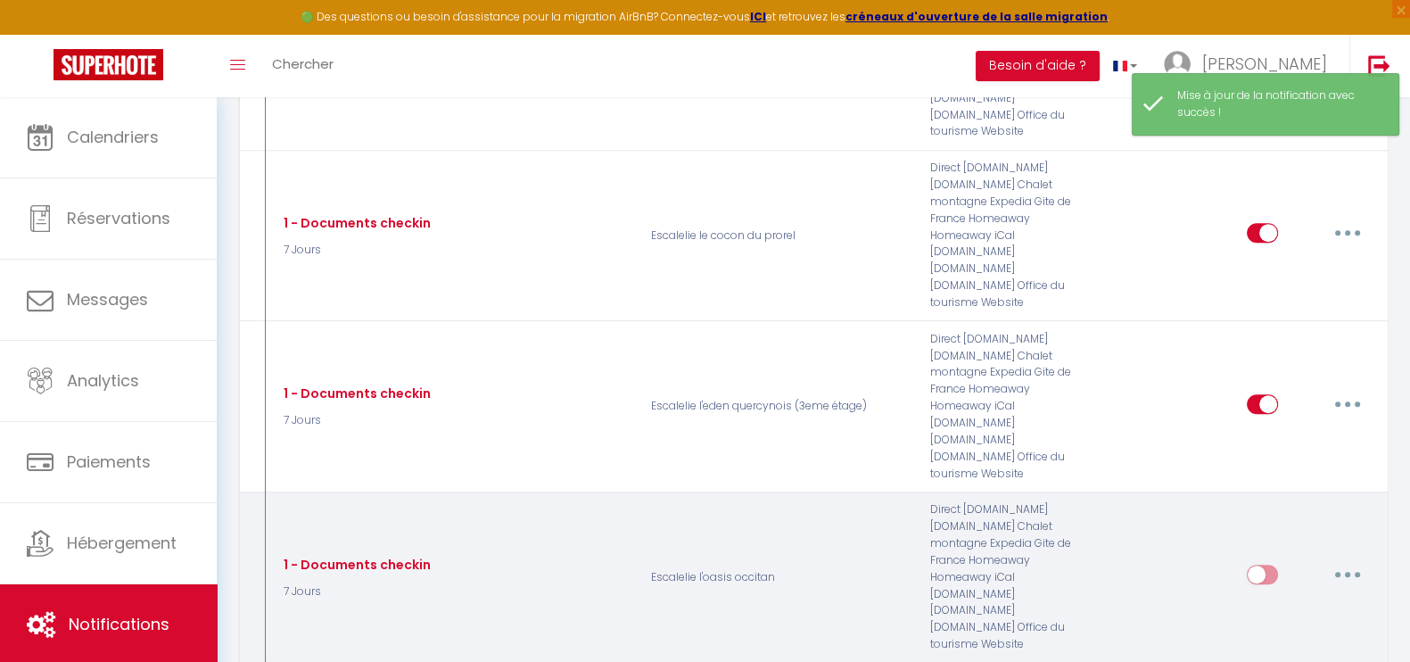
click at [1263, 564] on input "checkbox" at bounding box center [1261, 577] width 31 height 27
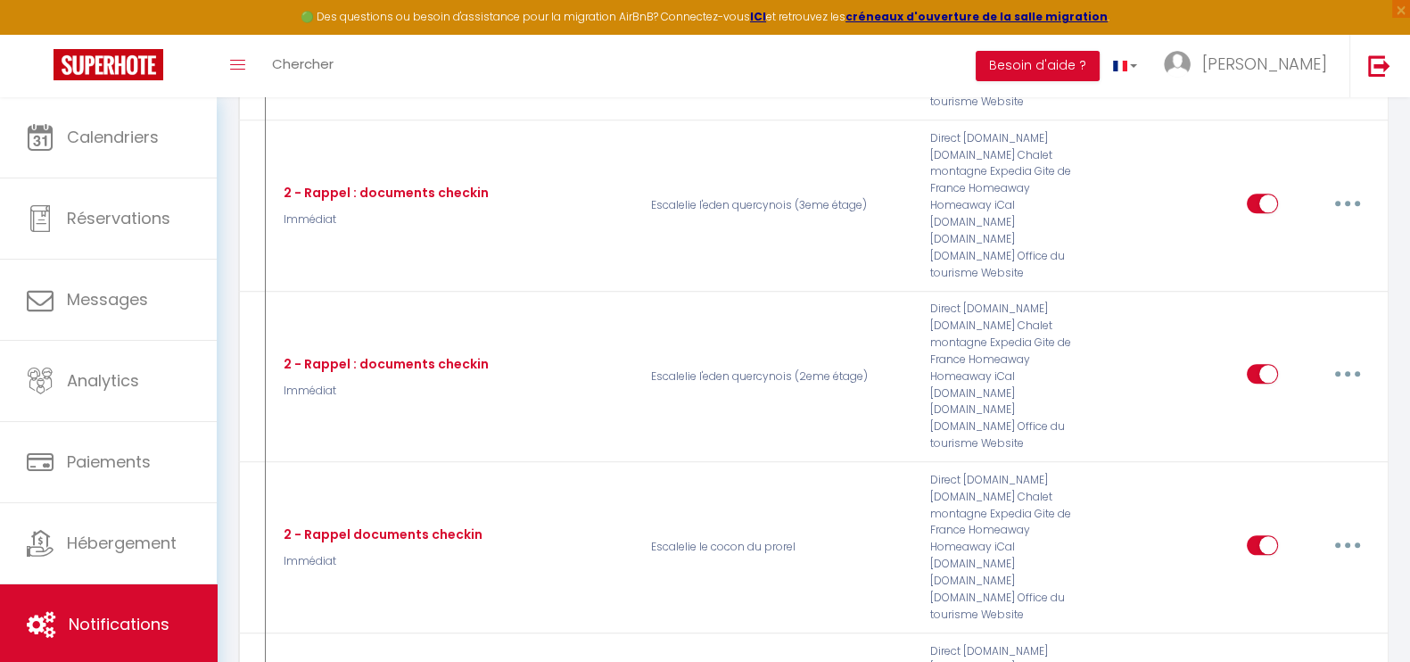
scroll to position [2513, 0]
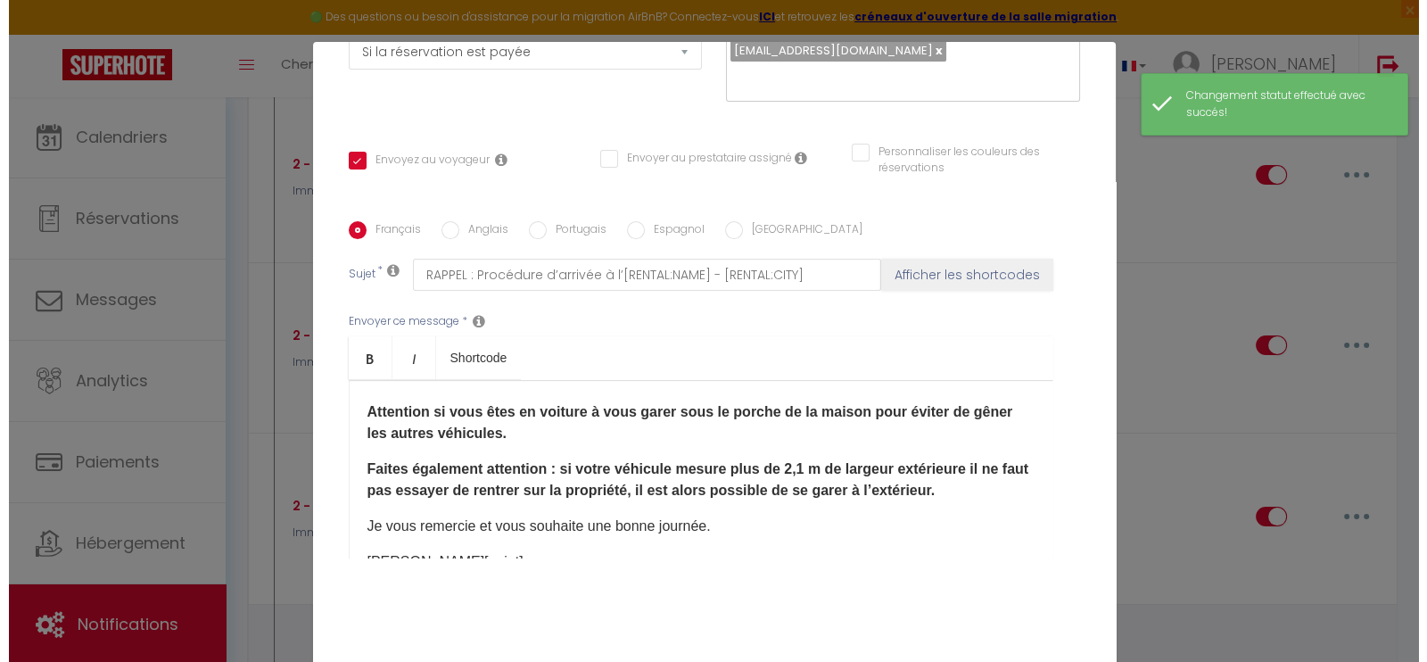
scroll to position [2295, 0]
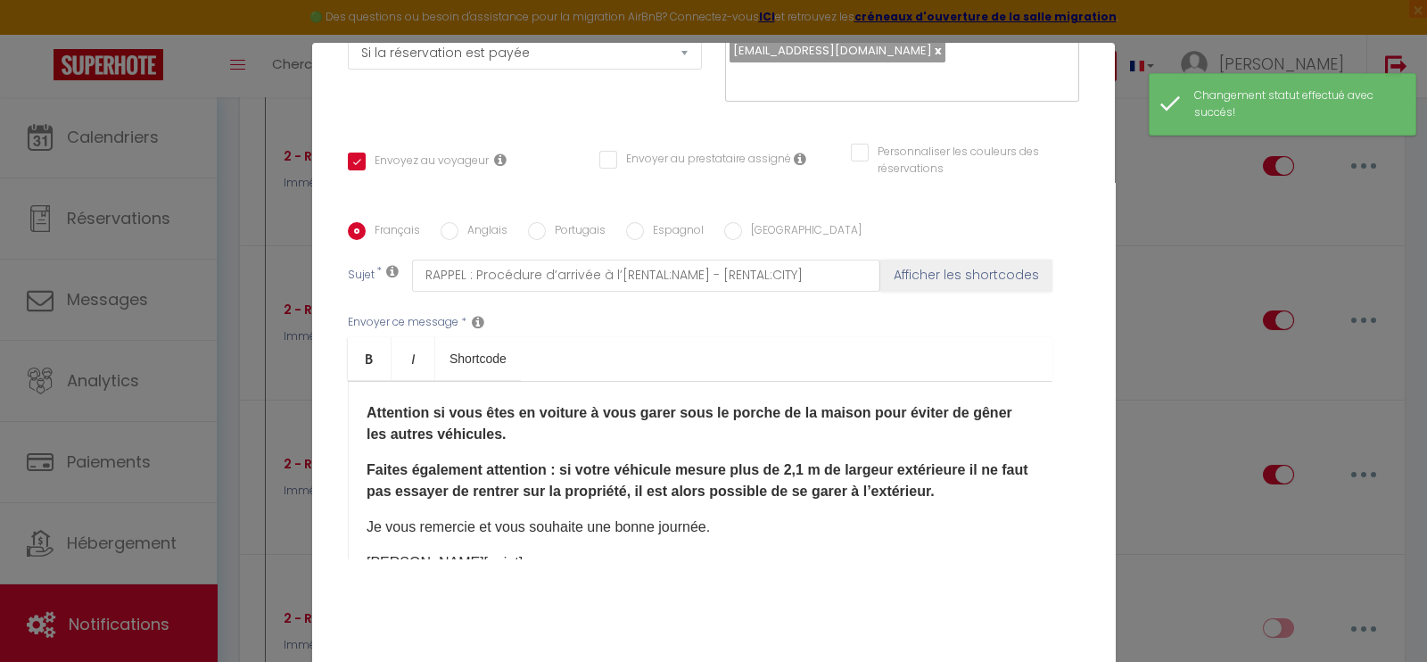
click at [627, 462] on b "Faites également attention : si votre véhicule mesure plus de 2,1 m de largeur …" at bounding box center [697, 480] width 662 height 37
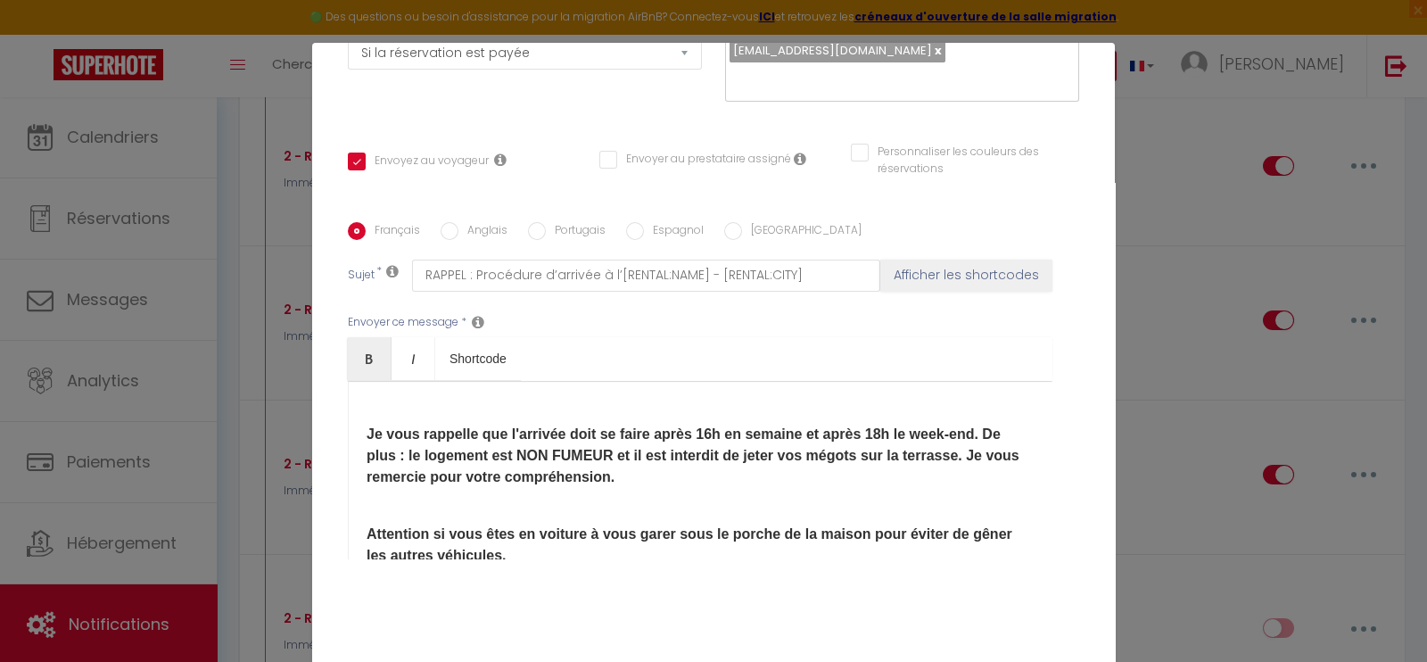
scroll to position [175, 0]
copy div "Loremip [DOLOR:SITAM_CONS], Adip elitse, doeiu te incid utlabo etd magnaali eni…"
click at [724, 222] on input "[GEOGRAPHIC_DATA]" at bounding box center [733, 231] width 18 height 18
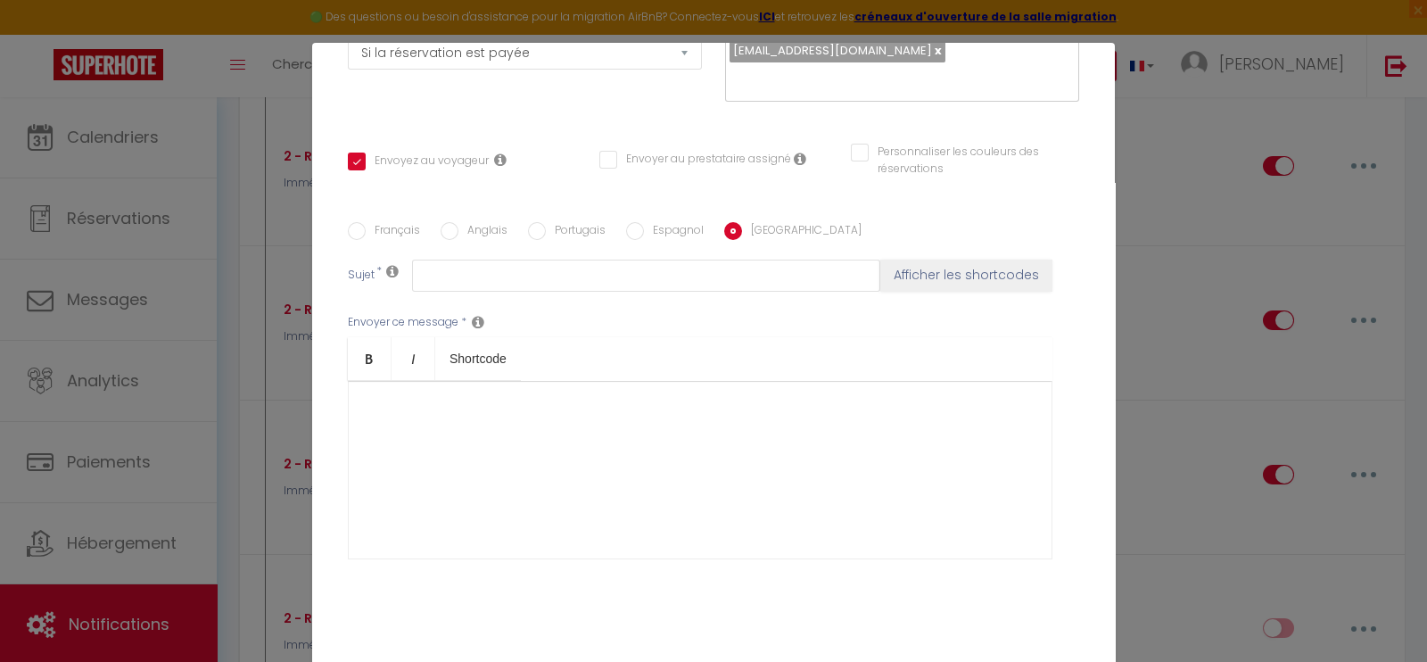
click at [541, 426] on div at bounding box center [700, 470] width 704 height 178
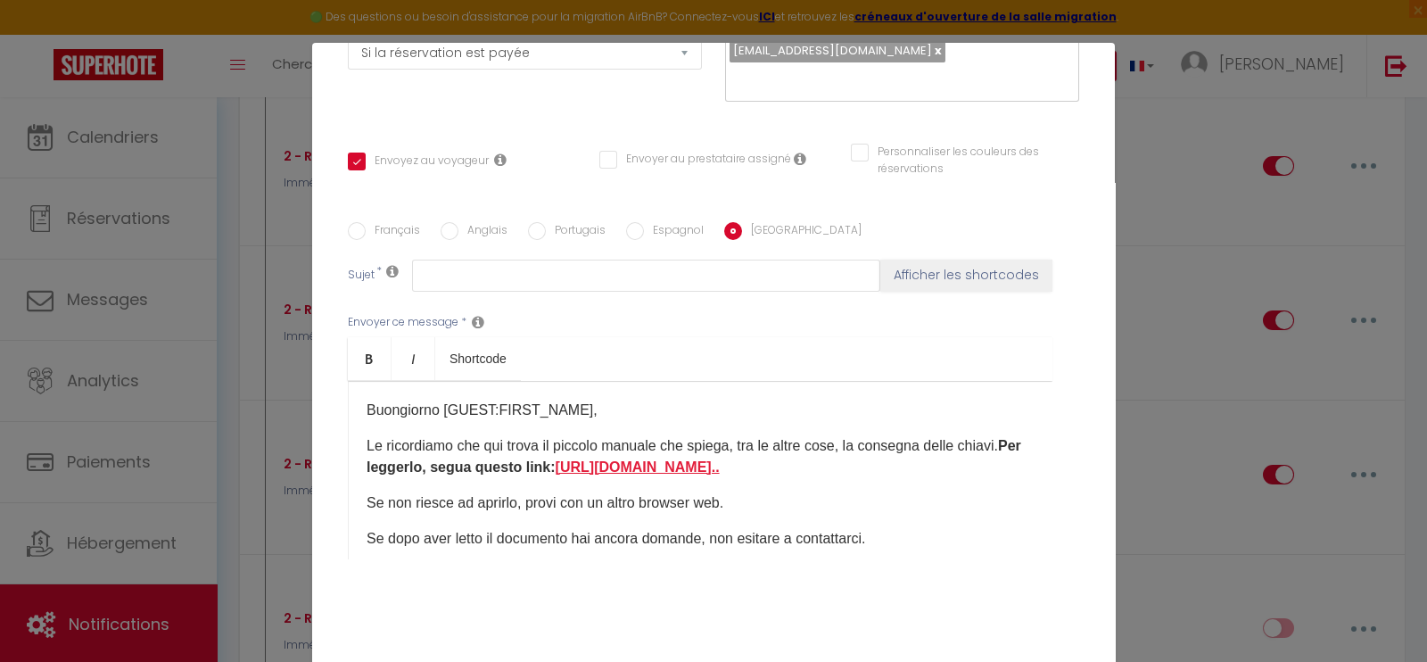
drag, startPoint x: 842, startPoint y: 444, endPoint x: 651, endPoint y: 440, distance: 190.9
click at [651, 440] on p "Le ricordiamo che qui trova il piccolo manuale che spiega, tra le altre cose, l…" at bounding box center [699, 456] width 667 height 43
click at [691, 575] on div "Français Anglais Portugais Espagnol Italien Sujet * Afficher les shortcodes Env…" at bounding box center [713, 401] width 731 height 413
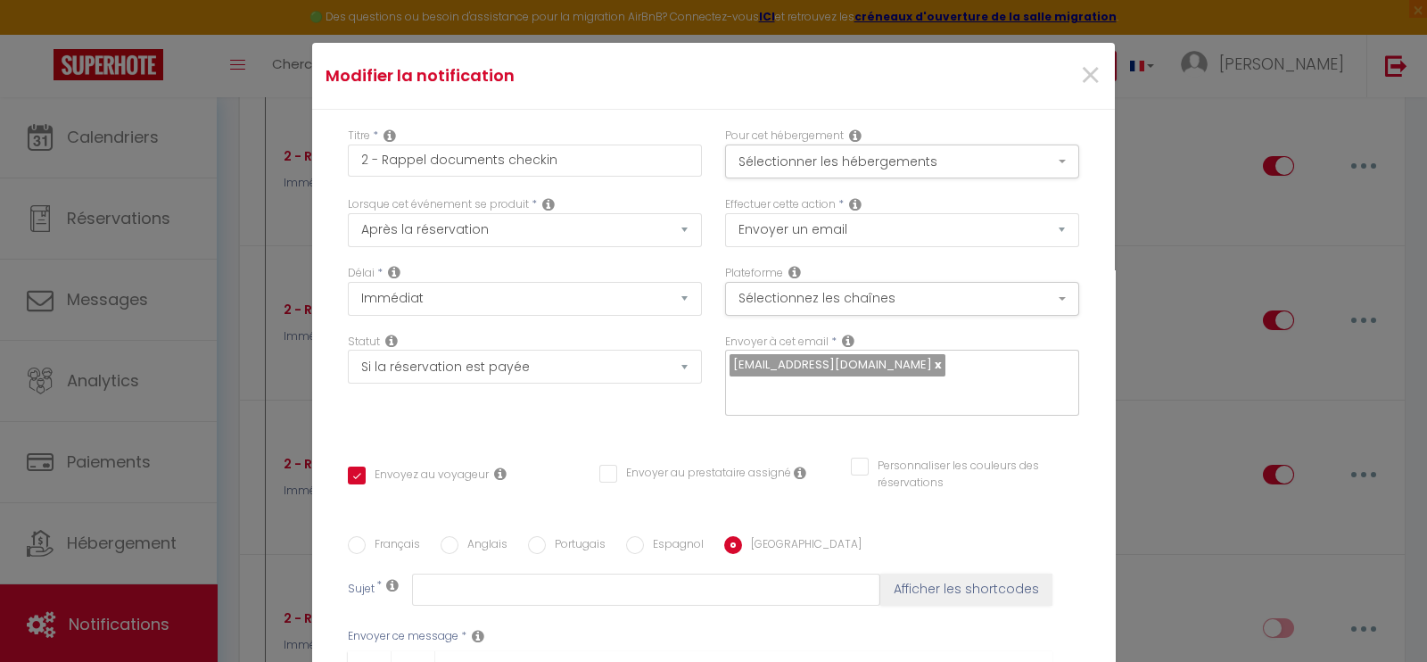
scroll to position [332, 0]
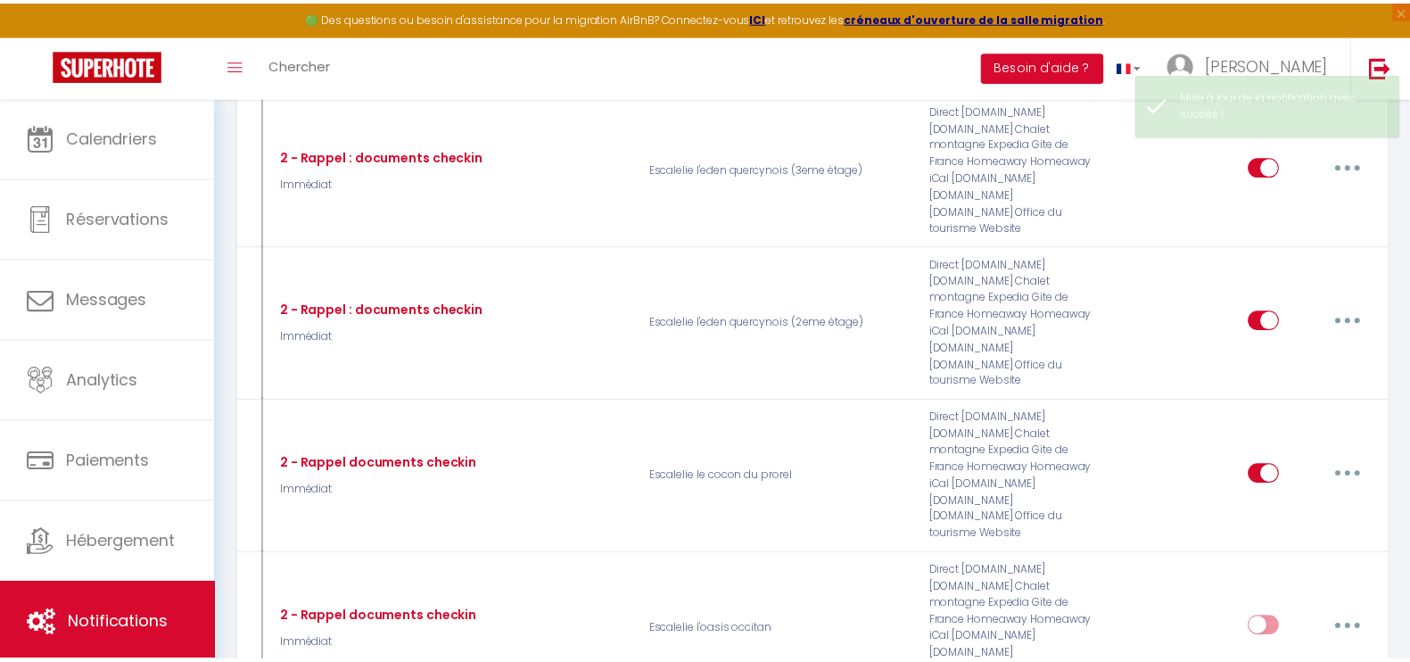
scroll to position [2513, 0]
